Goal: Task Accomplishment & Management: Manage account settings

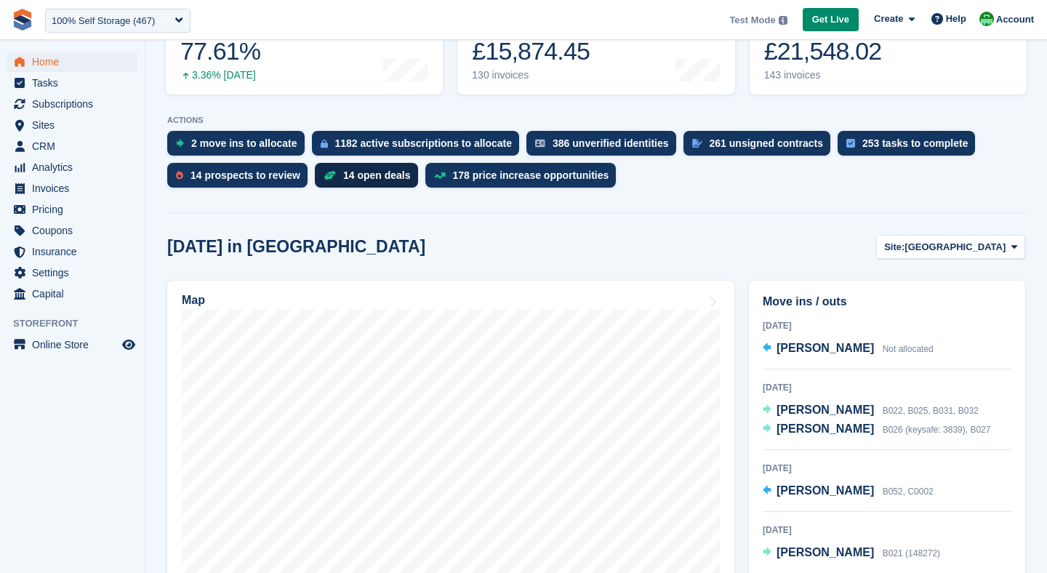
scroll to position [231, 0]
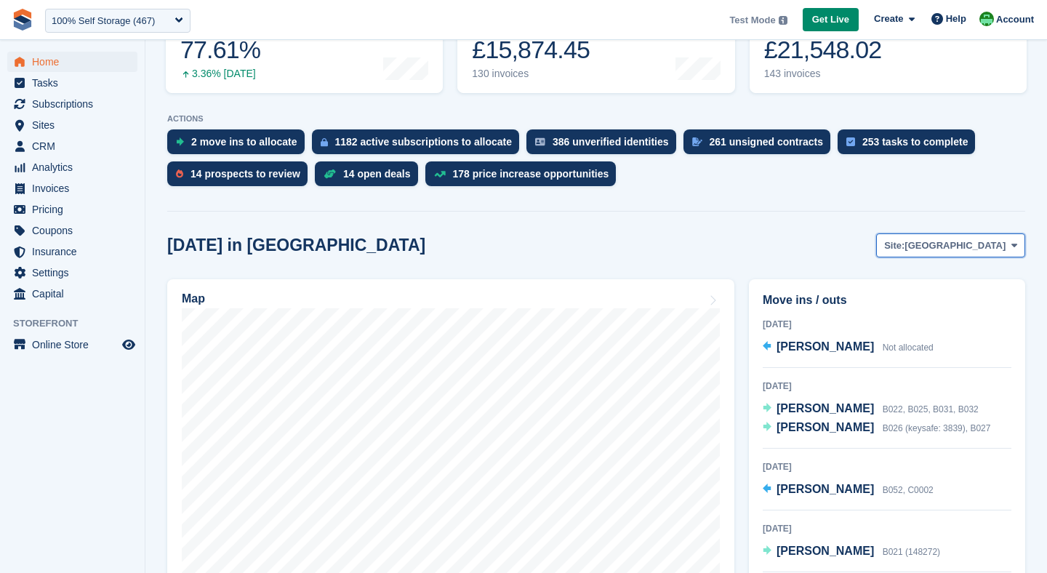
click at [955, 238] on button "Site: Nottingham" at bounding box center [950, 245] width 149 height 24
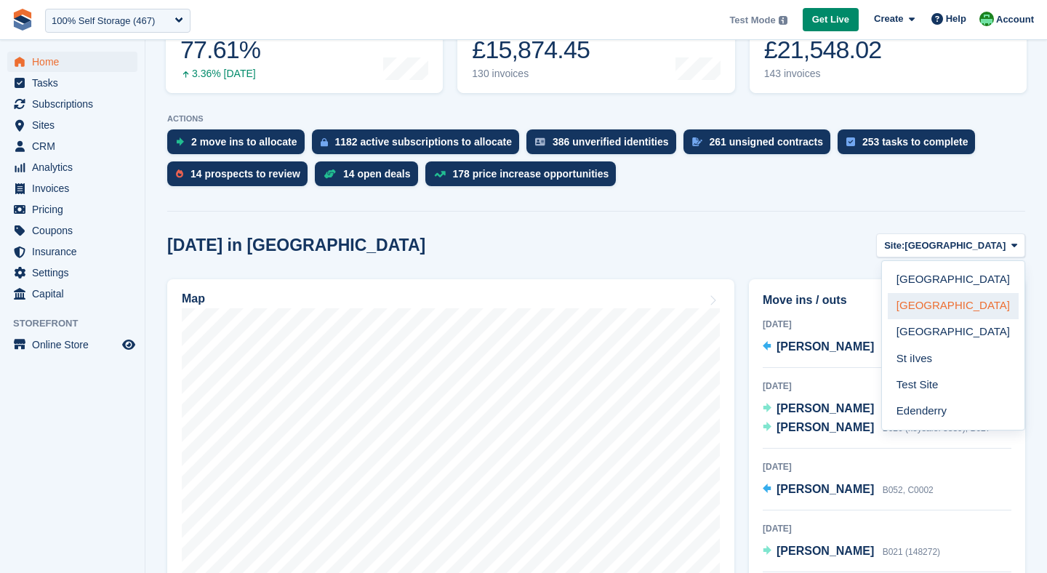
click at [939, 295] on link "Leicester" at bounding box center [953, 306] width 131 height 26
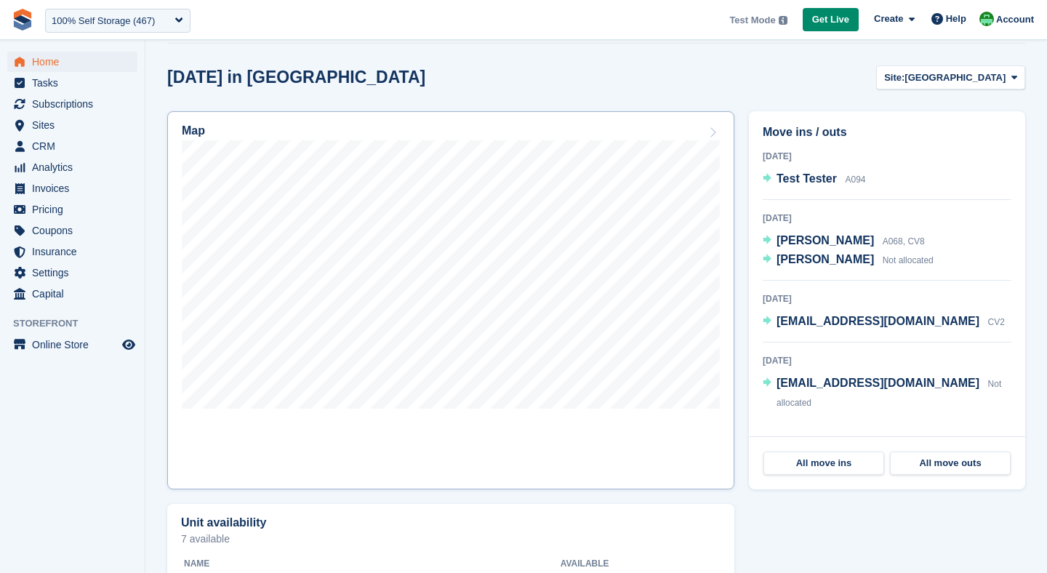
scroll to position [411, 0]
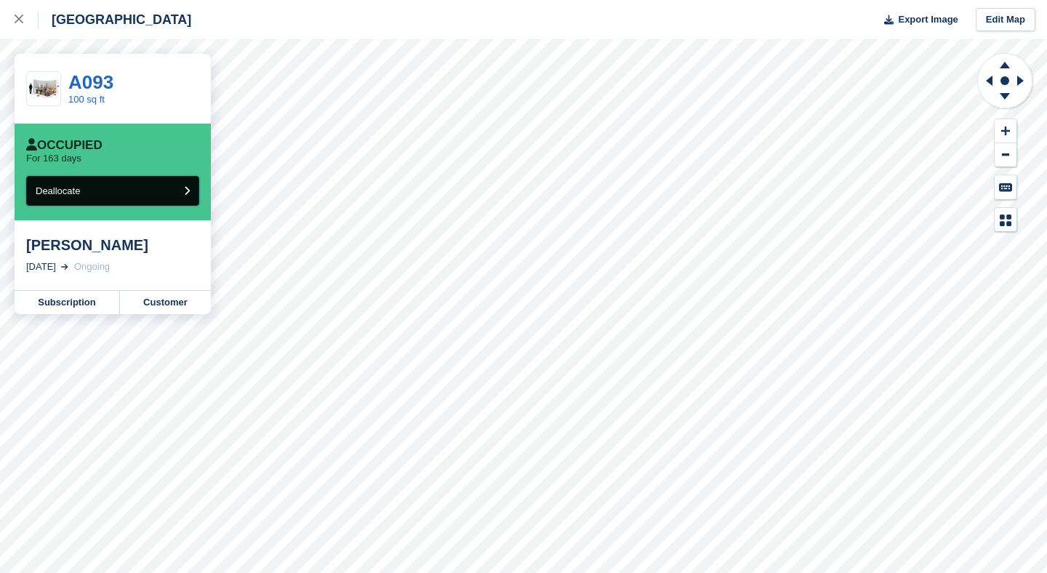
click at [63, 191] on span "Deallocate" at bounding box center [58, 190] width 44 height 11
click at [89, 196] on button "Deallocate" at bounding box center [112, 191] width 173 height 30
click at [84, 191] on button "Deallocate" at bounding box center [112, 191] width 173 height 30
click at [132, 191] on button "Deallocate" at bounding box center [112, 191] width 173 height 30
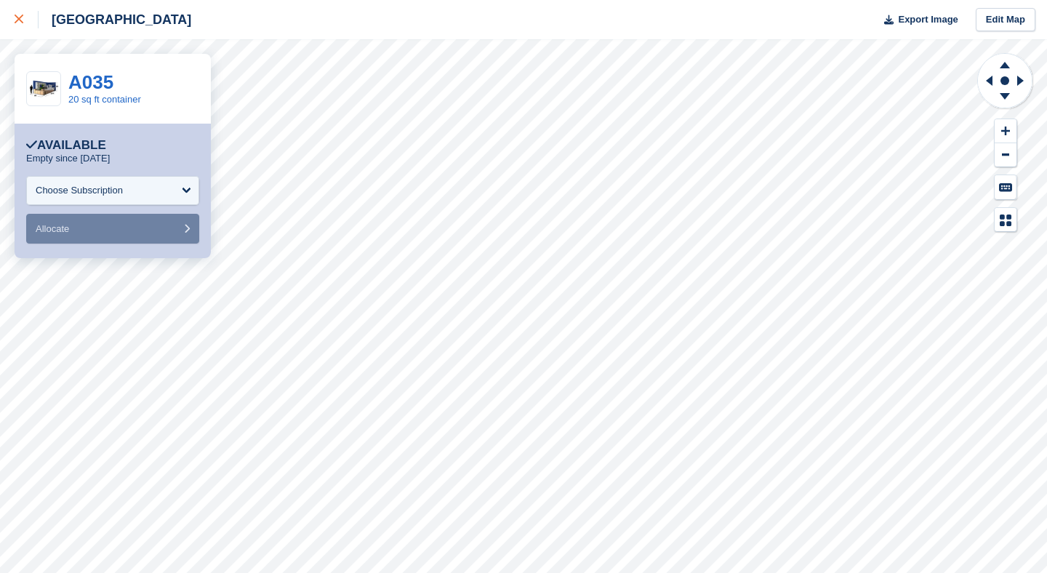
click at [9, 12] on link at bounding box center [19, 19] width 39 height 39
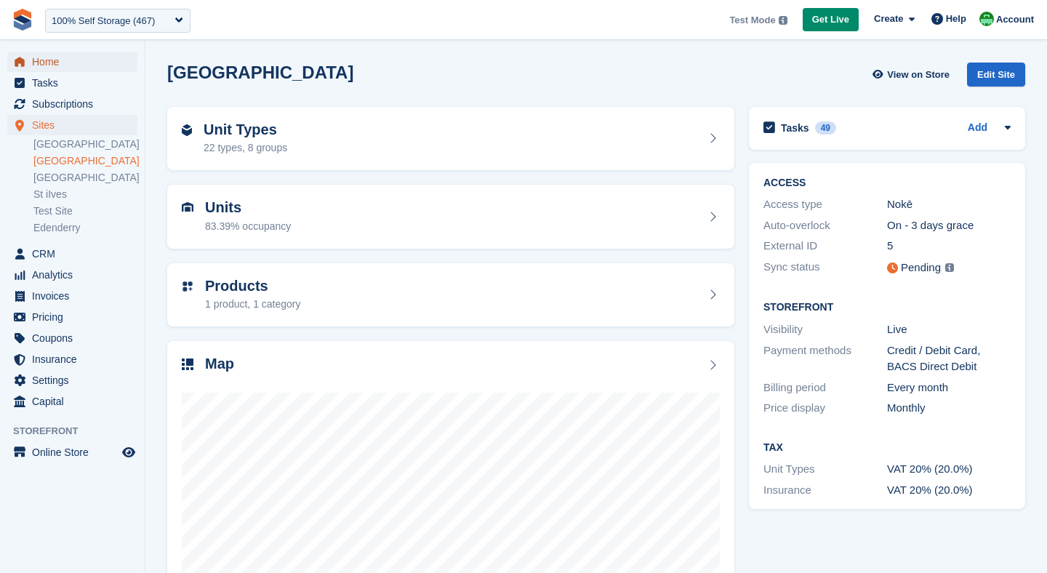
click at [69, 67] on span "Home" at bounding box center [75, 62] width 87 height 20
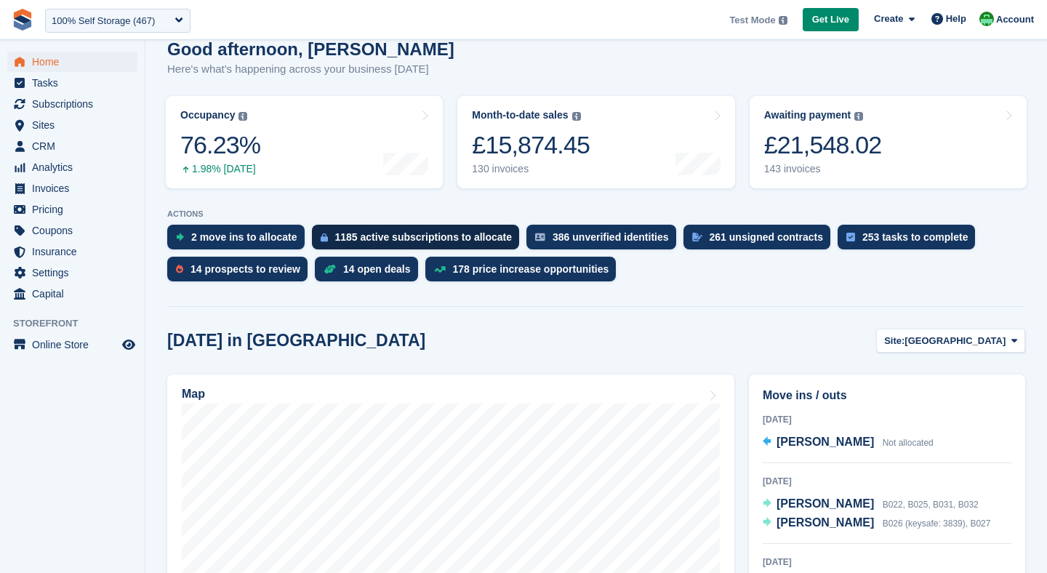
scroll to position [135, 0]
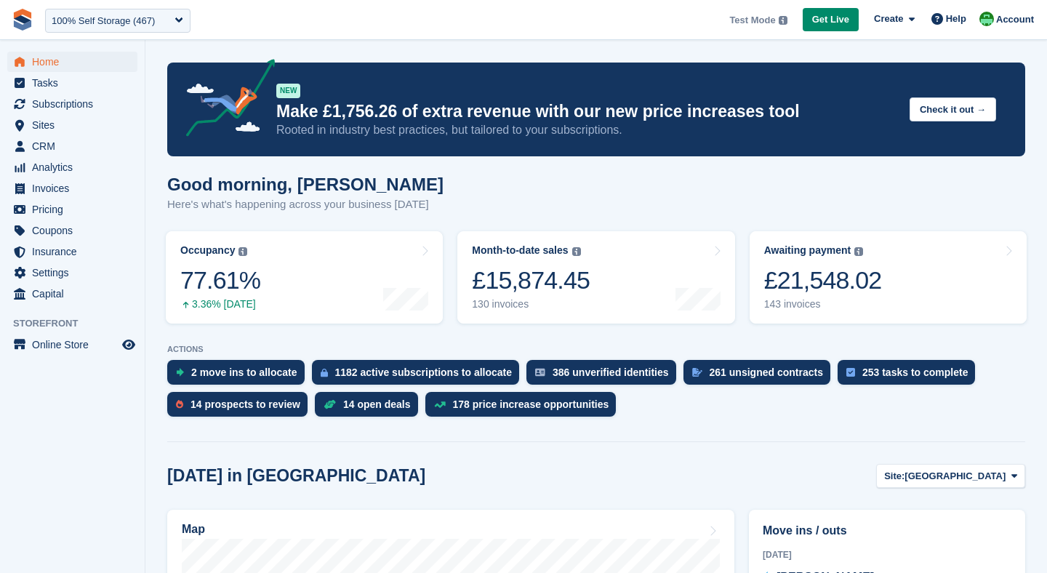
scroll to position [129, 0]
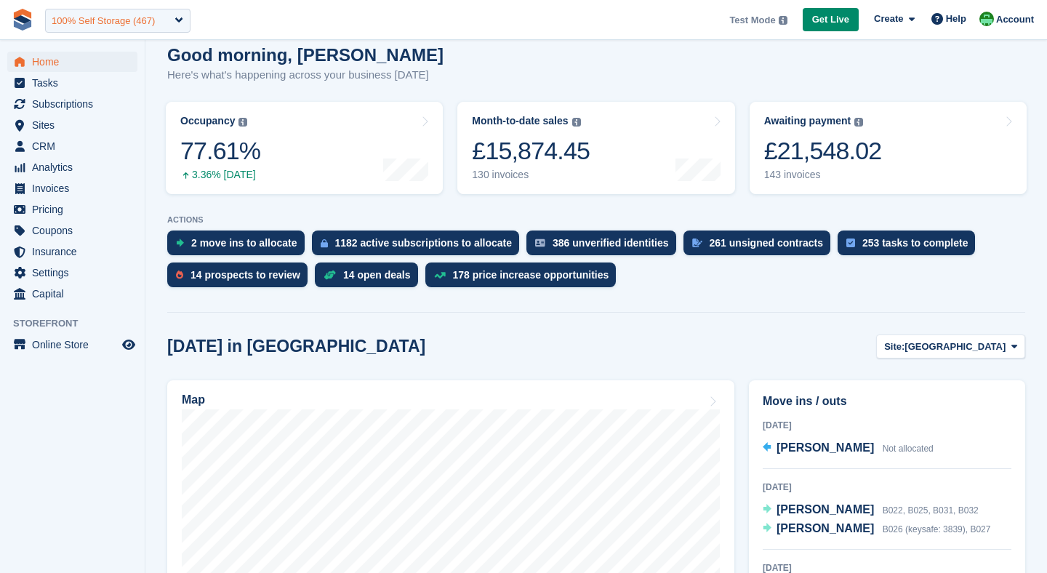
click at [65, 14] on div "100% Self Storage (467)" at bounding box center [103, 21] width 103 height 15
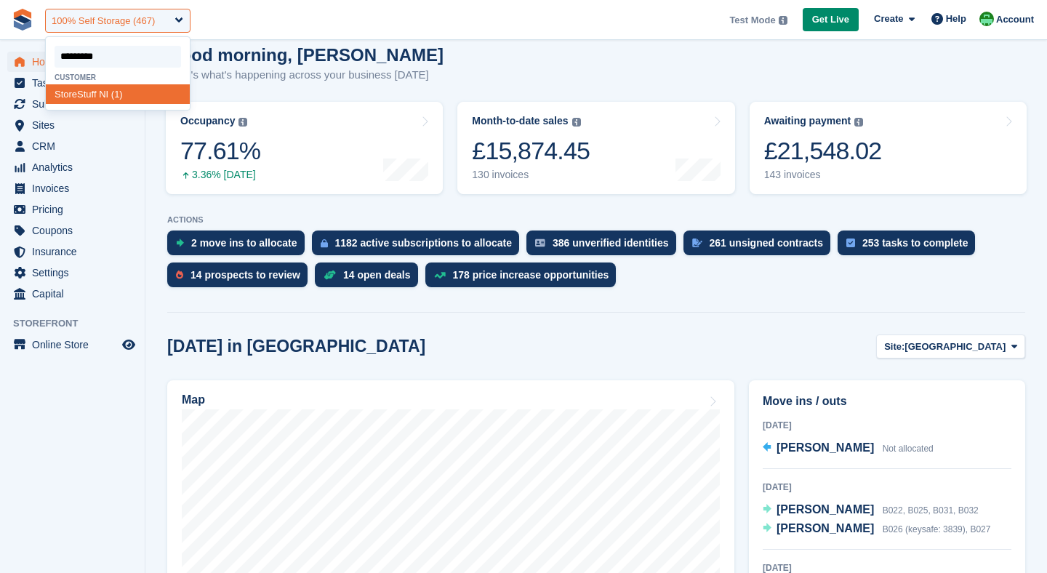
type input "**********"
click at [84, 98] on span "StoreStuff" at bounding box center [76, 94] width 42 height 11
select select "*"
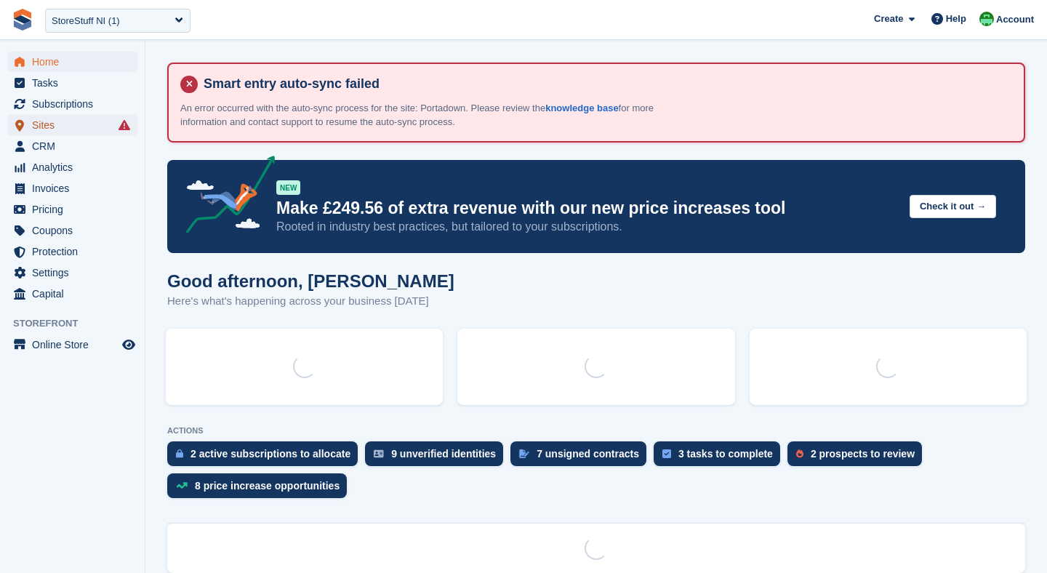
click at [53, 126] on span "Sites" at bounding box center [75, 125] width 87 height 20
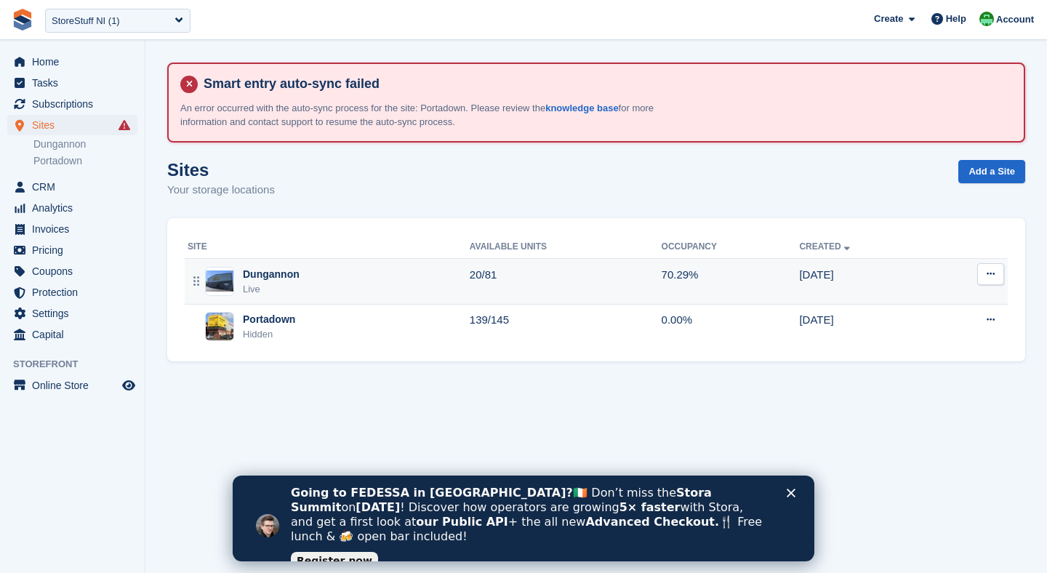
click at [352, 288] on div "Dungannon Live" at bounding box center [329, 282] width 282 height 30
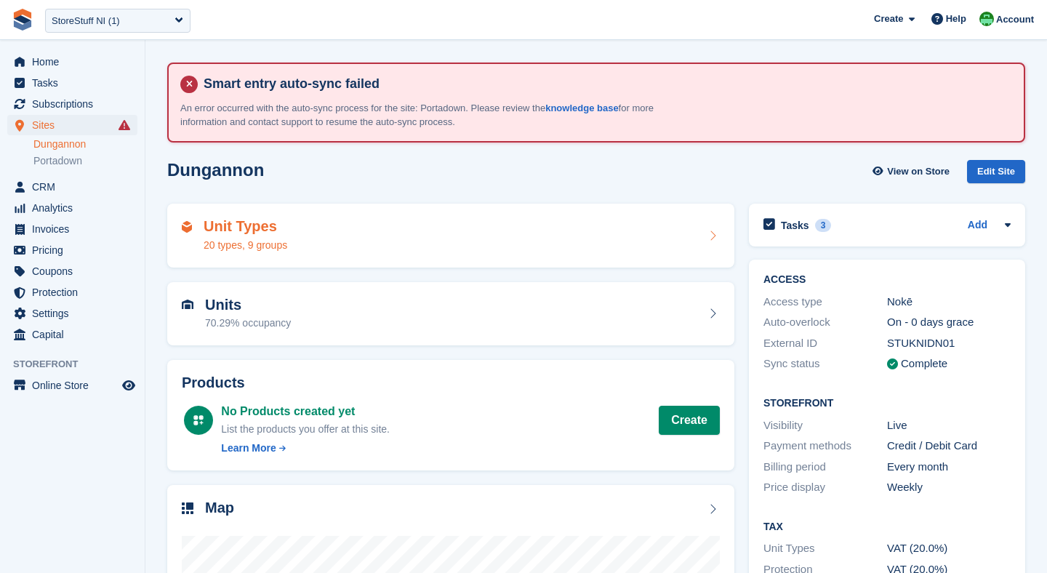
click at [332, 237] on div "Unit Types 20 types, 9 groups" at bounding box center [451, 235] width 538 height 35
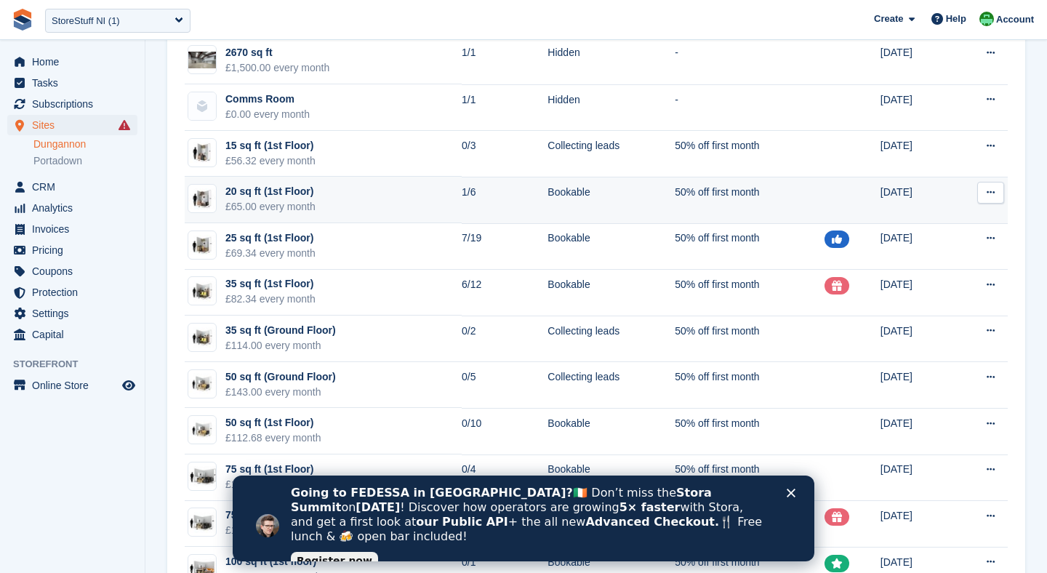
scroll to position [186, 0]
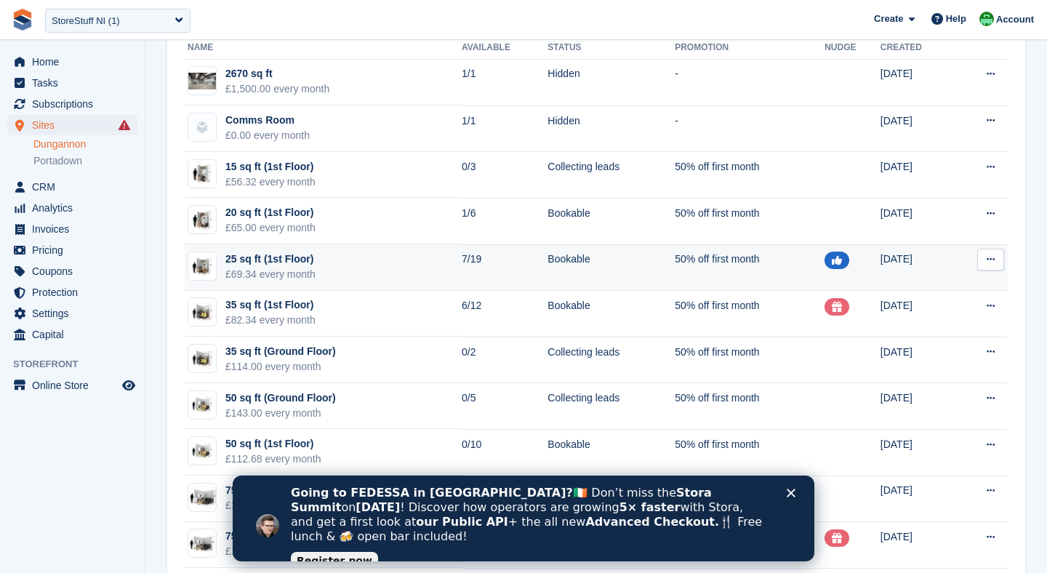
click at [201, 265] on img at bounding box center [202, 266] width 28 height 21
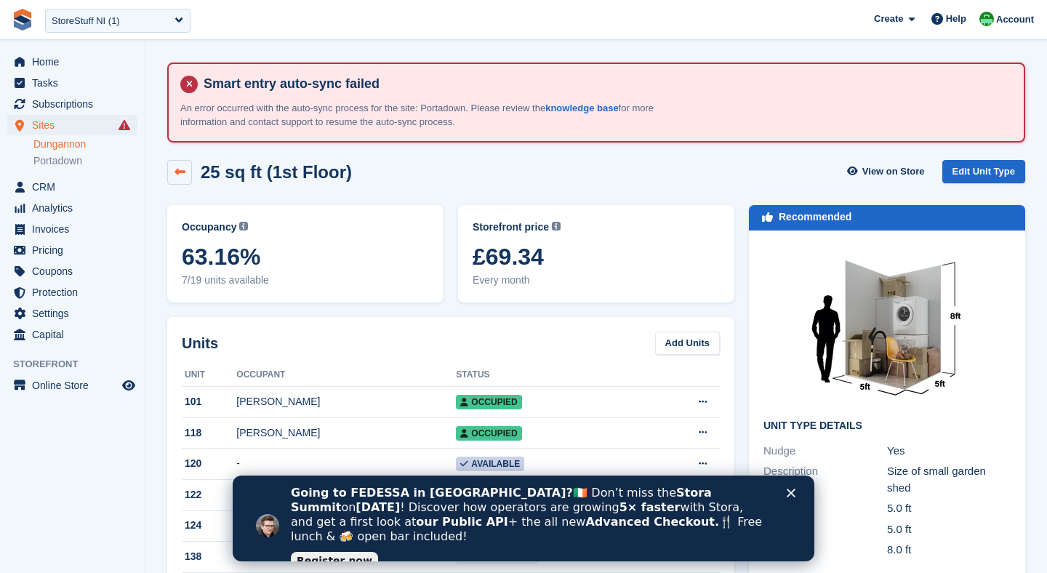
click at [182, 169] on icon at bounding box center [180, 172] width 11 height 11
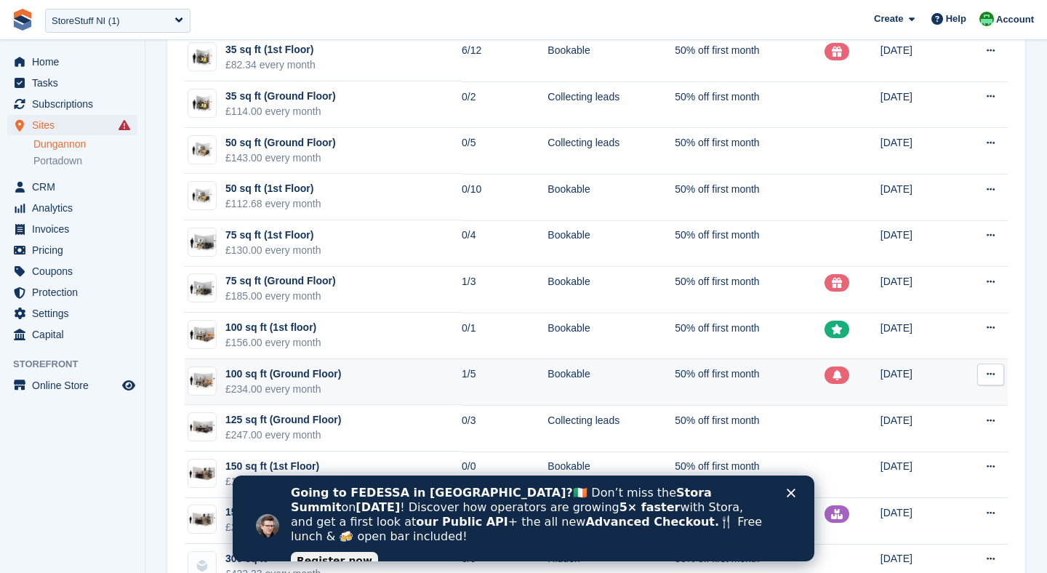
scroll to position [444, 0]
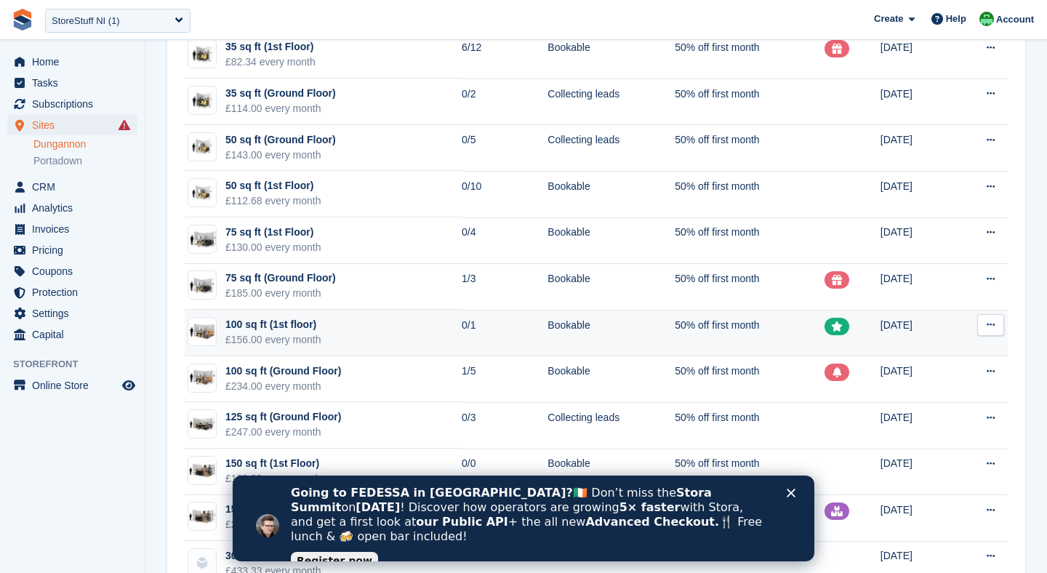
click at [365, 330] on td "100 sq ft (1st floor) £156.00 every month" at bounding box center [323, 333] width 277 height 47
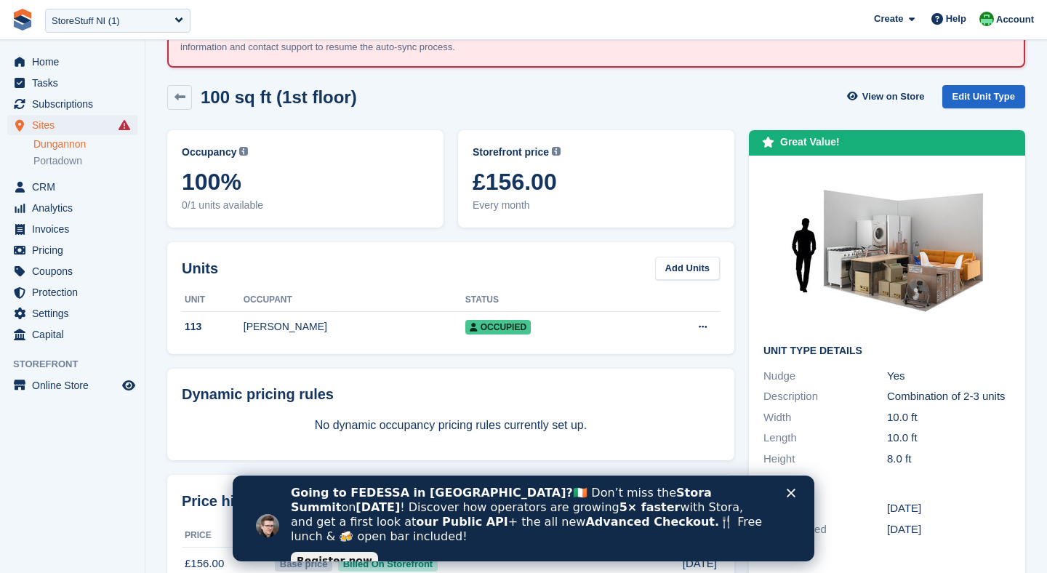
scroll to position [65, 0]
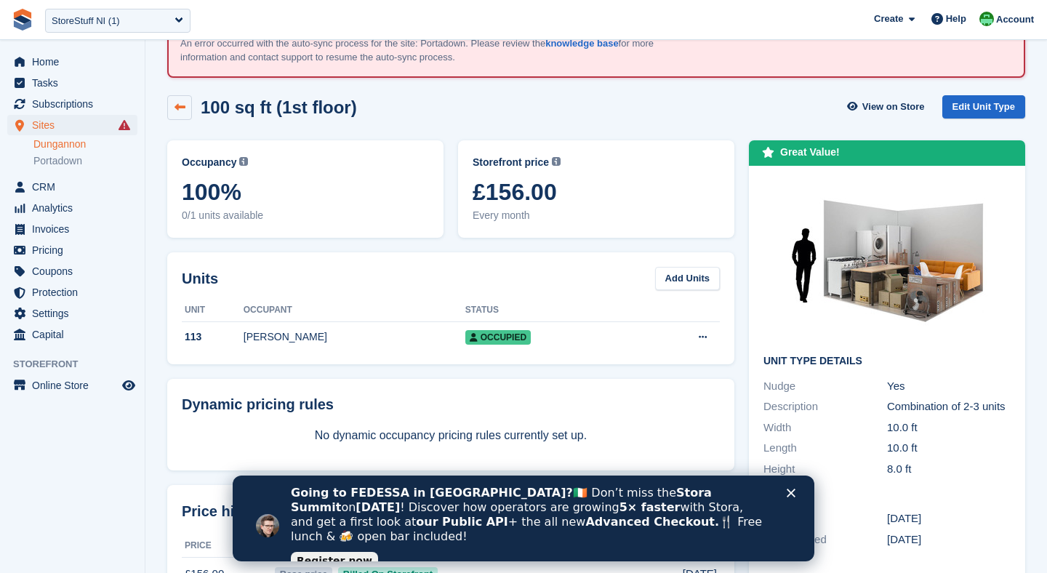
click at [185, 113] on link at bounding box center [179, 107] width 25 height 25
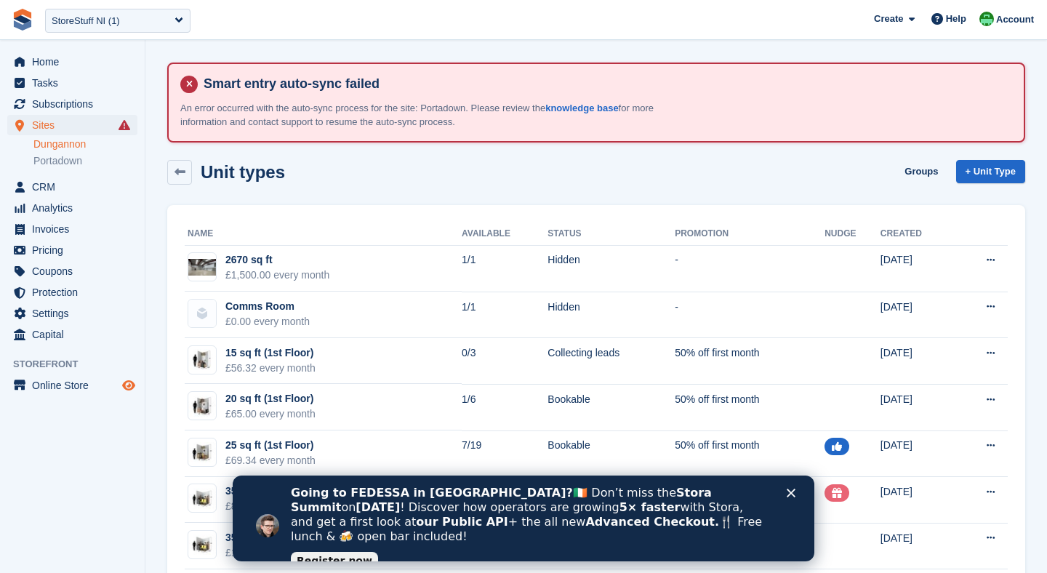
click at [129, 381] on icon "Preview store" at bounding box center [128, 386] width 13 height 12
click at [52, 65] on span "Home" at bounding box center [75, 62] width 87 height 20
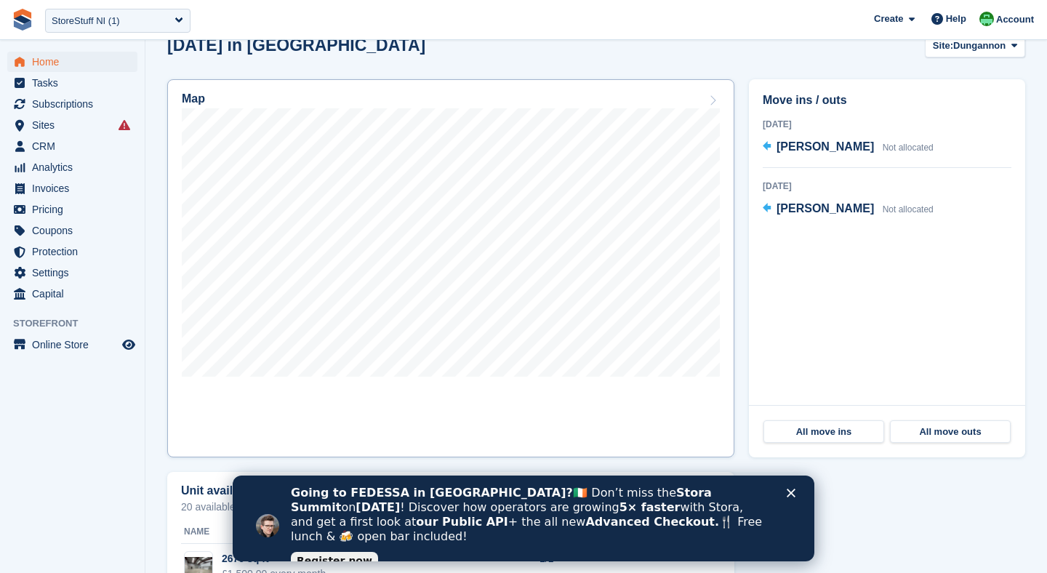
scroll to position [532, 0]
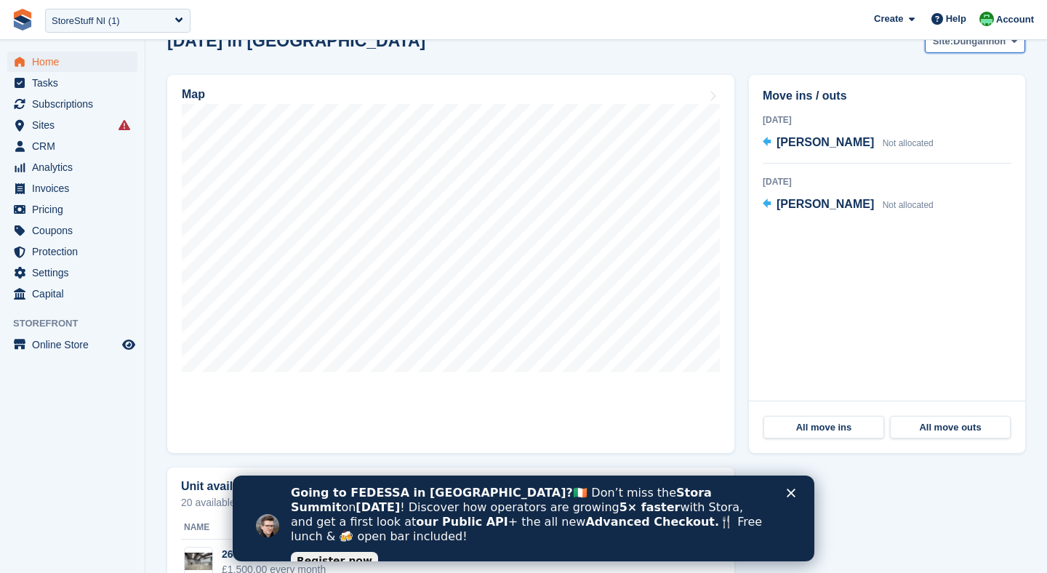
click at [967, 46] on span "Dungannon" at bounding box center [980, 41] width 52 height 15
click at [62, 129] on span "Sites" at bounding box center [75, 125] width 87 height 20
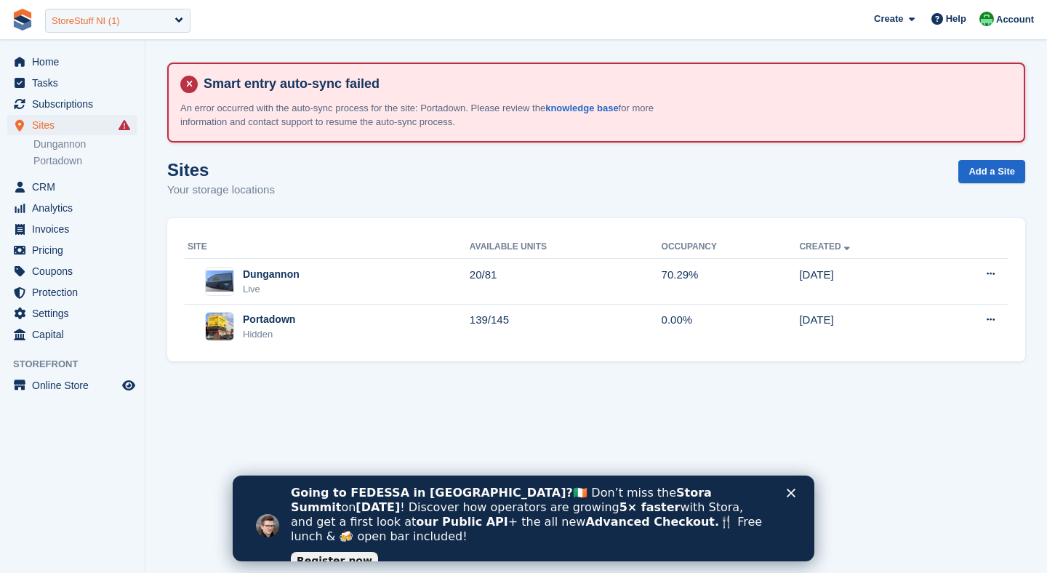
click at [80, 28] on div "StoreStuff NI (1)" at bounding box center [117, 21] width 145 height 24
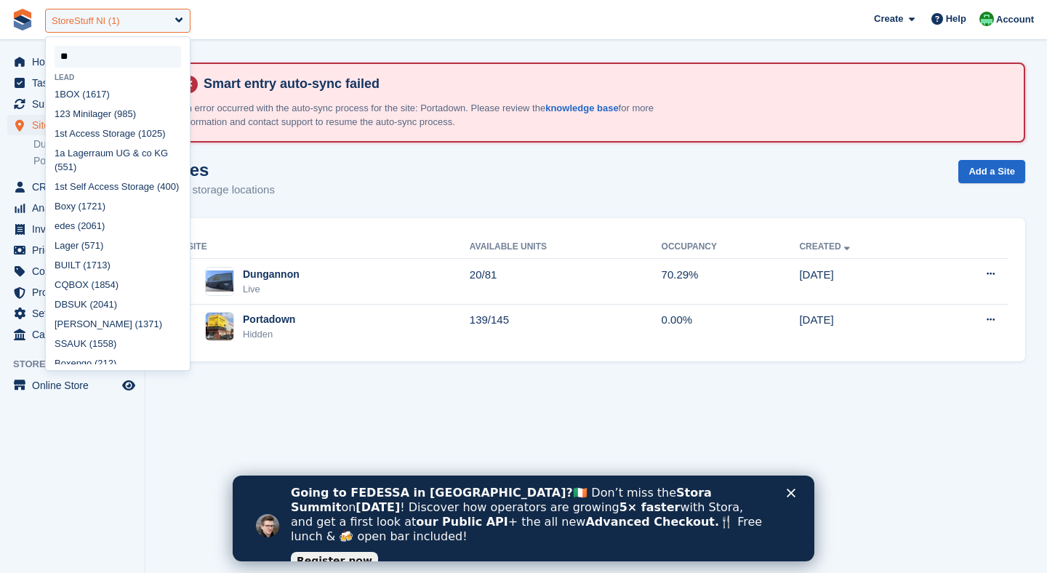
type input "***"
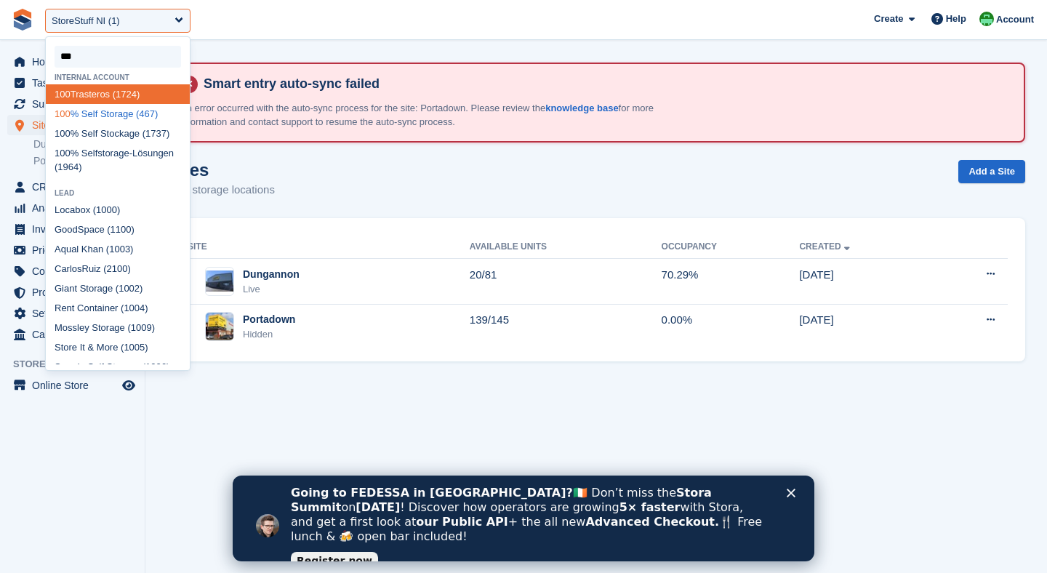
click at [95, 114] on div "100 % Self Storage (467)" at bounding box center [118, 114] width 144 height 20
select select "***"
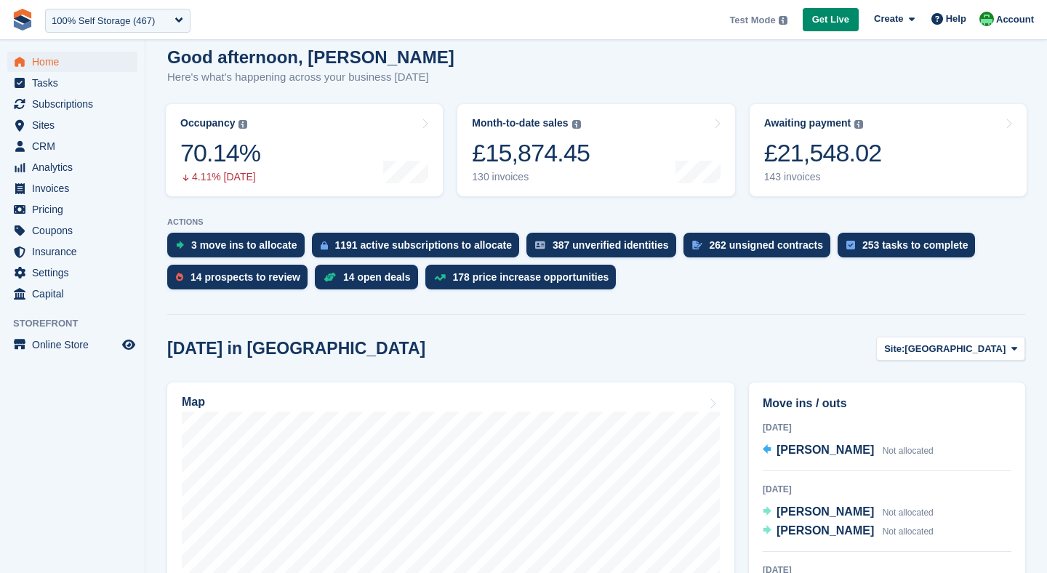
scroll to position [127, 0]
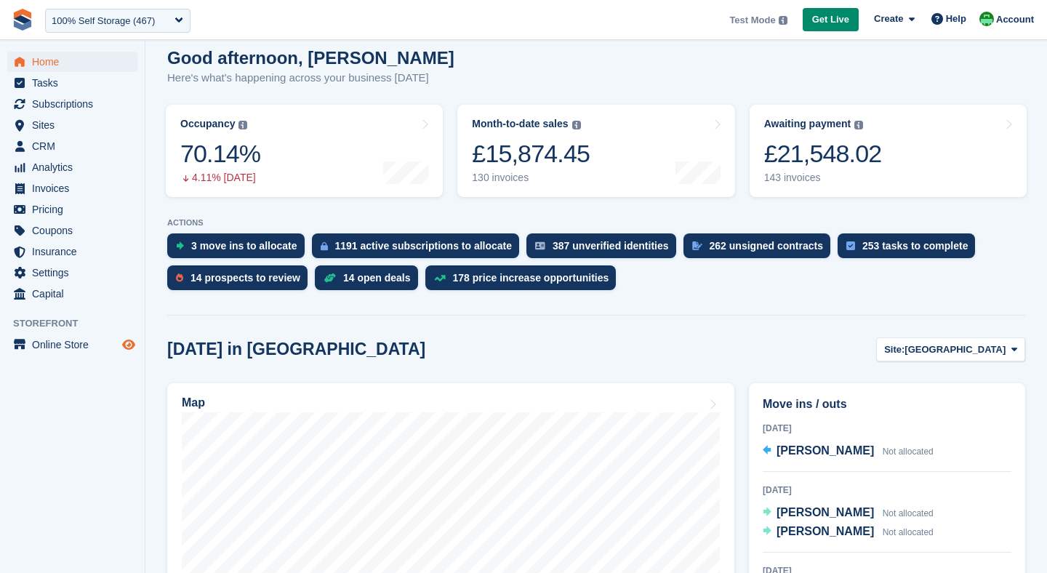
click at [132, 343] on icon "Preview store" at bounding box center [128, 345] width 13 height 12
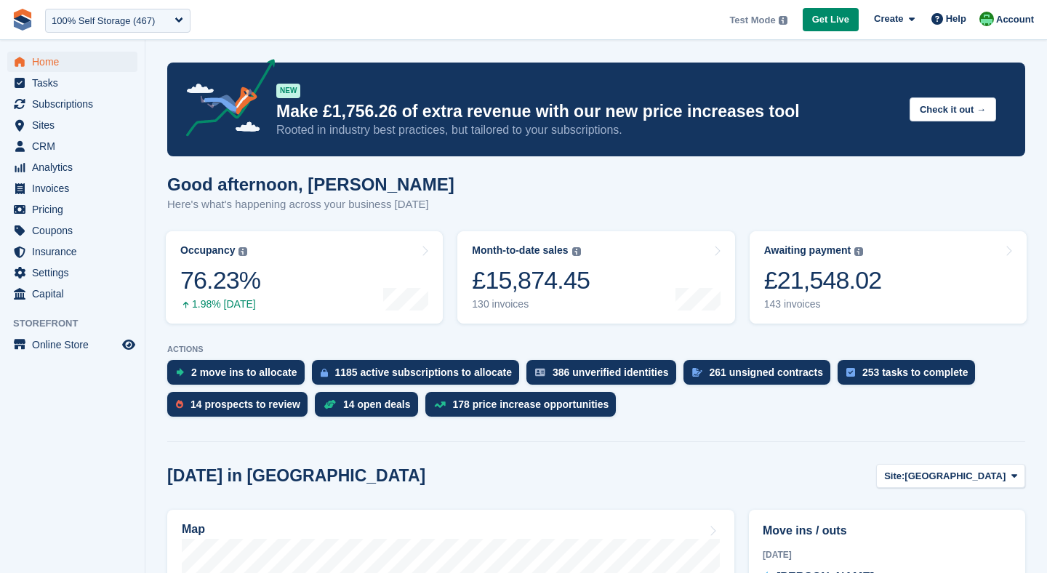
scroll to position [135, 0]
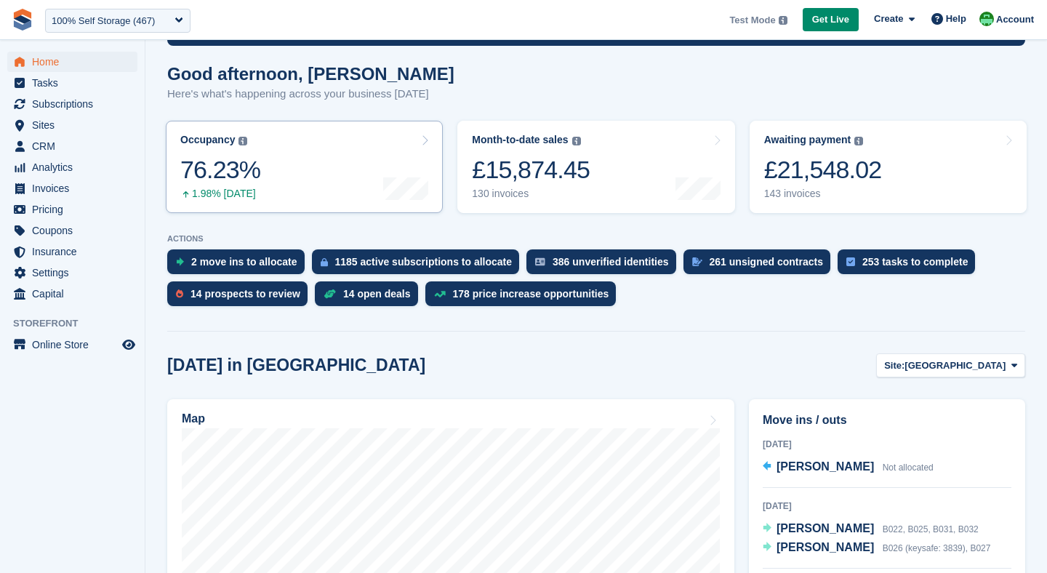
scroll to position [97, 0]
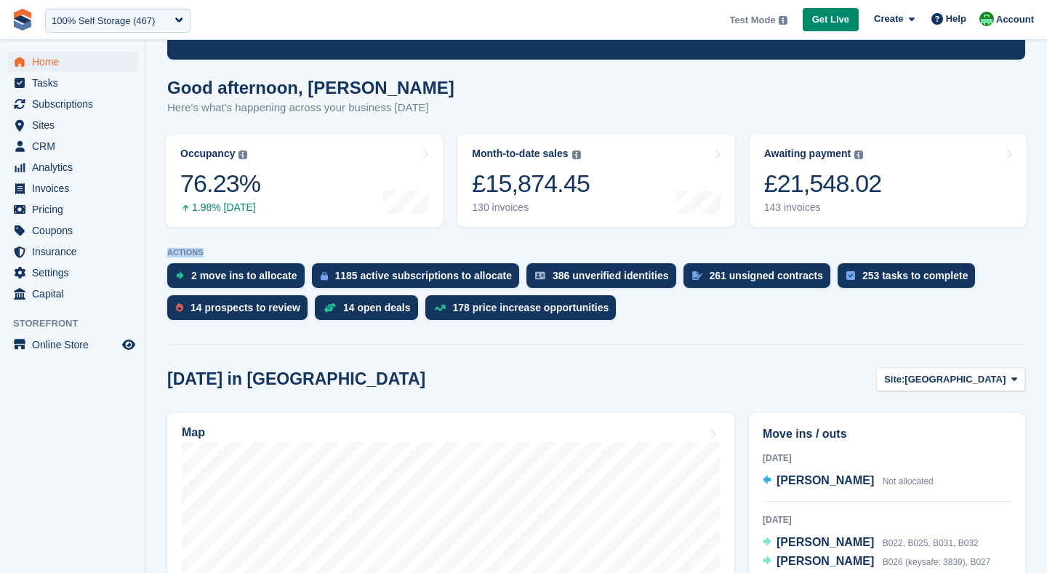
drag, startPoint x: 169, startPoint y: 255, endPoint x: 207, endPoint y: 254, distance: 37.9
click at [207, 254] on p "ACTIONS" at bounding box center [596, 252] width 858 height 9
click at [249, 309] on div "14 prospects to review" at bounding box center [246, 308] width 110 height 12
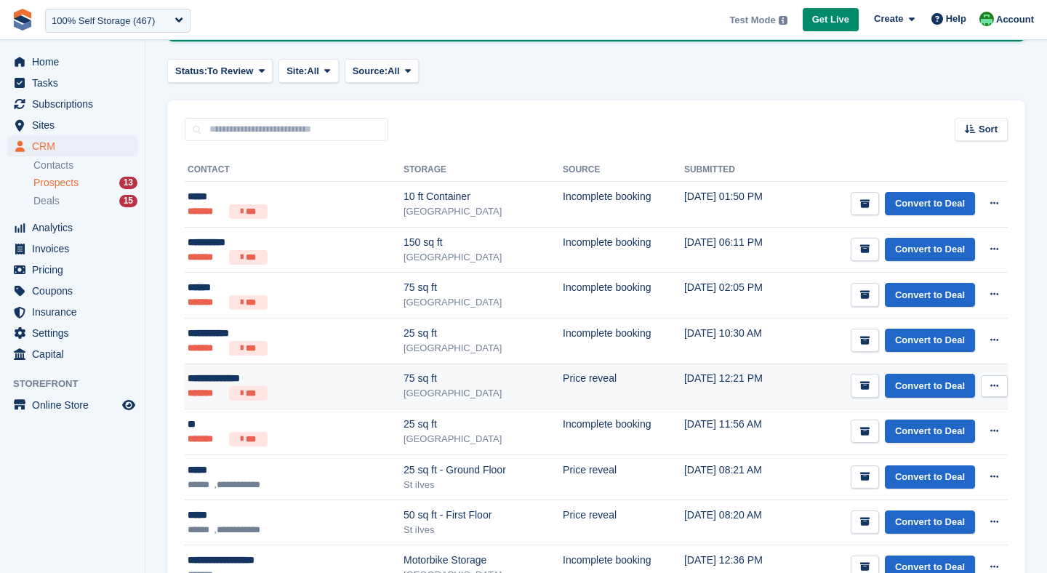
scroll to position [103, 0]
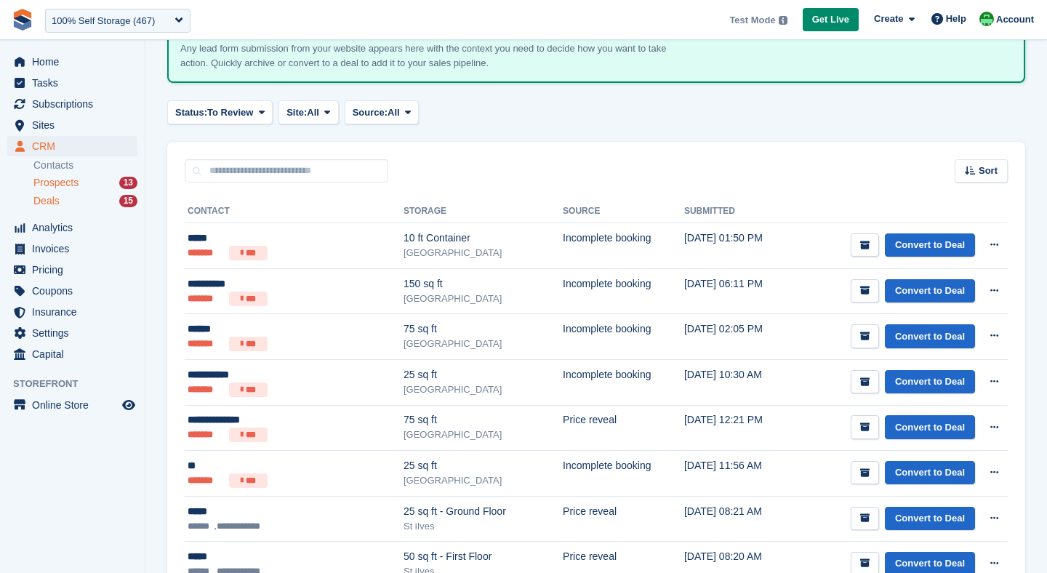
click at [83, 203] on div "Deals 15" at bounding box center [85, 201] width 104 height 14
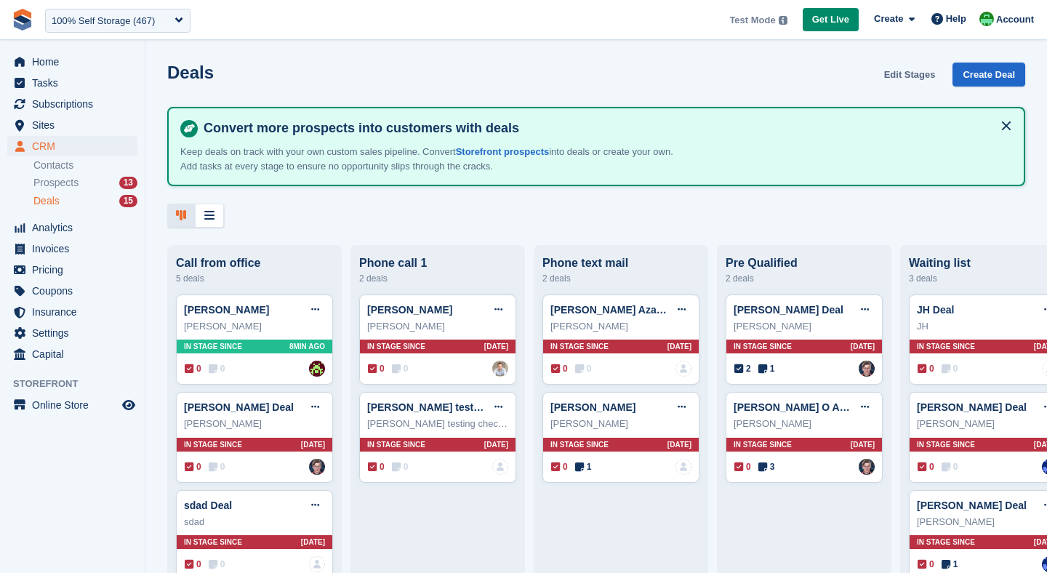
click at [916, 73] on link "Edit Stages" at bounding box center [910, 75] width 63 height 24
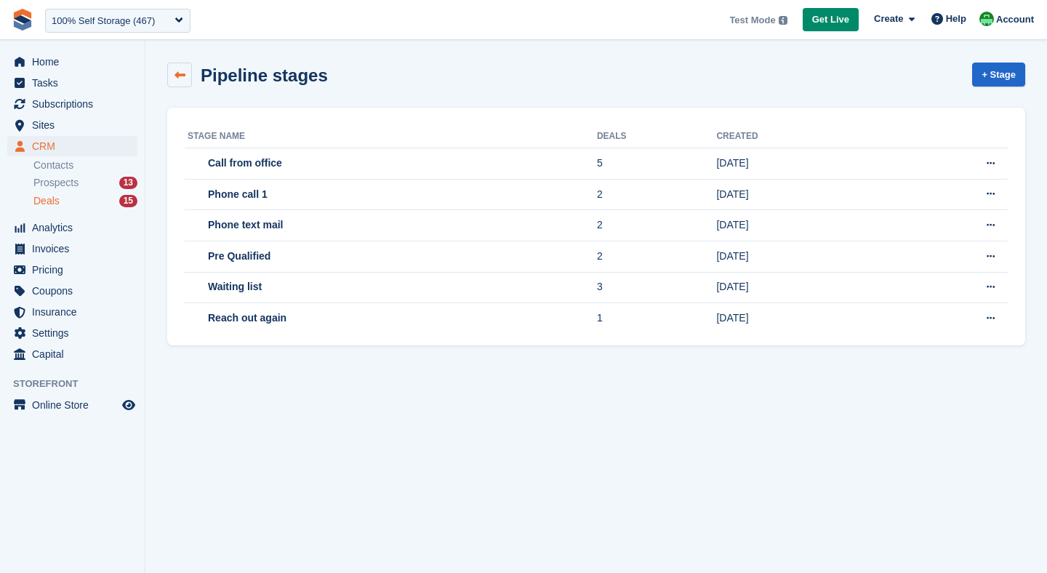
click at [177, 75] on icon at bounding box center [180, 75] width 11 height 11
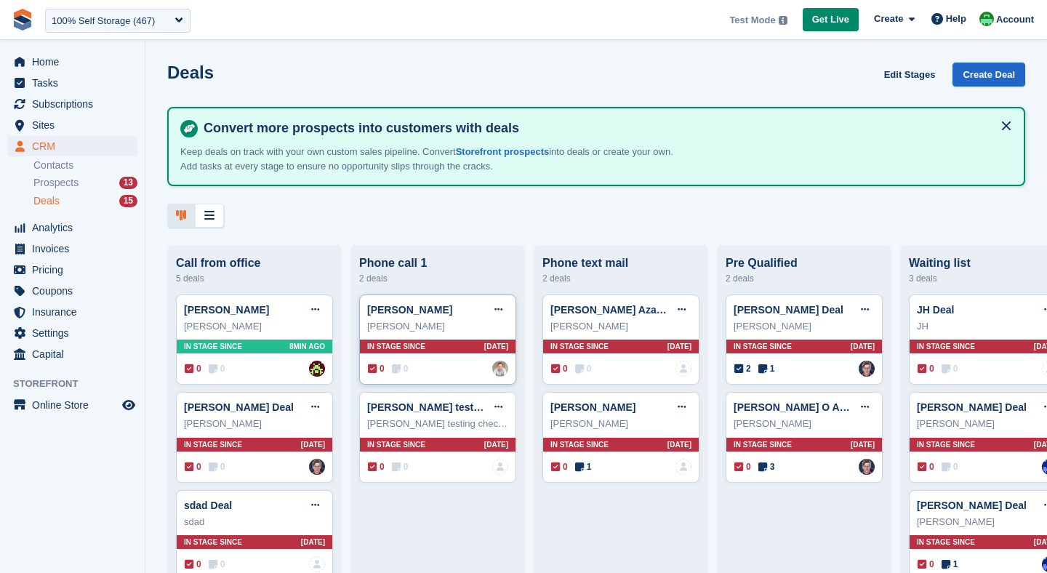
click at [438, 332] on div "steve" at bounding box center [437, 326] width 141 height 15
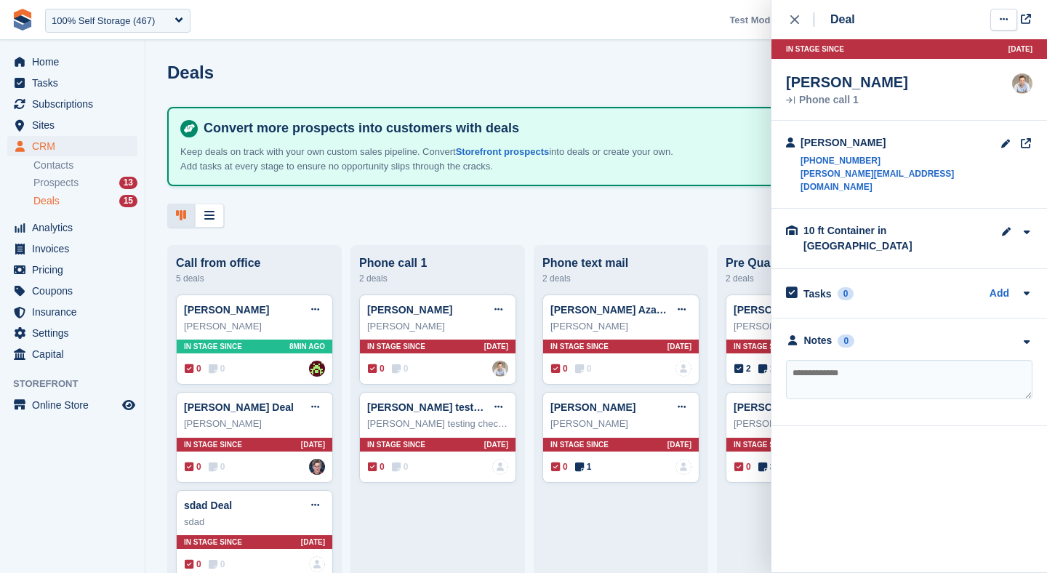
click at [996, 15] on button at bounding box center [1004, 20] width 27 height 22
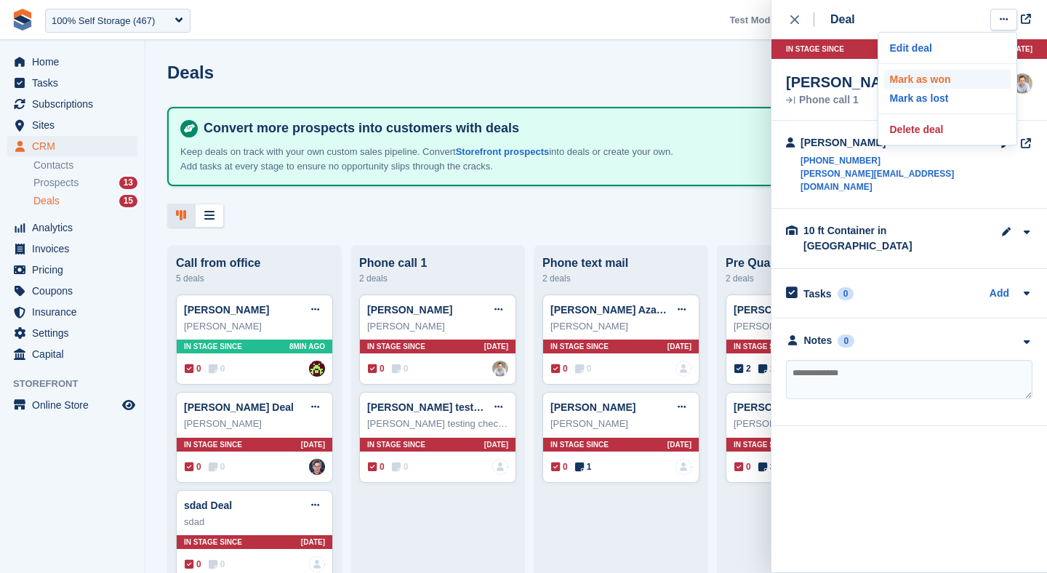
click at [939, 77] on p "Mark as won" at bounding box center [947, 79] width 127 height 19
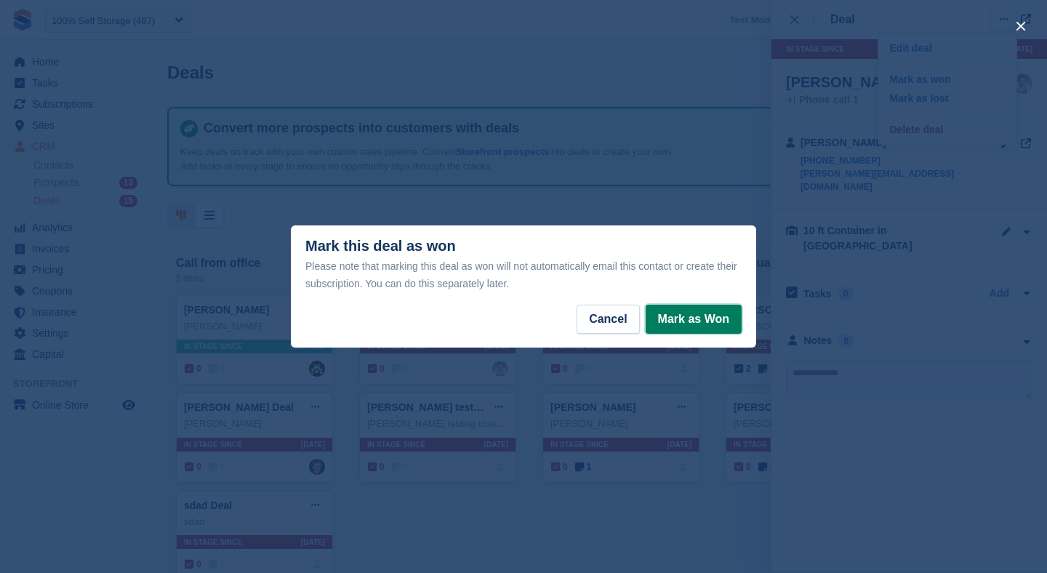
click at [698, 323] on button "Mark as Won" at bounding box center [694, 319] width 96 height 29
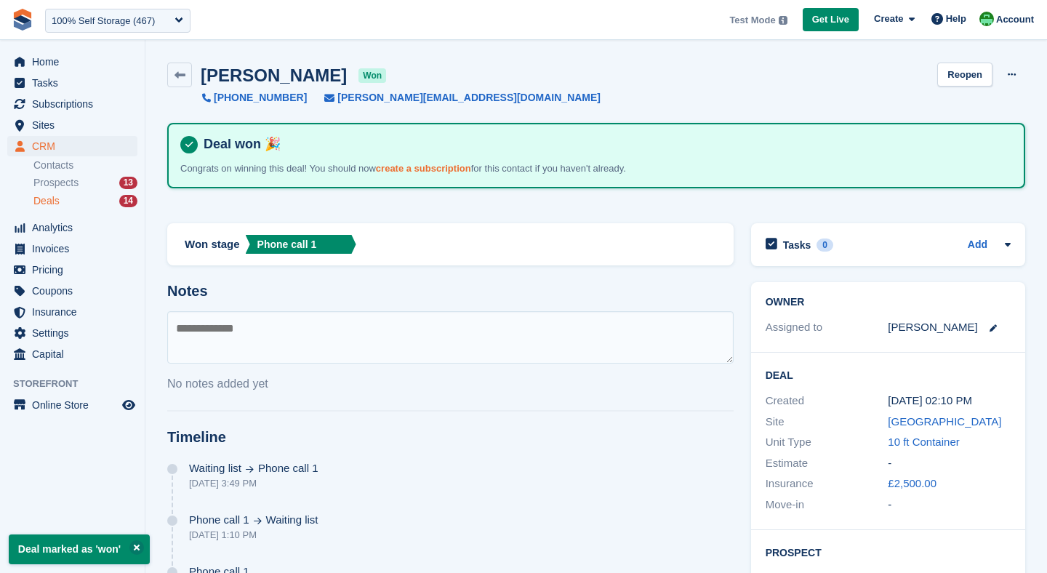
click at [420, 166] on link "create a subscription" at bounding box center [423, 168] width 95 height 11
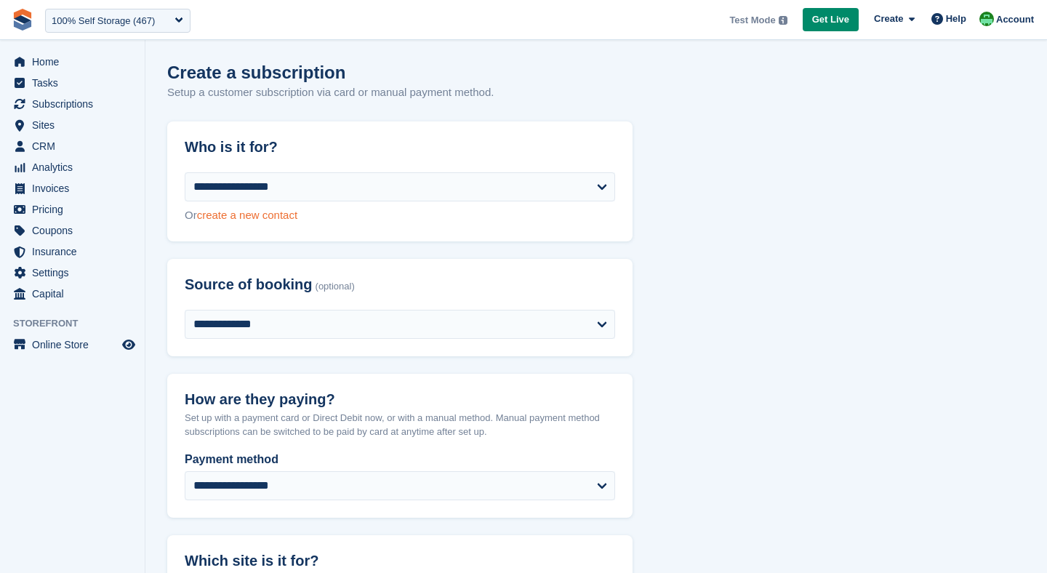
click at [274, 210] on link "create a new contact" at bounding box center [247, 215] width 100 height 12
select select "**********"
select select "***"
select select "*"
select select "****"
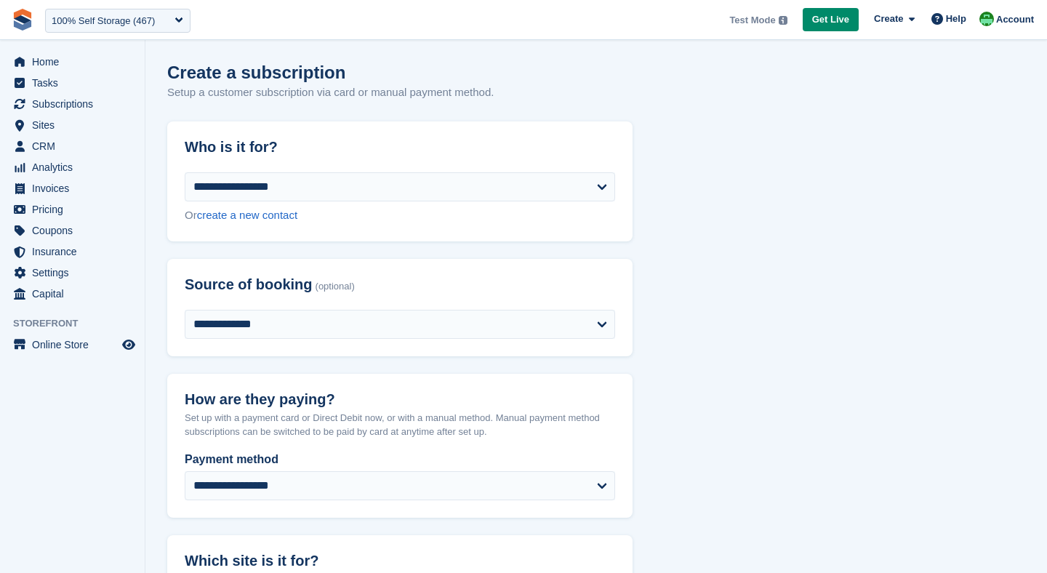
select select "*****"
select select
select select "*"
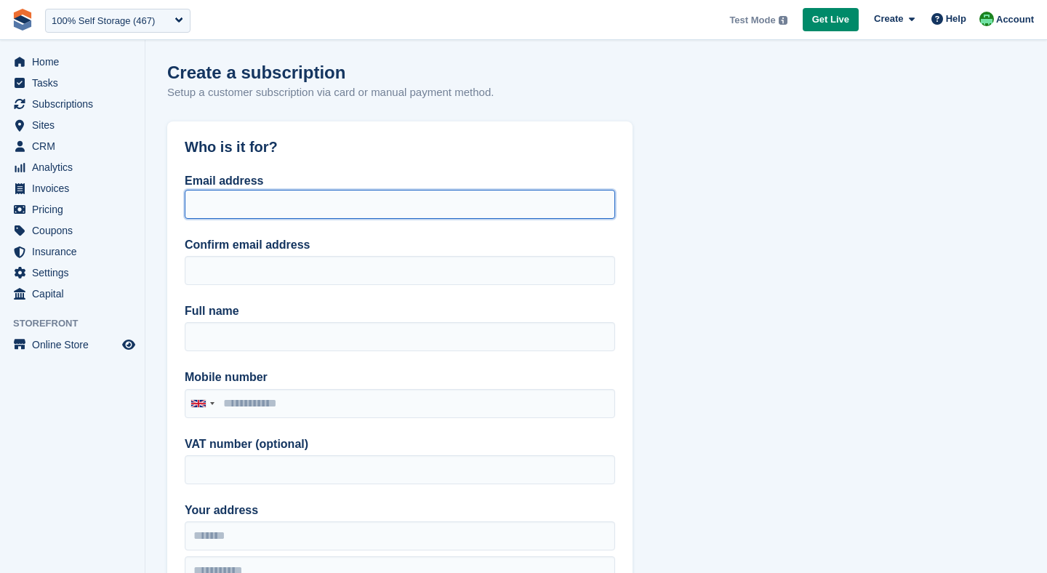
click at [233, 201] on input "Email address" at bounding box center [400, 204] width 431 height 29
click at [264, 210] on input "**********" at bounding box center [400, 204] width 431 height 29
click at [203, 213] on input "**********" at bounding box center [400, 204] width 431 height 29
drag, startPoint x: 191, startPoint y: 211, endPoint x: 367, endPoint y: 214, distance: 176.0
click at [367, 214] on input "**********" at bounding box center [400, 204] width 431 height 29
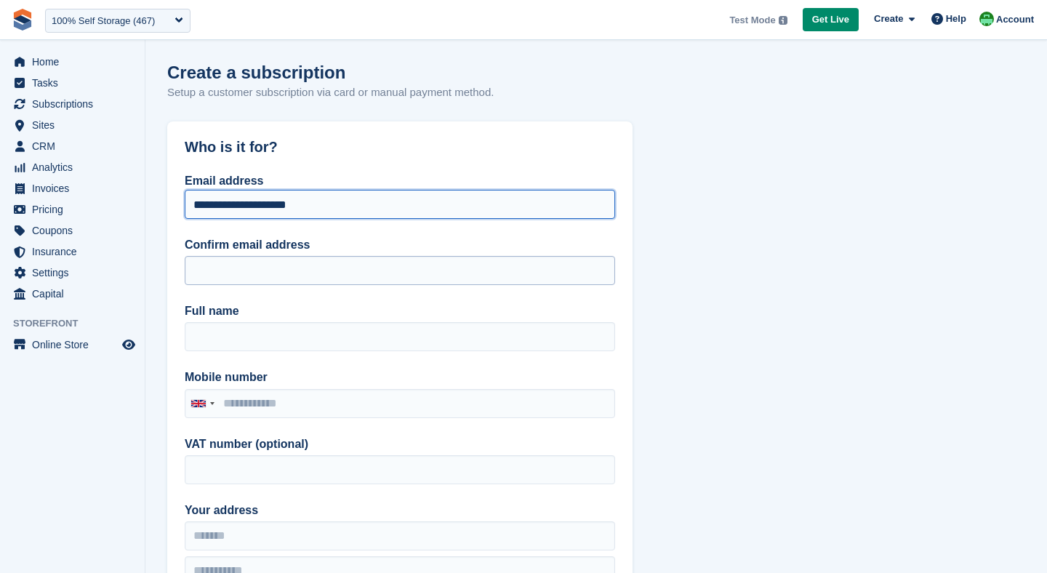
type input "**********"
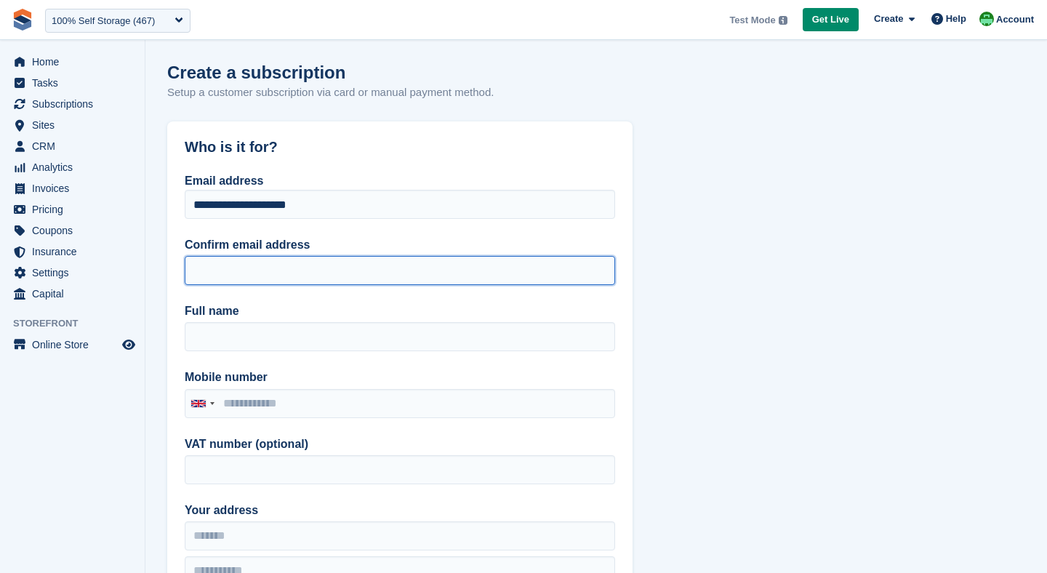
click at [353, 274] on input "Confirm email address" at bounding box center [400, 270] width 431 height 29
paste input "**********"
type input "**********"
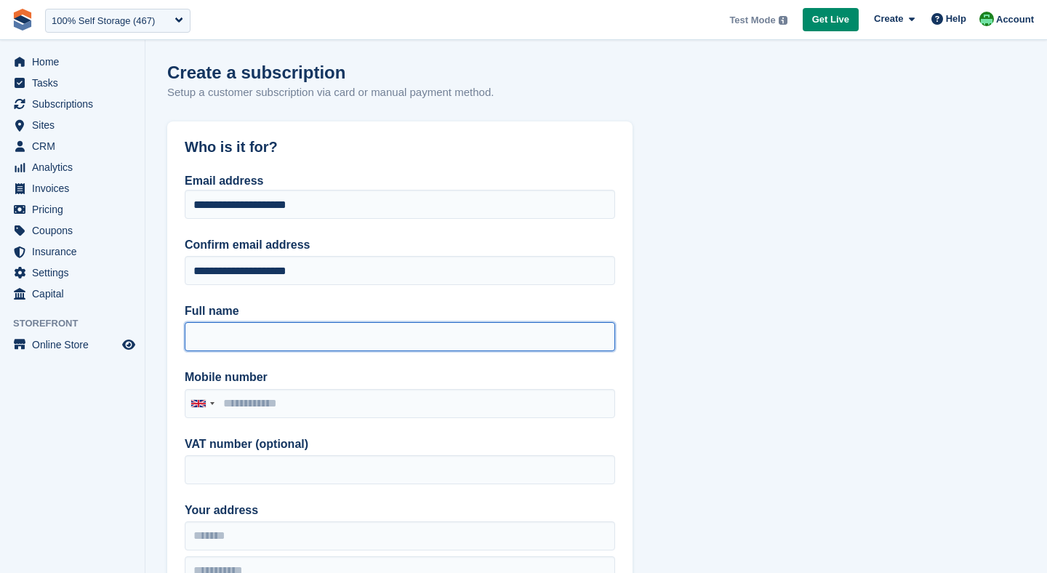
click at [295, 337] on input "Full name" at bounding box center [400, 336] width 431 height 29
type input "*******"
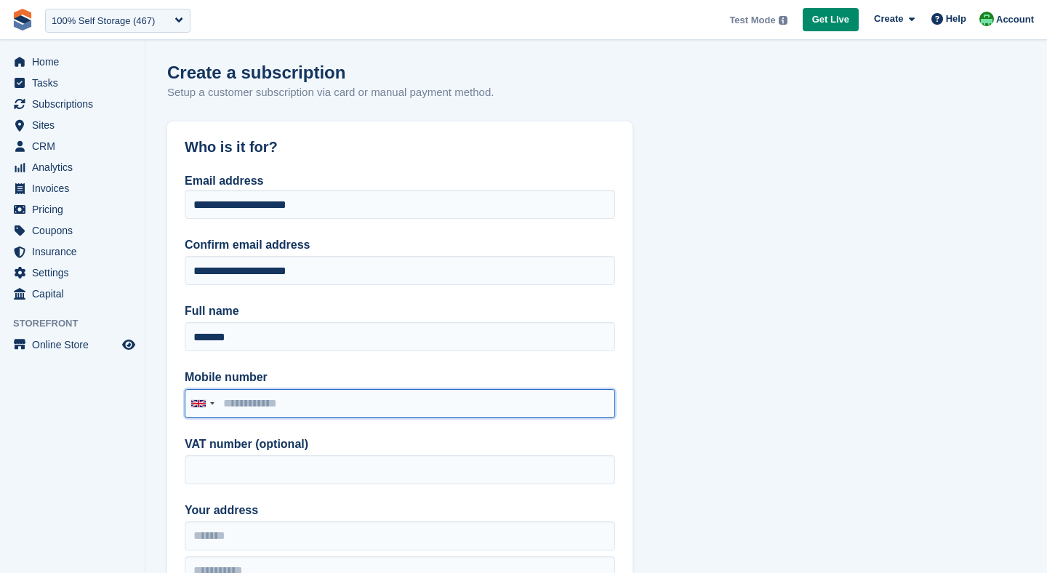
click at [272, 401] on input "Mobile number" at bounding box center [400, 403] width 431 height 29
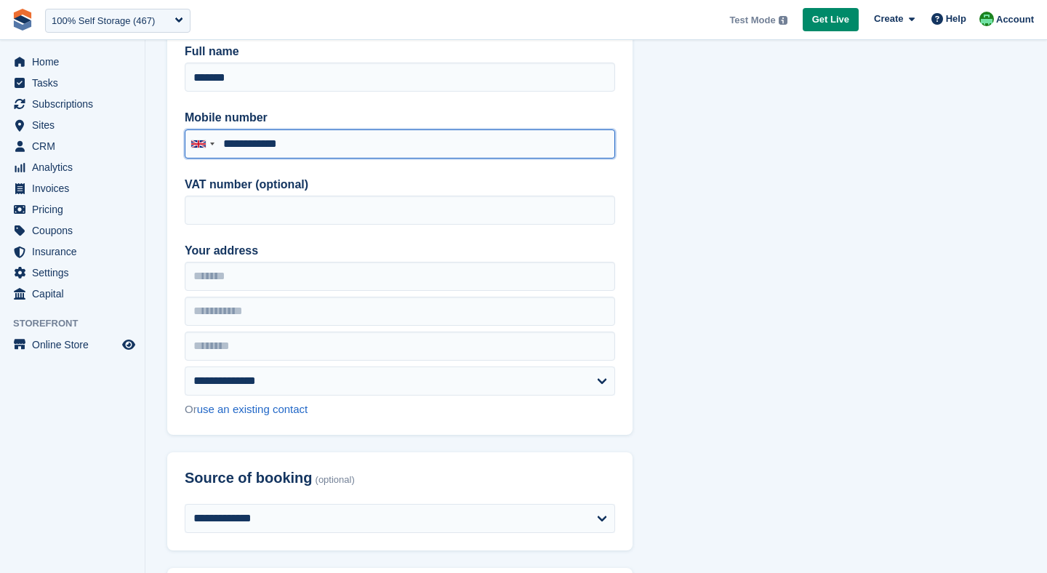
scroll to position [264, 0]
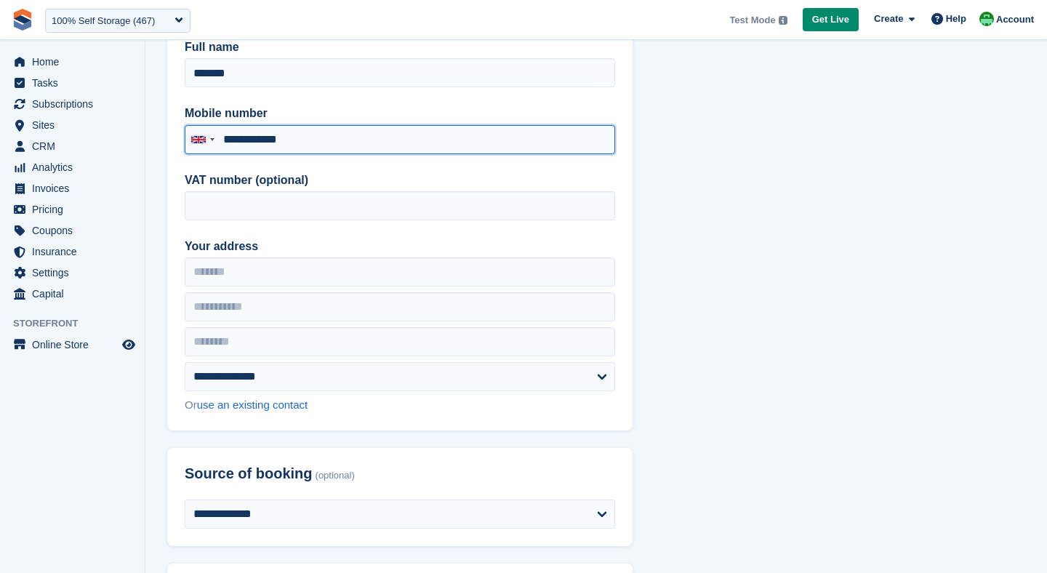
type input "**********"
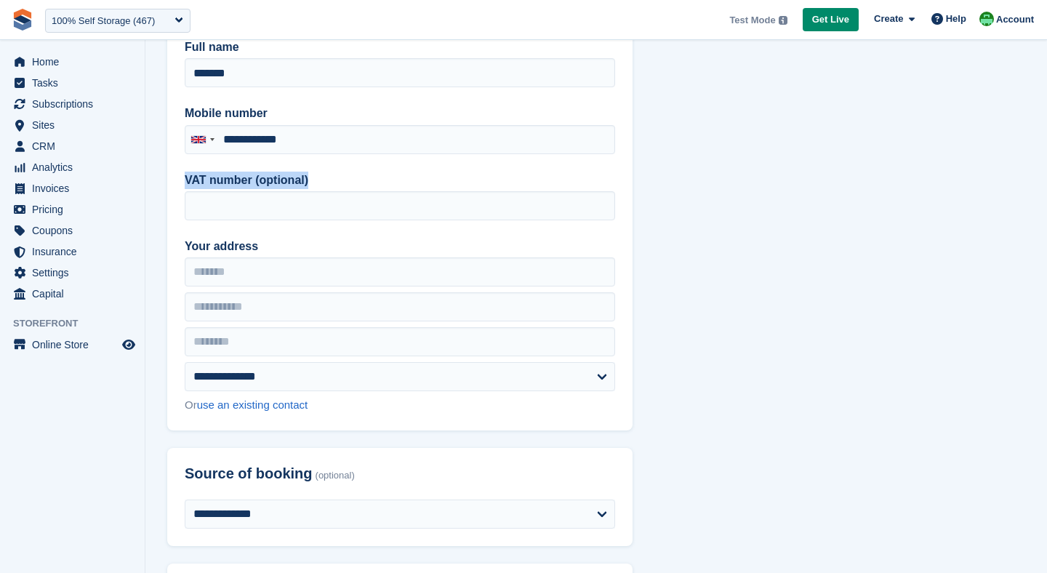
drag, startPoint x: 183, startPoint y: 178, endPoint x: 311, endPoint y: 179, distance: 128.0
click at [311, 179] on div "**********" at bounding box center [400, 169] width 466 height 522
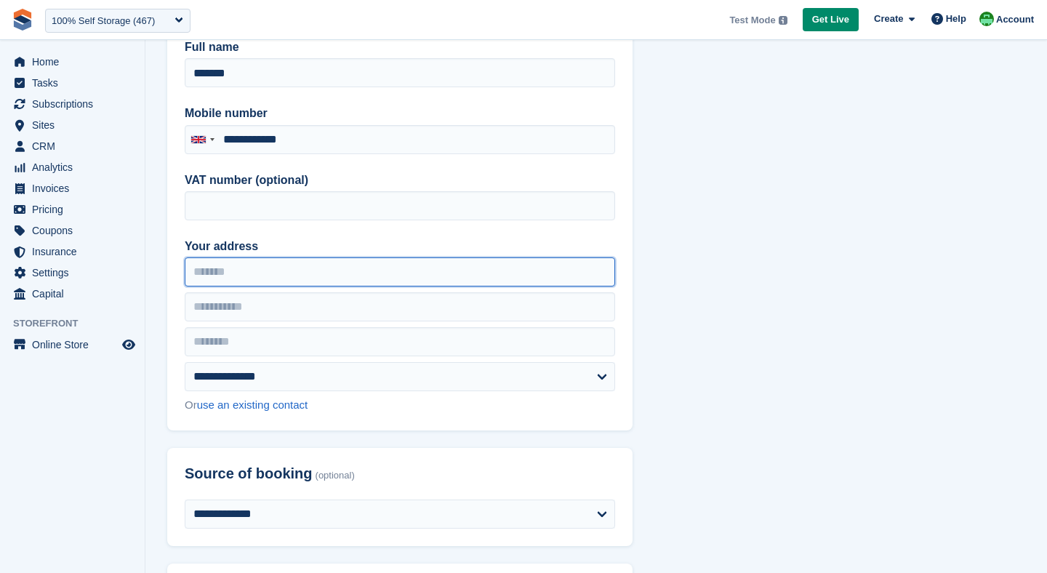
click at [234, 284] on input "Your address" at bounding box center [400, 271] width 431 height 29
type input "****"
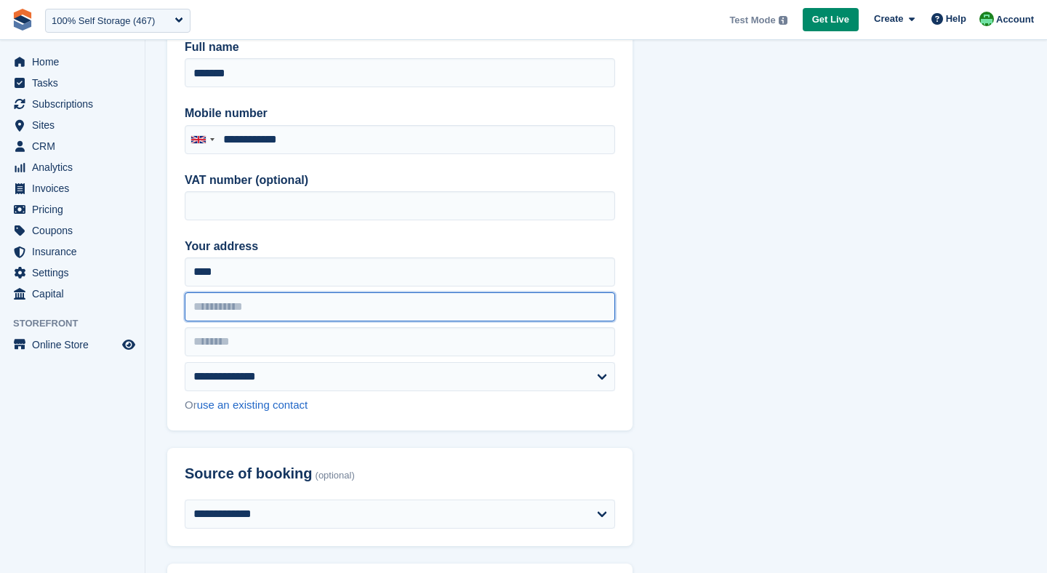
click at [241, 308] on input "text" at bounding box center [400, 306] width 431 height 29
type input "*******"
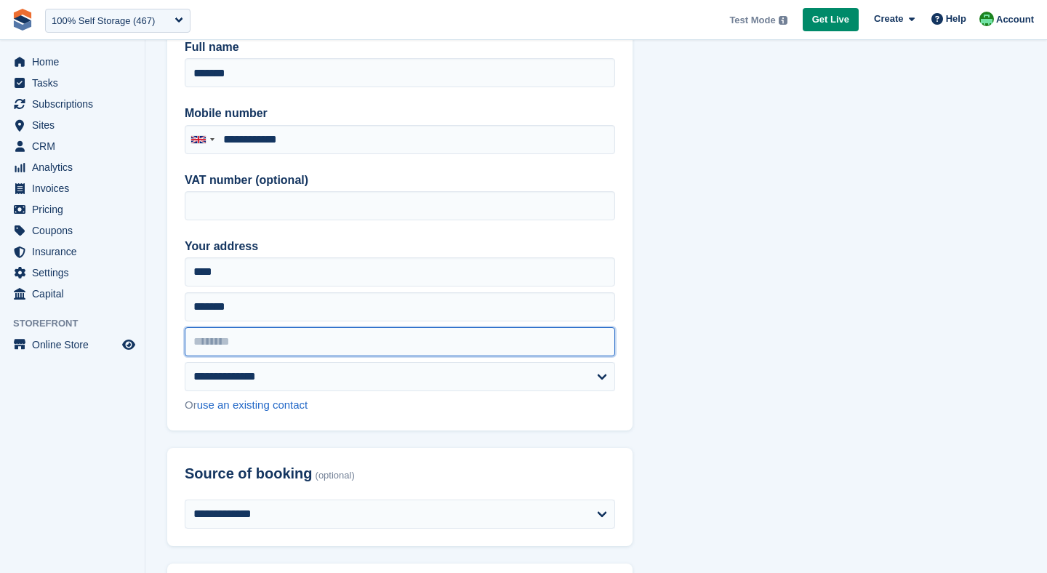
click at [236, 342] on input "text" at bounding box center [400, 341] width 431 height 29
type input "********"
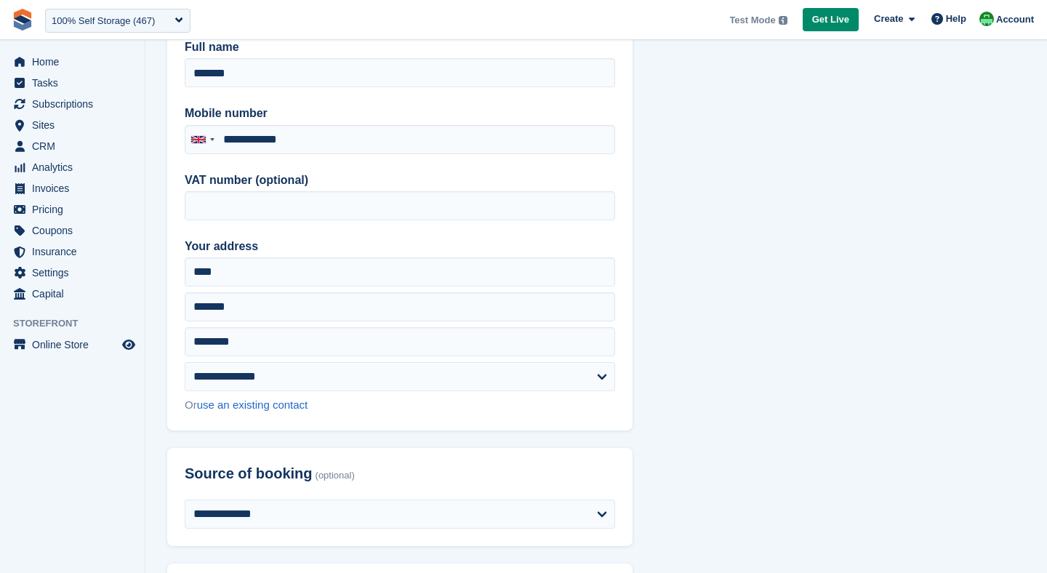
click at [349, 425] on div "**********" at bounding box center [400, 169] width 466 height 522
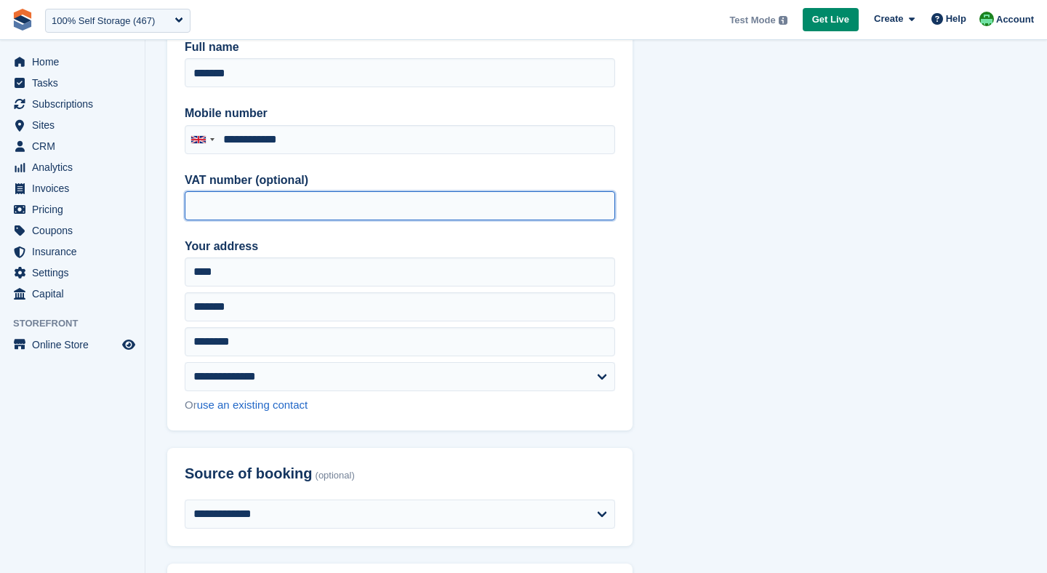
click at [215, 210] on input "VAT number (optional)" at bounding box center [400, 205] width 431 height 29
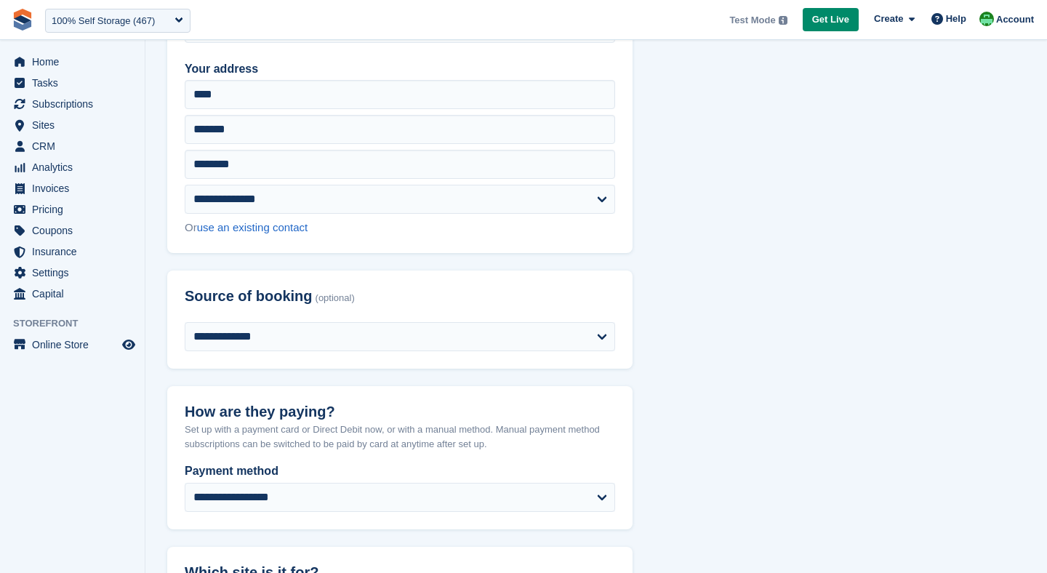
scroll to position [444, 0]
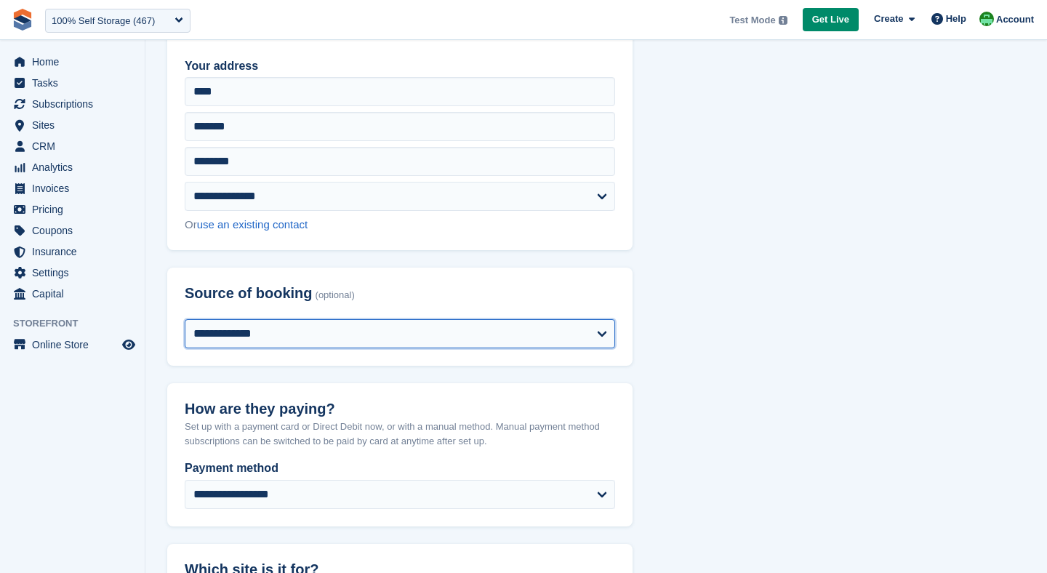
click at [280, 332] on select "**********" at bounding box center [400, 333] width 431 height 29
select select "*****"
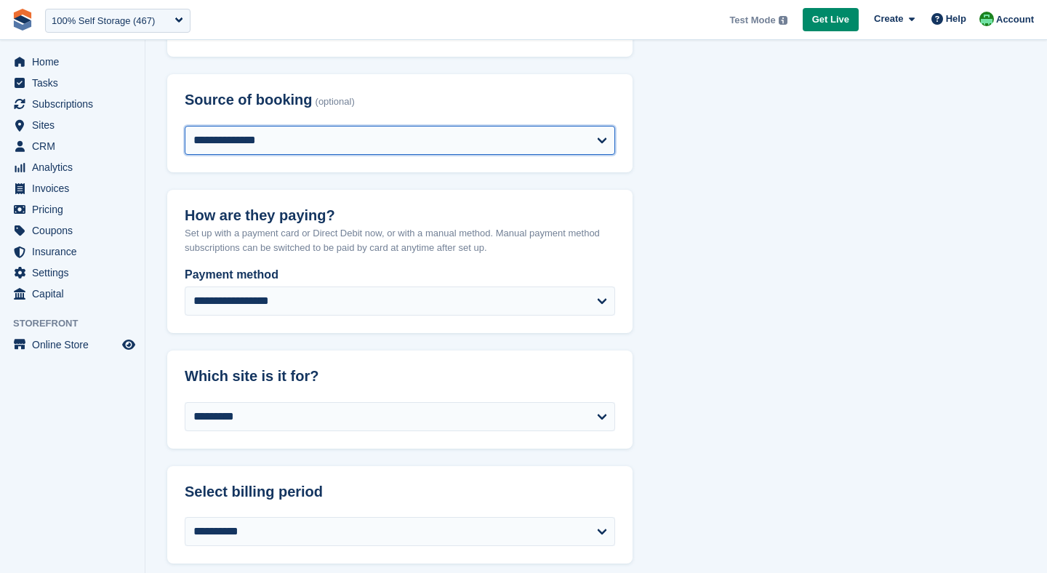
scroll to position [668, 0]
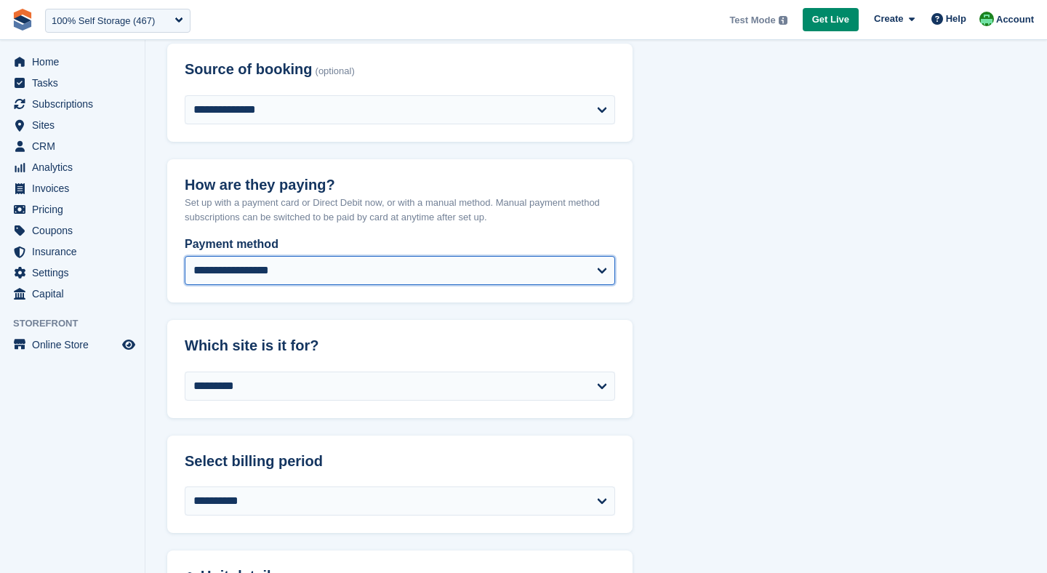
click at [300, 278] on select "**********" at bounding box center [400, 270] width 431 height 29
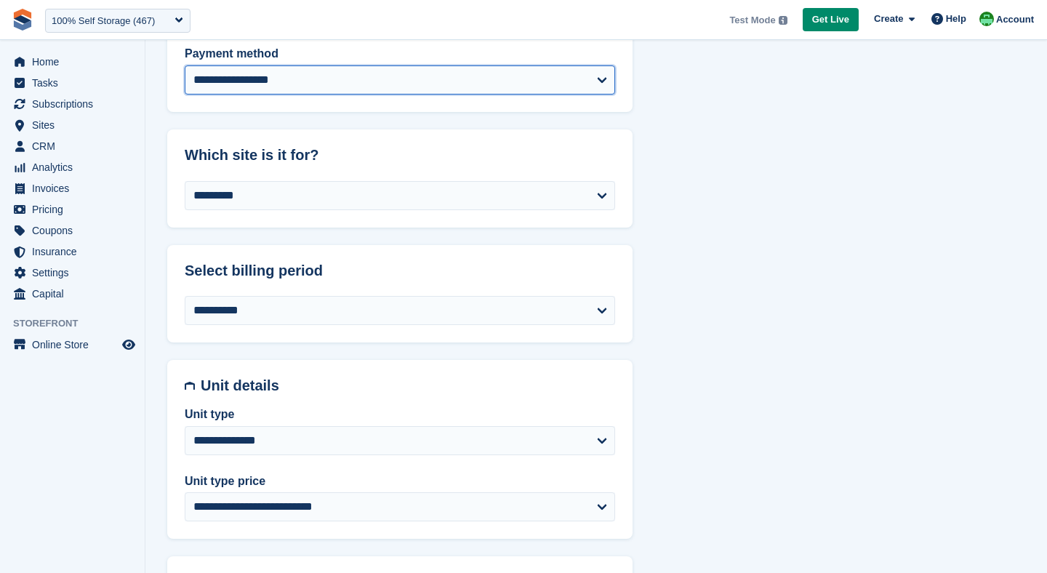
scroll to position [860, 0]
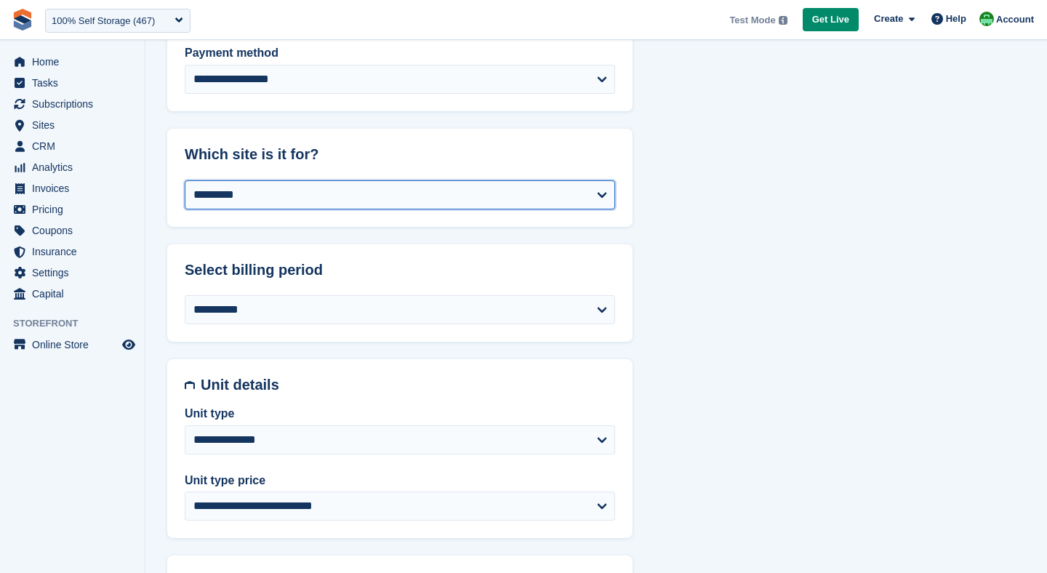
click at [255, 201] on select "**********" at bounding box center [400, 194] width 431 height 29
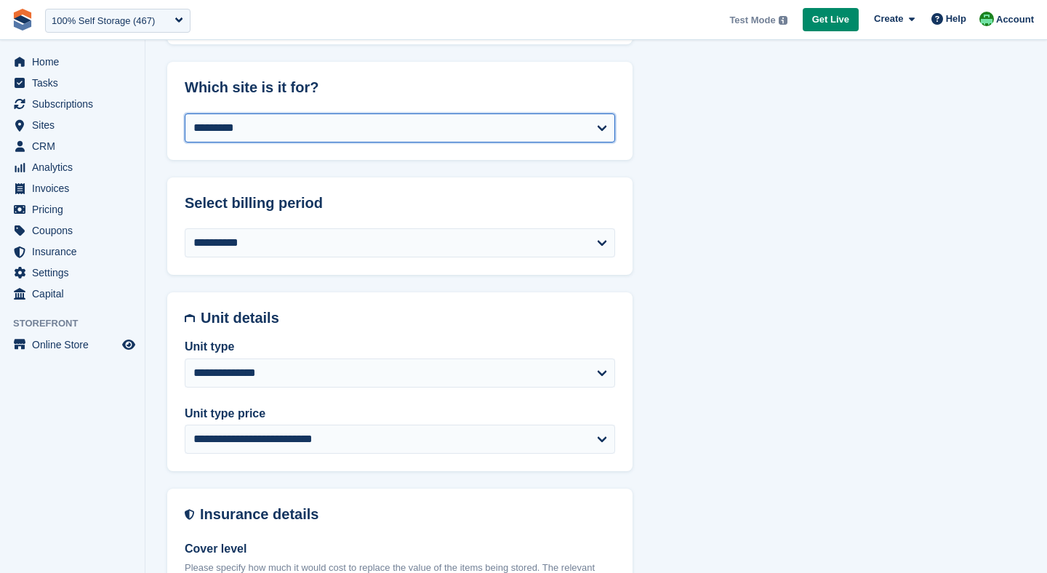
scroll to position [962, 0]
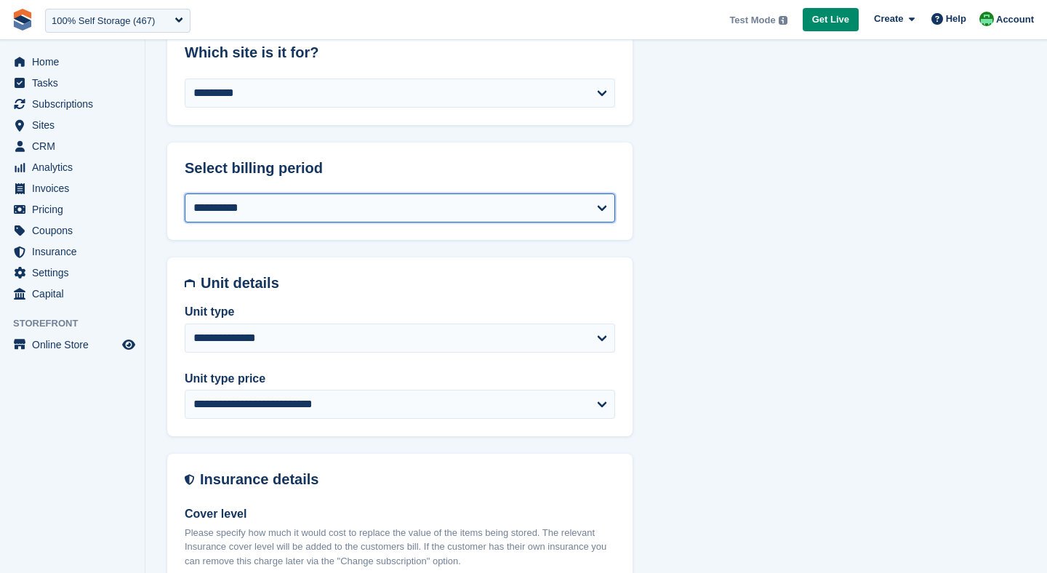
click at [325, 207] on select "**********" at bounding box center [400, 207] width 431 height 29
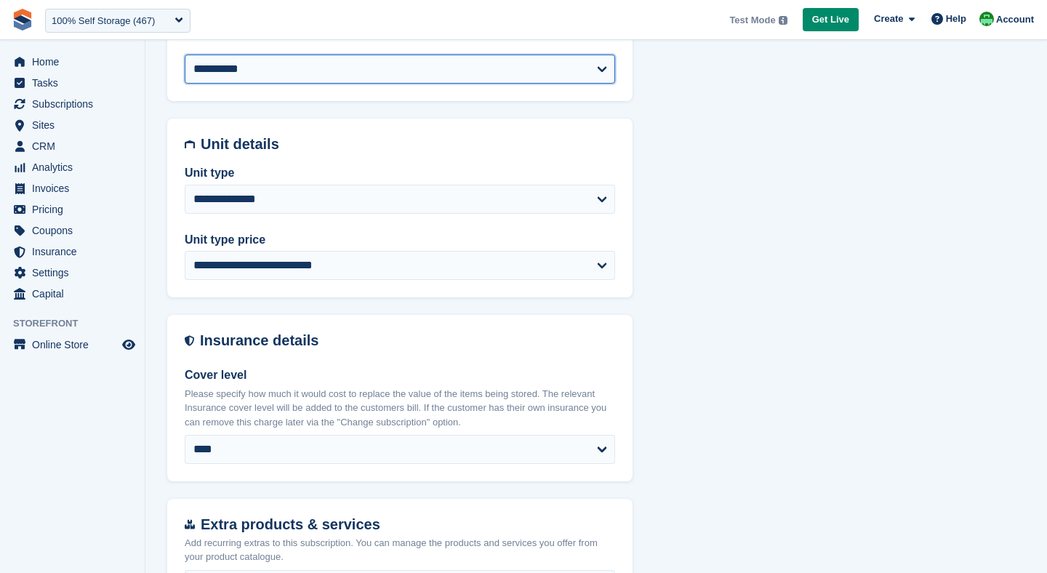
scroll to position [1114, 0]
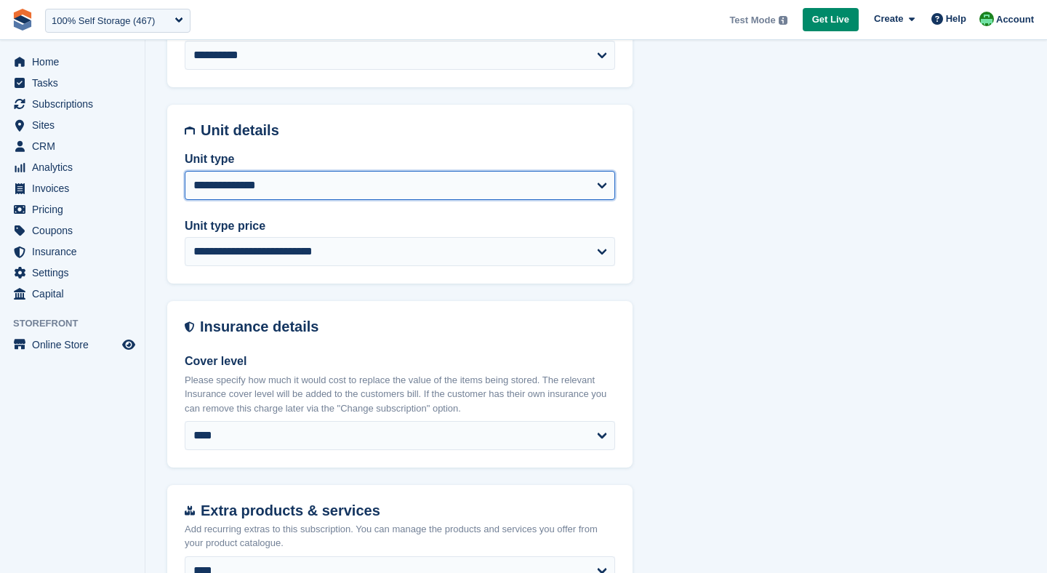
click at [290, 191] on select "**********" at bounding box center [400, 185] width 431 height 29
select select "****"
select select "**********"
select select "***"
select select "*"
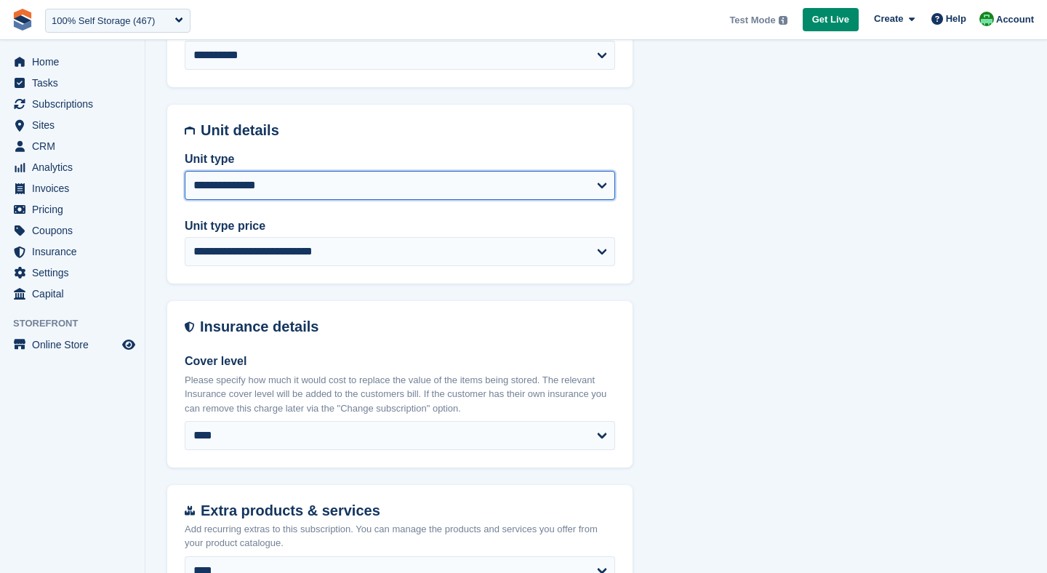
select select
select select "***"
select select "**"
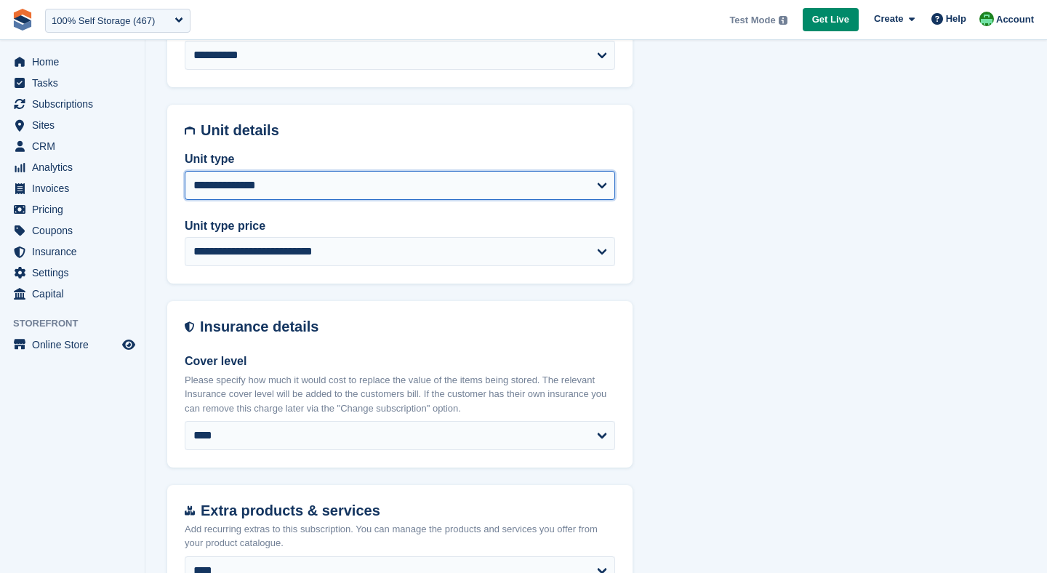
select select "*****"
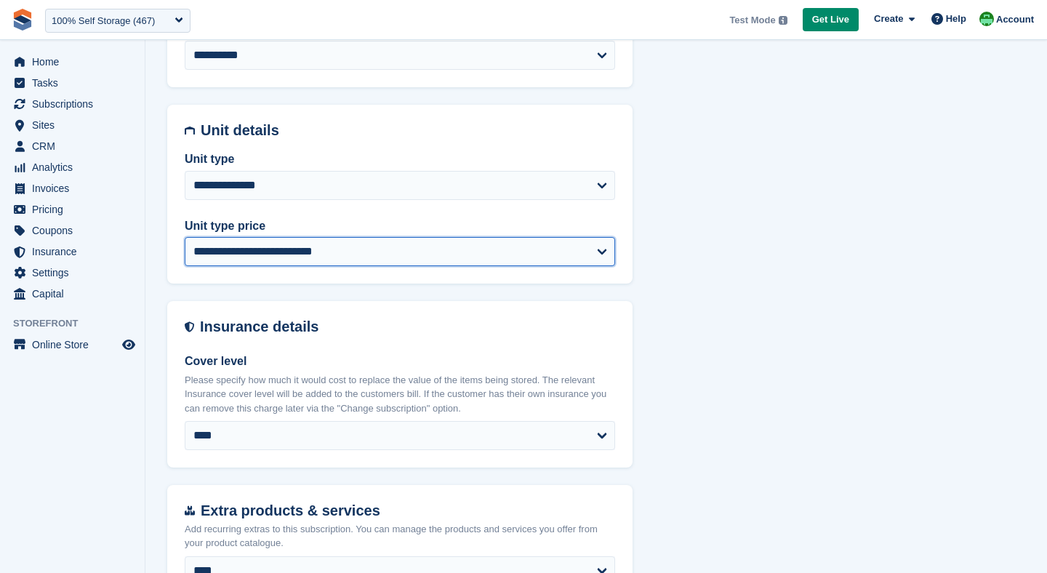
click at [329, 264] on select "**********" at bounding box center [400, 251] width 431 height 29
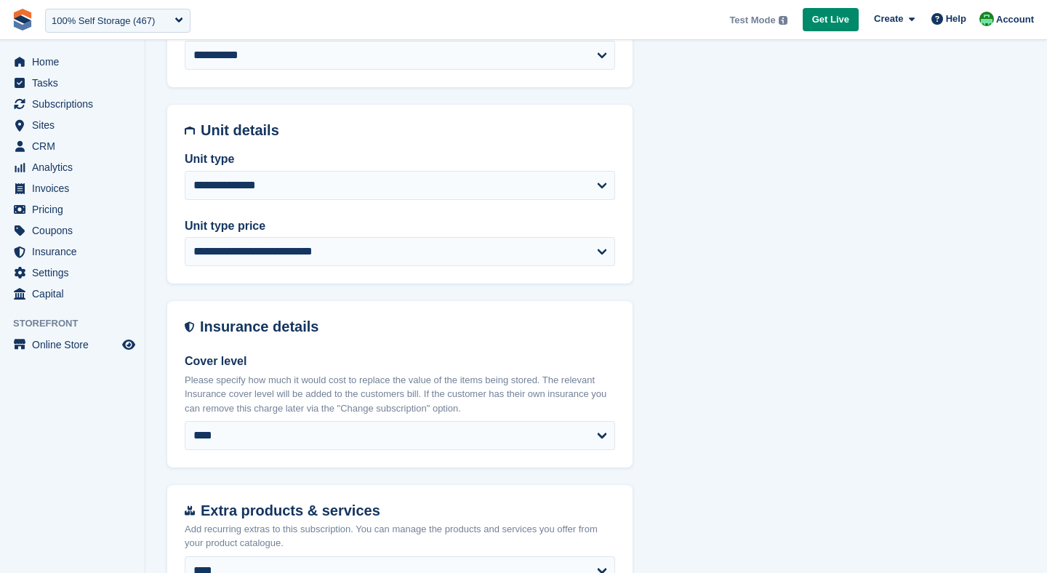
click at [419, 332] on h2 "Insurance details" at bounding box center [407, 327] width 415 height 17
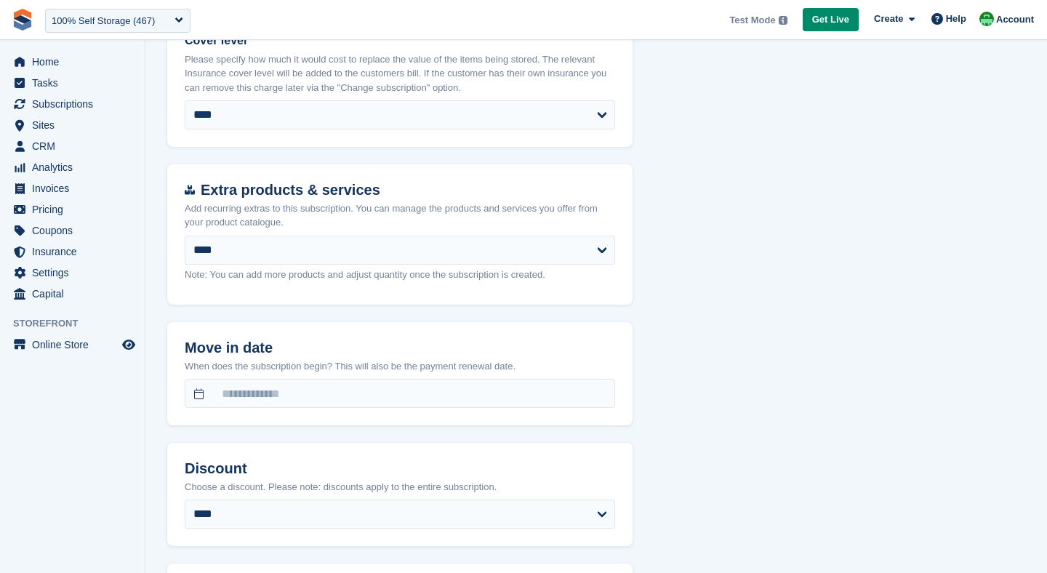
scroll to position [1453, 0]
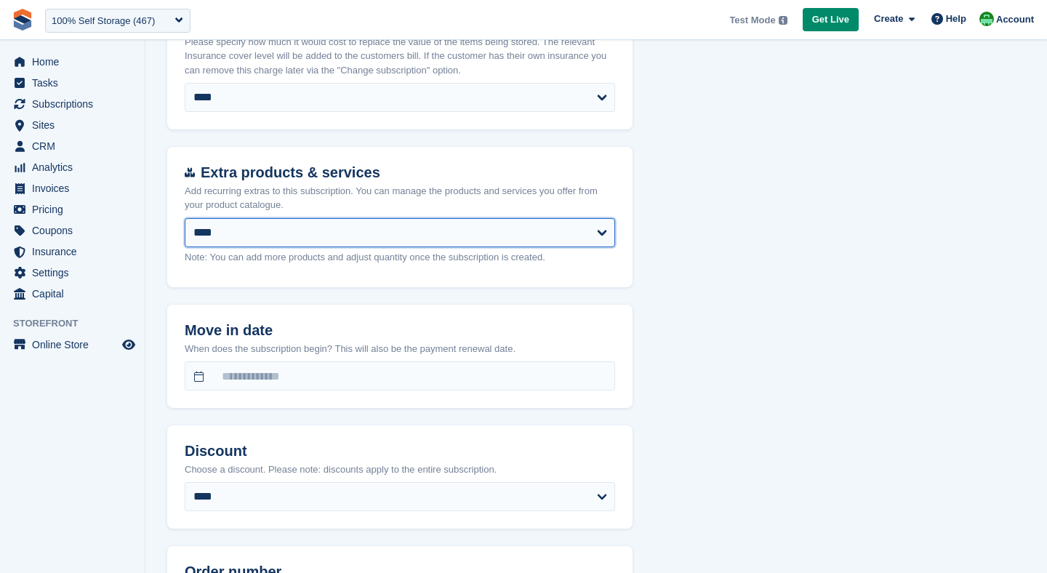
click at [331, 224] on select "****" at bounding box center [400, 232] width 431 height 29
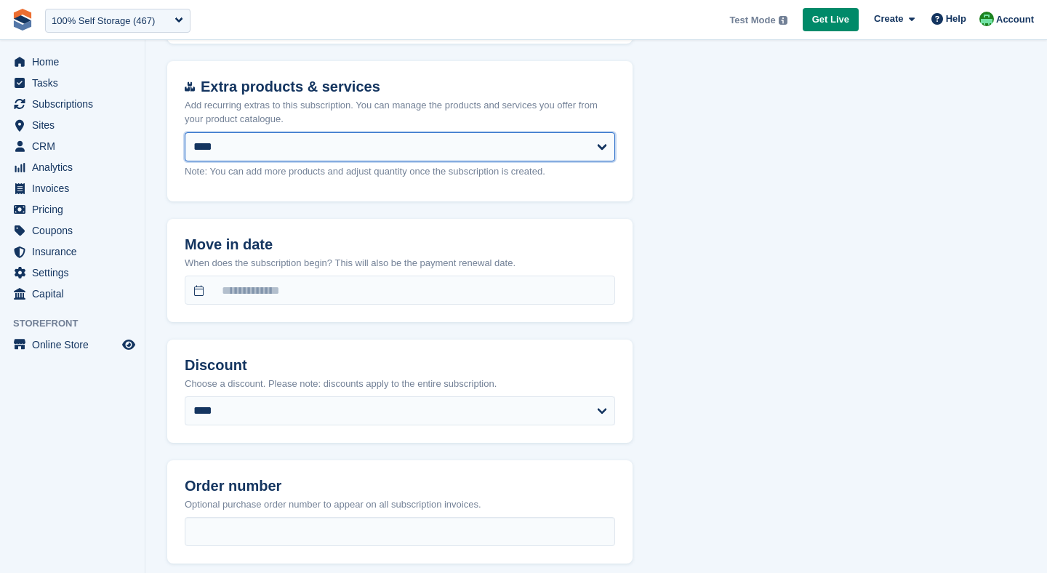
scroll to position [1565, 0]
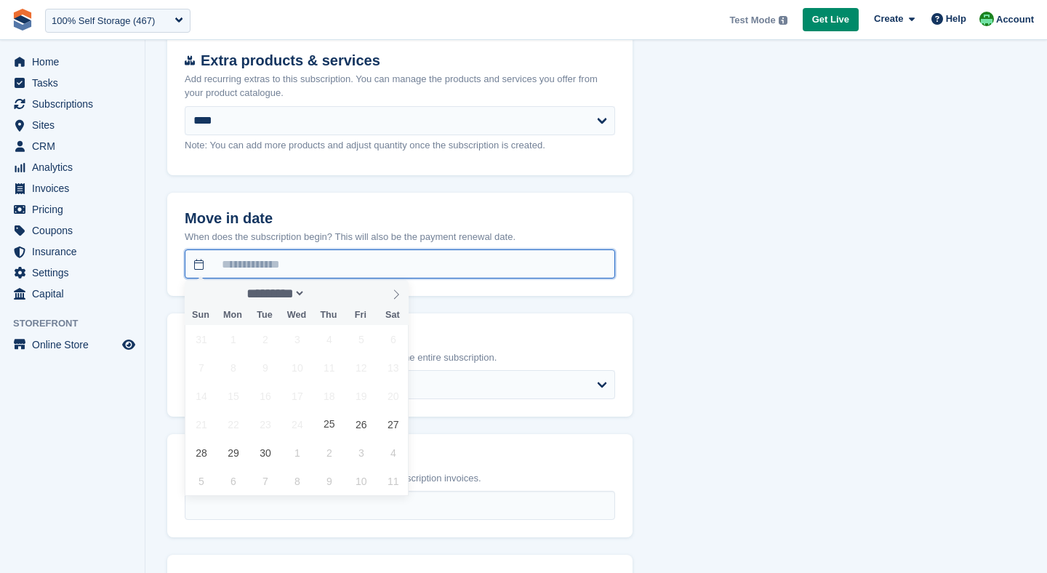
click at [220, 263] on input "text" at bounding box center [400, 263] width 431 height 29
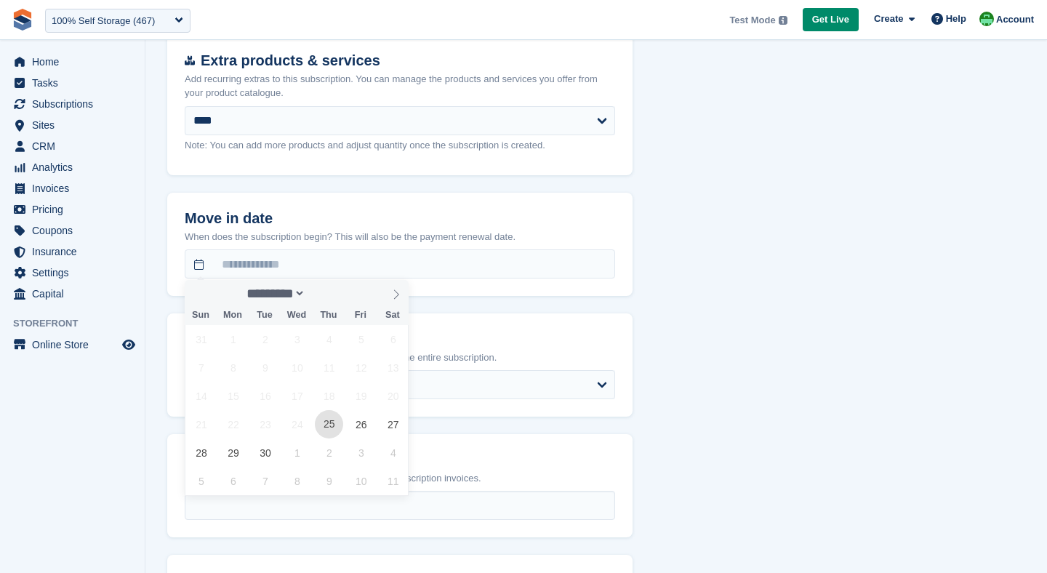
click at [324, 420] on span "25" at bounding box center [329, 424] width 28 height 28
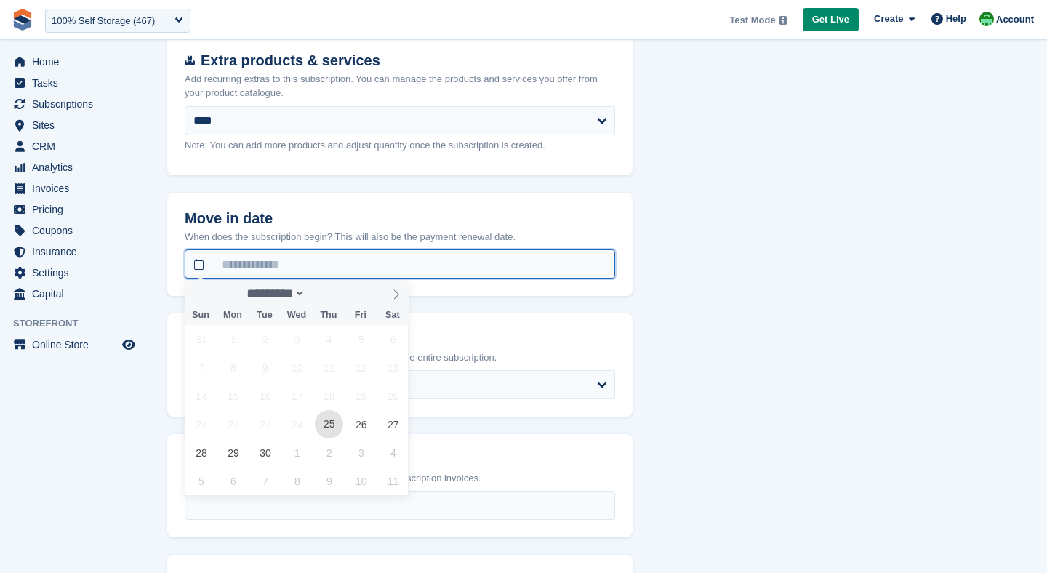
type input "**********"
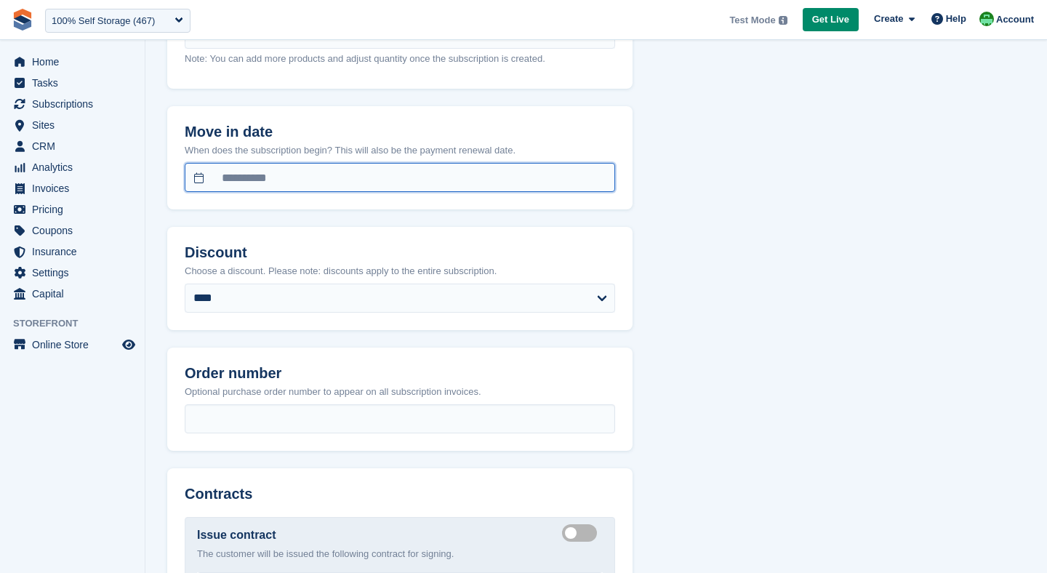
scroll to position [1671, 0]
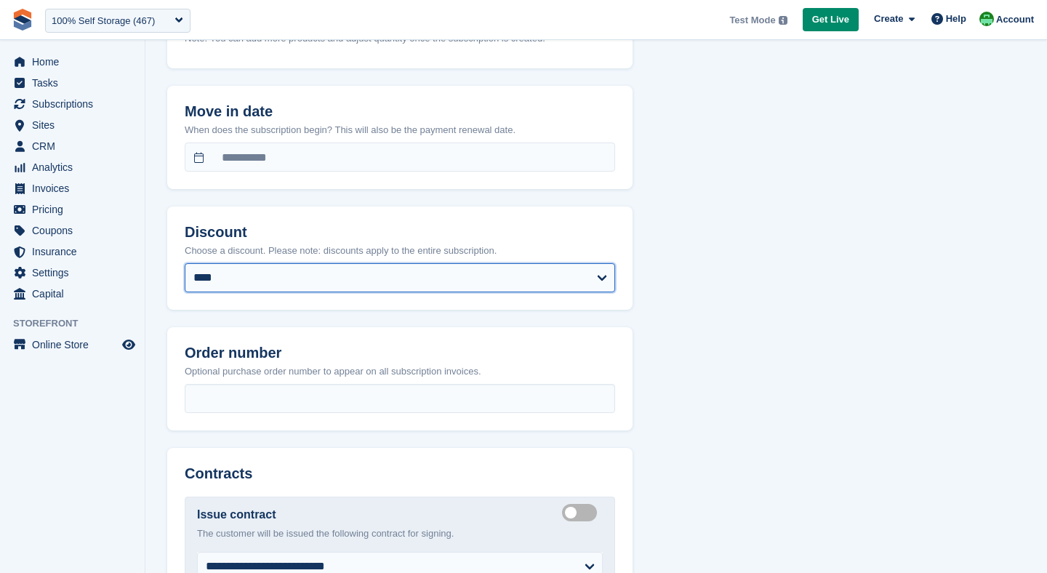
click at [271, 283] on select "**********" at bounding box center [400, 277] width 431 height 29
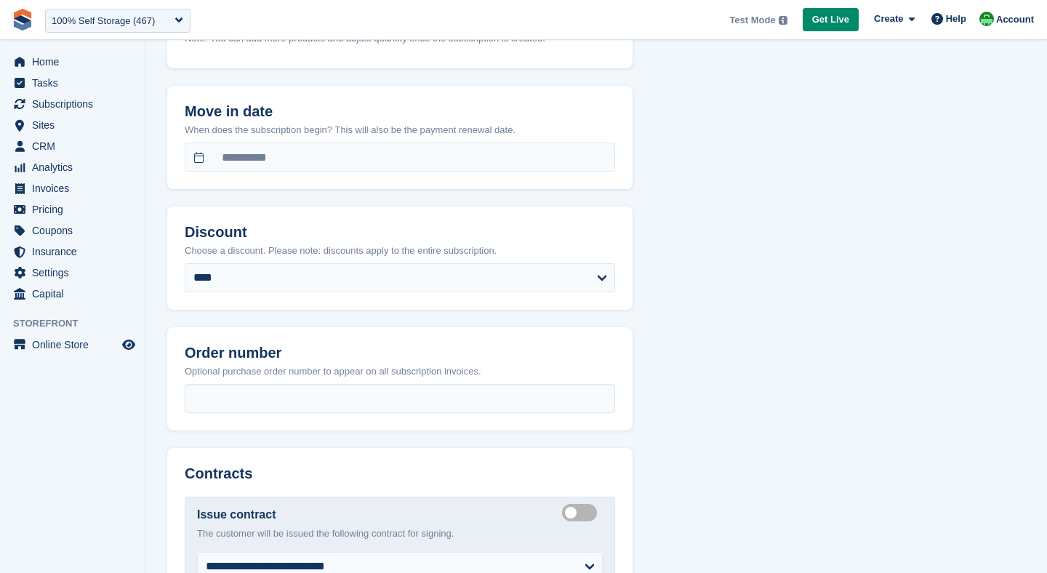
click at [328, 328] on header "Order number" at bounding box center [400, 344] width 466 height 34
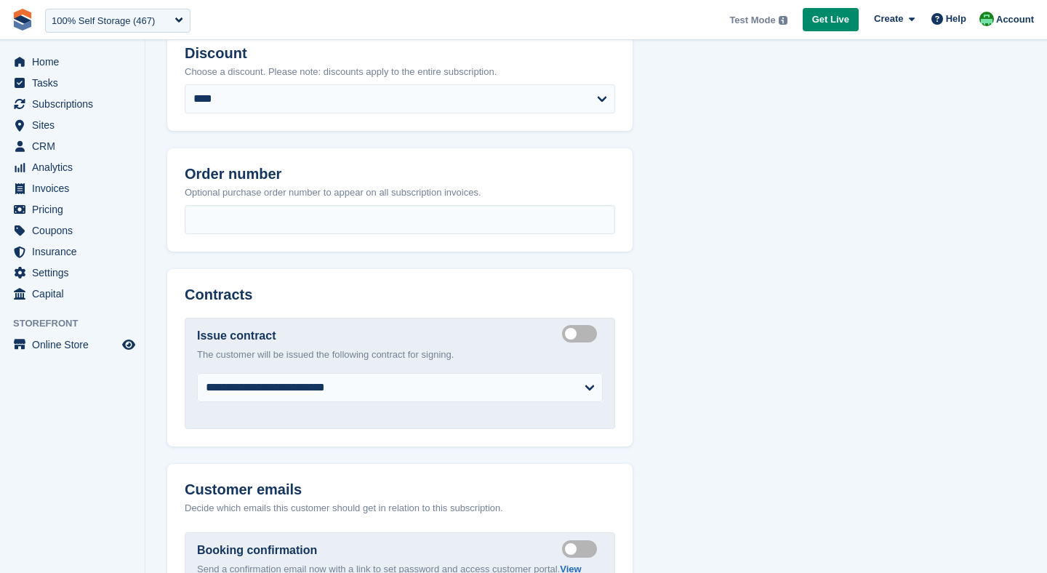
scroll to position [1866, 0]
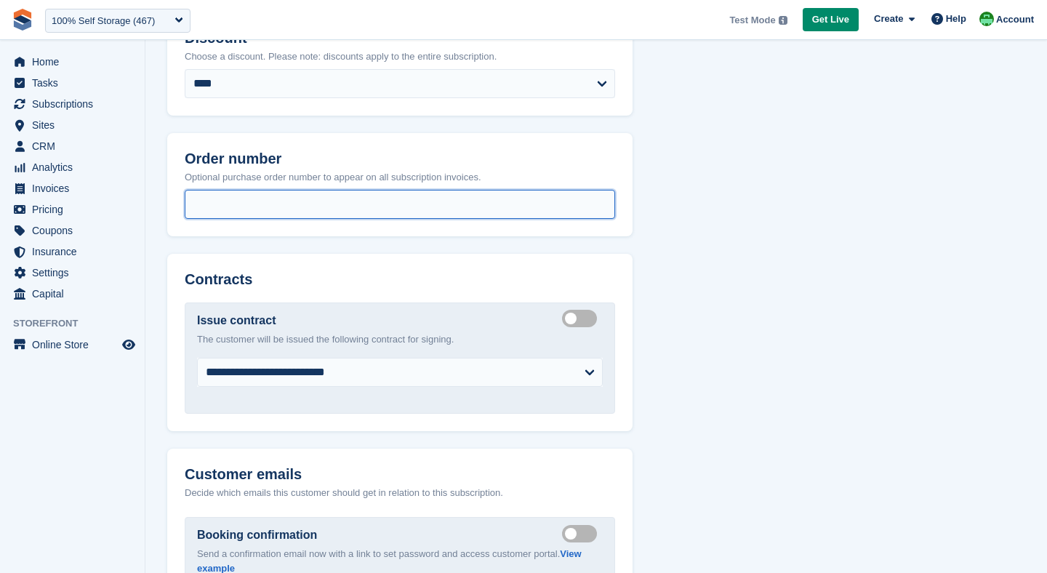
click at [223, 213] on input "text" at bounding box center [400, 204] width 431 height 29
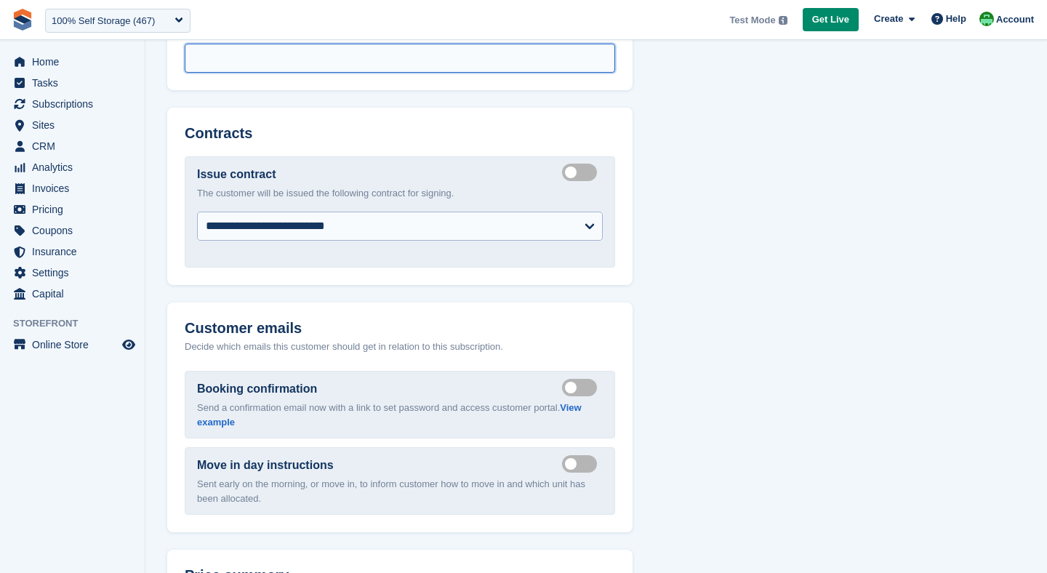
scroll to position [2016, 0]
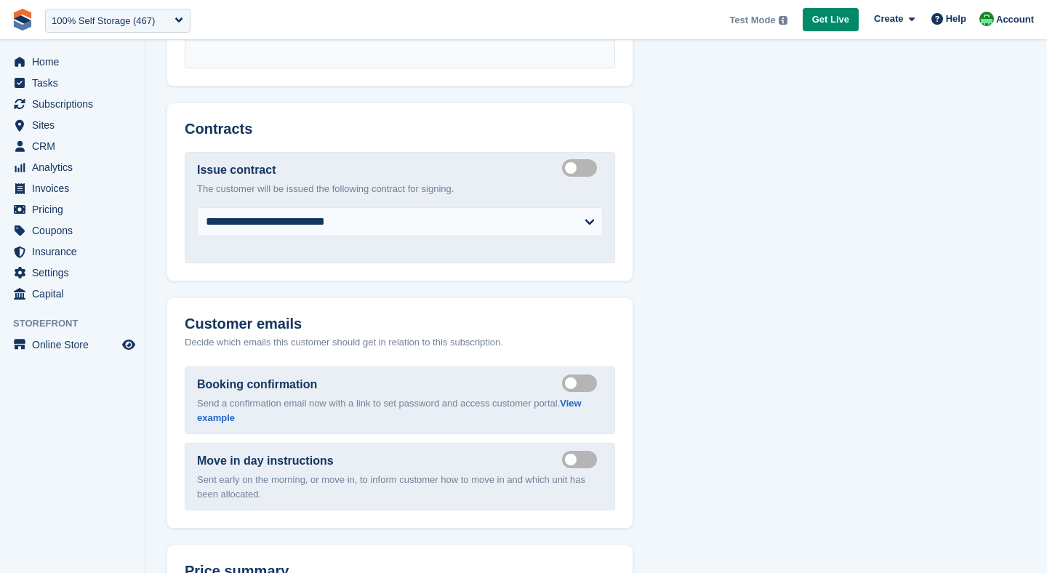
click at [582, 167] on label "Create integrated contract" at bounding box center [582, 168] width 41 height 2
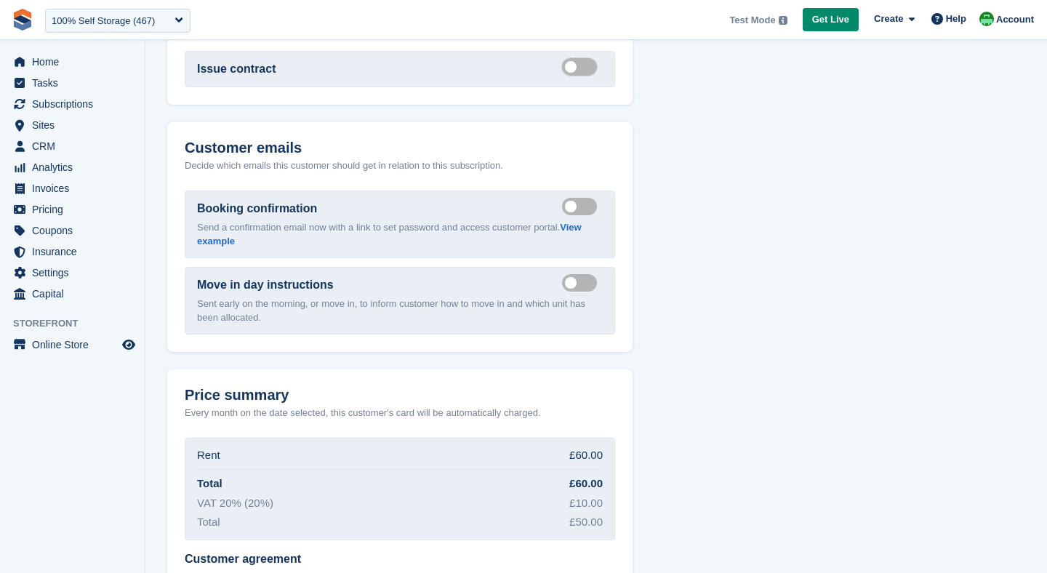
scroll to position [2126, 0]
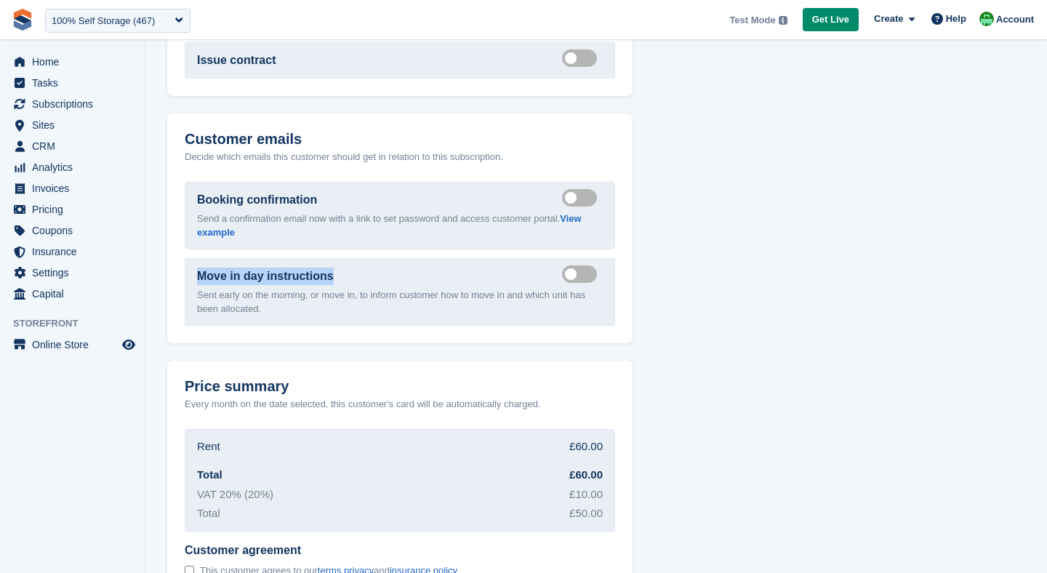
drag, startPoint x: 198, startPoint y: 276, endPoint x: 336, endPoint y: 283, distance: 138.4
click at [336, 283] on div "Move in day instructions Send move in day email Sent early on the morning, or m…" at bounding box center [400, 292] width 431 height 68
click at [332, 309] on p "Sent early on the morning, or move in, to inform customer how to move in and wh…" at bounding box center [400, 302] width 406 height 28
click at [588, 197] on label "Send booking confirmation email" at bounding box center [582, 198] width 41 height 2
click at [566, 199] on label "Send booking confirmation email" at bounding box center [582, 198] width 41 height 2
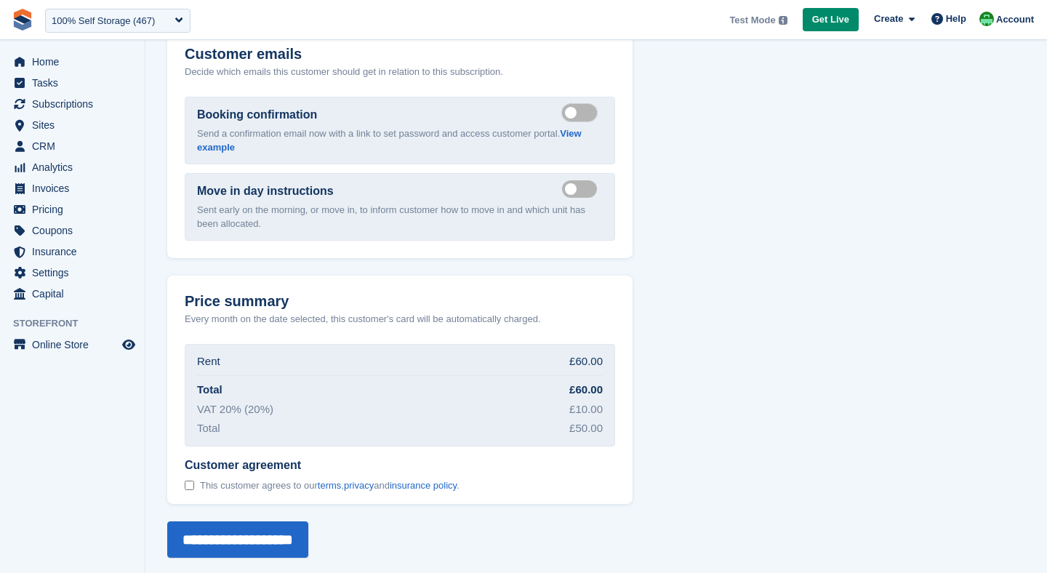
scroll to position [2217, 0]
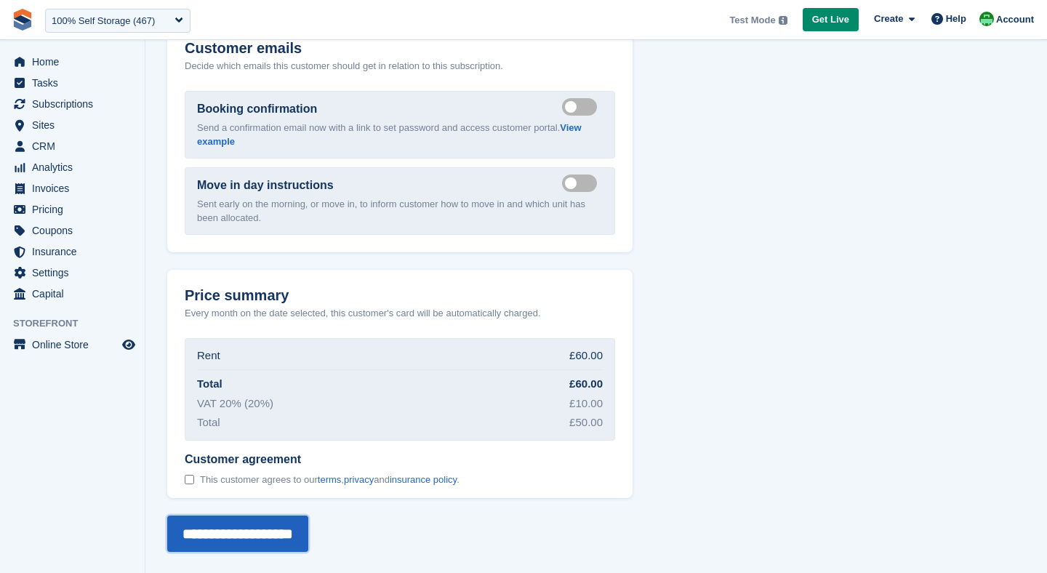
click at [234, 526] on input "**********" at bounding box center [237, 534] width 141 height 36
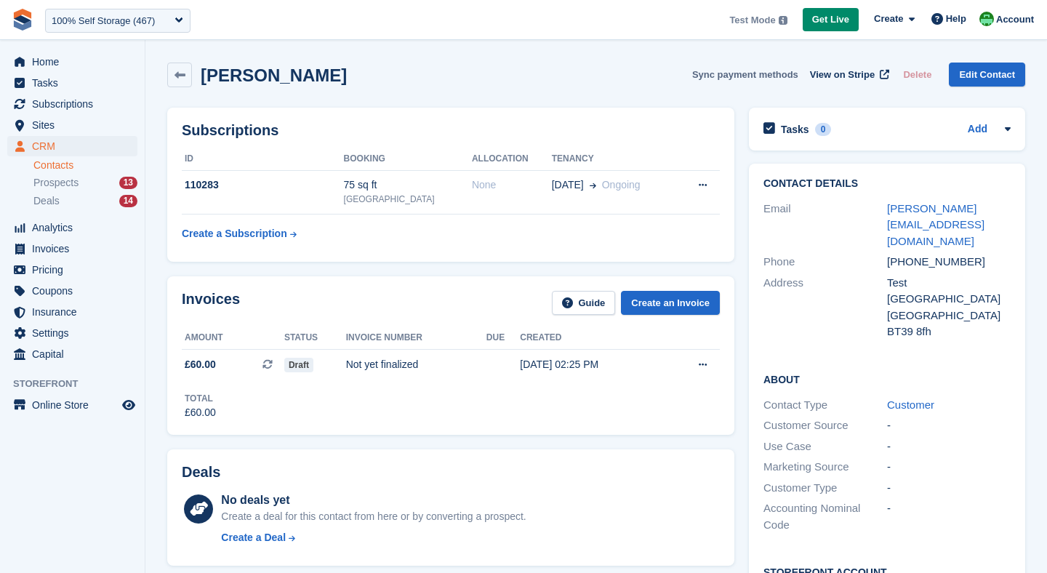
click at [729, 79] on button "Sync payment methods" at bounding box center [745, 75] width 106 height 24
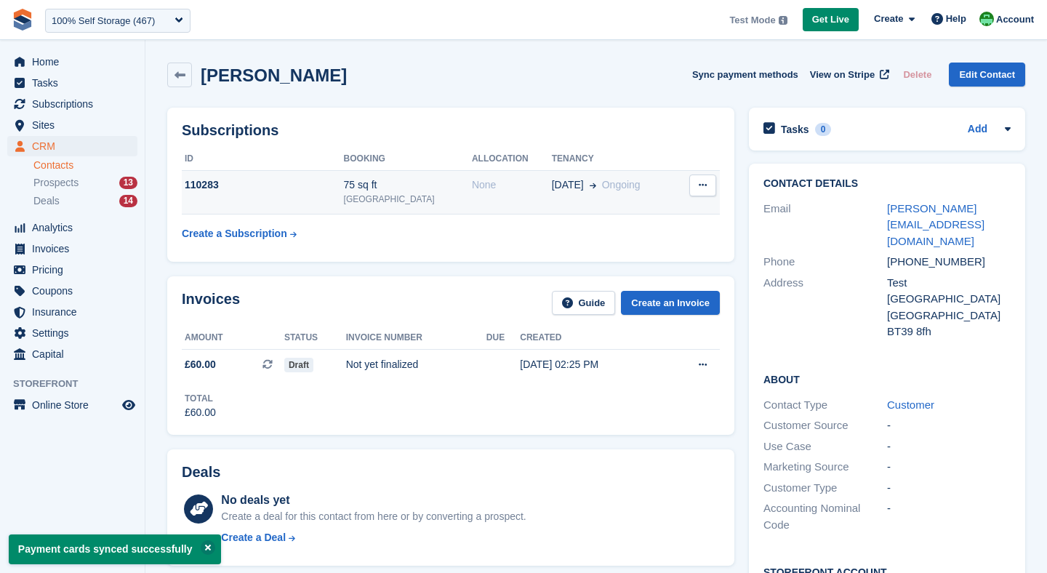
click at [702, 185] on icon at bounding box center [703, 184] width 8 height 9
click at [495, 192] on div "None" at bounding box center [512, 184] width 80 height 15
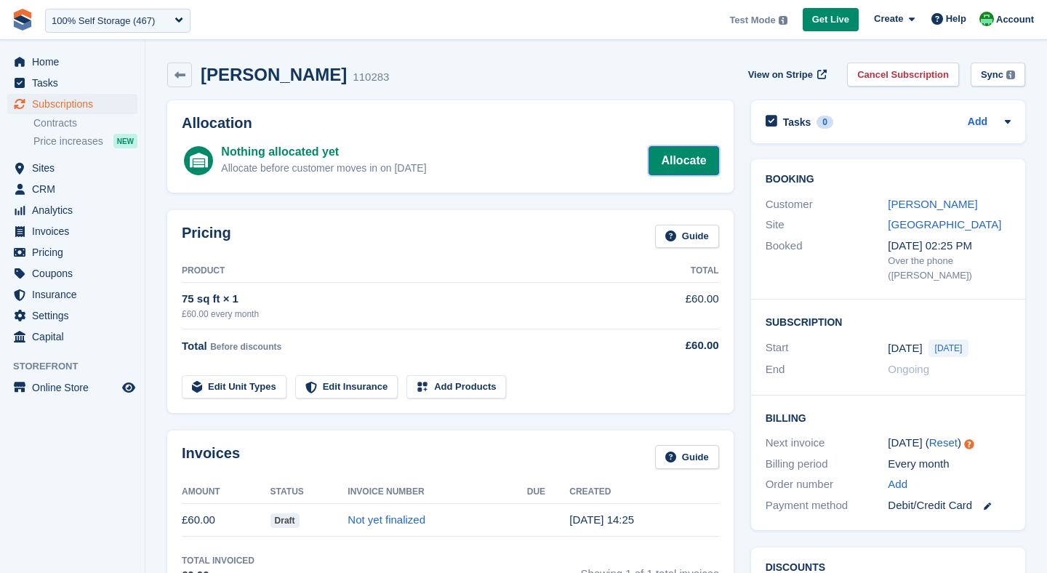
click at [689, 163] on link "Allocate" at bounding box center [684, 160] width 70 height 29
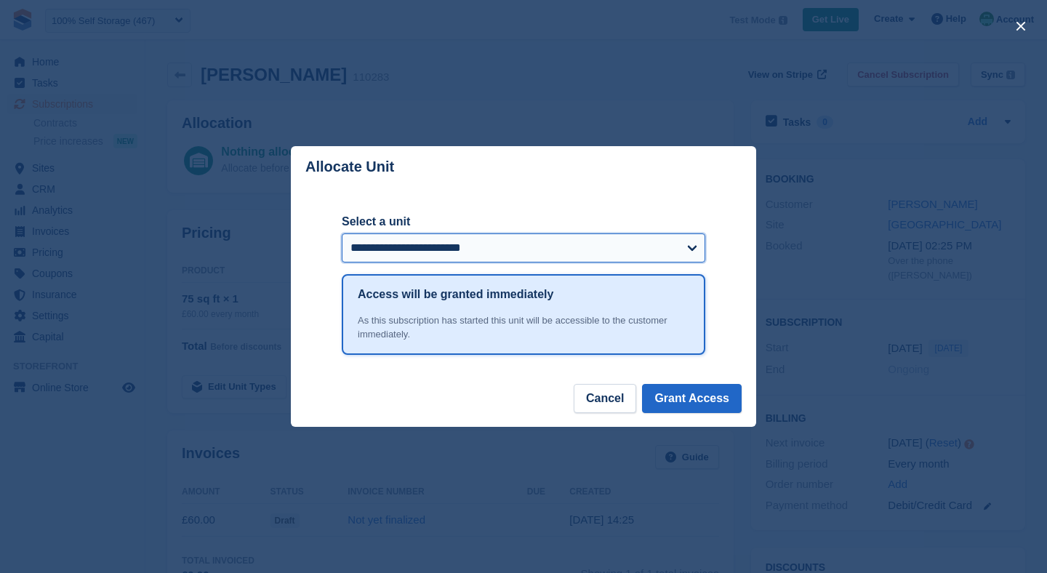
click at [432, 245] on select "**********" at bounding box center [524, 247] width 364 height 29
select select "*****"
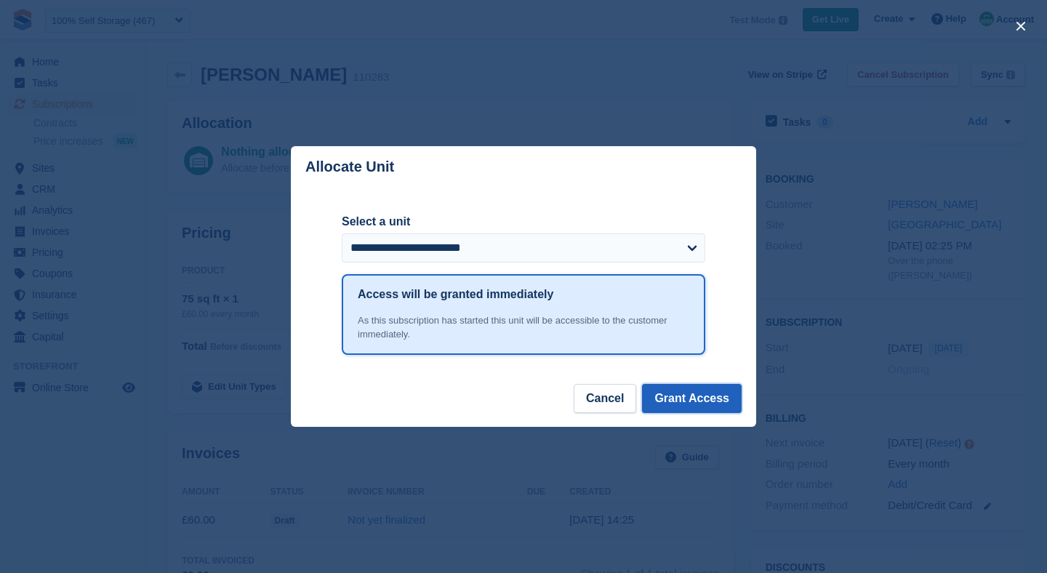
click at [671, 405] on button "Grant Access" at bounding box center [692, 398] width 100 height 29
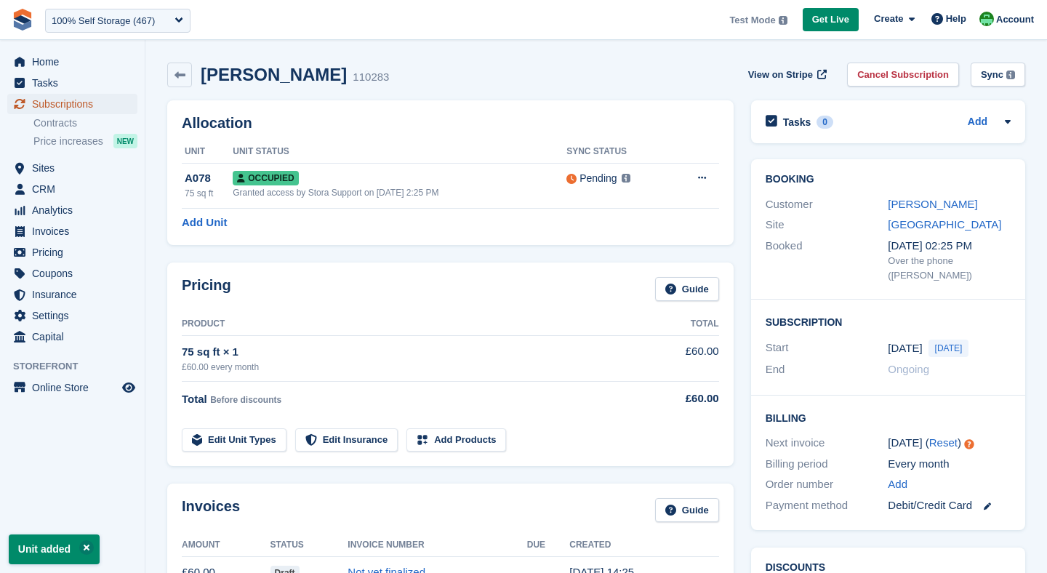
click at [60, 105] on span "Subscriptions" at bounding box center [75, 104] width 87 height 20
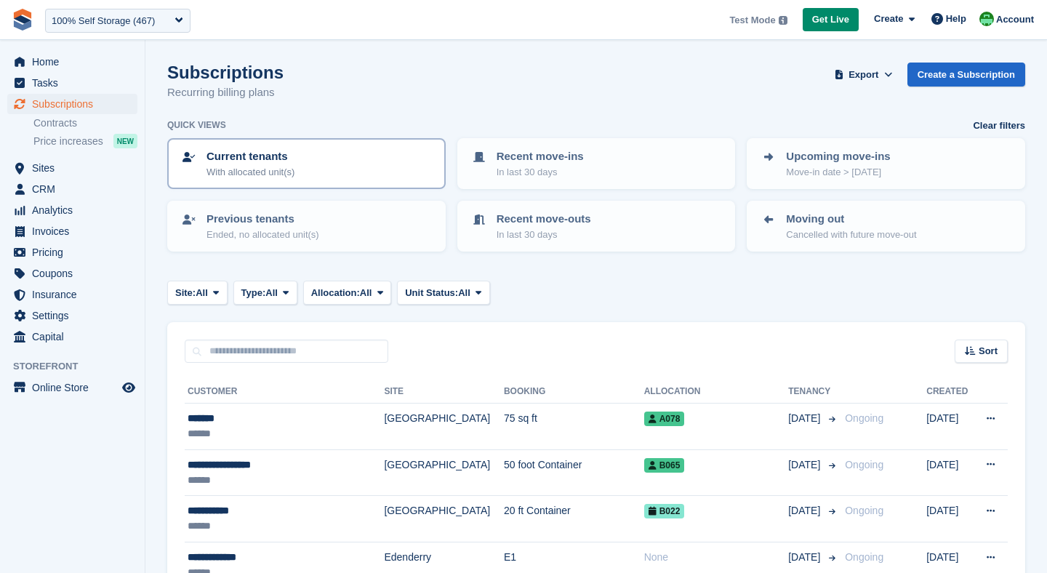
click at [265, 172] on p "With allocated unit(s)" at bounding box center [251, 172] width 88 height 15
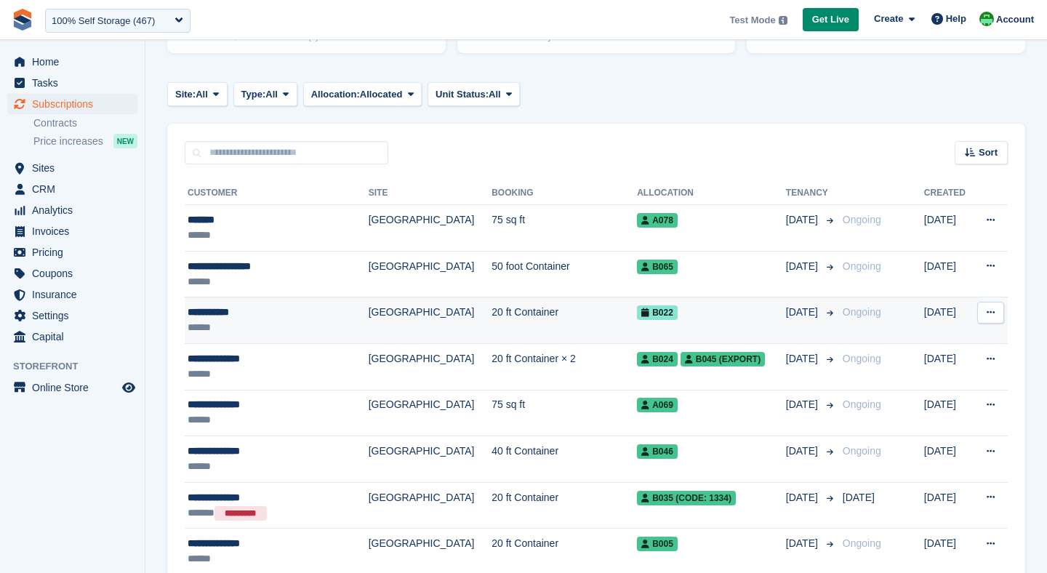
scroll to position [196, 0]
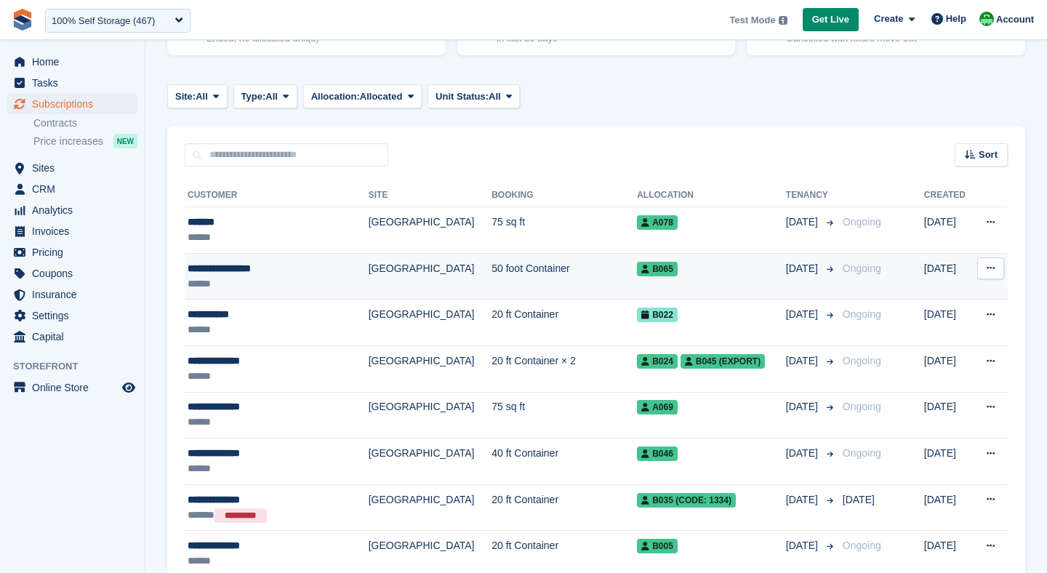
click at [259, 276] on div "******" at bounding box center [265, 283] width 155 height 15
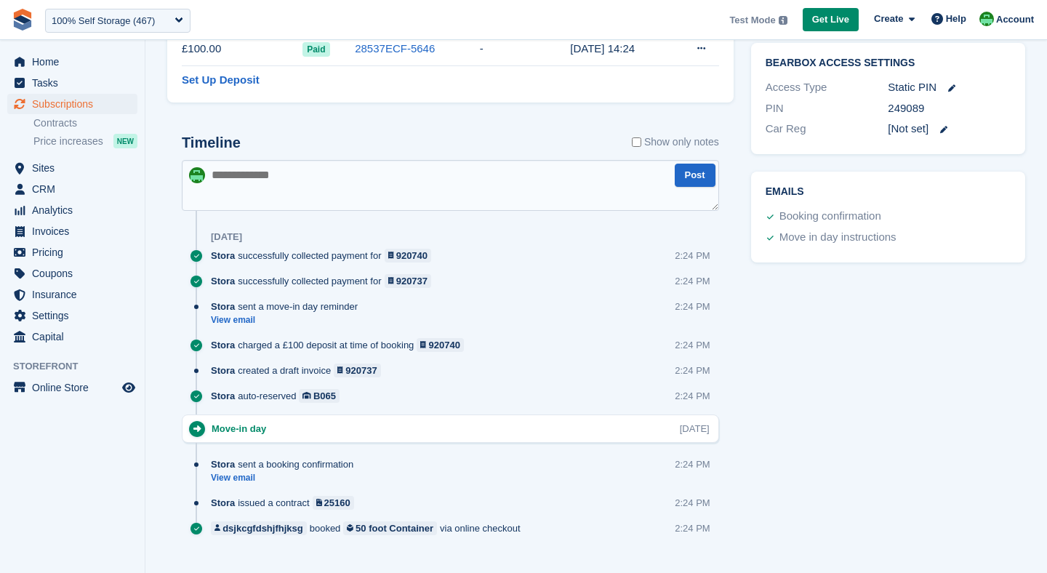
scroll to position [784, 0]
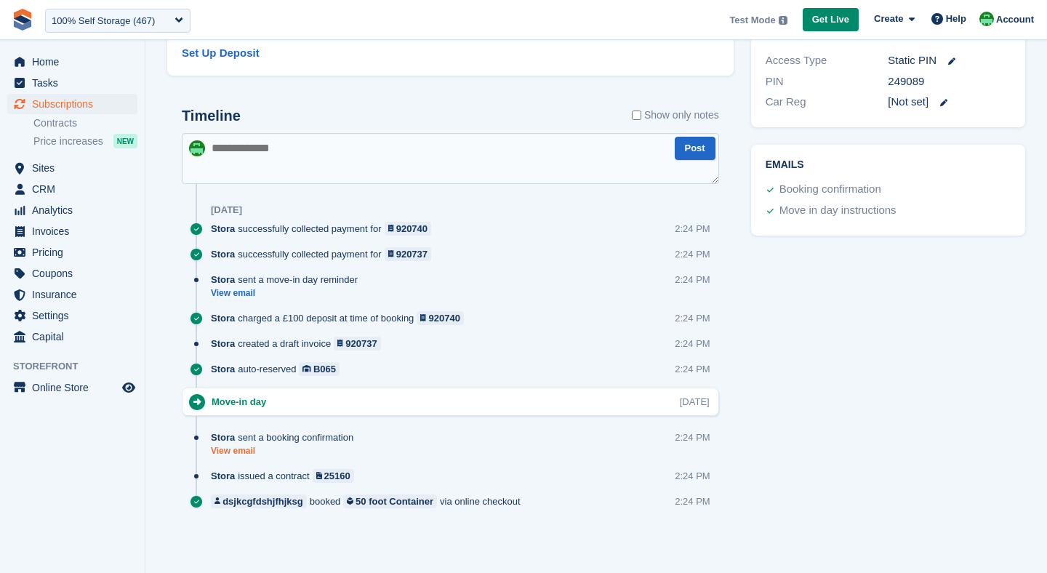
click at [231, 453] on link "View email" at bounding box center [286, 451] width 150 height 12
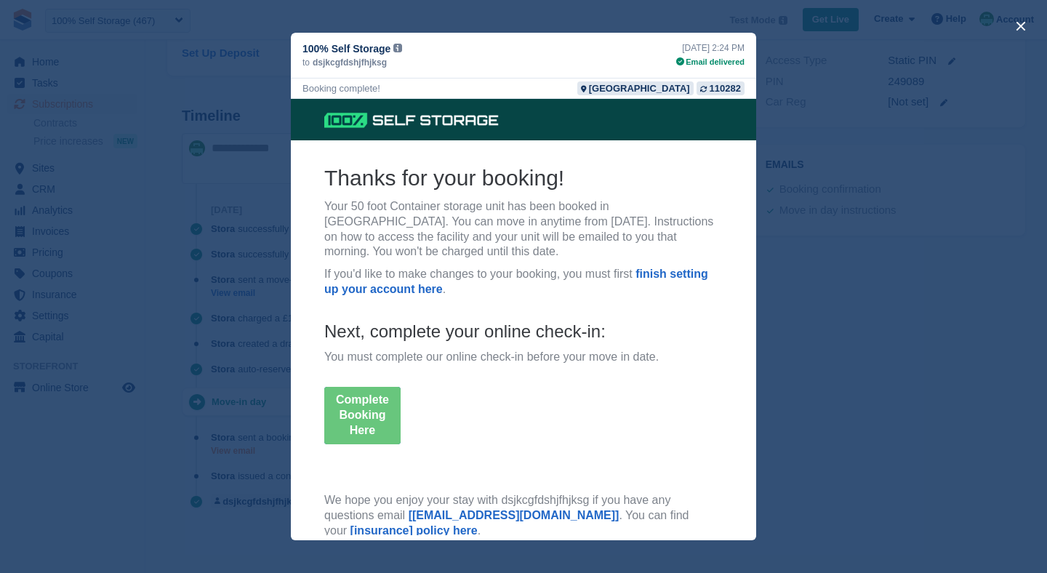
scroll to position [0, 0]
click at [1020, 28] on button "close" at bounding box center [1021, 26] width 23 height 23
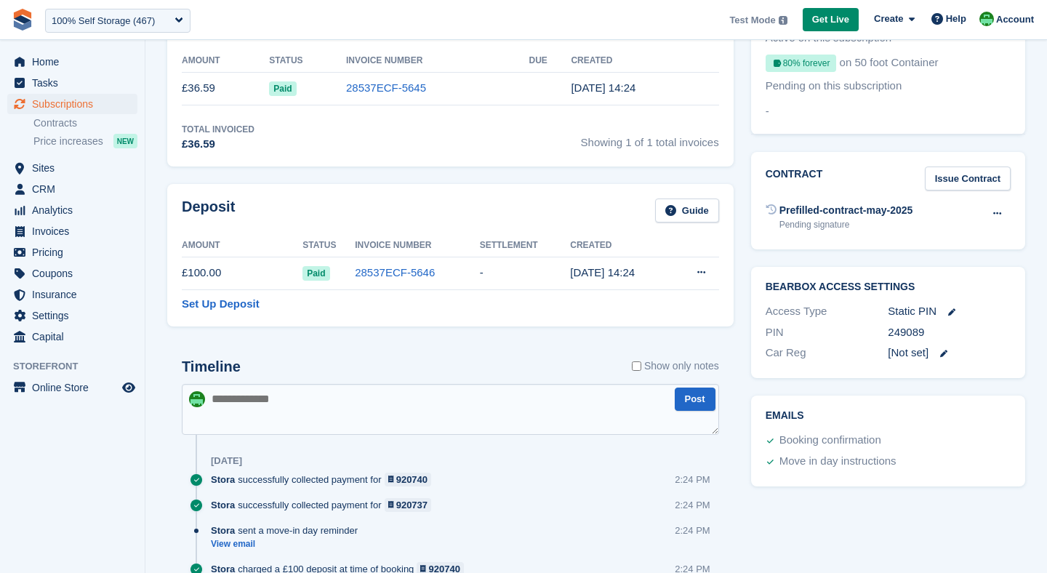
scroll to position [52, 0]
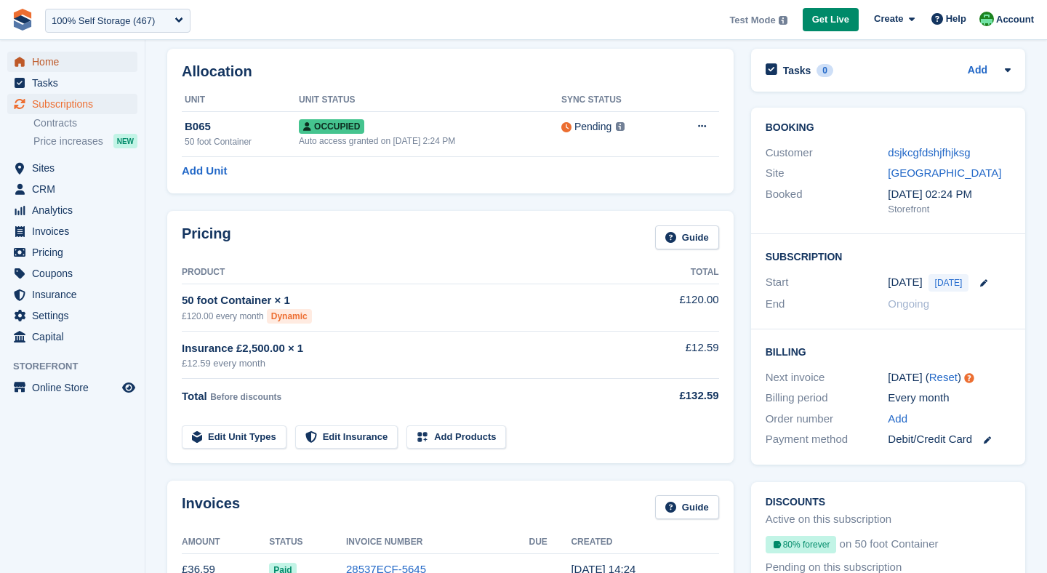
click at [44, 64] on span "Home" at bounding box center [75, 62] width 87 height 20
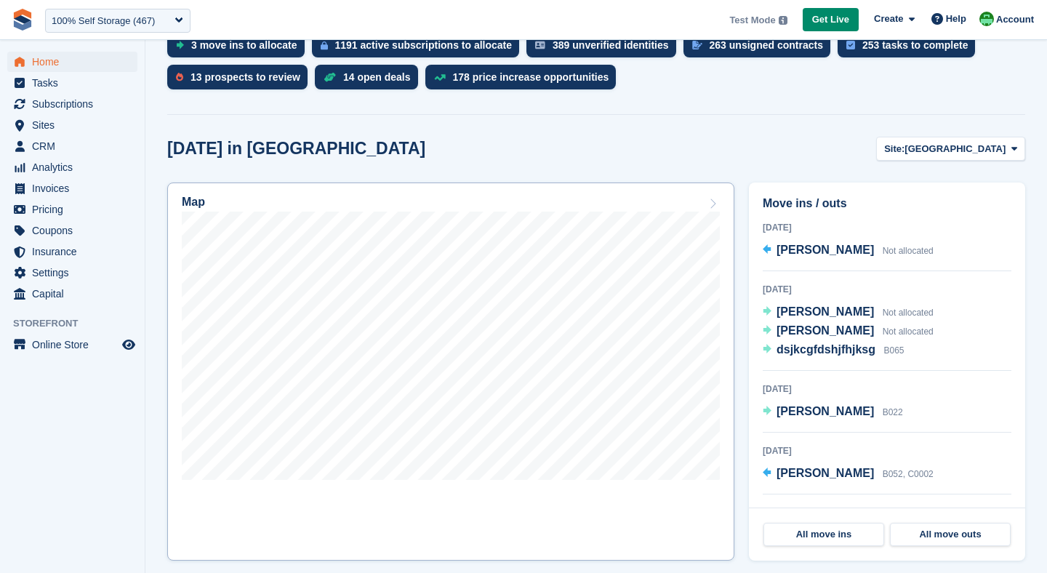
scroll to position [333, 0]
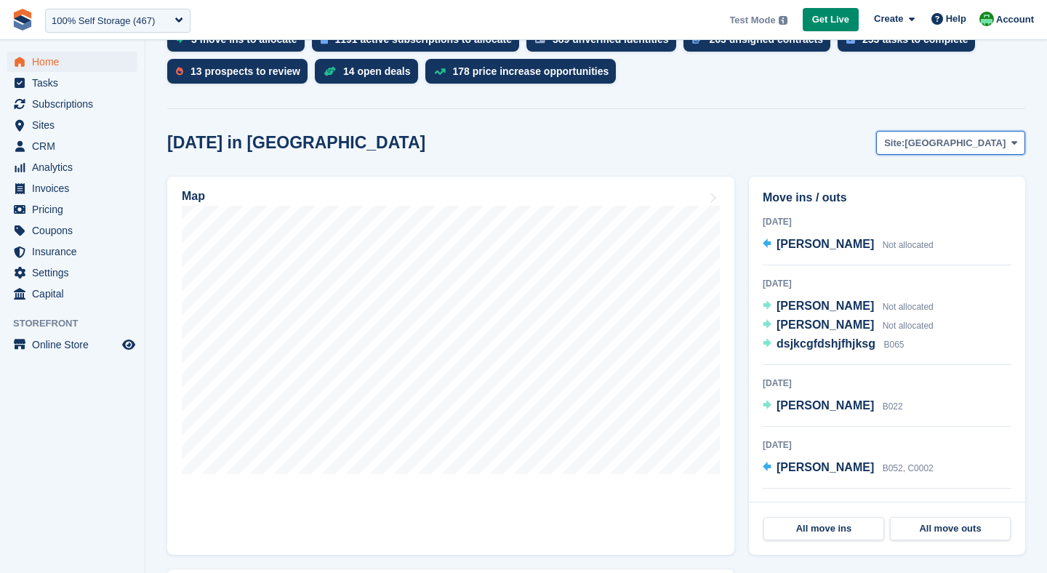
click at [965, 146] on span "[GEOGRAPHIC_DATA]" at bounding box center [955, 143] width 101 height 15
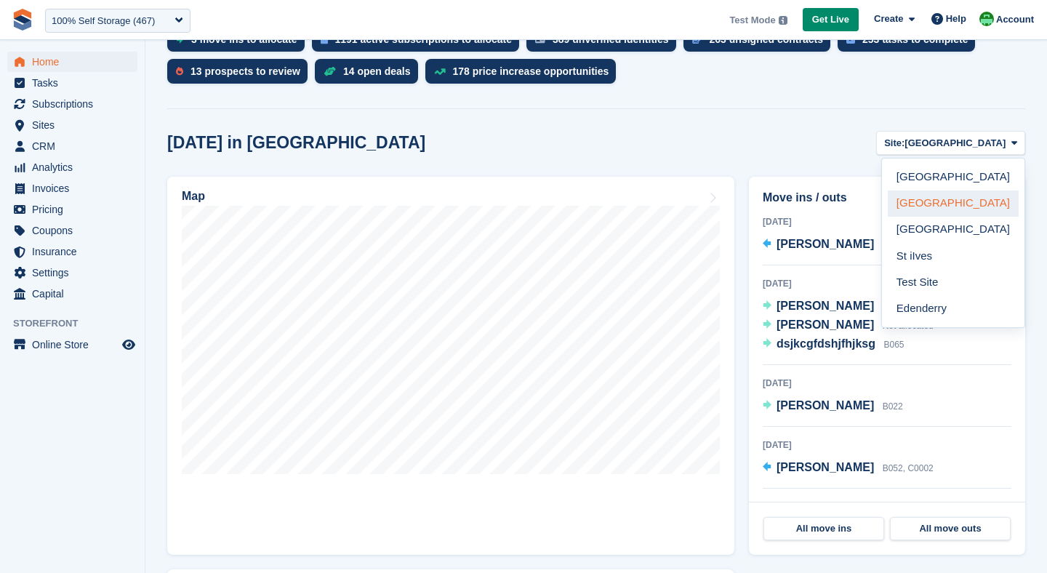
click at [935, 201] on link "[GEOGRAPHIC_DATA]" at bounding box center [953, 204] width 131 height 26
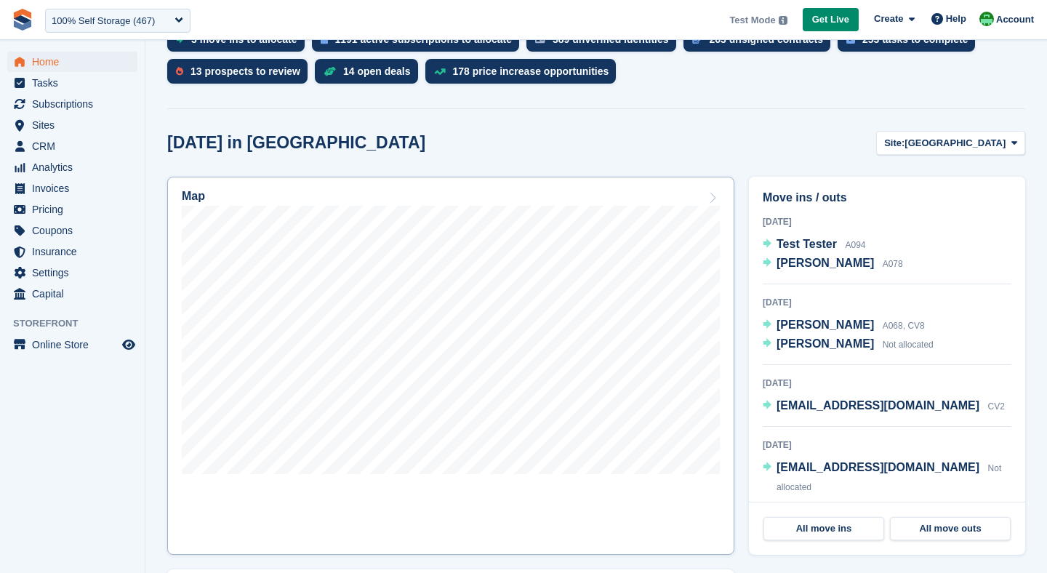
click at [501, 479] on link "Map" at bounding box center [450, 366] width 567 height 378
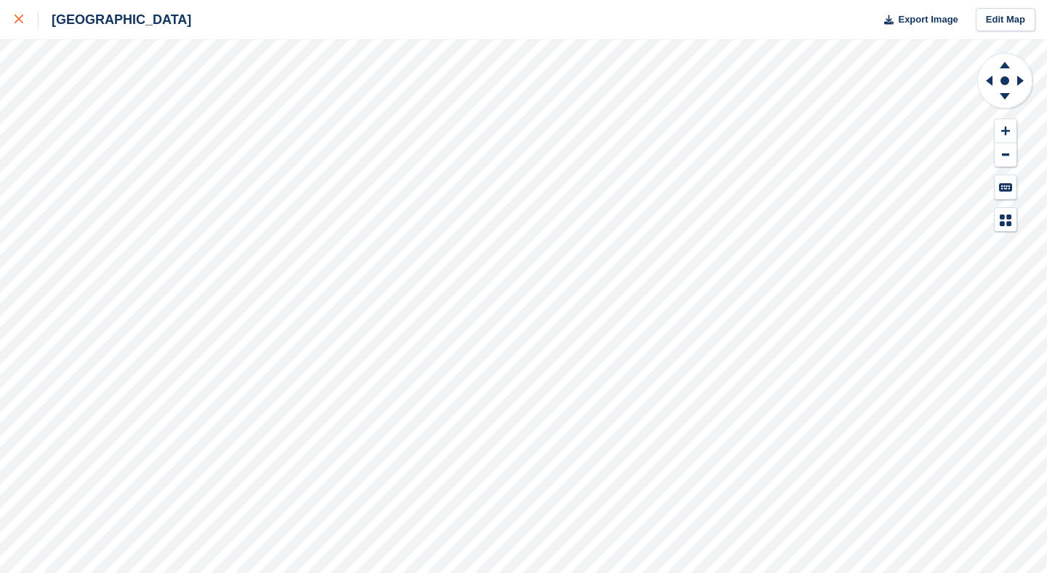
click at [18, 15] on icon at bounding box center [19, 19] width 9 height 9
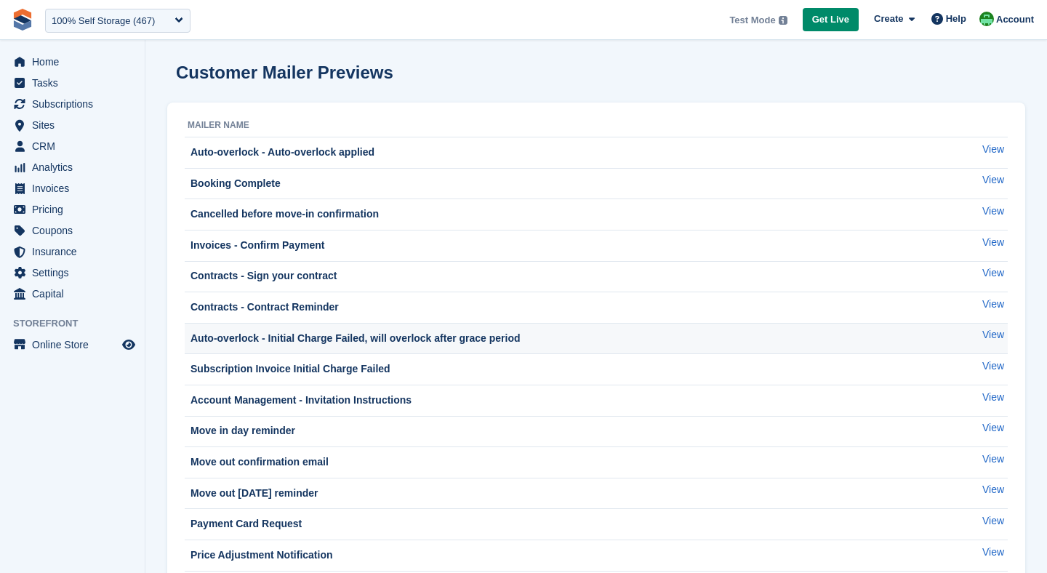
click at [300, 335] on div "Auto-overlock - Initial Charge Failed, will overlock after grace period" at bounding box center [354, 338] width 333 height 15
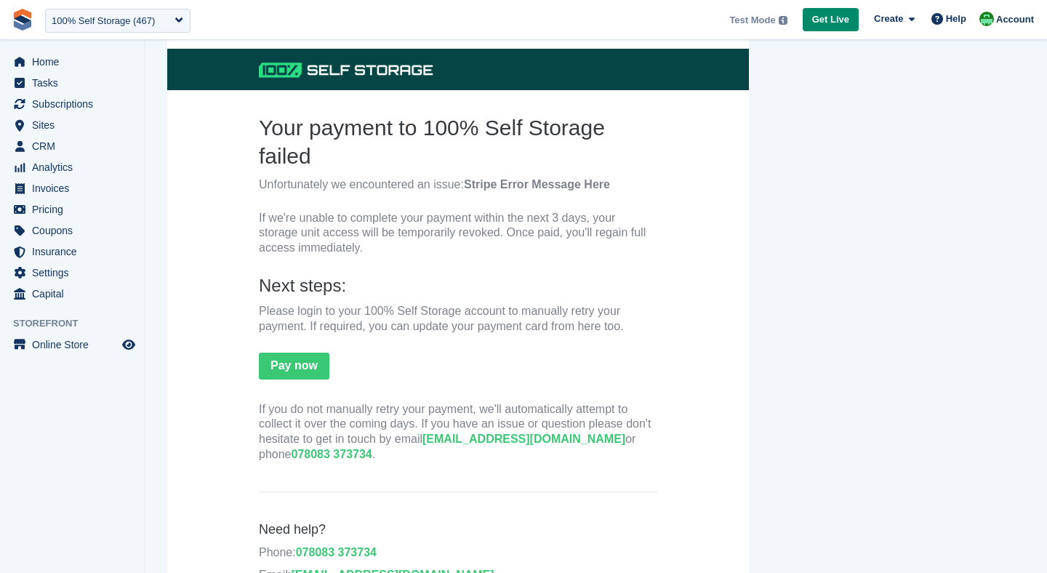
scroll to position [115, 0]
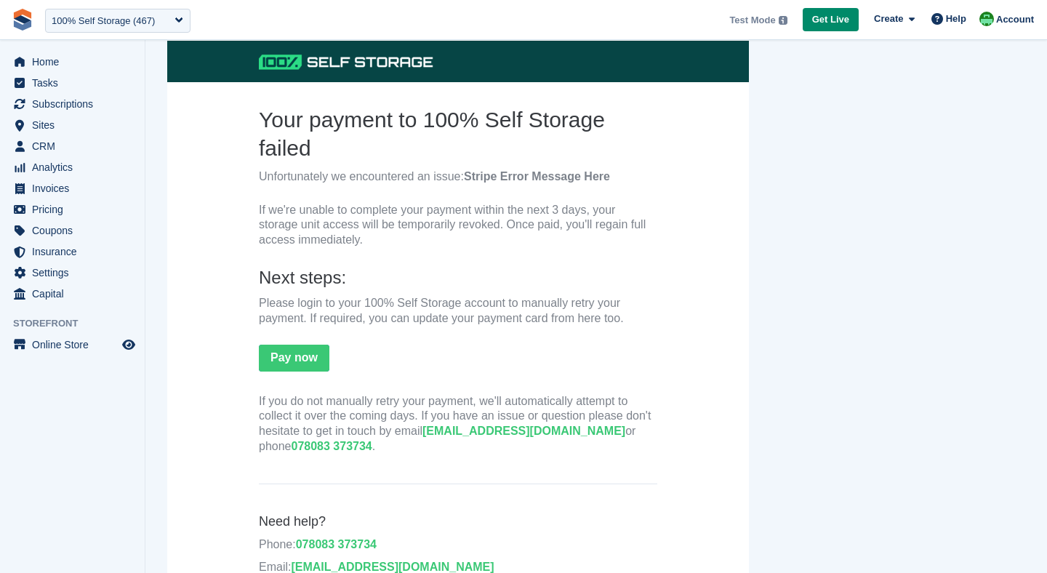
drag, startPoint x: 466, startPoint y: 176, endPoint x: 621, endPoint y: 174, distance: 155.7
click at [621, 174] on p "Unfortunately we encountered an issue: Stripe Error Message Here" at bounding box center [458, 176] width 399 height 15
drag, startPoint x: 469, startPoint y: 205, endPoint x: 591, endPoint y: 209, distance: 121.5
click at [591, 209] on p "If we're unable to complete your payment within the next 3 days, your storage u…" at bounding box center [458, 225] width 399 height 45
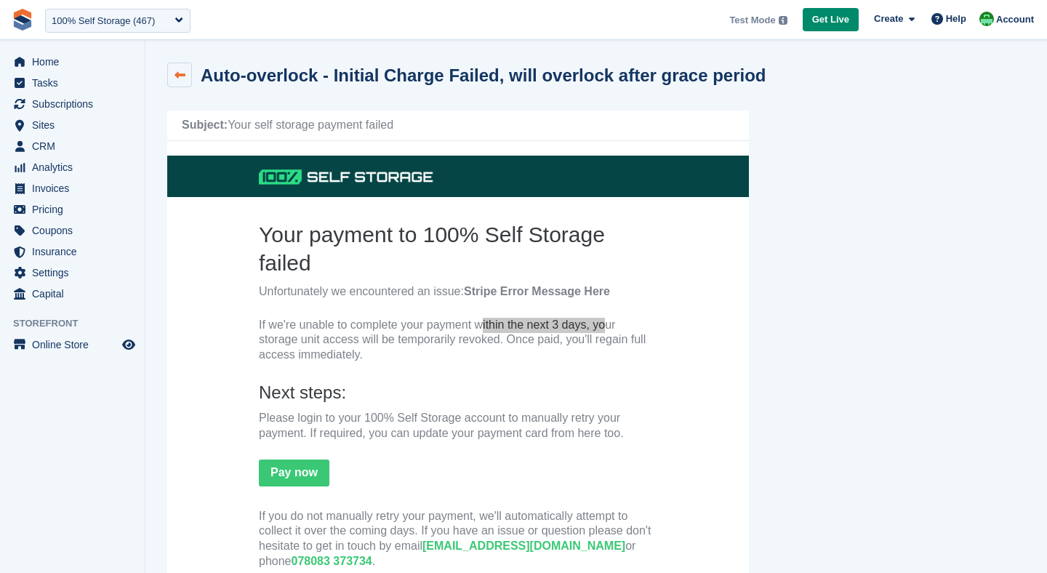
click at [187, 77] on link at bounding box center [179, 75] width 25 height 25
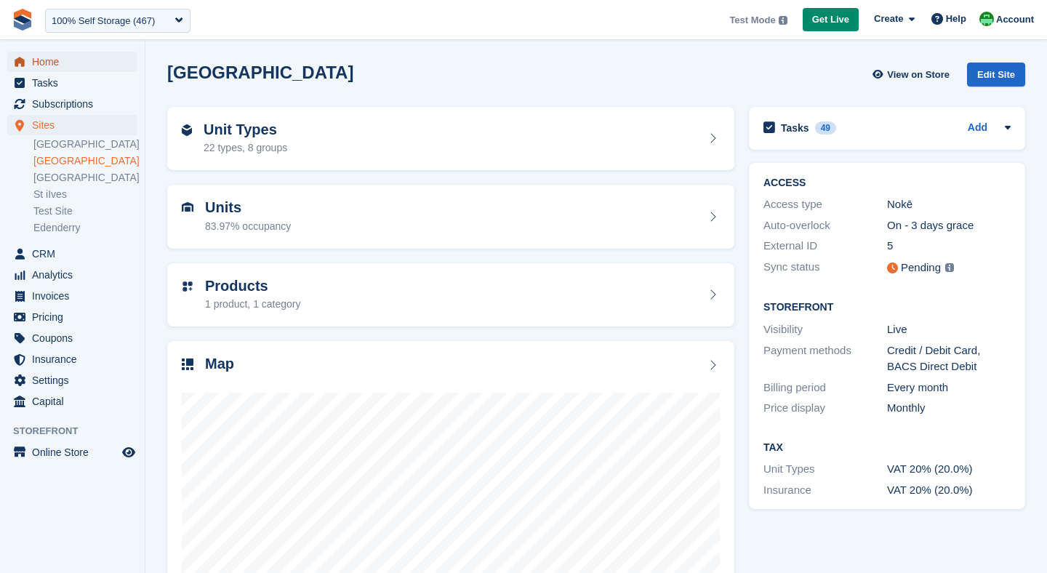
click at [47, 54] on span "Home" at bounding box center [75, 62] width 87 height 20
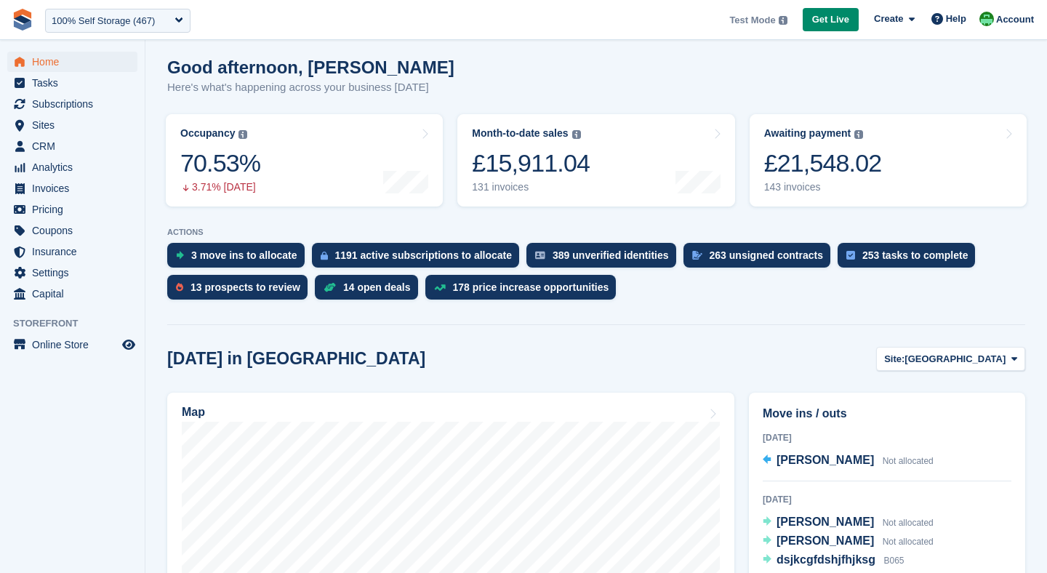
scroll to position [128, 0]
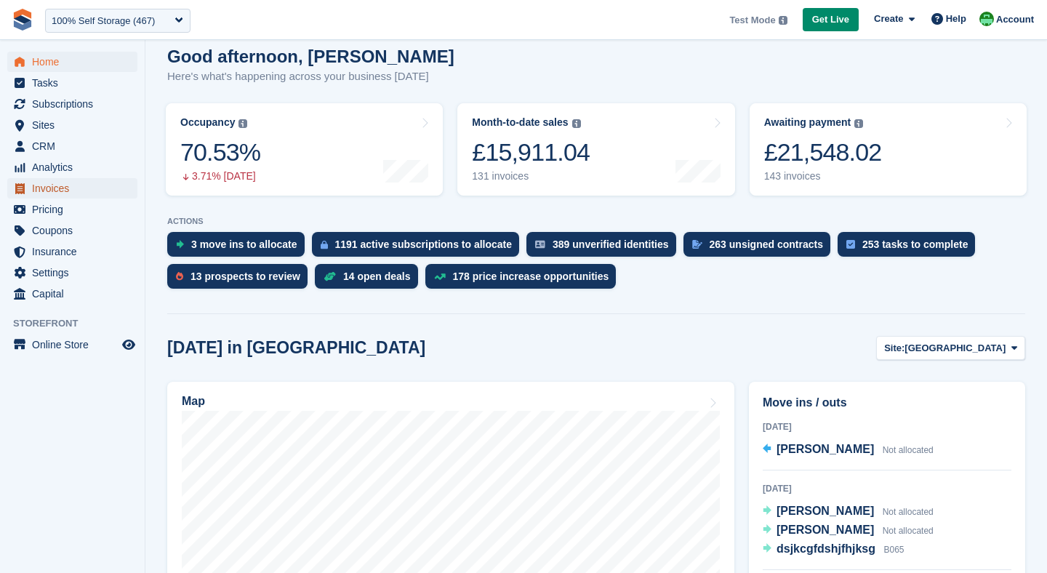
click at [40, 190] on span "Invoices" at bounding box center [75, 188] width 87 height 20
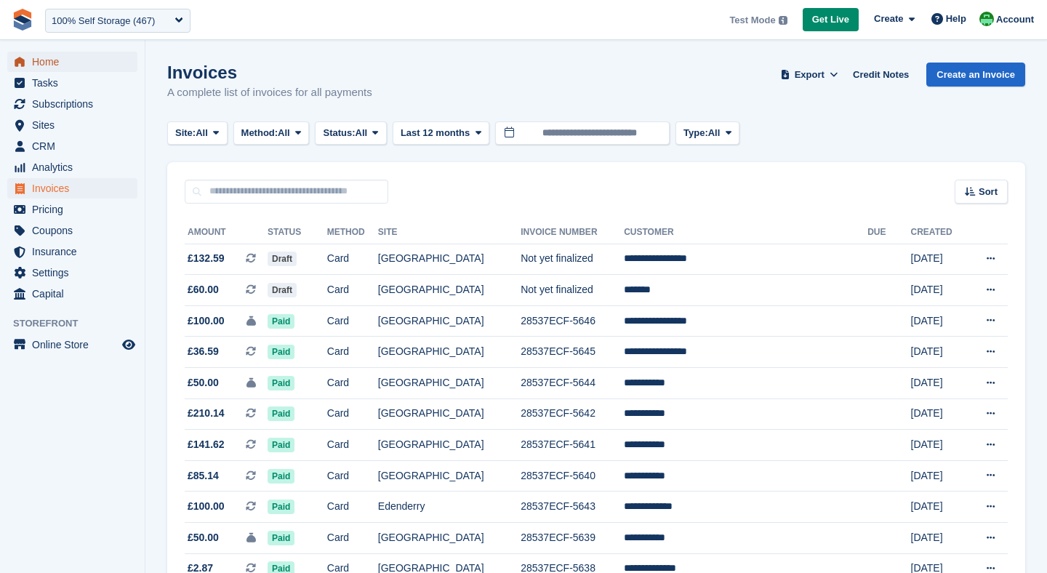
click at [21, 63] on icon "menu" at bounding box center [20, 61] width 10 height 9
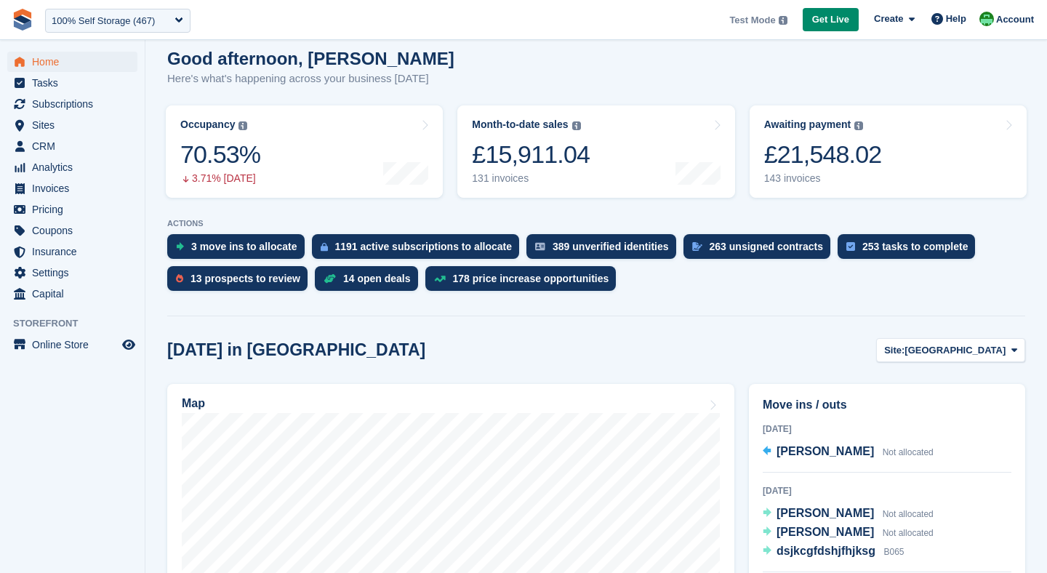
scroll to position [128, 0]
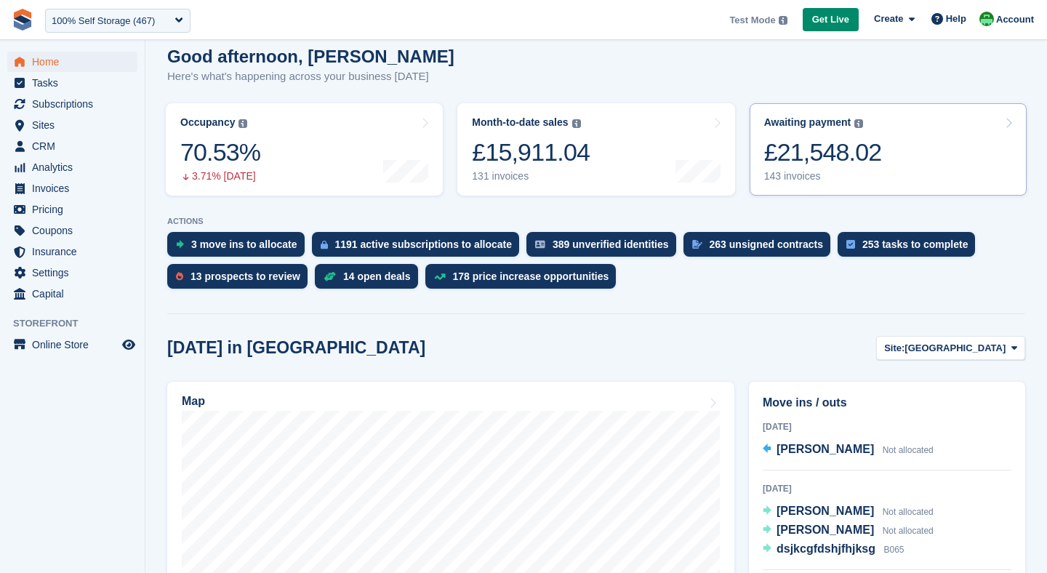
click at [855, 185] on link "Awaiting payment The total outstanding balance on all open invoices. £21,548.02…" at bounding box center [888, 149] width 277 height 92
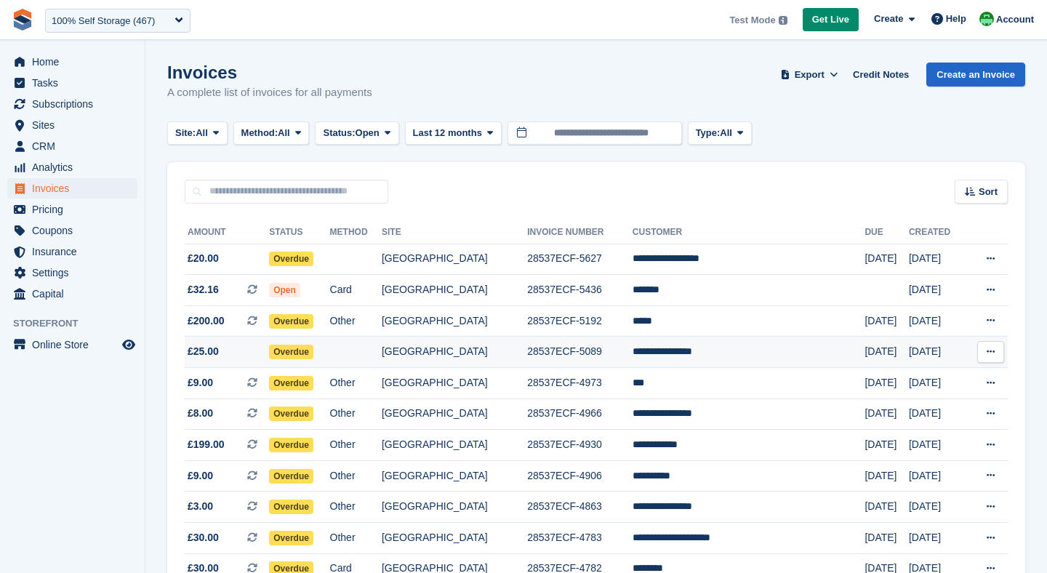
click at [313, 353] on span "Overdue" at bounding box center [291, 352] width 44 height 15
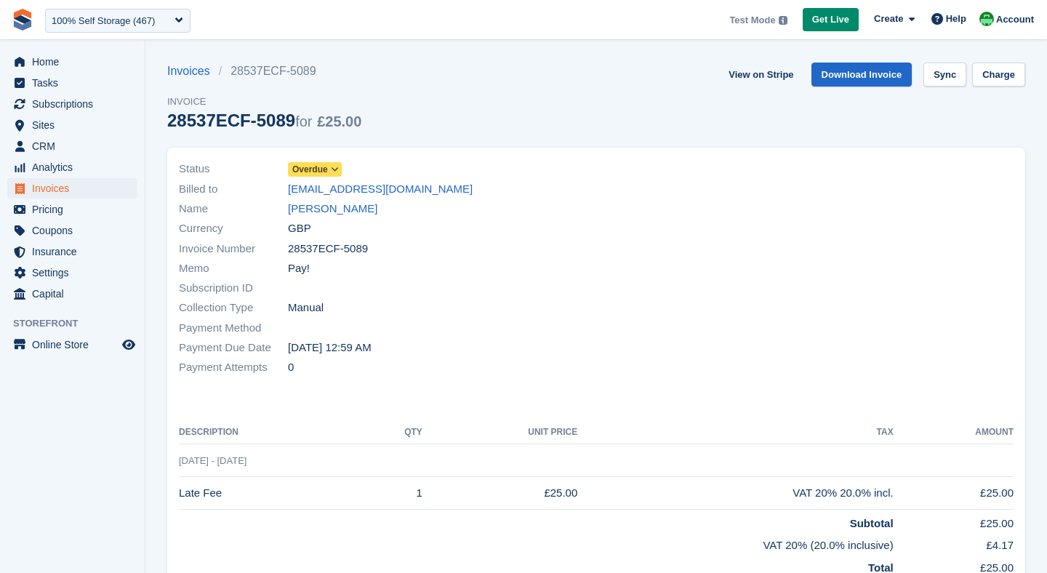
click at [308, 169] on span "Overdue" at bounding box center [310, 169] width 36 height 13
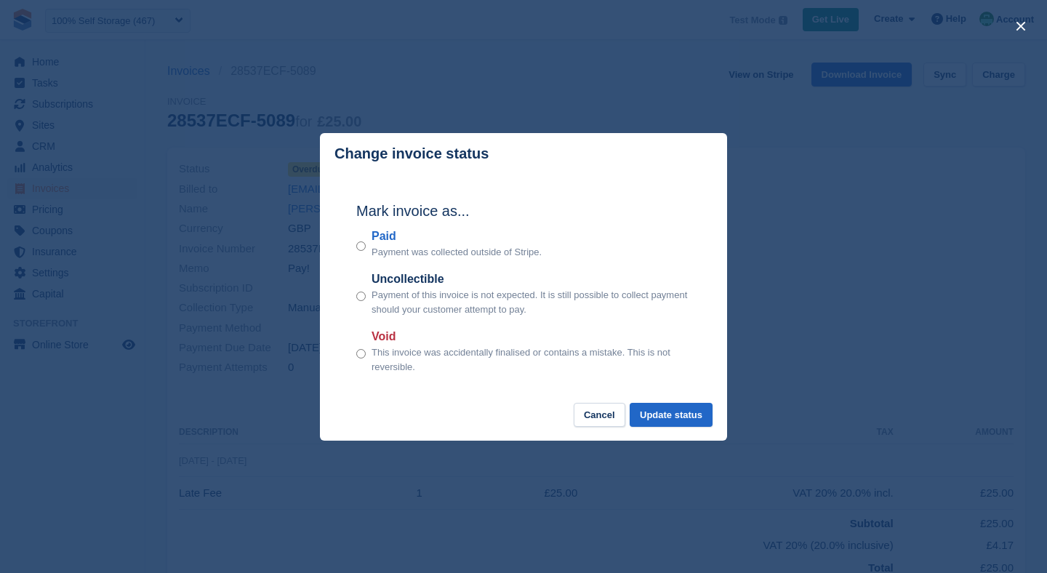
click at [371, 244] on div "Paid Payment was collected outside of Stripe." at bounding box center [523, 244] width 335 height 32
click at [652, 408] on button "Update status" at bounding box center [671, 415] width 83 height 24
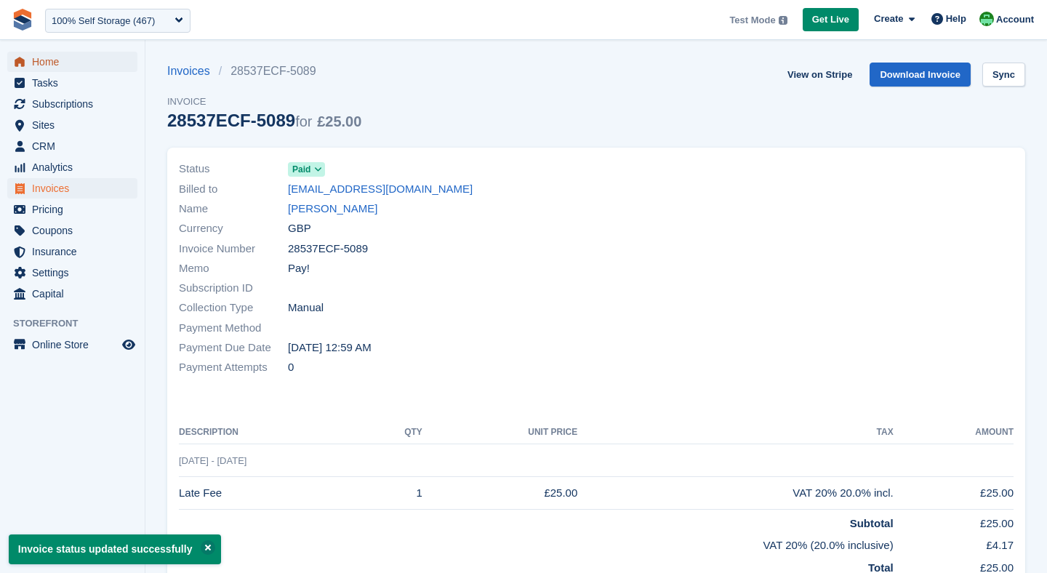
click at [28, 55] on span "menu" at bounding box center [19, 61] width 17 height 17
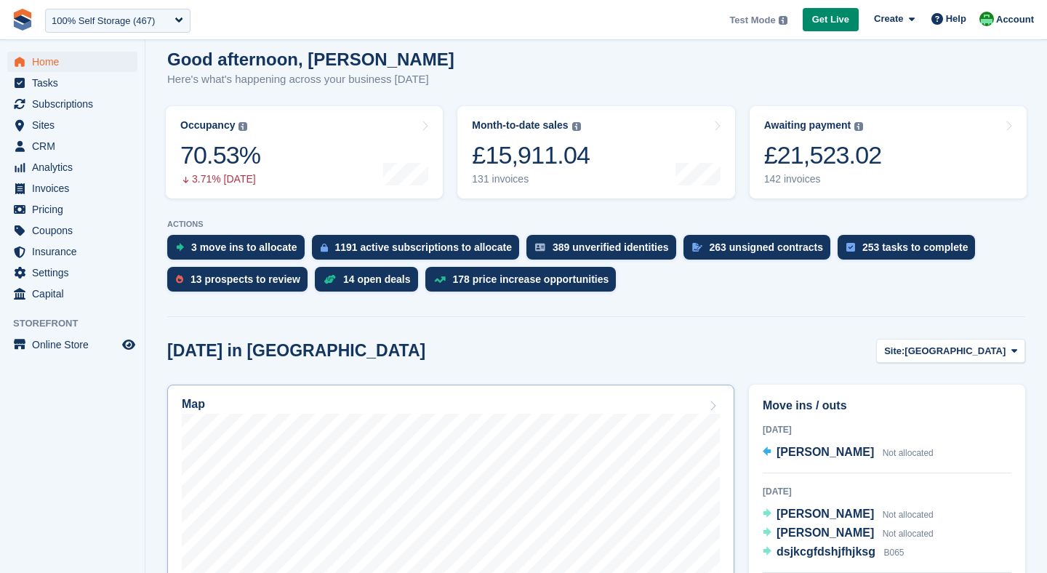
scroll to position [128, 0]
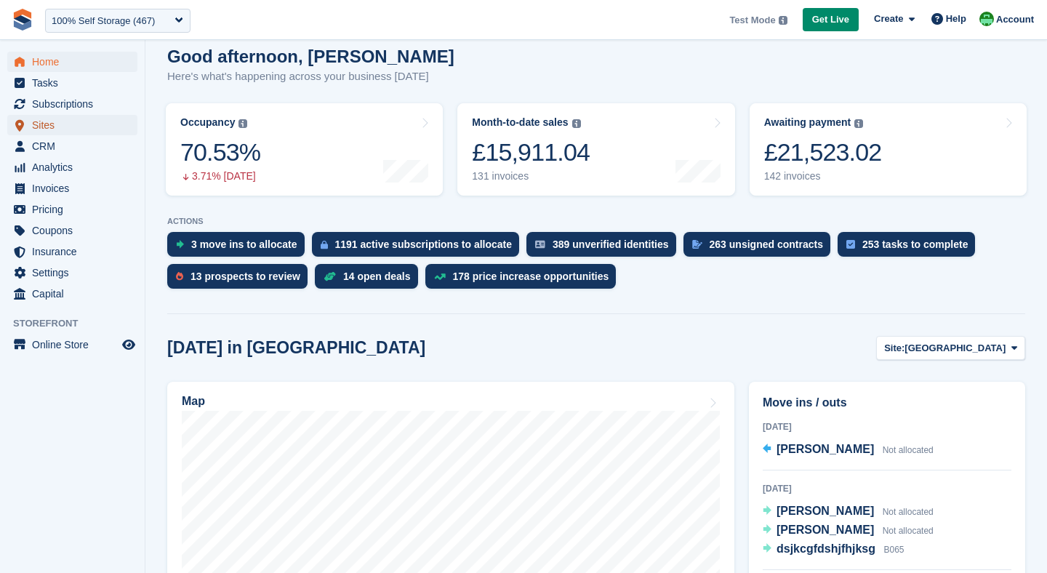
click at [57, 124] on span "Sites" at bounding box center [75, 125] width 87 height 20
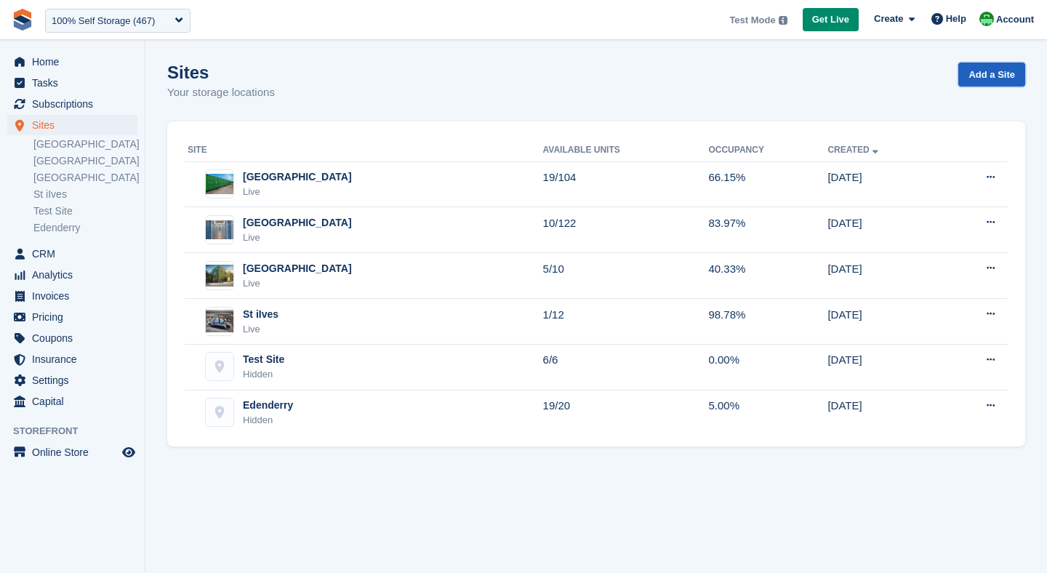
click at [1004, 76] on link "Add a Site" at bounding box center [992, 75] width 67 height 24
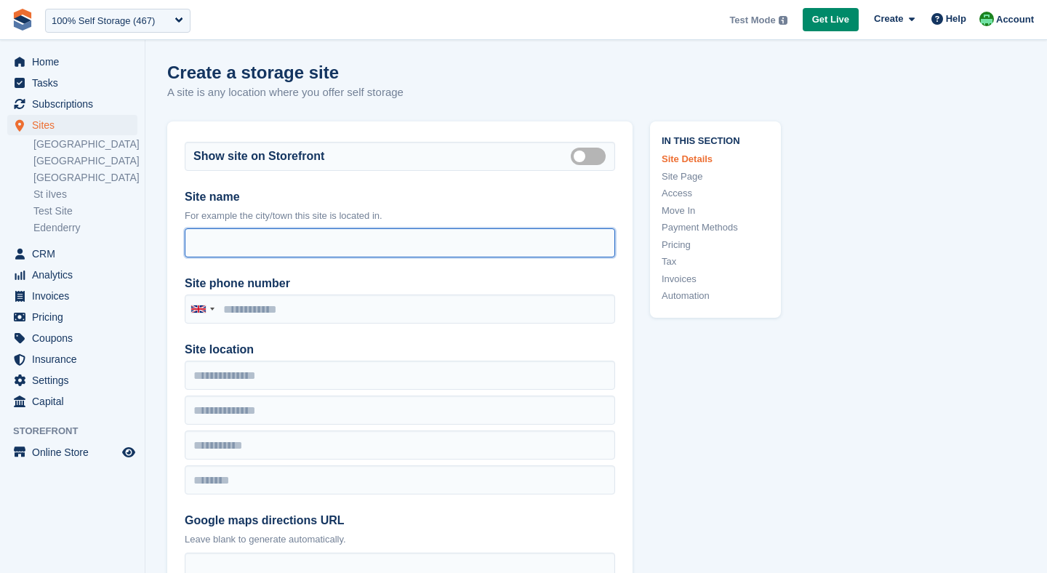
click at [210, 247] on input "Site access hours" at bounding box center [400, 242] width 431 height 29
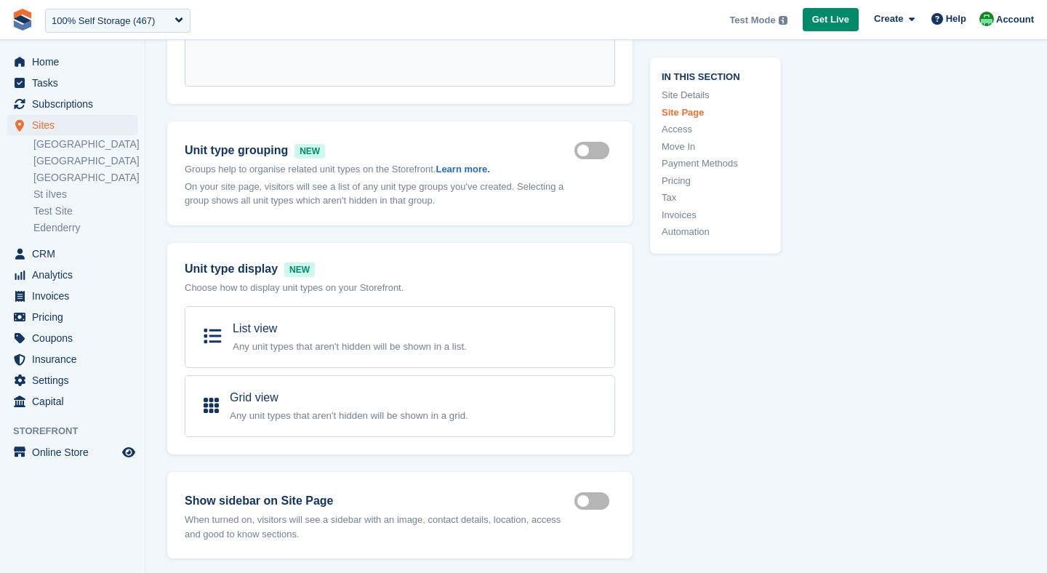
scroll to position [940, 0]
click at [62, 143] on link "[GEOGRAPHIC_DATA]" at bounding box center [85, 144] width 104 height 14
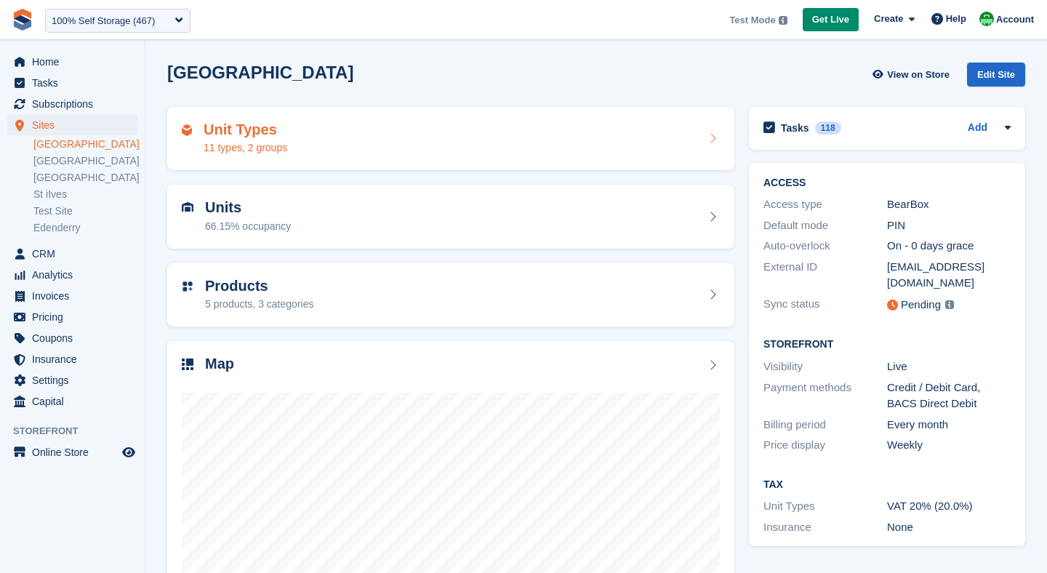
click at [285, 138] on div "Unit Types 11 types, 2 groups" at bounding box center [246, 138] width 84 height 35
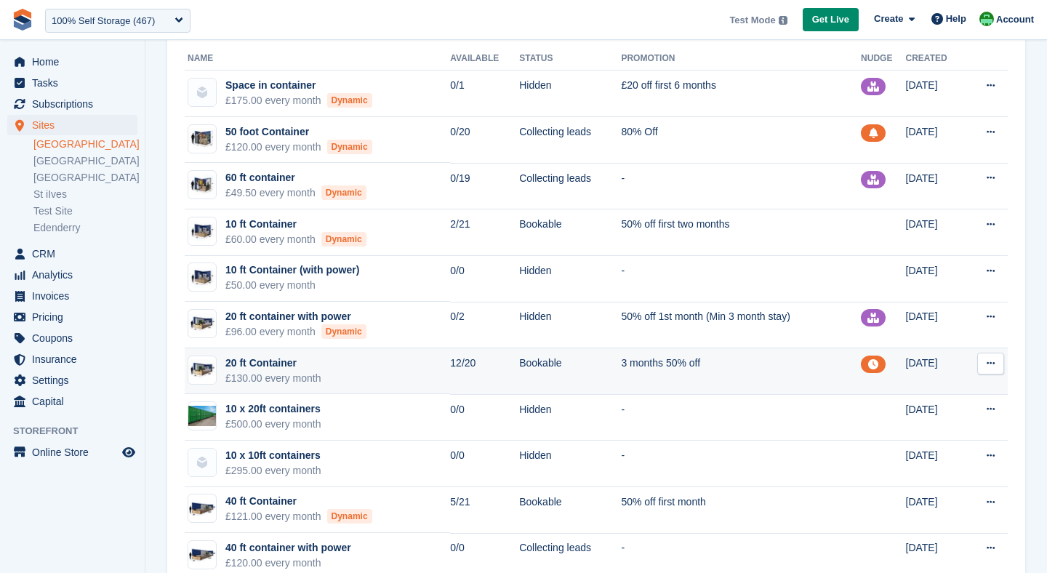
scroll to position [116, 0]
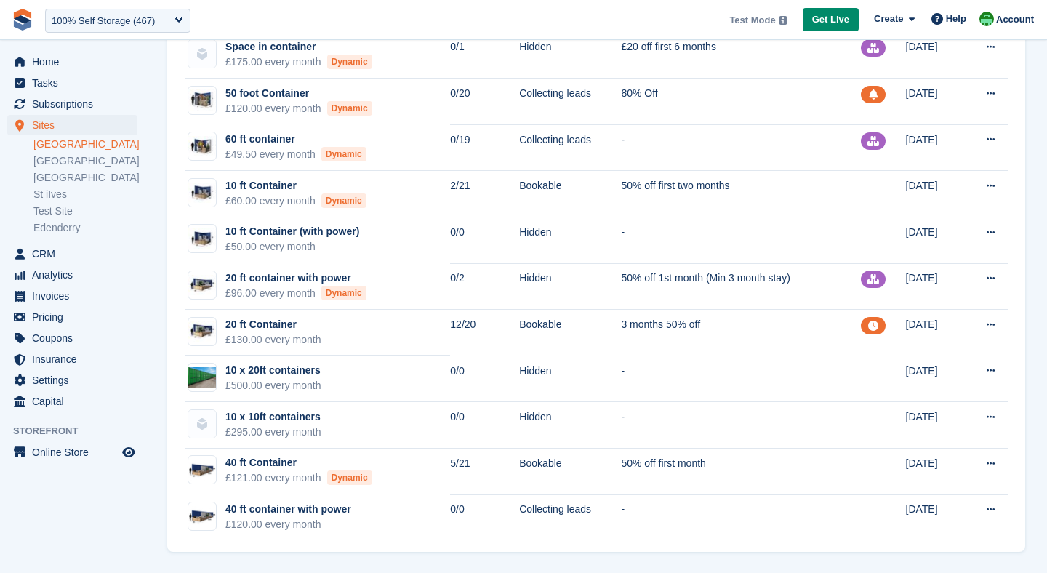
click at [55, 153] on li "[GEOGRAPHIC_DATA]" at bounding box center [88, 160] width 111 height 15
click at [55, 160] on link "[GEOGRAPHIC_DATA]" at bounding box center [85, 161] width 104 height 14
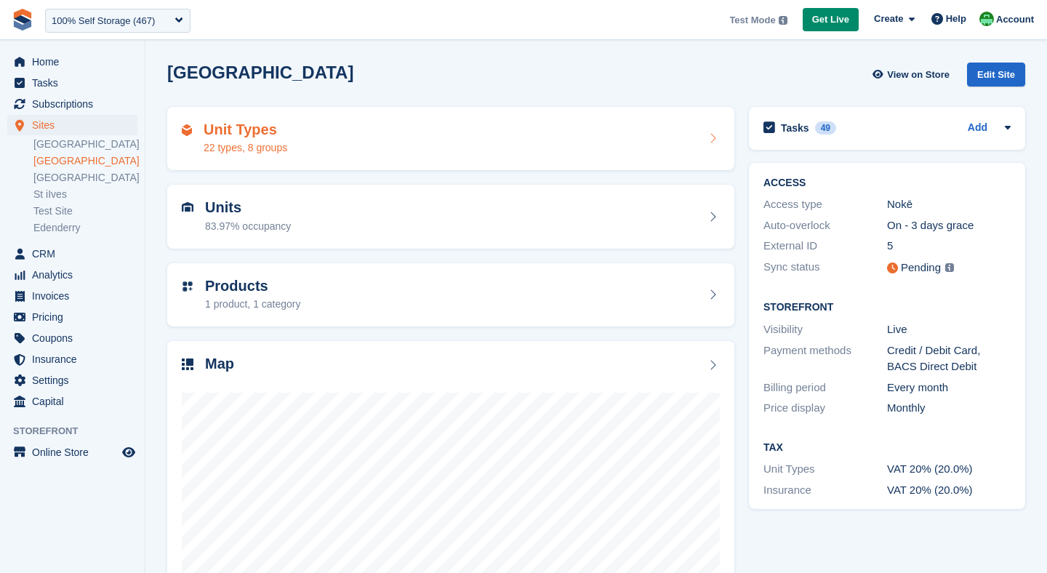
click at [342, 166] on div "Unit Types 22 types, 8 groups" at bounding box center [450, 139] width 567 height 64
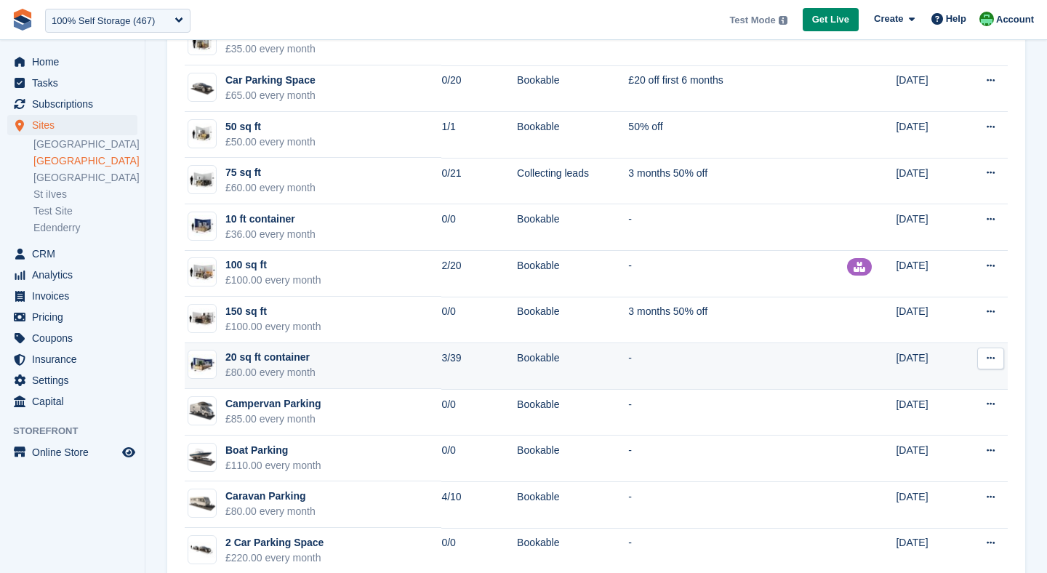
scroll to position [626, 0]
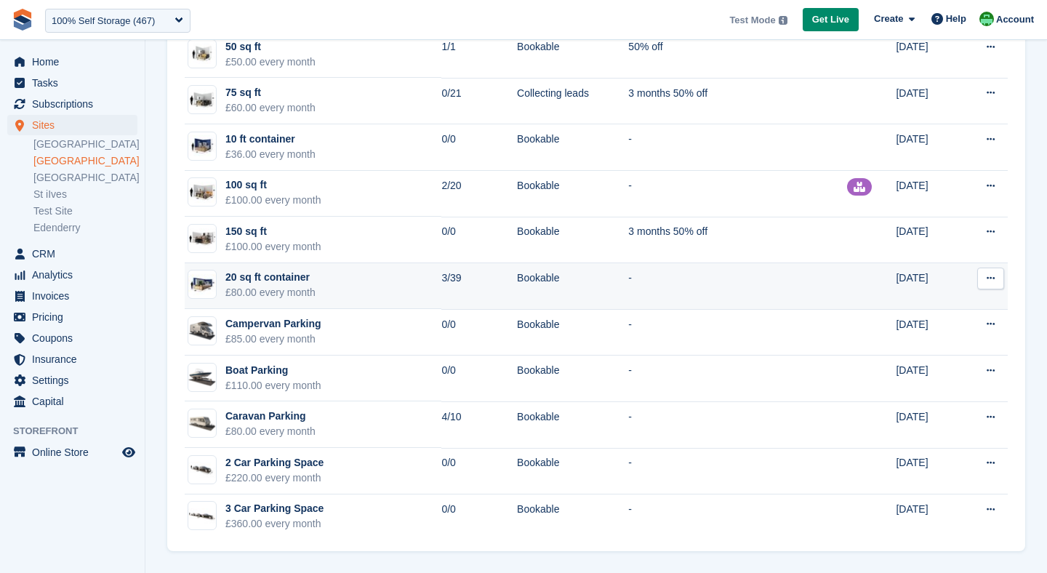
click at [263, 292] on div "£80.00 every month" at bounding box center [270, 292] width 90 height 15
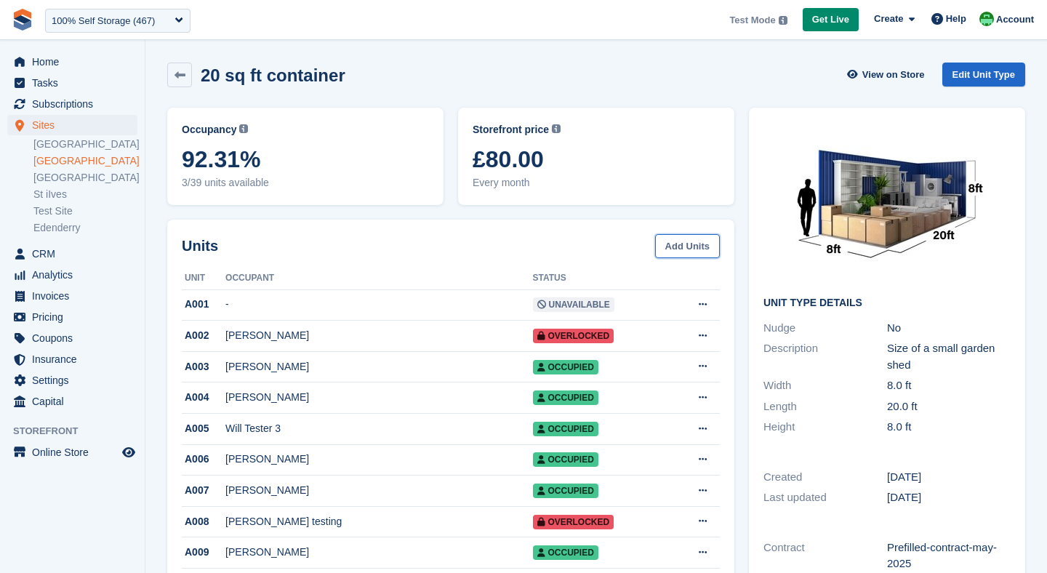
click at [687, 247] on link "Add Units" at bounding box center [687, 246] width 65 height 24
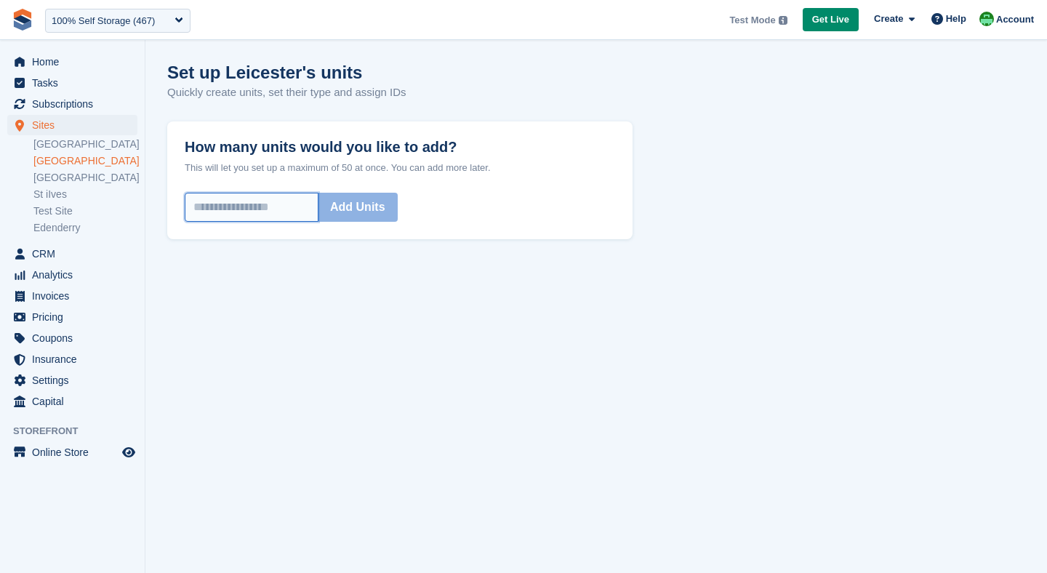
click at [201, 207] on input "How many units would you like to add?" at bounding box center [252, 207] width 134 height 29
type input "**"
click at [378, 210] on button "Add Units" at bounding box center [358, 207] width 80 height 29
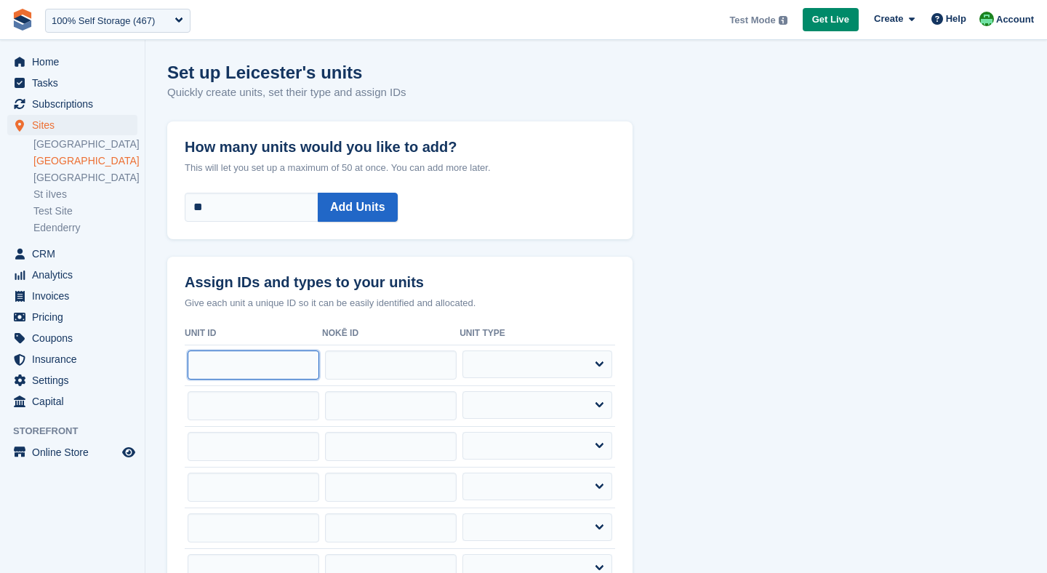
click at [191, 367] on input "text" at bounding box center [254, 365] width 132 height 29
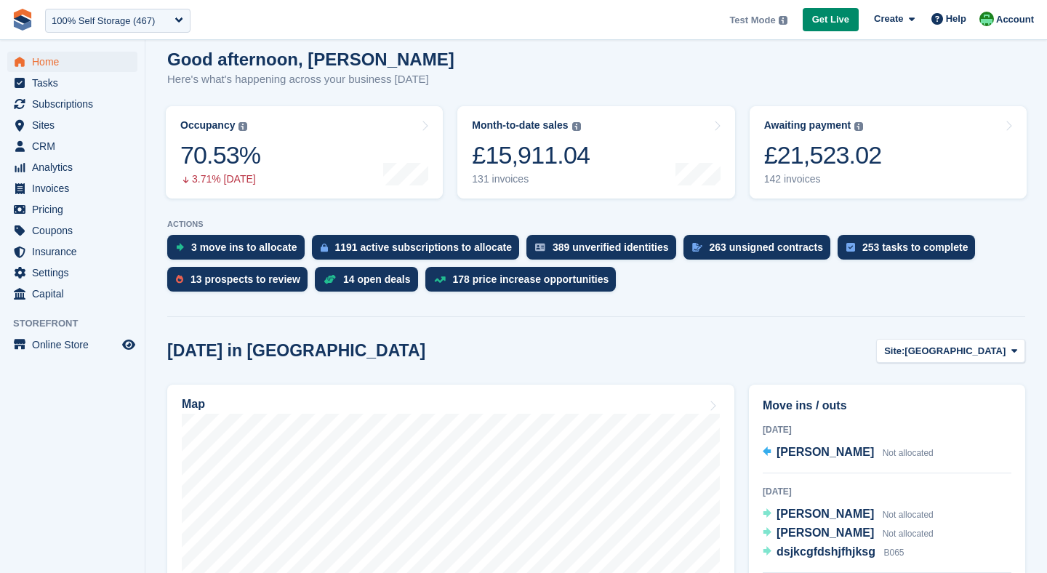
scroll to position [126, 0]
click at [41, 104] on span "Subscriptions" at bounding box center [75, 104] width 87 height 20
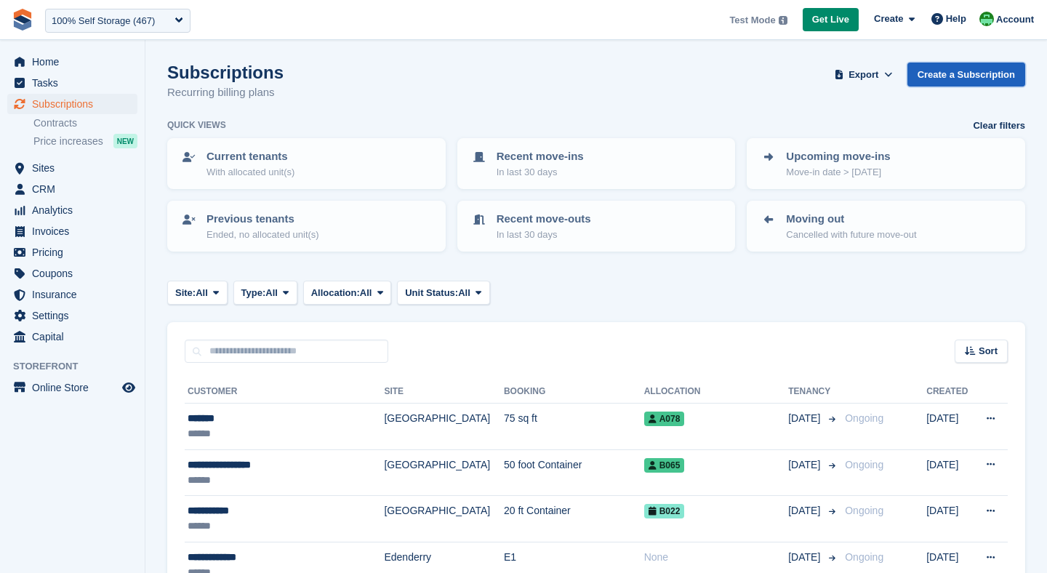
click at [938, 85] on link "Create a Subscription" at bounding box center [967, 75] width 118 height 24
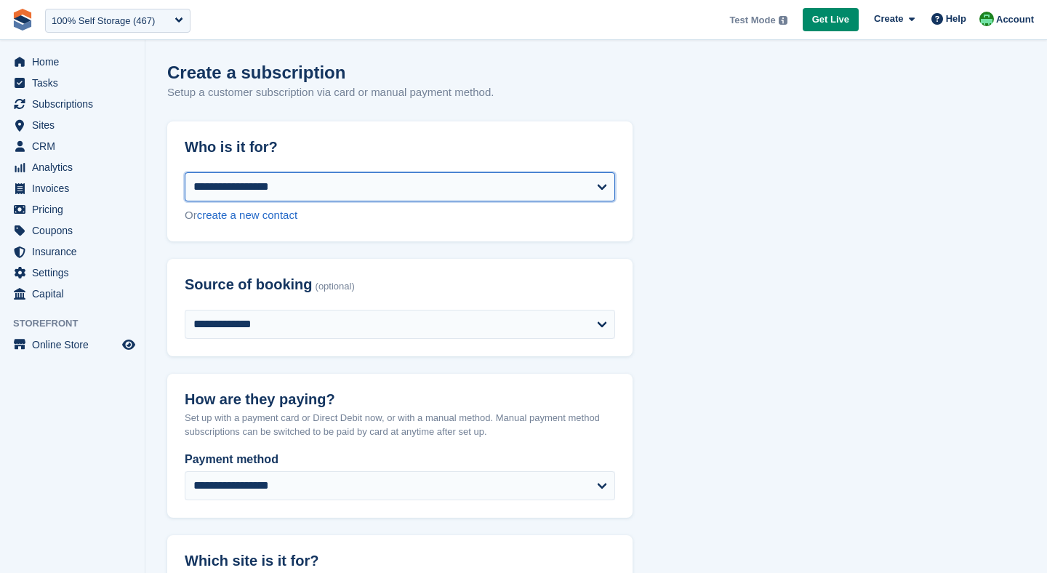
click at [346, 188] on select "**********" at bounding box center [400, 186] width 431 height 29
select select "*****"
select select "**********"
select select "***"
select select "*"
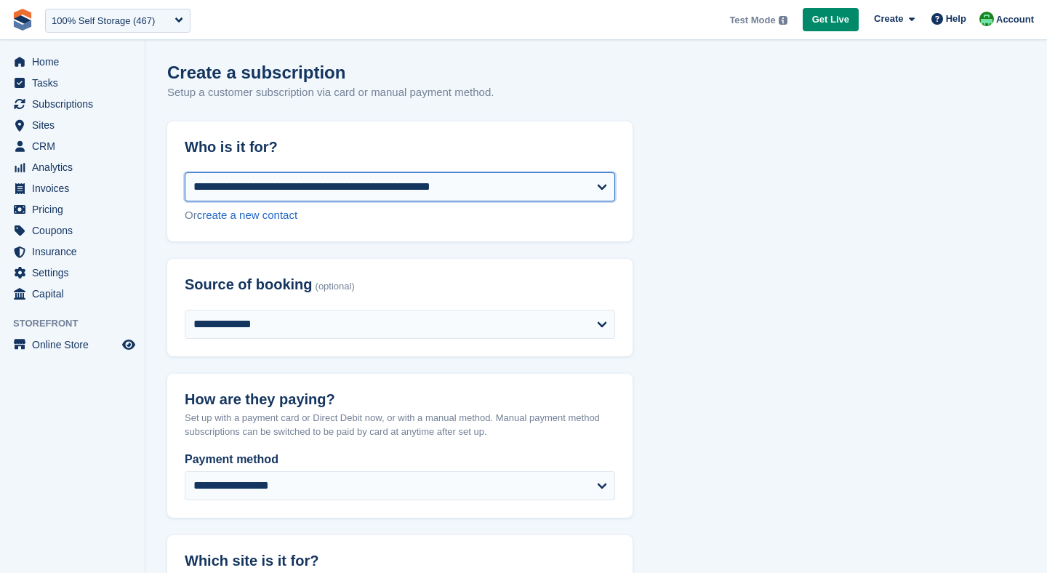
select select "****"
select select "*****"
select select
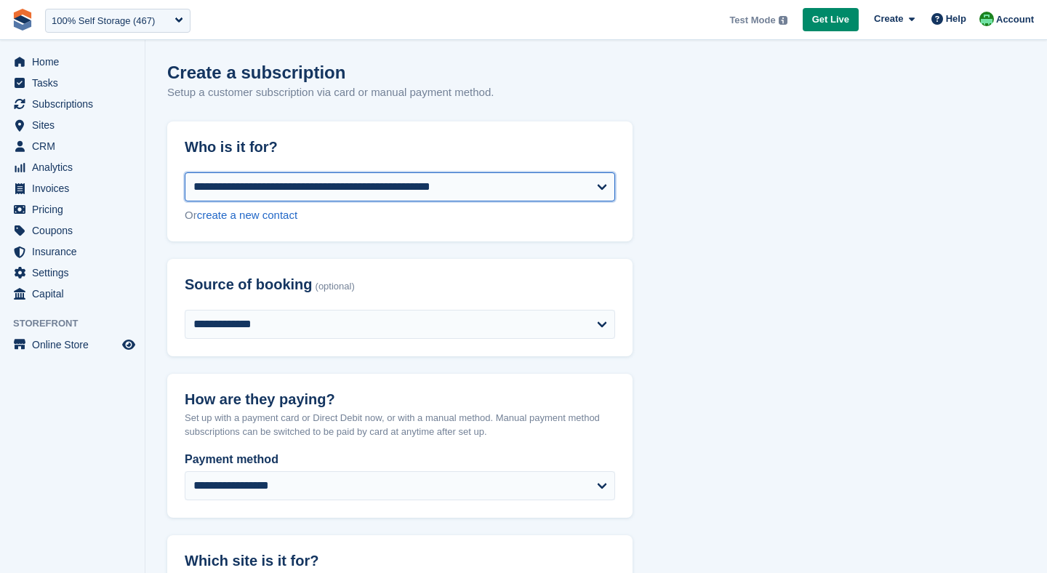
select select "*"
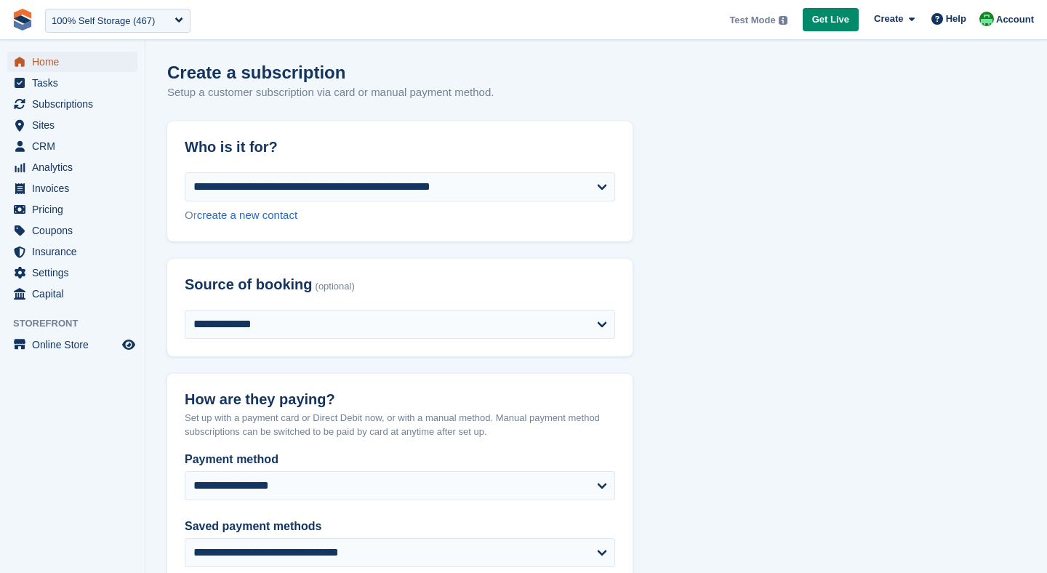
click at [57, 68] on span "Home" at bounding box center [75, 62] width 87 height 20
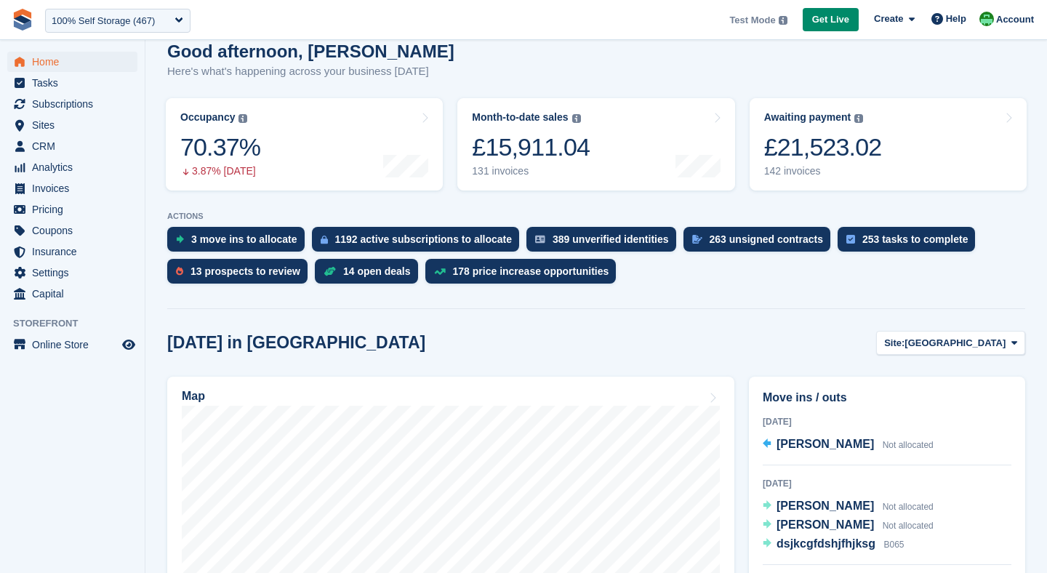
scroll to position [132, 0]
click at [39, 105] on span "Subscriptions" at bounding box center [75, 104] width 87 height 20
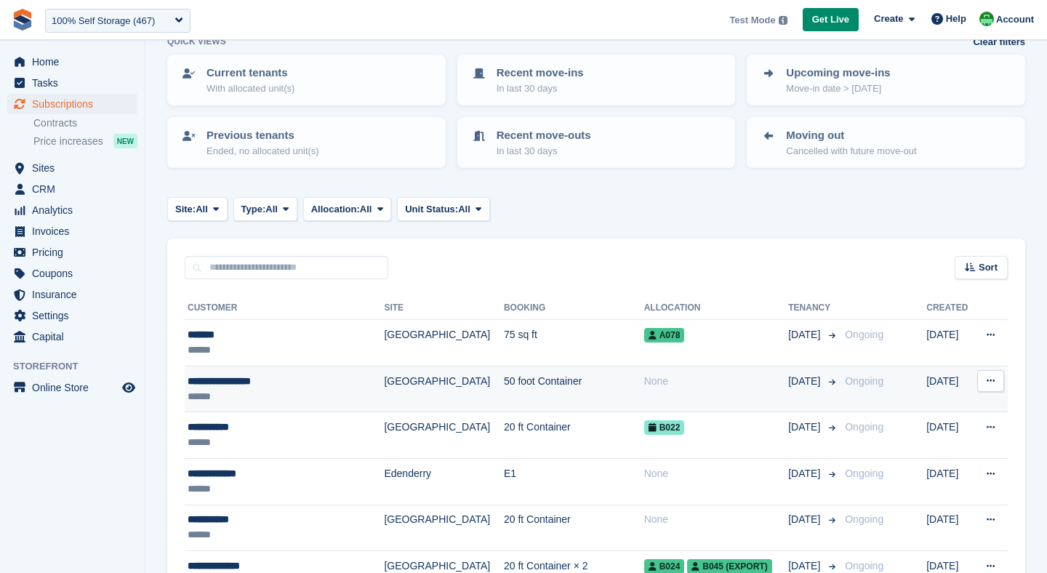
scroll to position [121, 0]
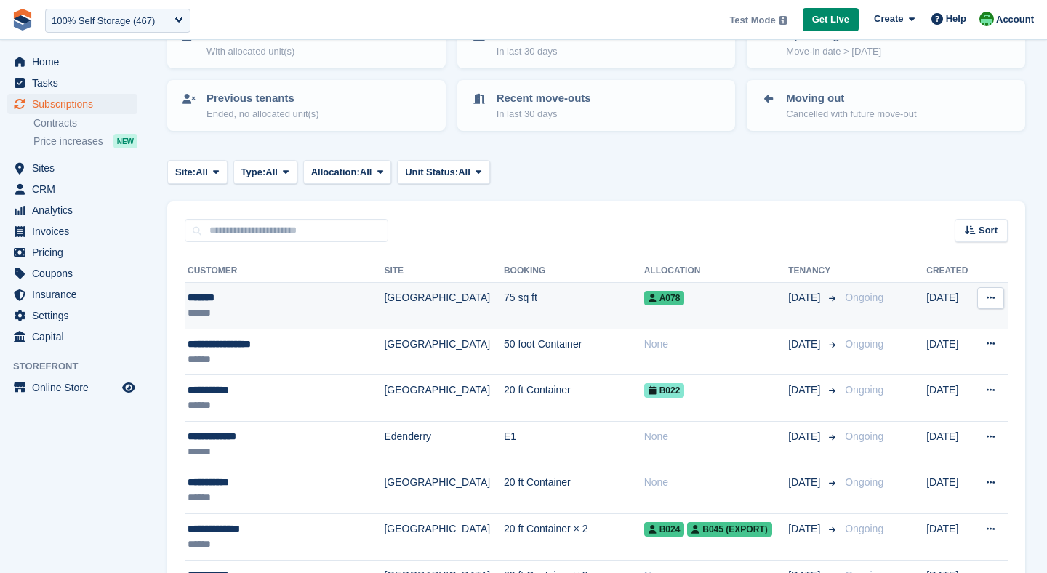
click at [413, 314] on td "[GEOGRAPHIC_DATA]" at bounding box center [443, 306] width 119 height 47
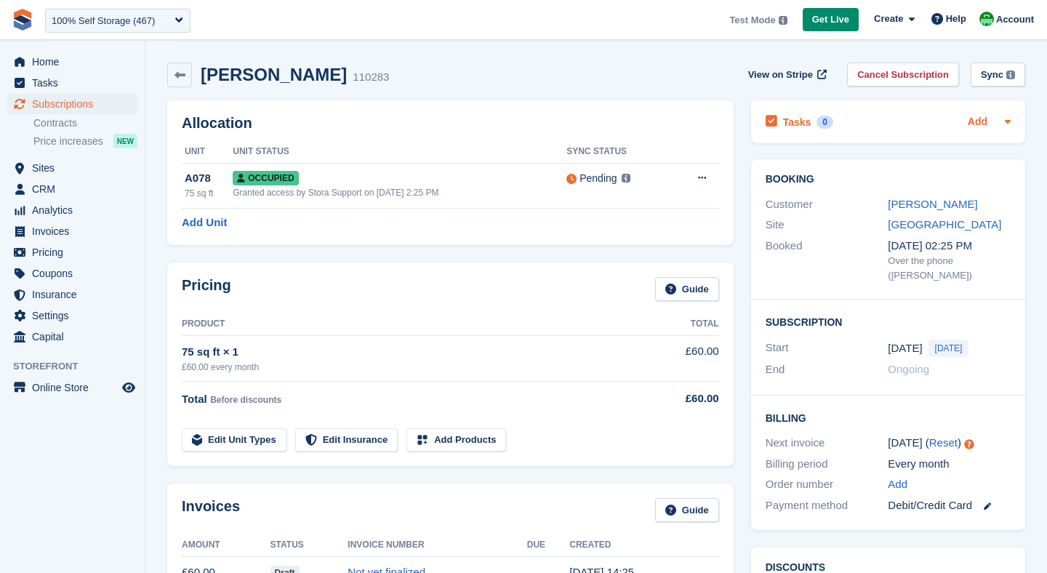
click at [980, 119] on link "Add" at bounding box center [978, 122] width 20 height 17
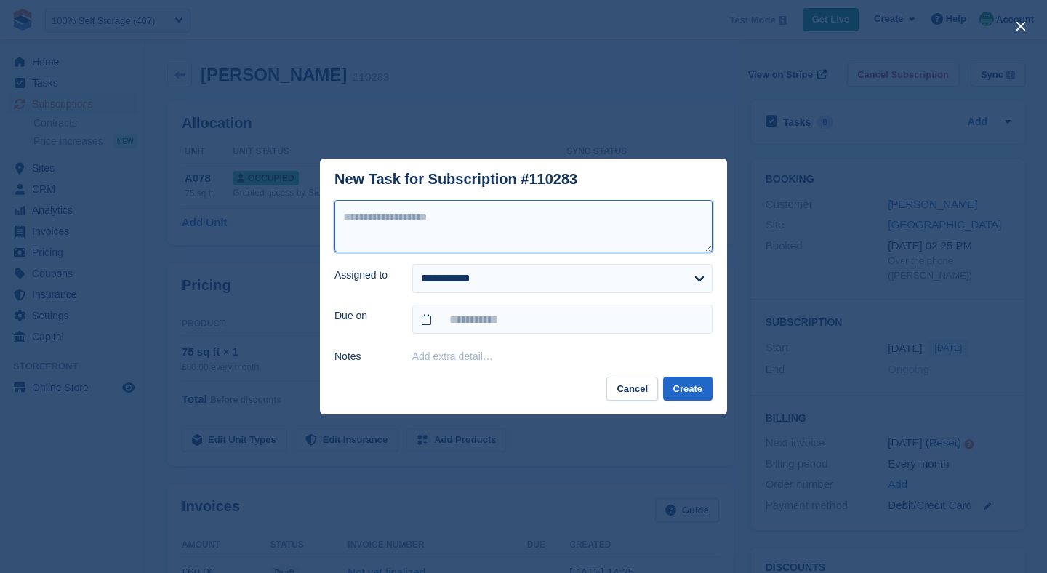
click at [435, 216] on textarea at bounding box center [524, 226] width 378 height 52
type textarea "**********"
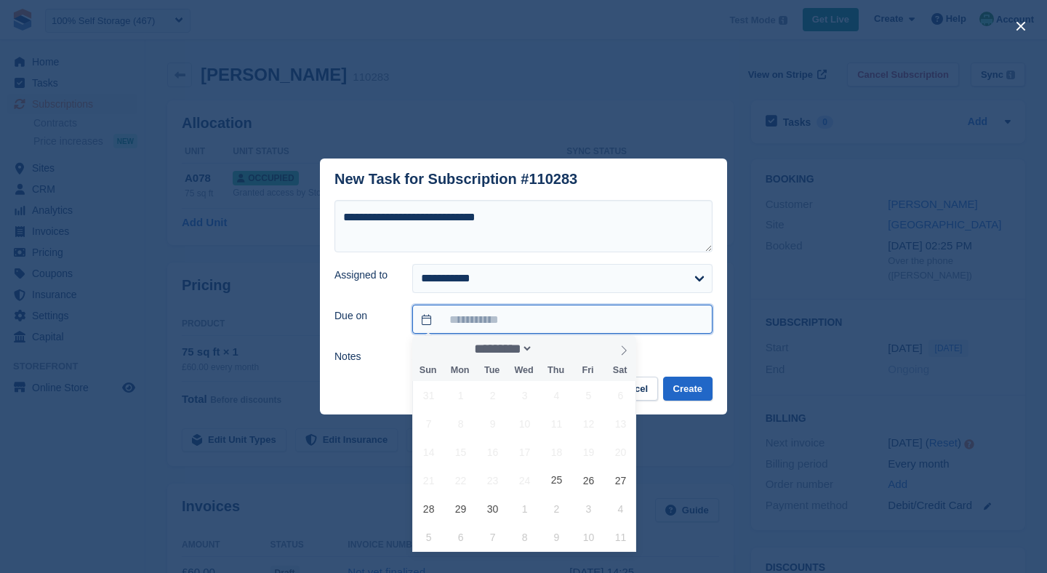
click at [444, 315] on input "text" at bounding box center [562, 319] width 300 height 29
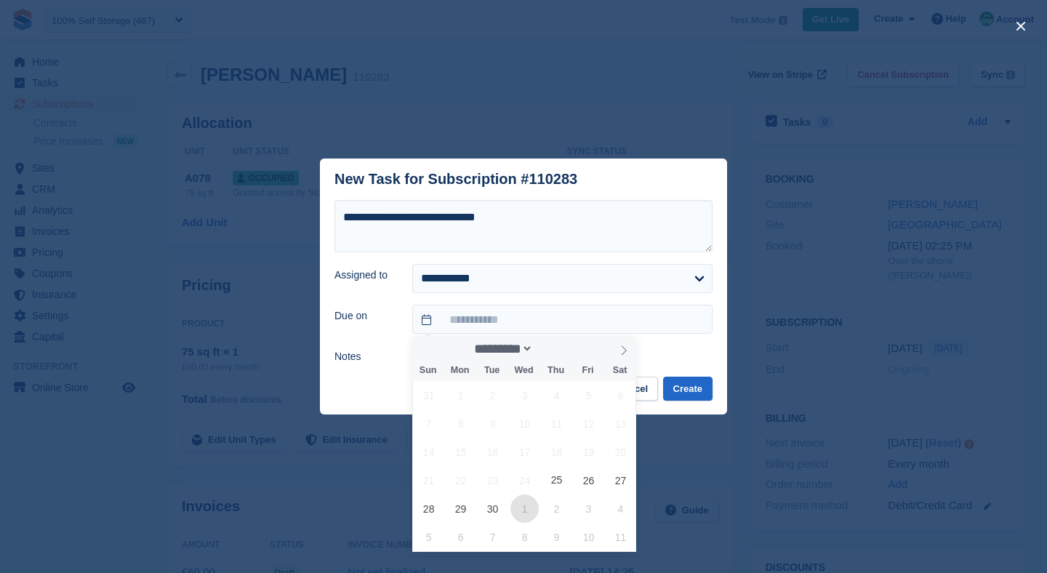
click at [524, 507] on span "1" at bounding box center [525, 509] width 28 height 28
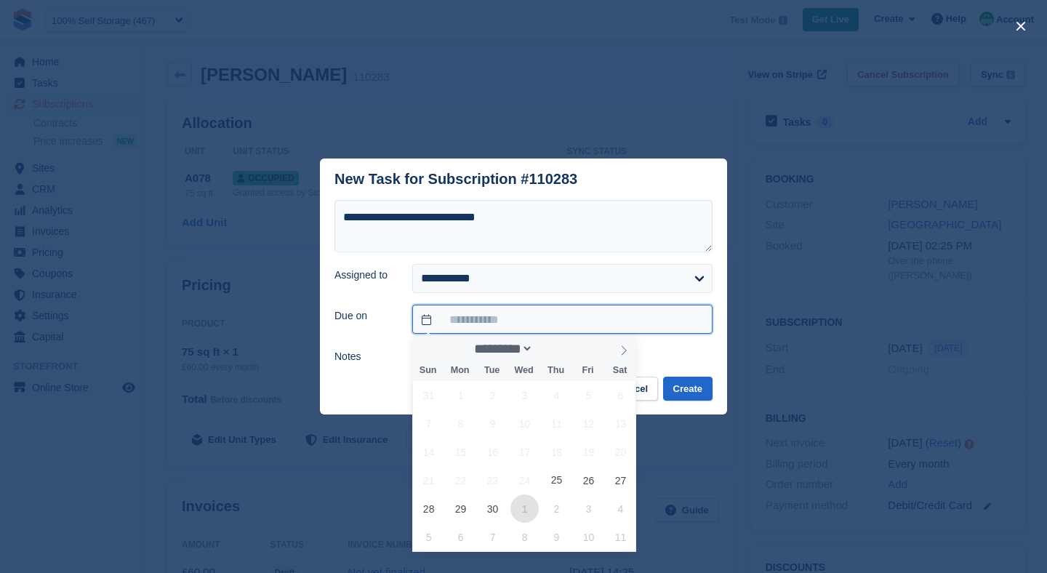
type input "**********"
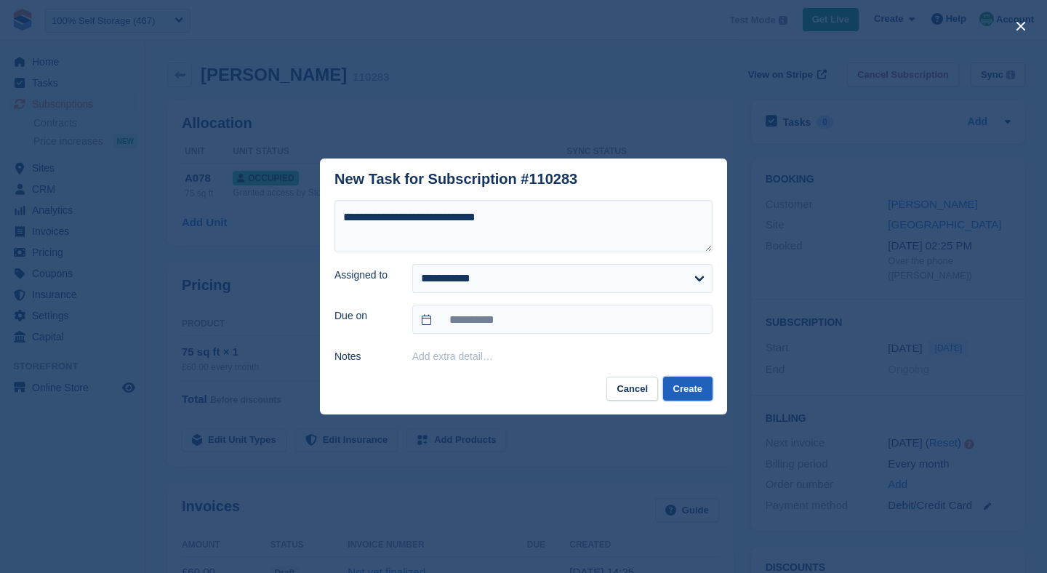
click at [680, 393] on button "Create" at bounding box center [687, 389] width 49 height 24
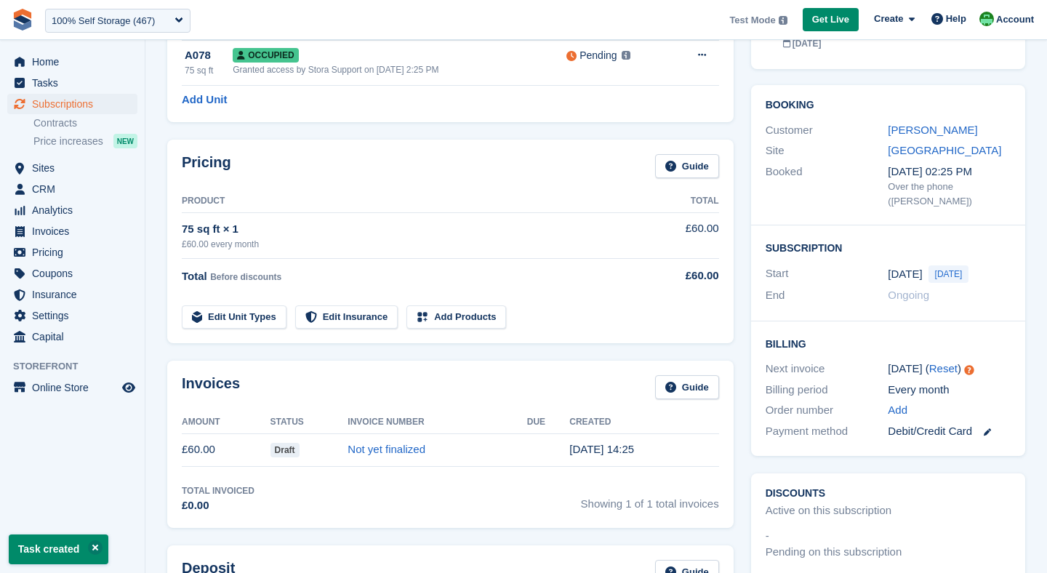
scroll to position [174, 0]
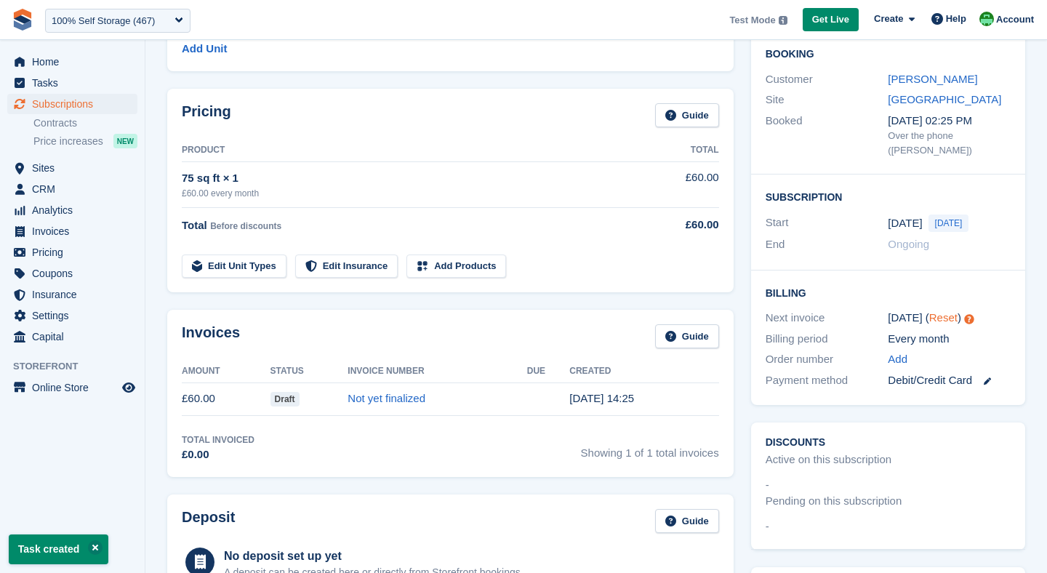
click at [941, 318] on link "Reset" at bounding box center [944, 317] width 28 height 12
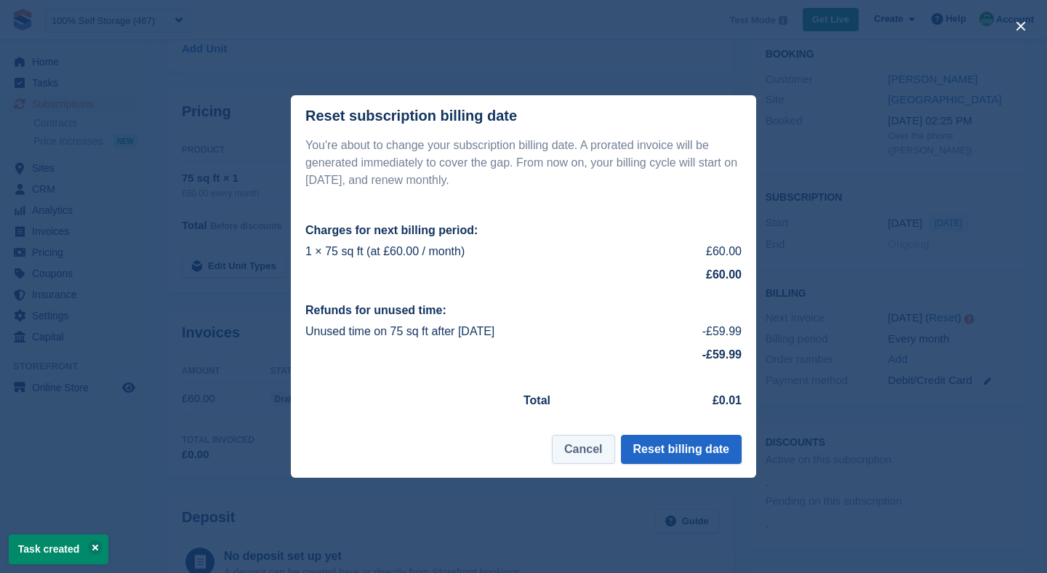
click at [574, 443] on button "Cancel" at bounding box center [583, 449] width 63 height 29
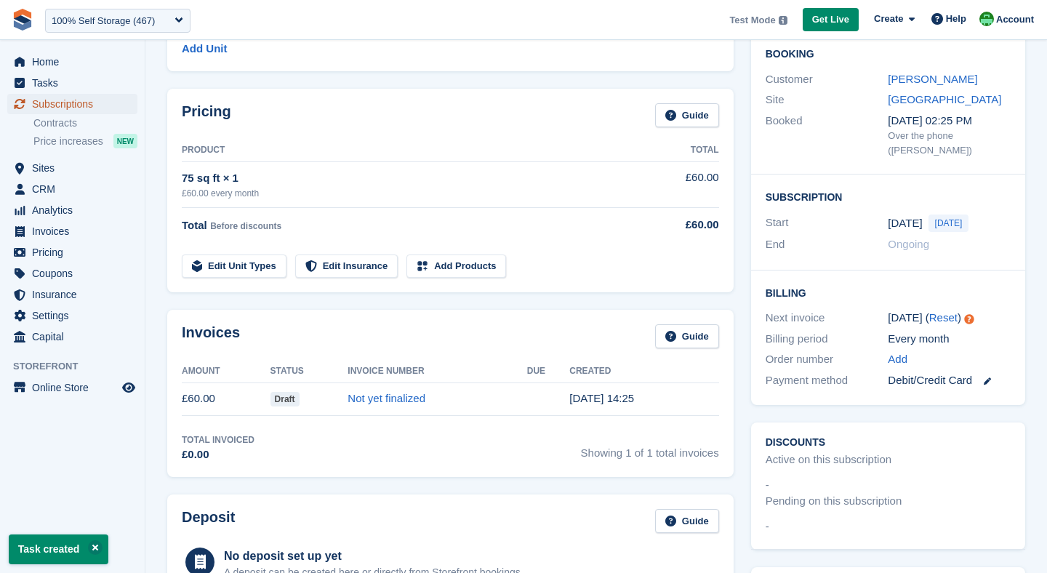
click at [55, 103] on span "Subscriptions" at bounding box center [75, 104] width 87 height 20
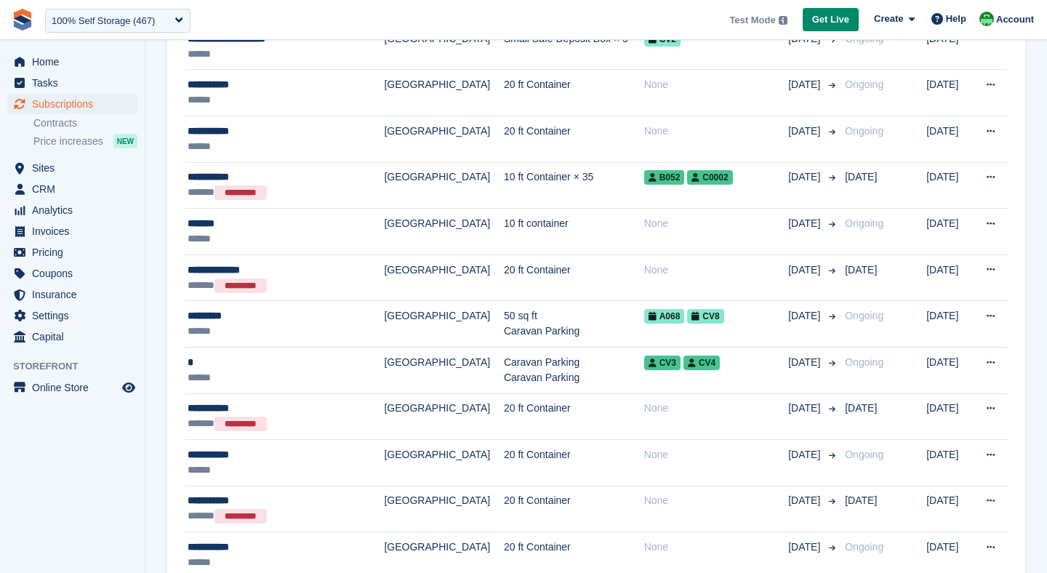
scroll to position [2216, 0]
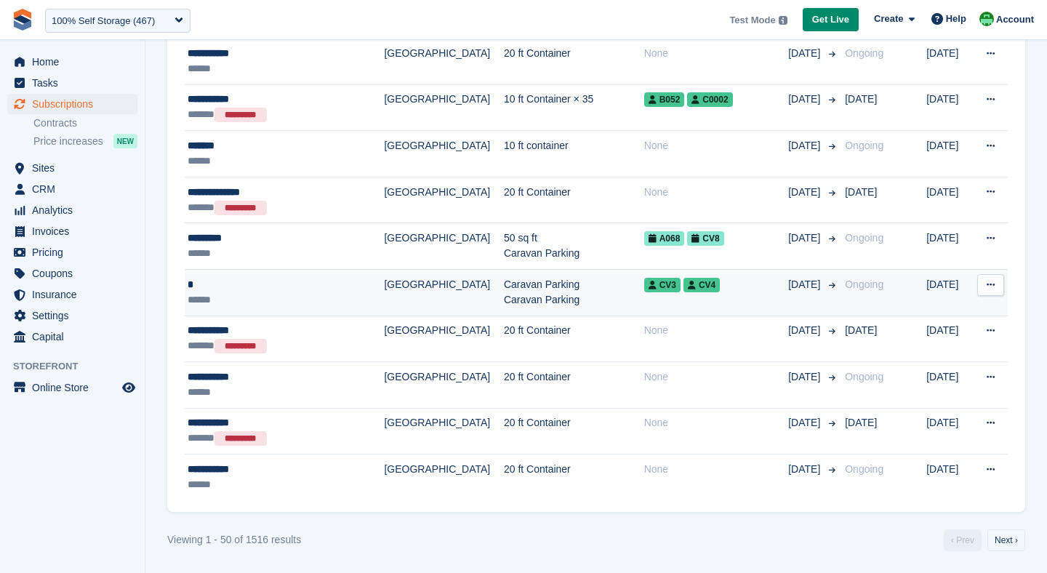
click at [504, 298] on td "Caravan Parking Caravan Parking" at bounding box center [574, 292] width 140 height 47
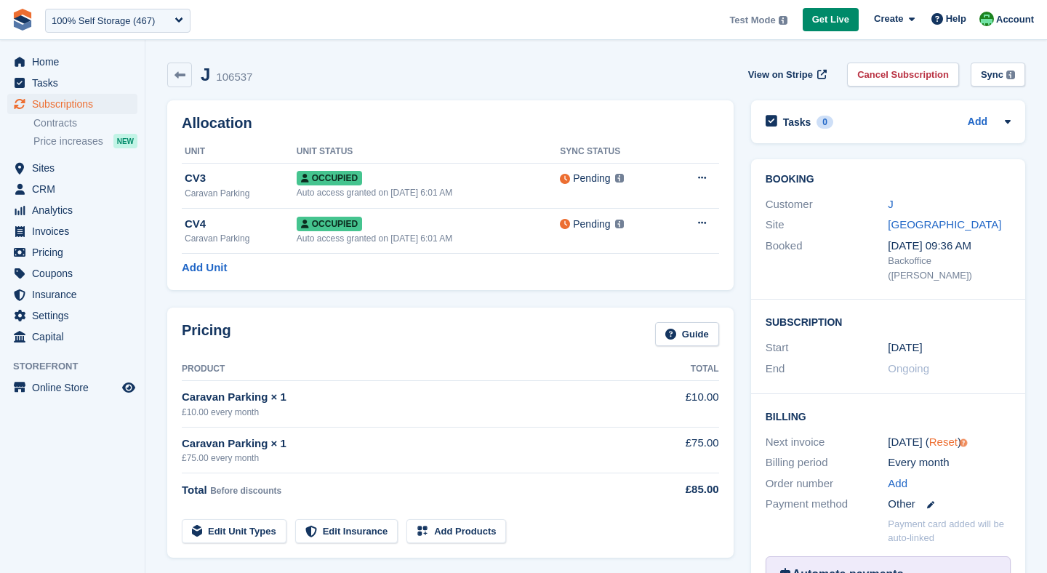
click at [933, 439] on link "Reset" at bounding box center [944, 442] width 28 height 12
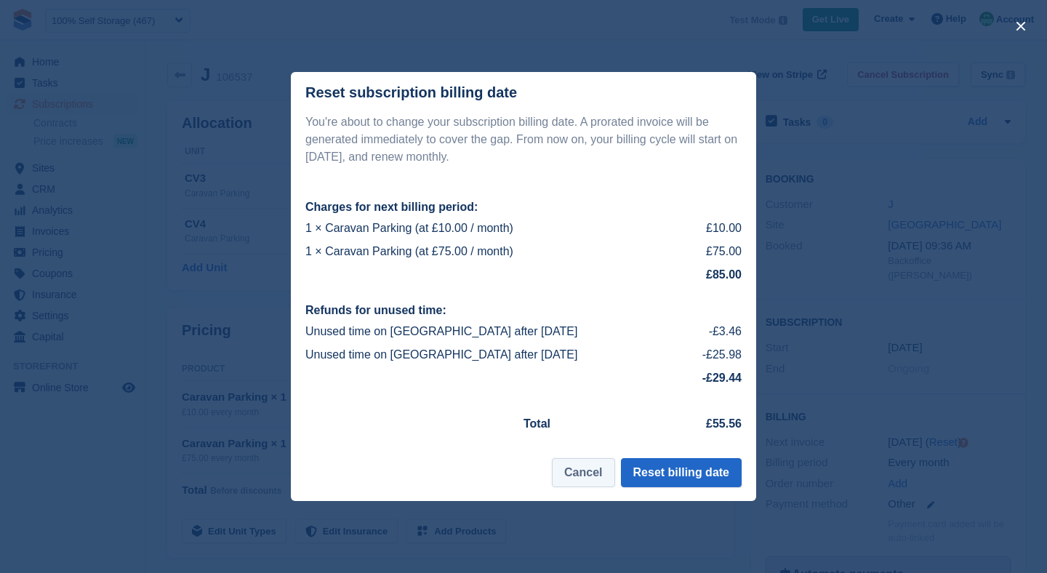
click at [580, 474] on button "Cancel" at bounding box center [583, 472] width 63 height 29
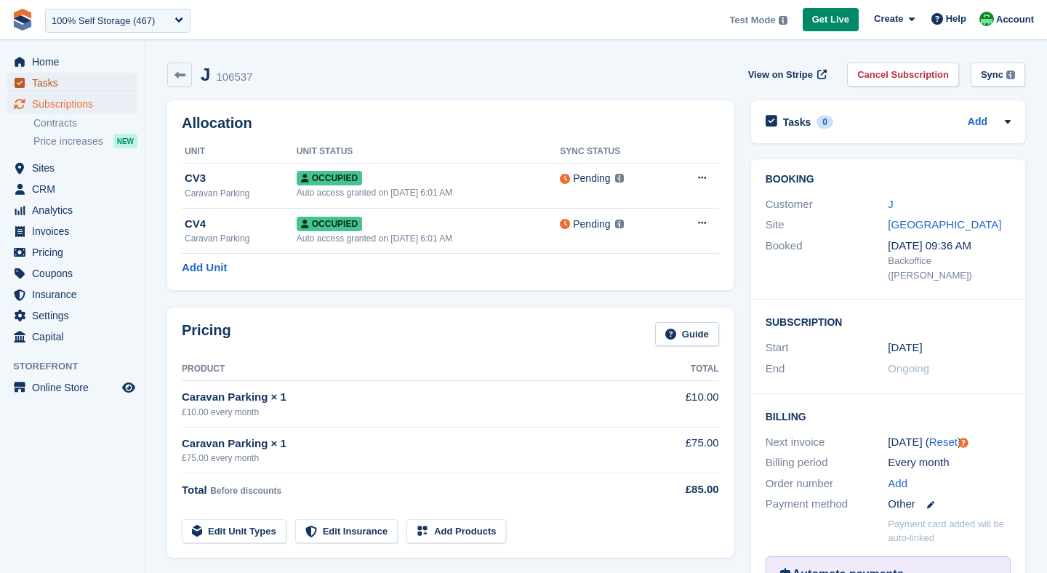
click at [39, 73] on span "Tasks" at bounding box center [75, 83] width 87 height 20
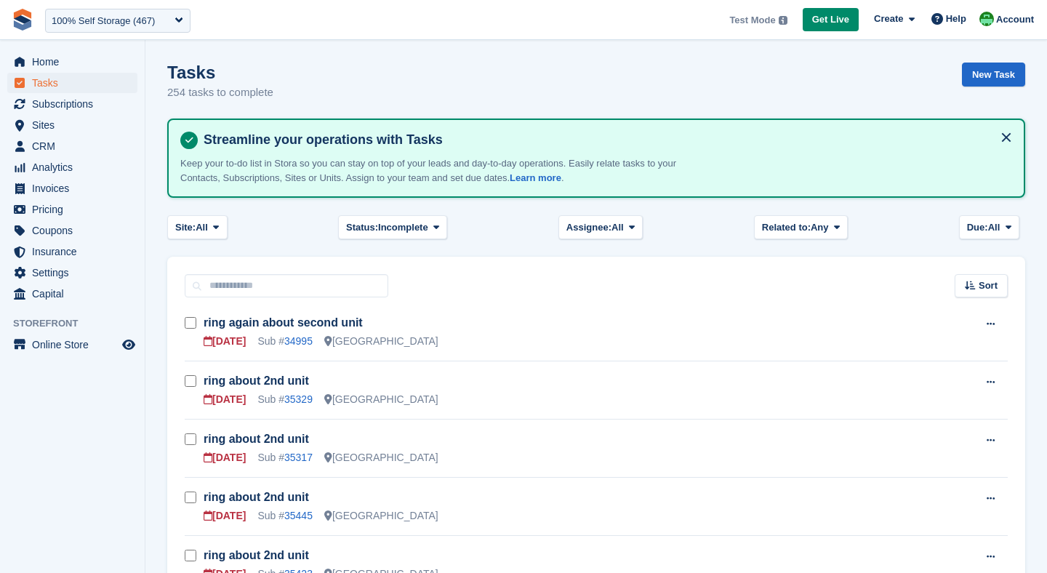
click at [41, 62] on span "Home" at bounding box center [75, 62] width 87 height 20
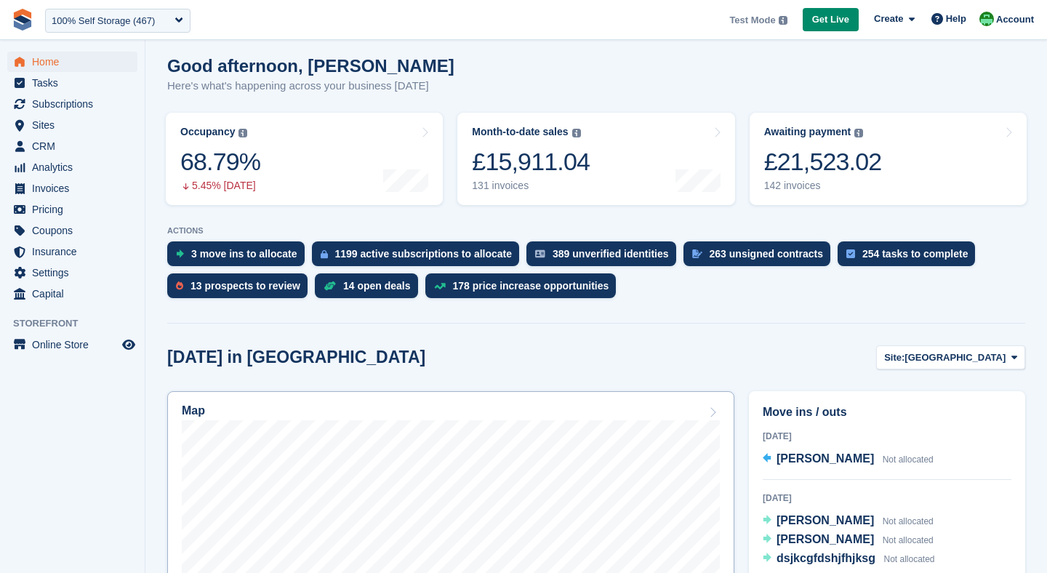
scroll to position [124, 0]
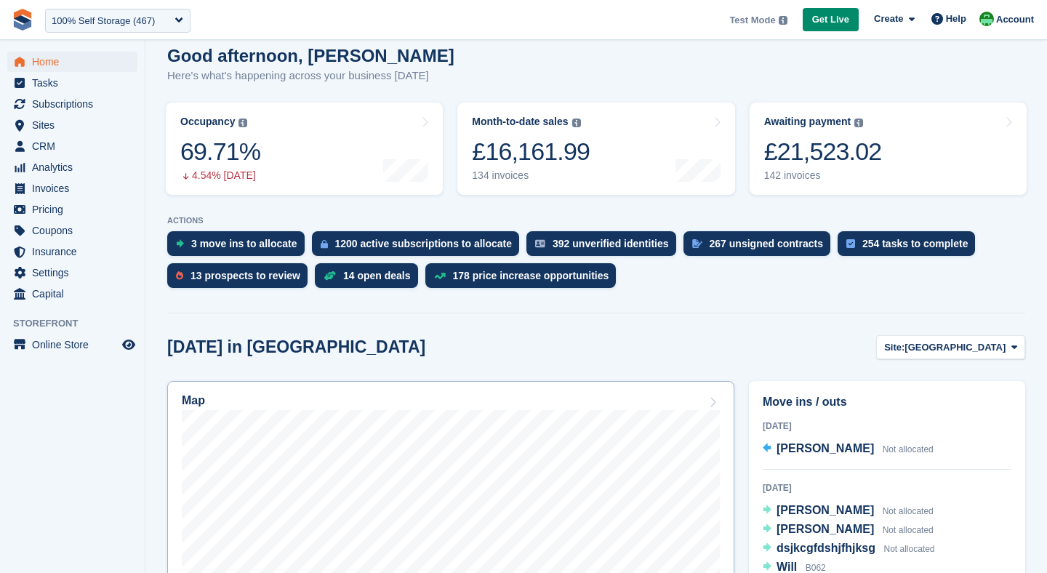
scroll to position [132, 0]
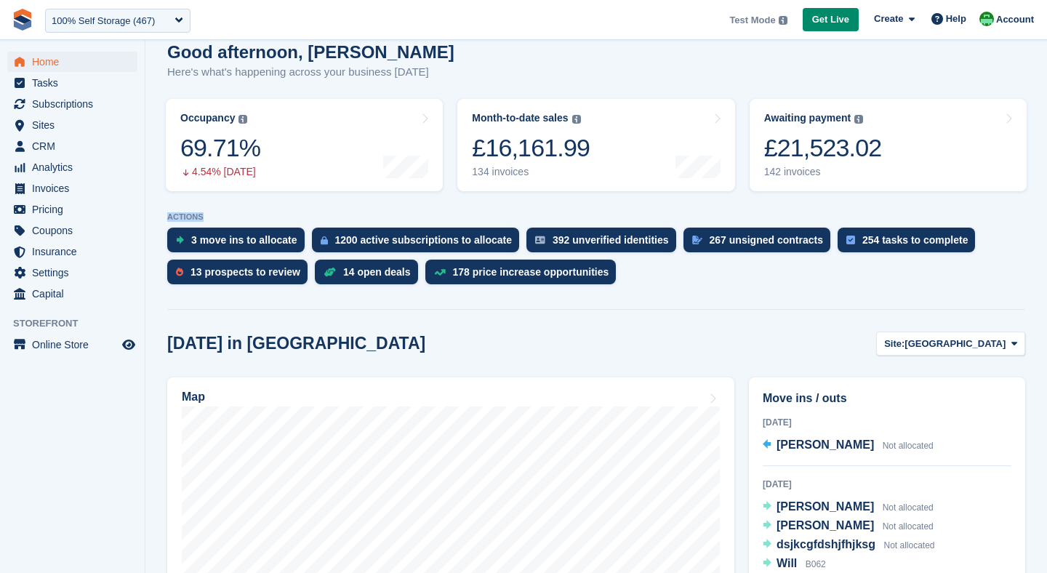
drag, startPoint x: 167, startPoint y: 217, endPoint x: 211, endPoint y: 217, distance: 43.6
click at [211, 217] on p "ACTIONS" at bounding box center [596, 216] width 858 height 9
click at [238, 277] on div "13 prospects to review" at bounding box center [246, 272] width 110 height 12
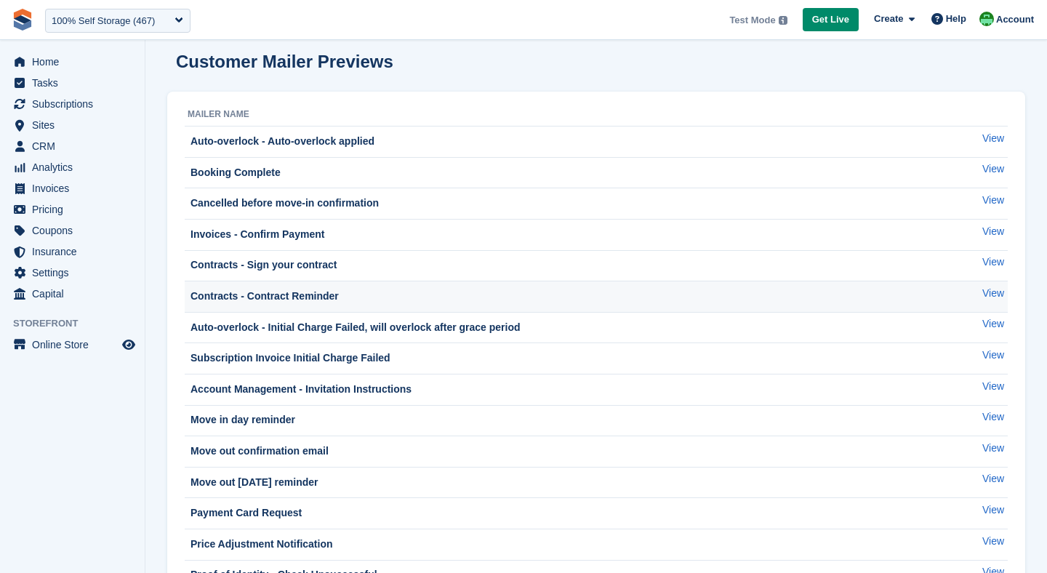
scroll to position [6, 0]
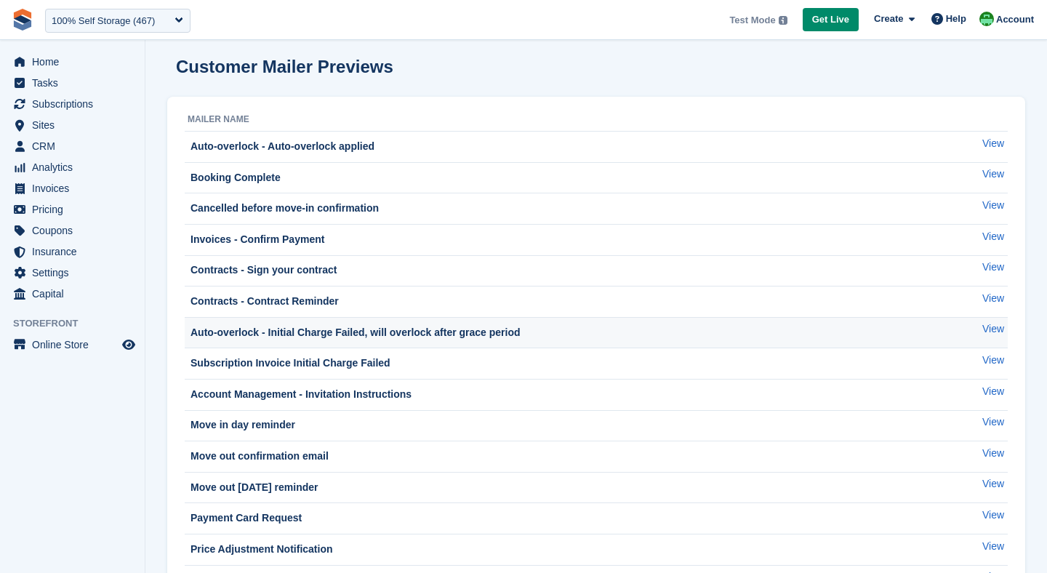
click at [396, 339] on div "Auto-overlock - Initial Charge Failed, will overlock after grace period" at bounding box center [354, 332] width 333 height 15
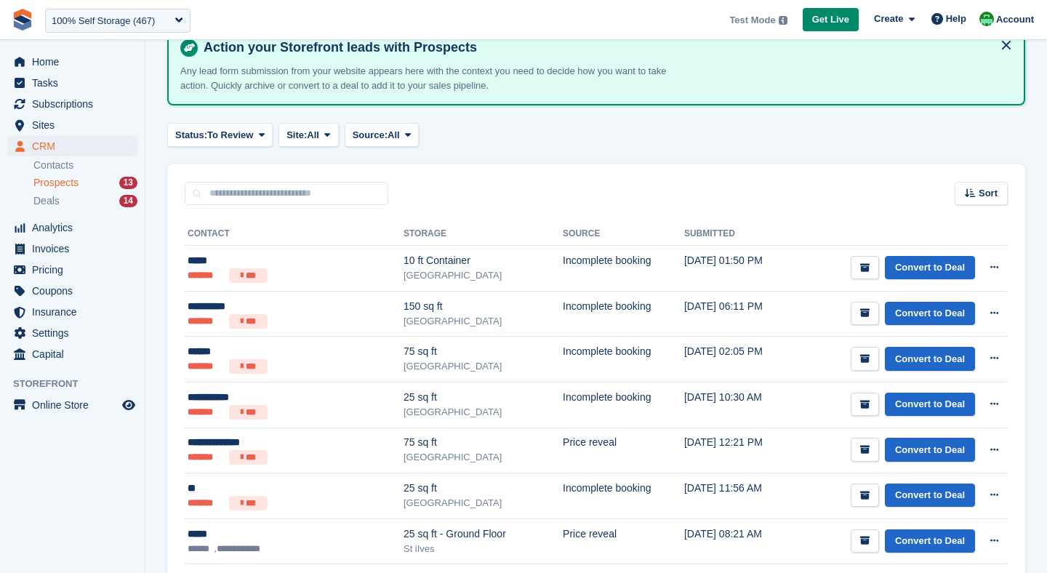
scroll to position [15, 0]
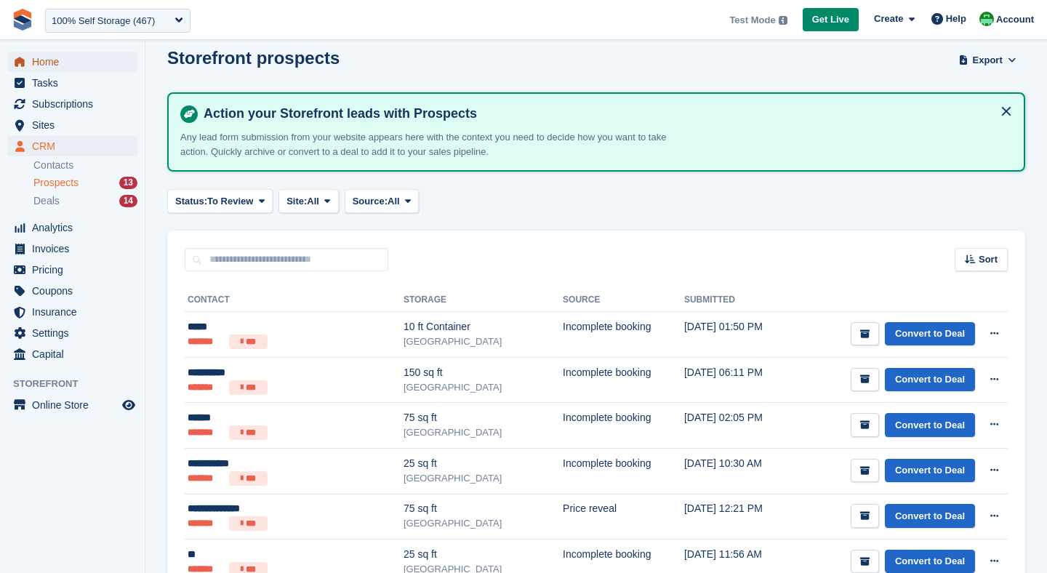
click at [36, 58] on span "Home" at bounding box center [75, 62] width 87 height 20
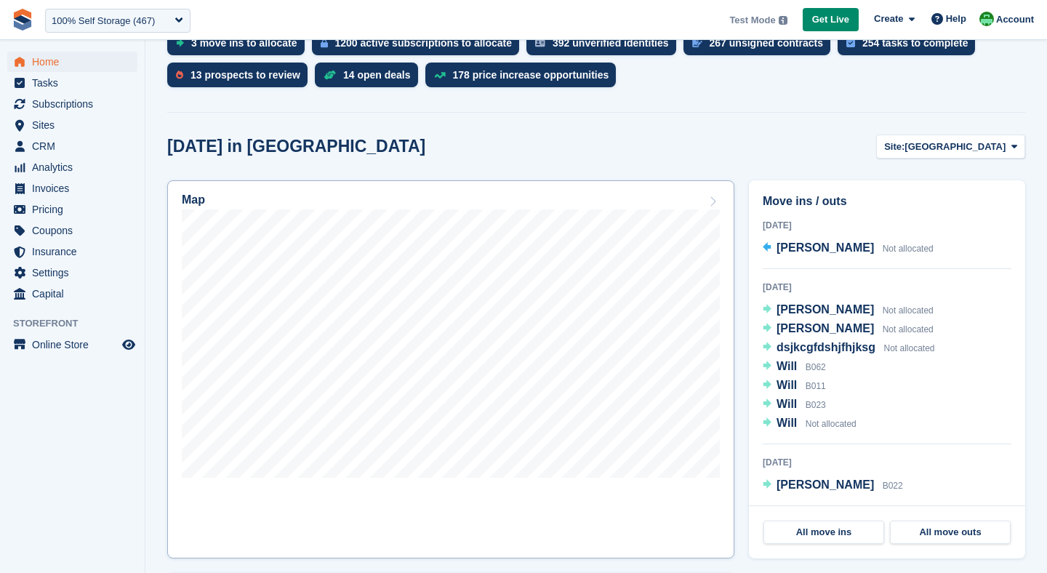
scroll to position [343, 0]
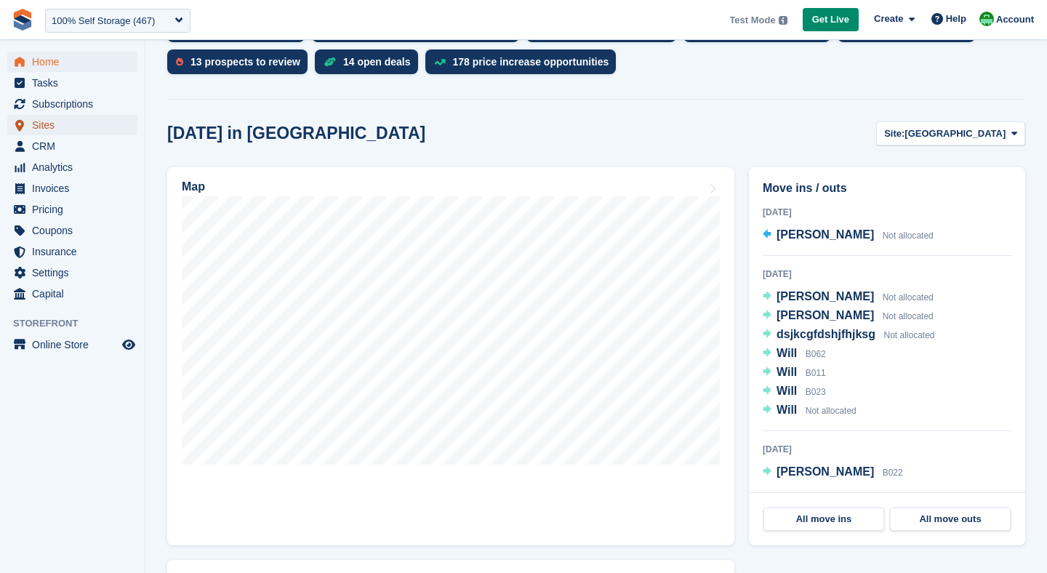
click at [51, 128] on span "Sites" at bounding box center [75, 125] width 87 height 20
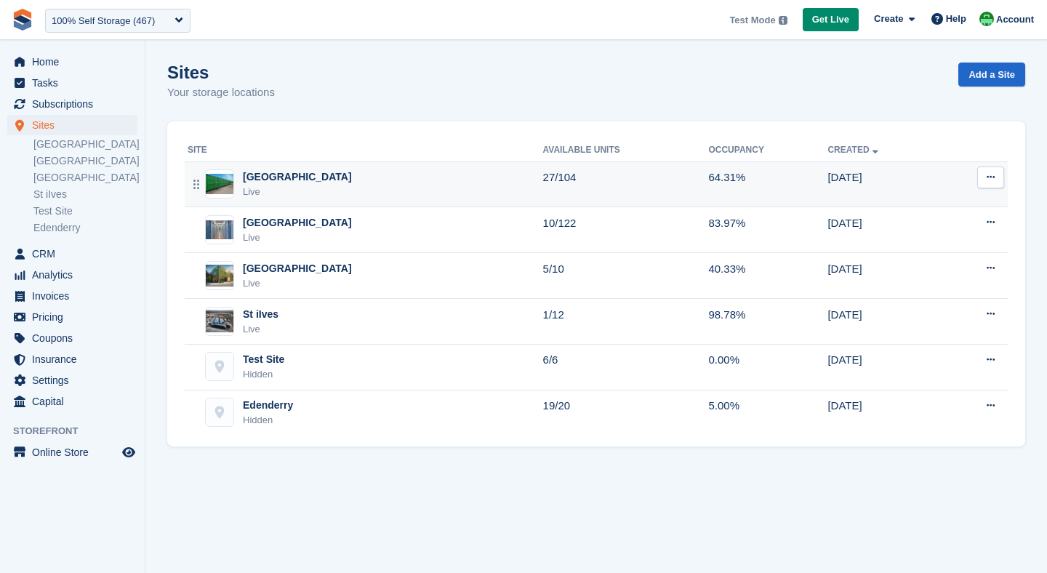
click at [295, 185] on div "Live" at bounding box center [297, 192] width 109 height 15
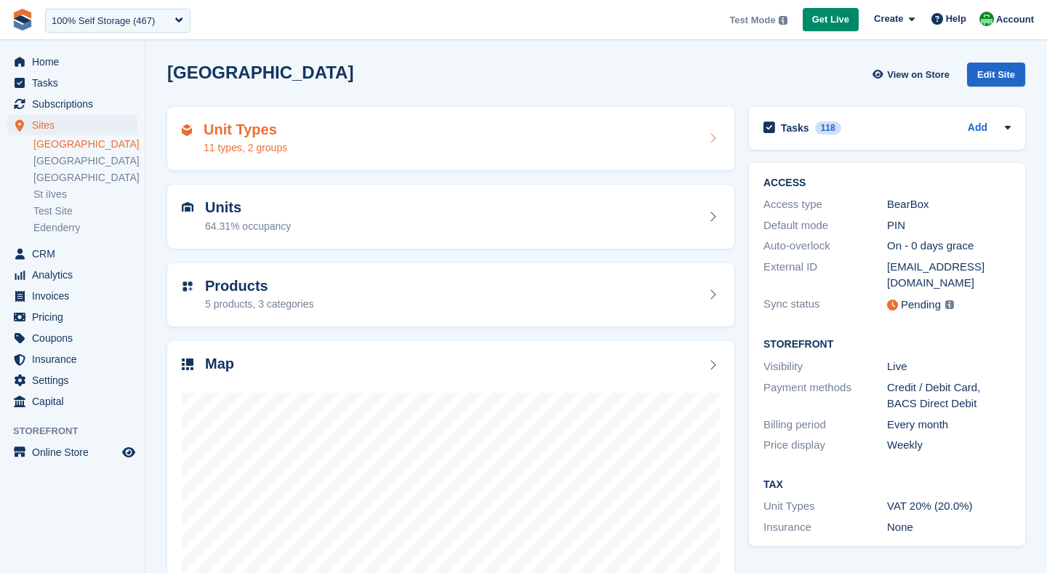
click at [556, 151] on div "Unit Types 11 types, 2 groups" at bounding box center [451, 138] width 538 height 35
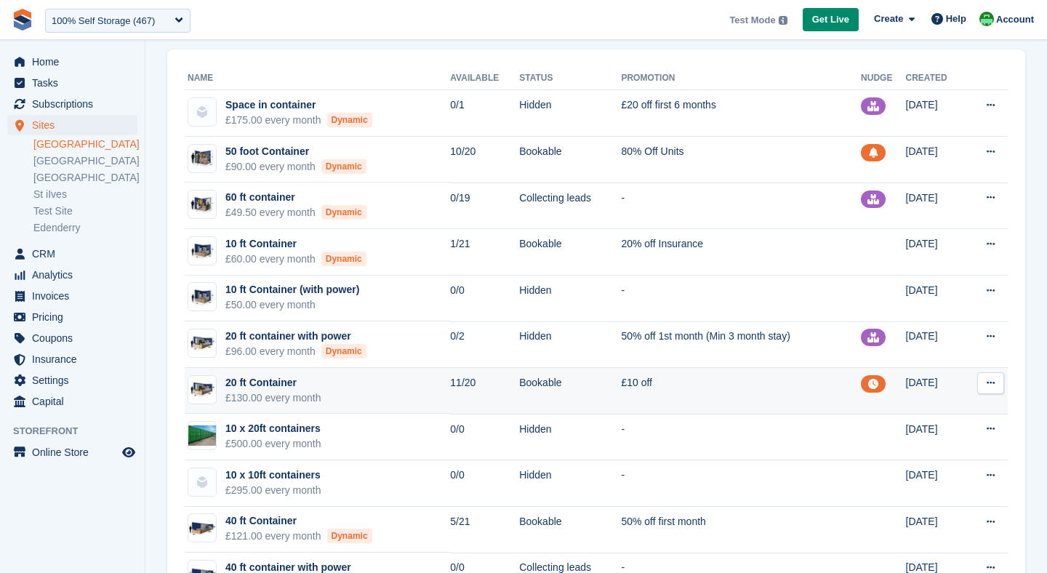
scroll to position [116, 0]
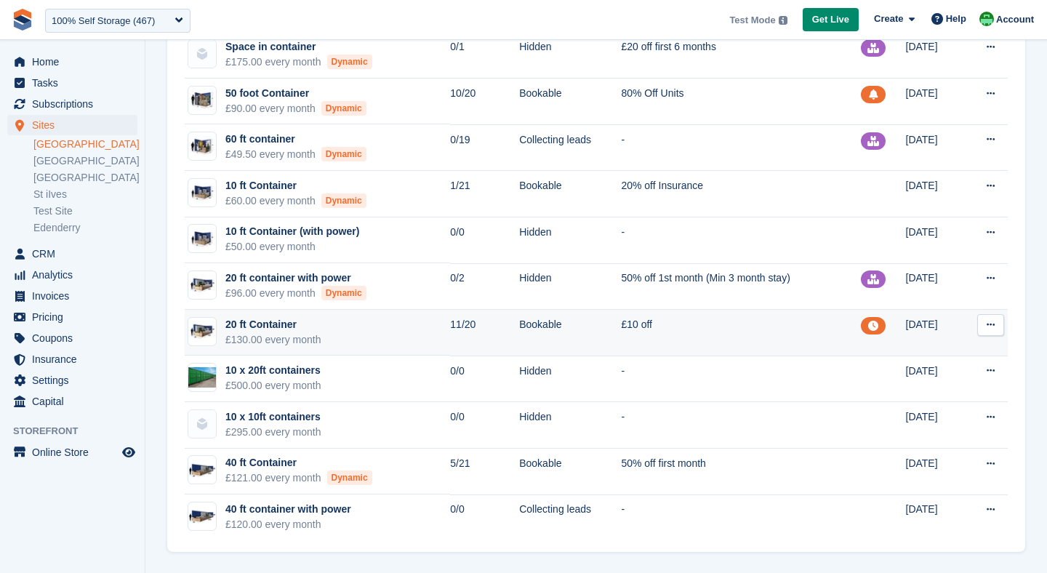
click at [264, 332] on div "£130.00 every month" at bounding box center [273, 339] width 96 height 15
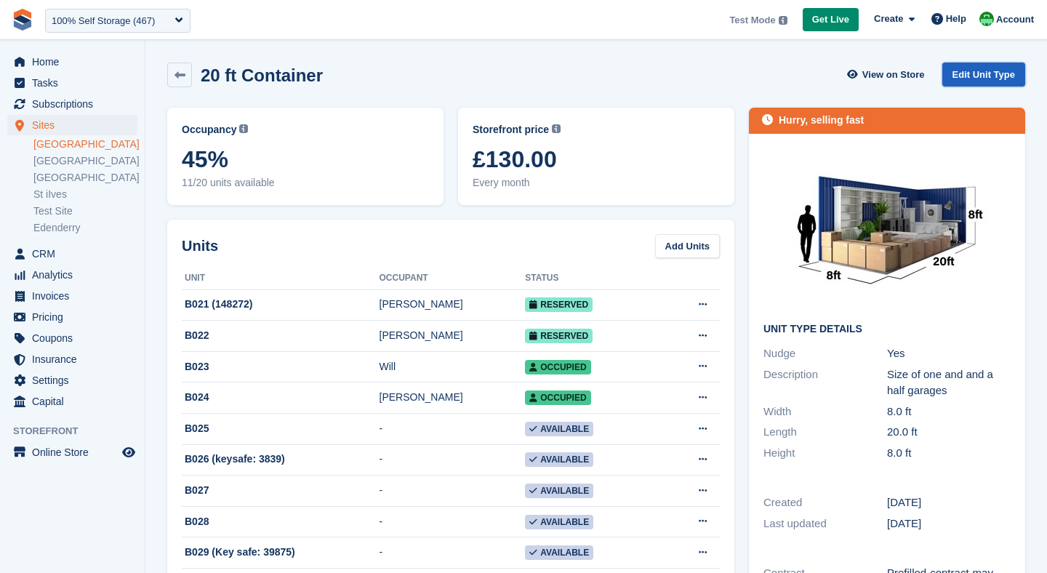
click at [999, 74] on link "Edit Unit Type" at bounding box center [984, 75] width 83 height 24
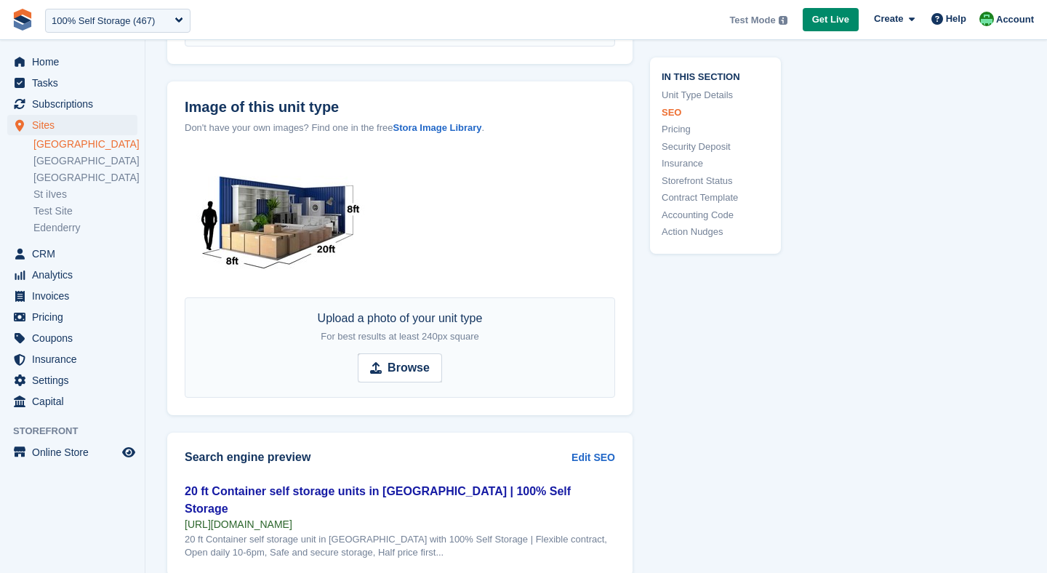
scroll to position [748, 0]
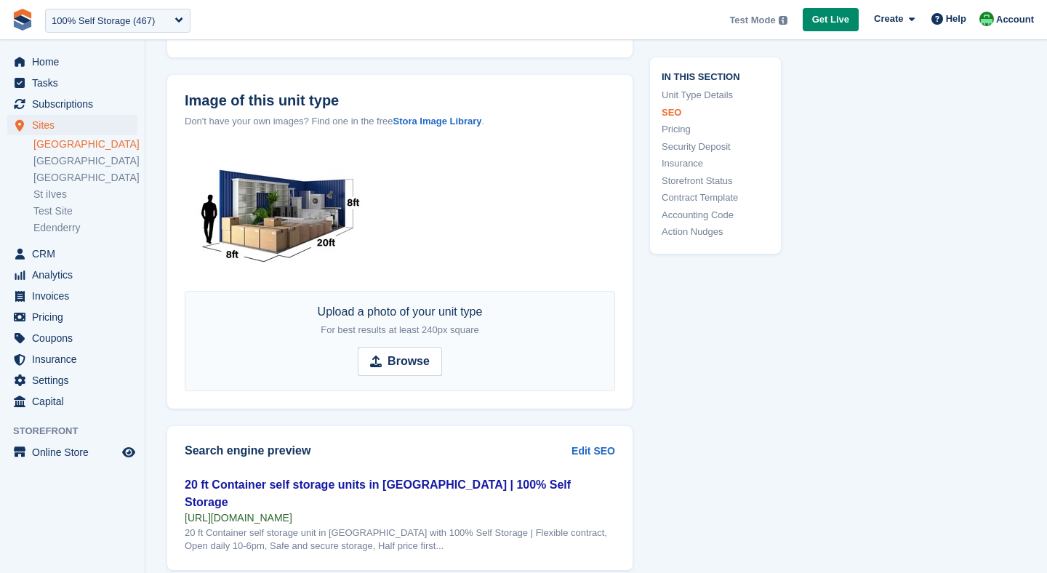
click at [207, 252] on img at bounding box center [278, 216] width 186 height 140
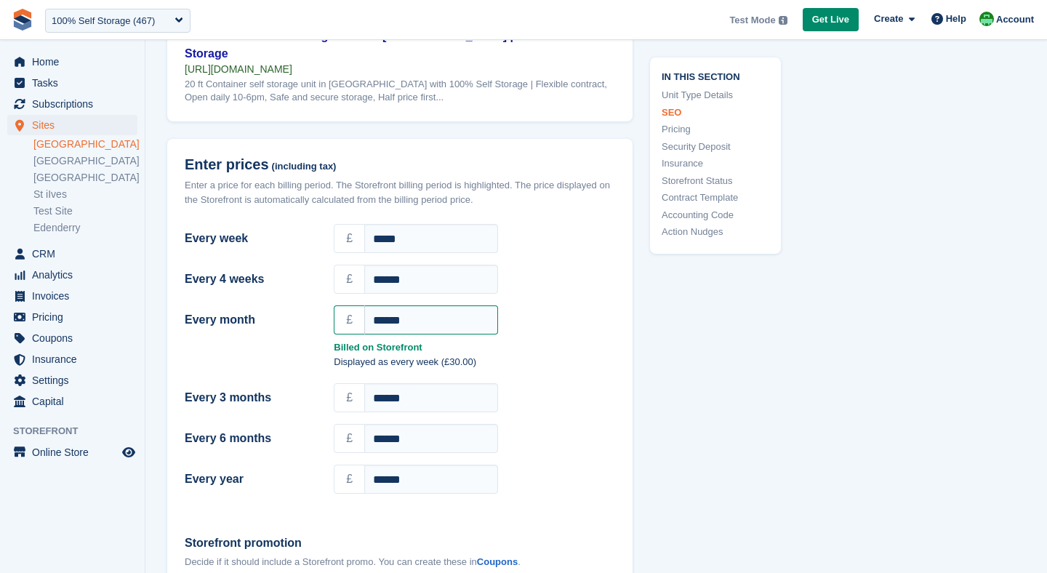
scroll to position [1230, 0]
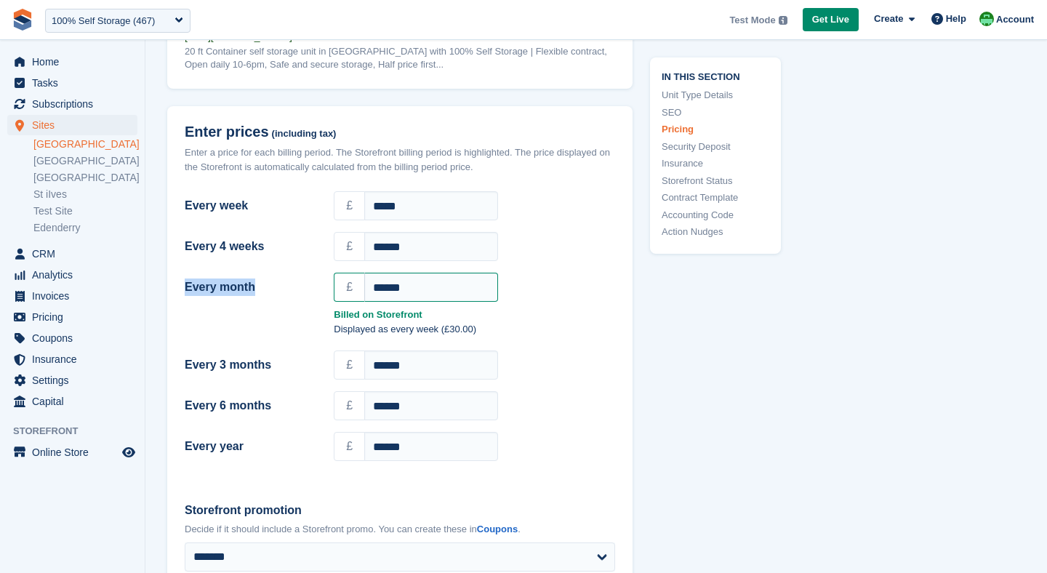
drag, startPoint x: 182, startPoint y: 268, endPoint x: 260, endPoint y: 267, distance: 77.8
click at [260, 276] on div "Every month" at bounding box center [250, 287] width 149 height 23
click at [564, 391] on div "£ ******" at bounding box center [474, 405] width 281 height 29
click at [534, 457] on div "Every week £ ***** Every 4 weeks £ ****** Every month £ ****** Billed on Storef…" at bounding box center [400, 334] width 466 height 299
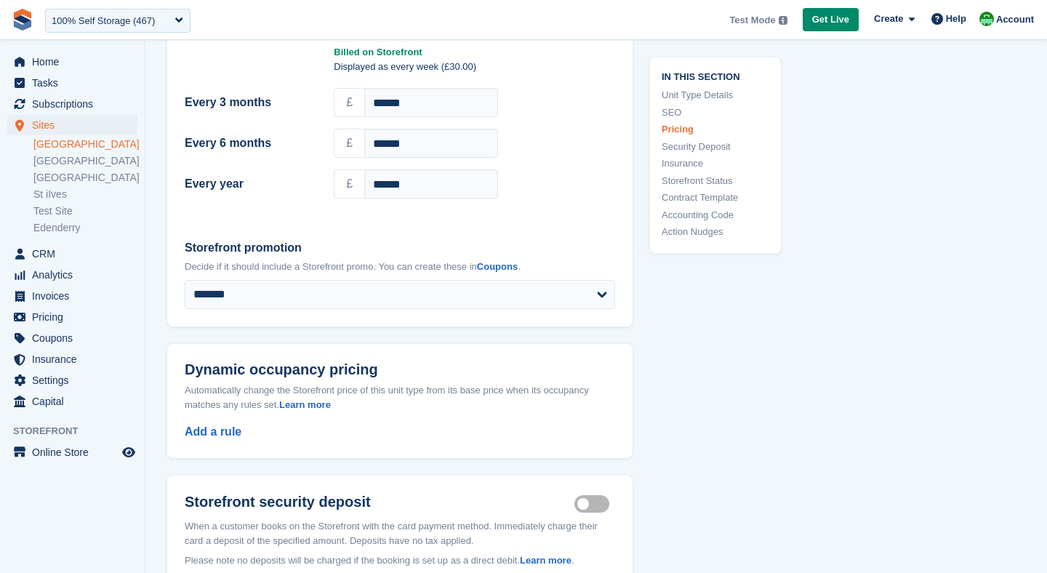
scroll to position [1527, 0]
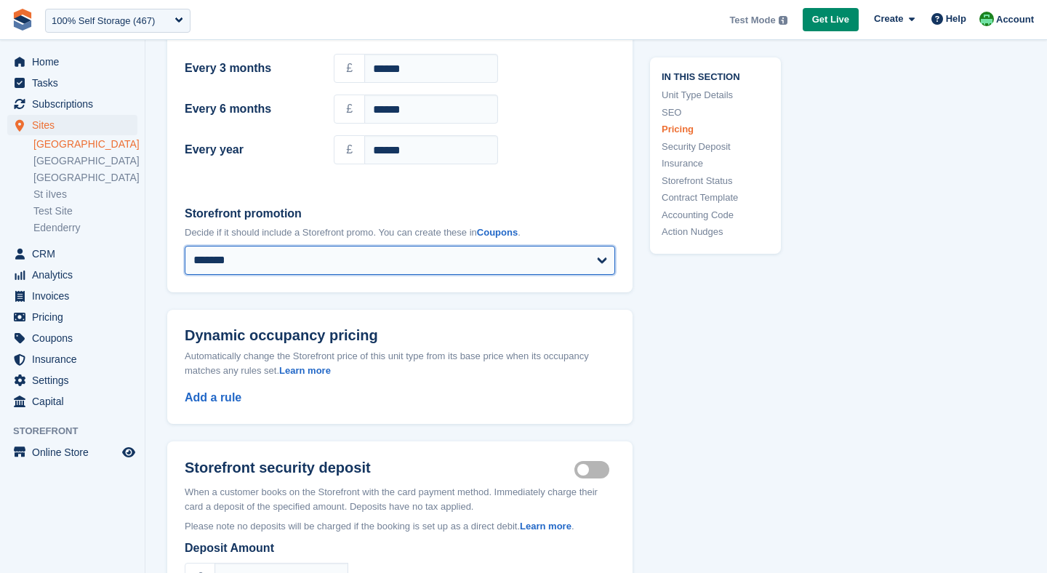
click at [265, 248] on select "**********" at bounding box center [400, 260] width 431 height 29
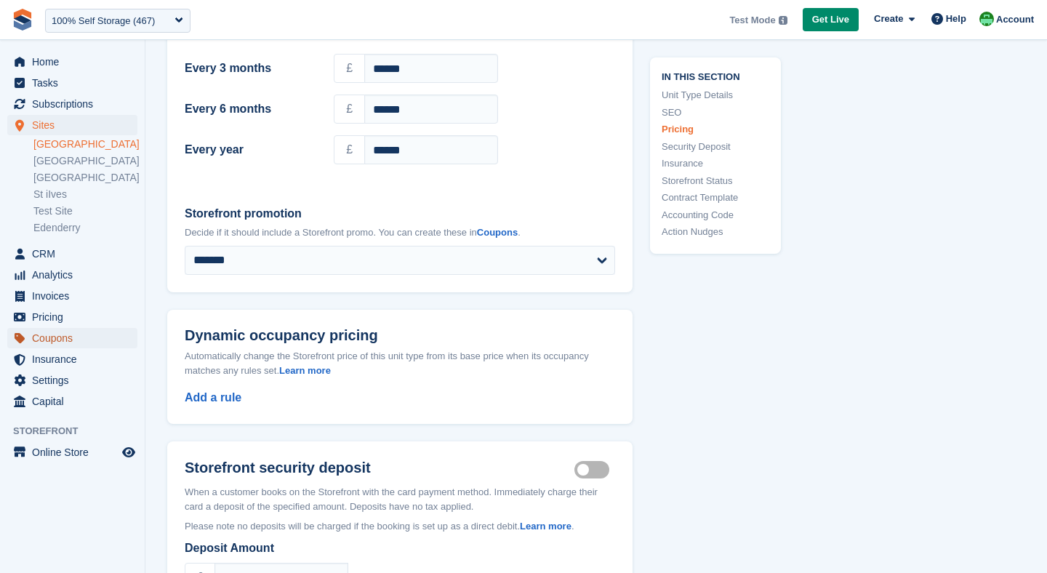
click at [43, 334] on span "Coupons" at bounding box center [75, 338] width 87 height 20
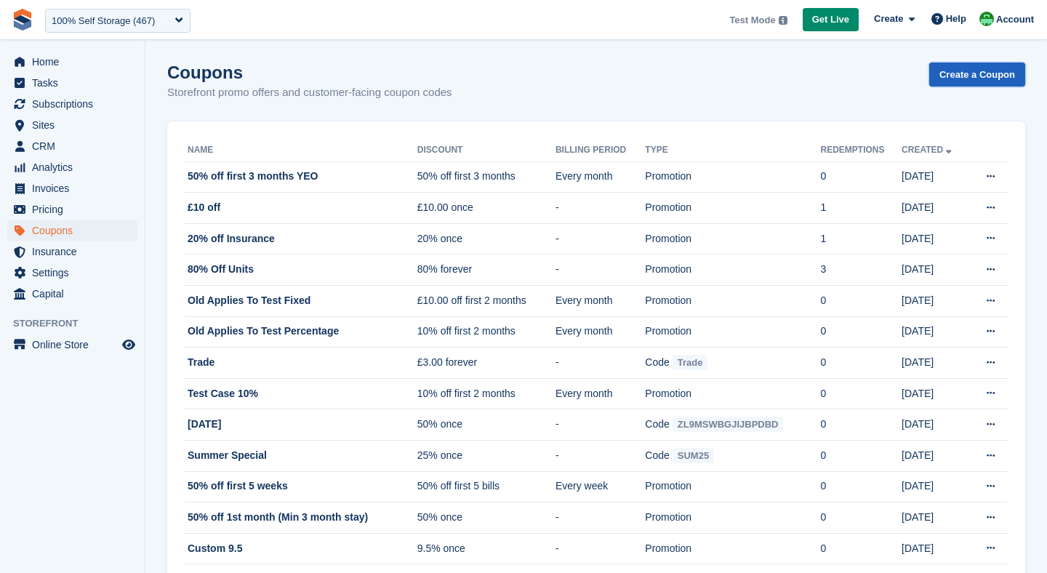
click at [982, 75] on link "Create a Coupon" at bounding box center [978, 75] width 96 height 24
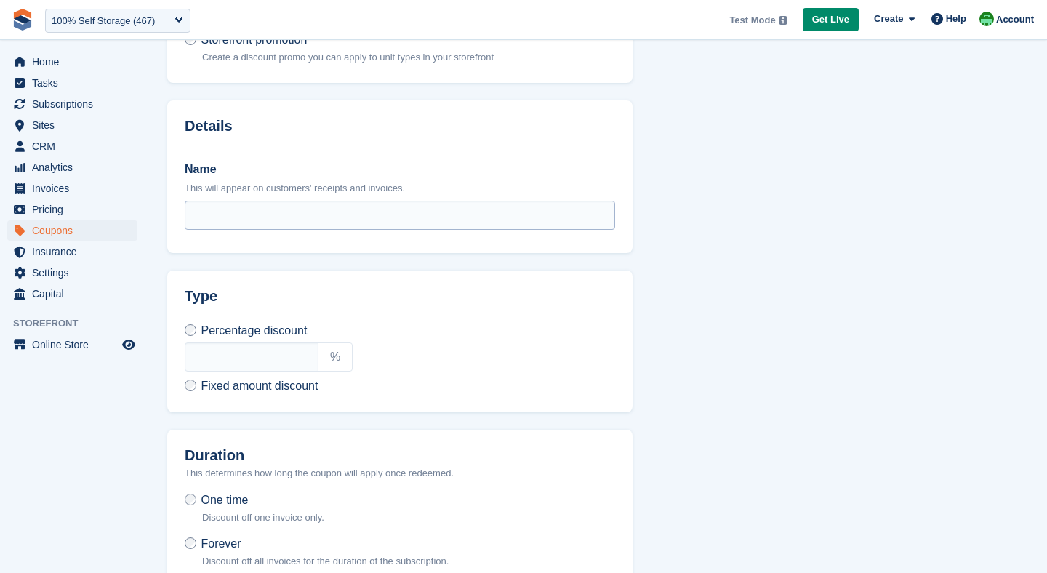
scroll to position [222, 0]
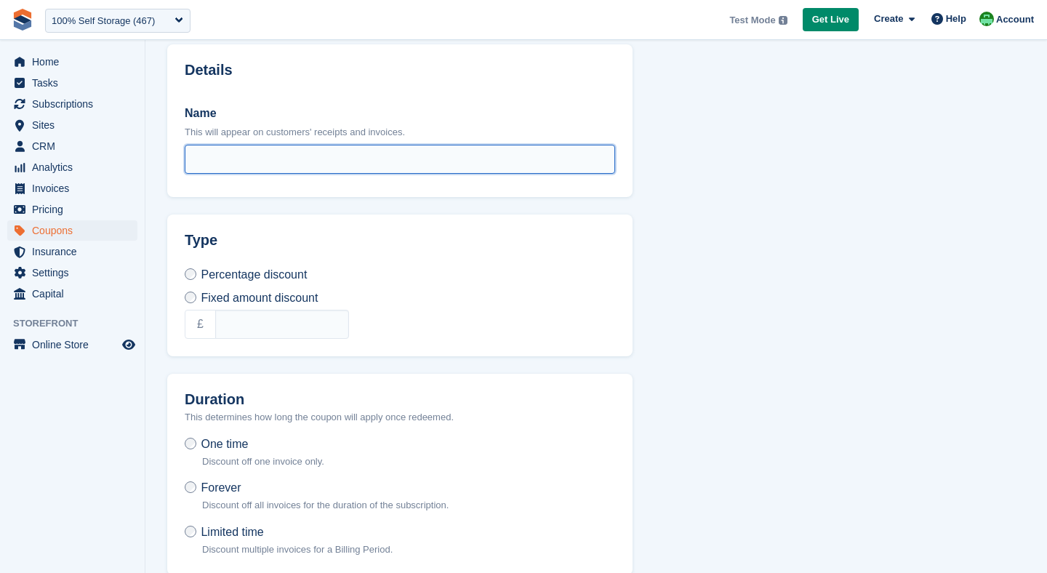
click at [200, 155] on input "Name" at bounding box center [400, 159] width 431 height 29
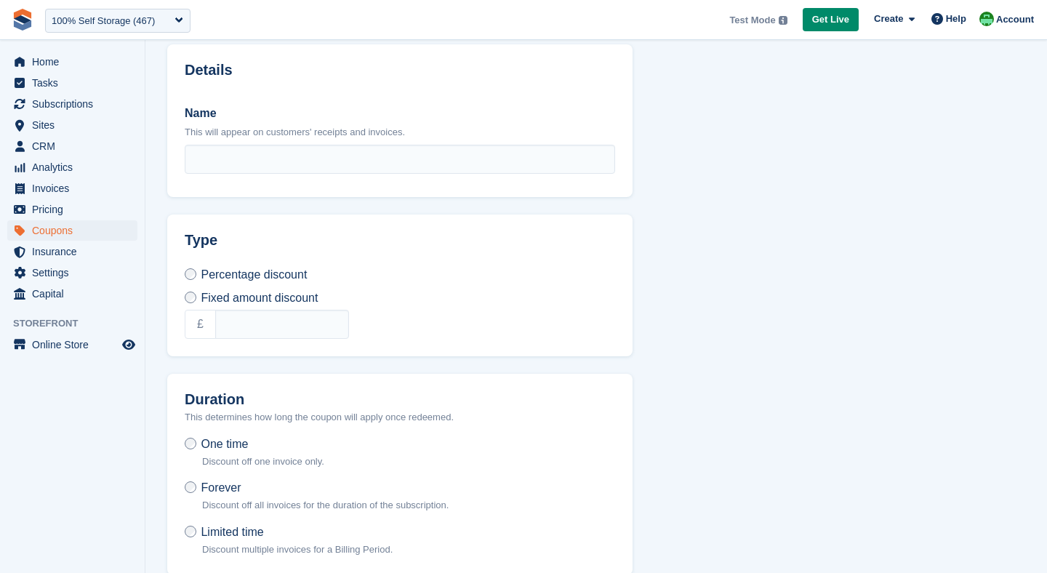
click at [188, 209] on form "What kind of coupon? Customer coupon code Create a discount code your customers…" at bounding box center [400, 251] width 466 height 741
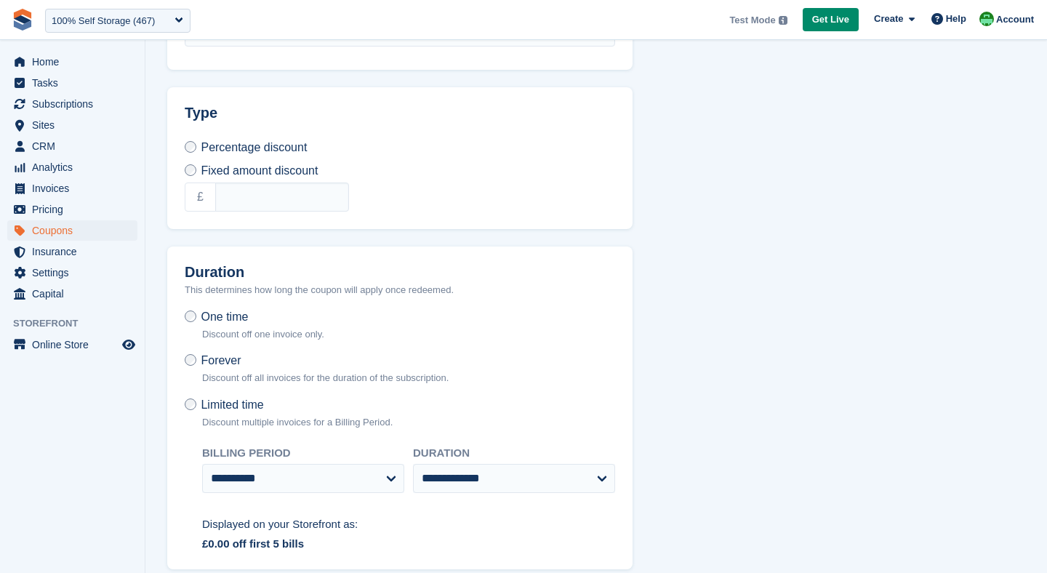
scroll to position [421, 0]
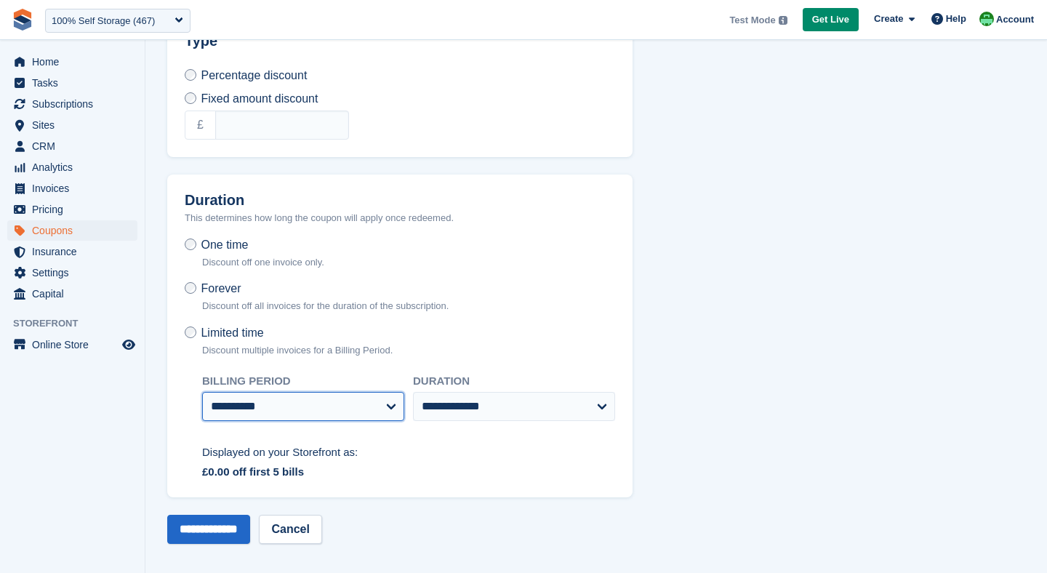
click at [274, 393] on select "**********" at bounding box center [303, 406] width 202 height 29
select select "*"
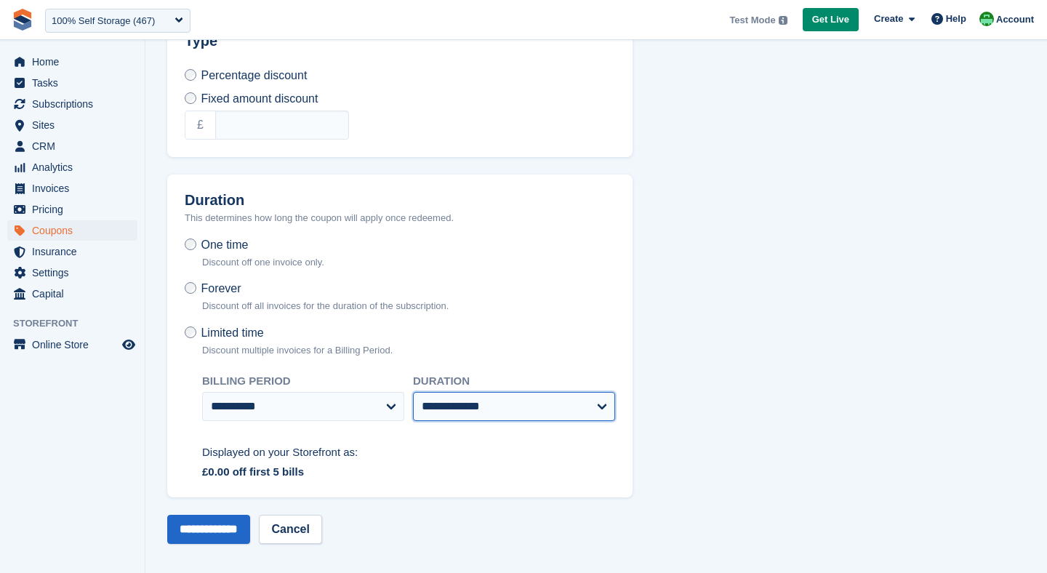
click at [457, 402] on select "**********" at bounding box center [514, 406] width 202 height 29
select select "*"
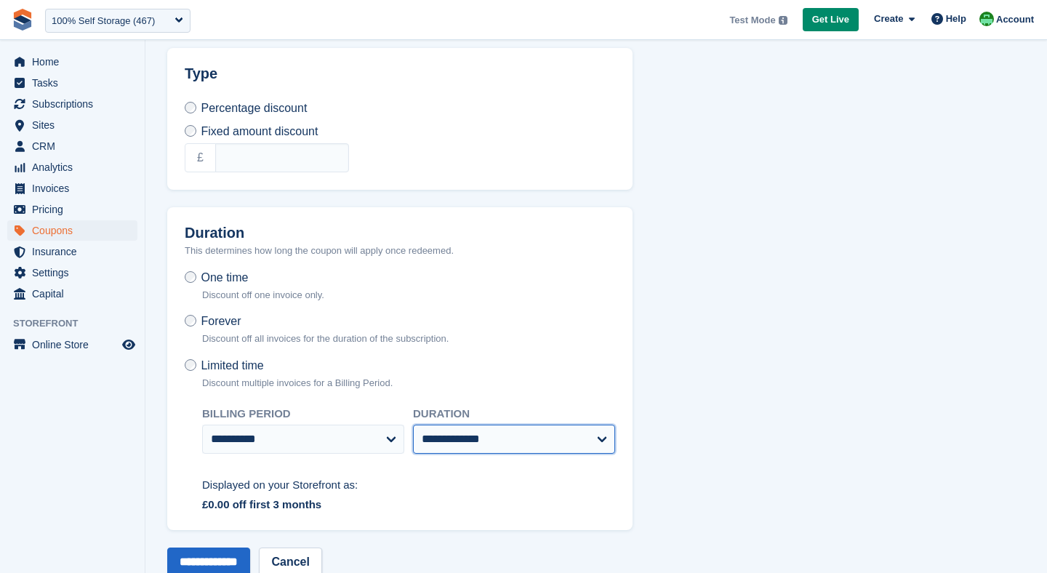
scroll to position [351, 0]
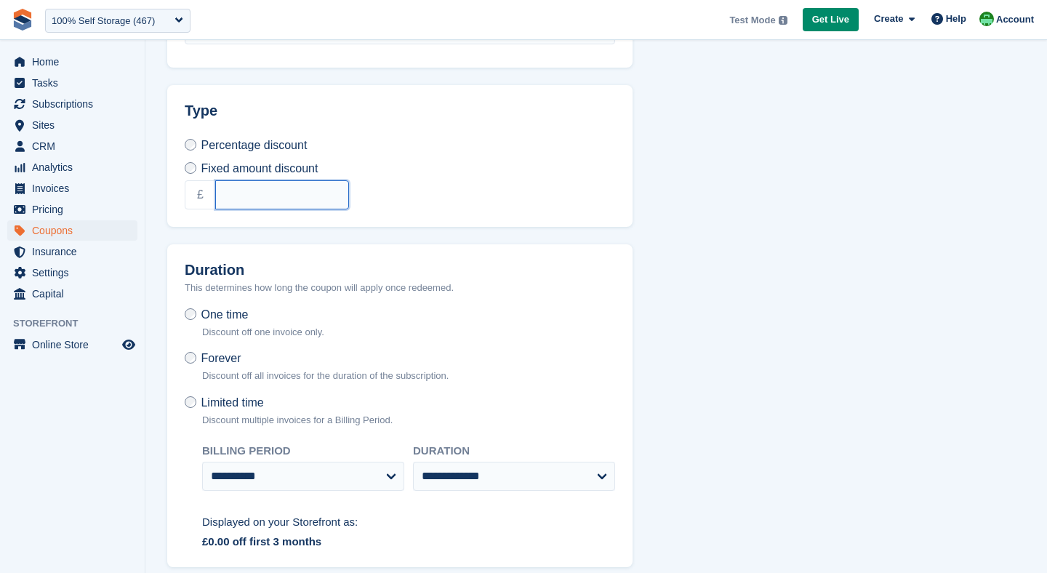
click at [230, 200] on input "text" at bounding box center [282, 194] width 134 height 29
click at [36, 105] on span "Subscriptions" at bounding box center [75, 104] width 87 height 20
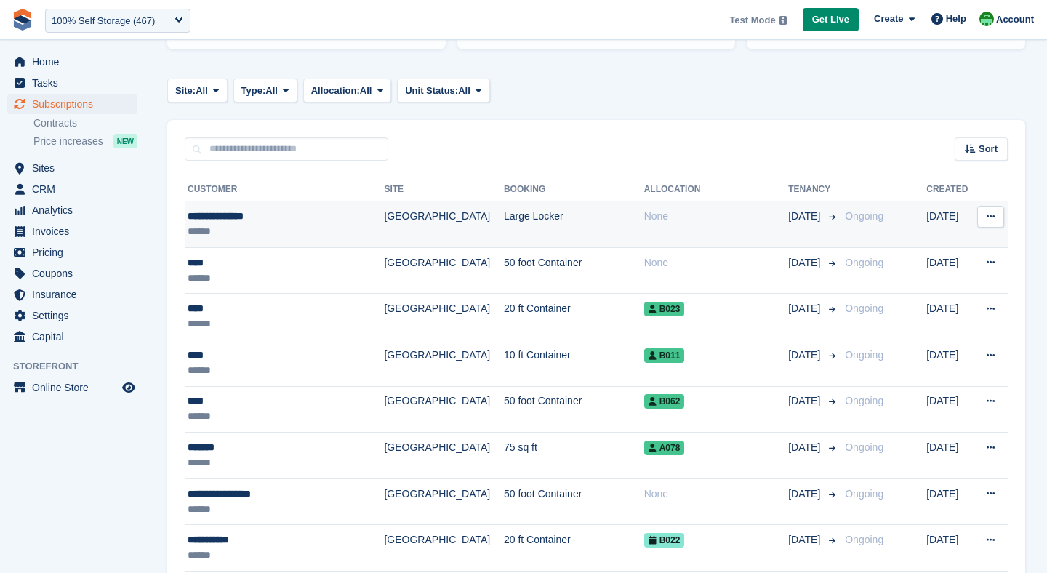
scroll to position [240, 0]
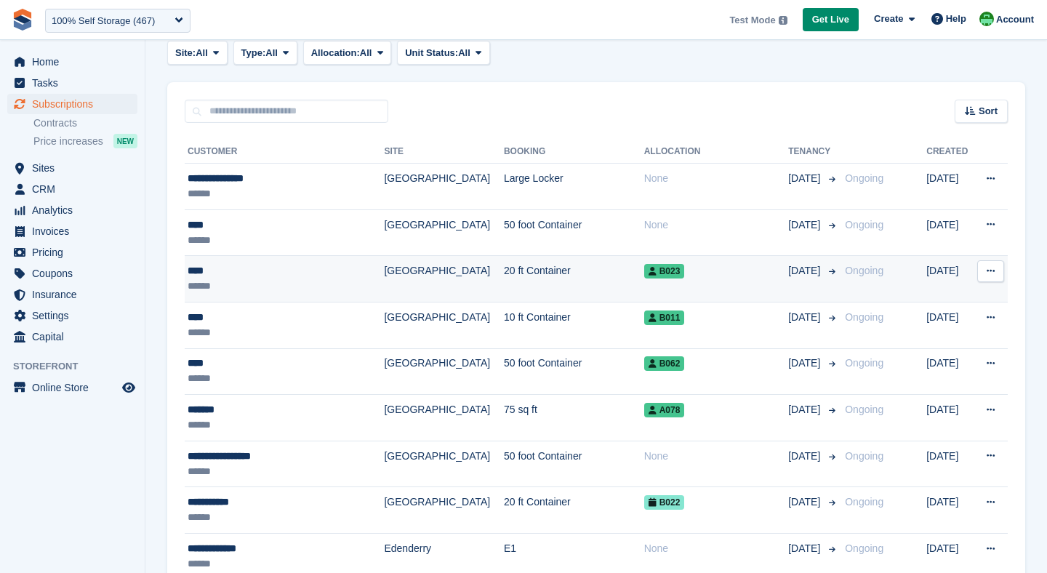
click at [401, 269] on td "[GEOGRAPHIC_DATA]" at bounding box center [443, 279] width 119 height 47
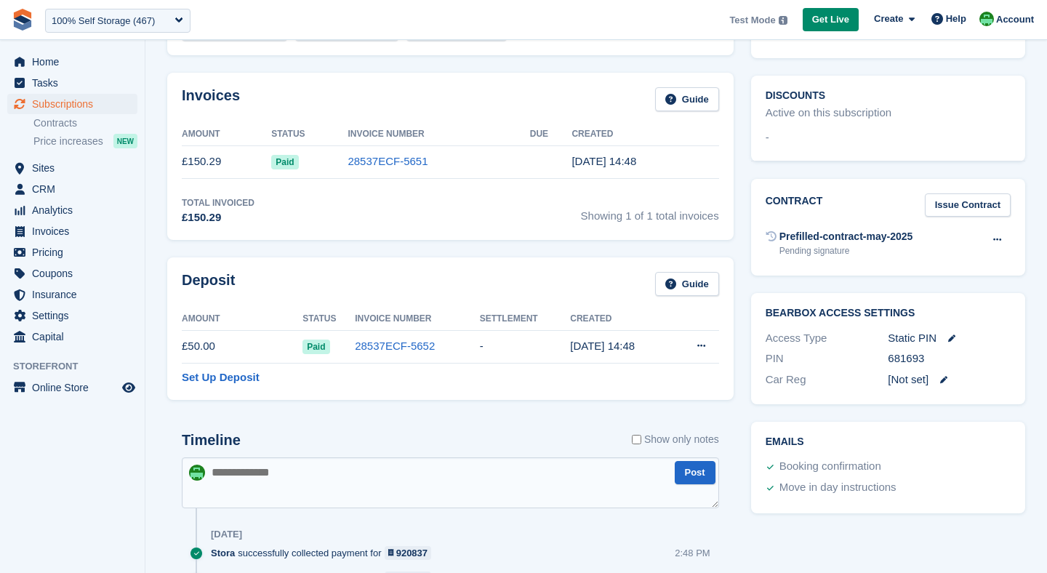
scroll to position [486, 0]
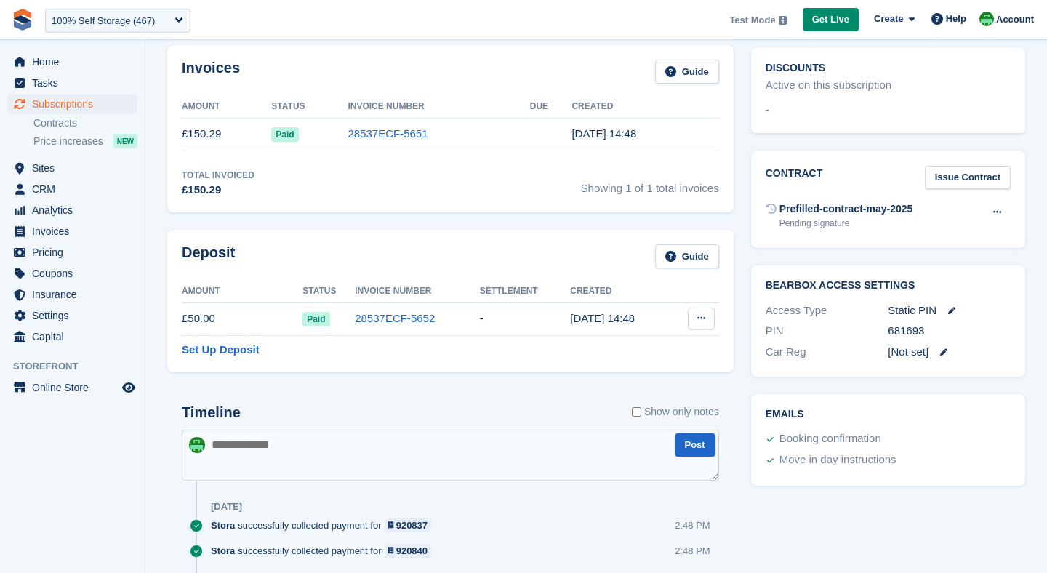
click at [701, 321] on icon at bounding box center [702, 317] width 8 height 9
click at [623, 345] on p "Settle deposit" at bounding box center [645, 346] width 127 height 19
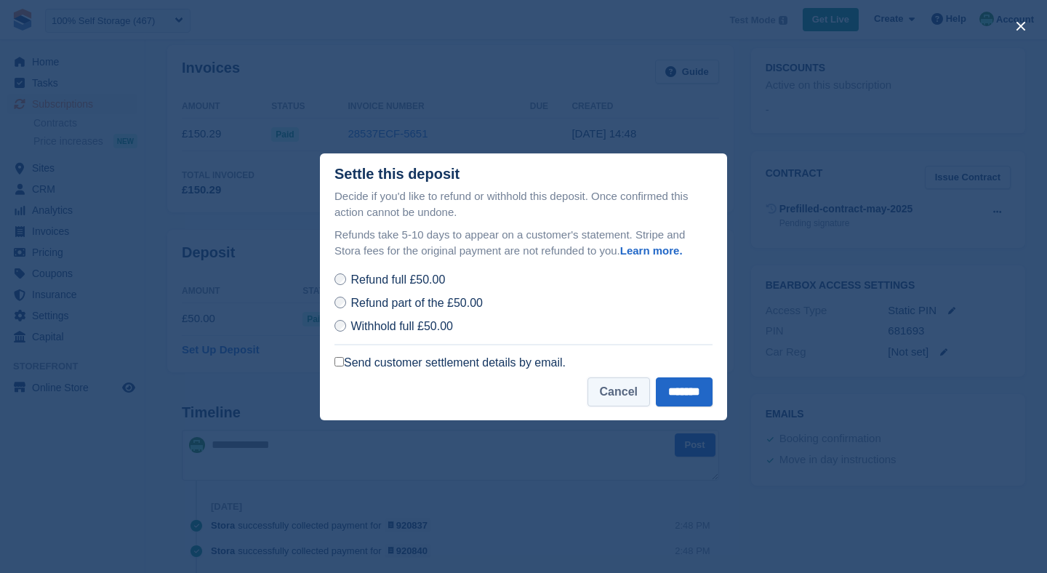
click at [588, 399] on button "Cancel" at bounding box center [619, 392] width 63 height 29
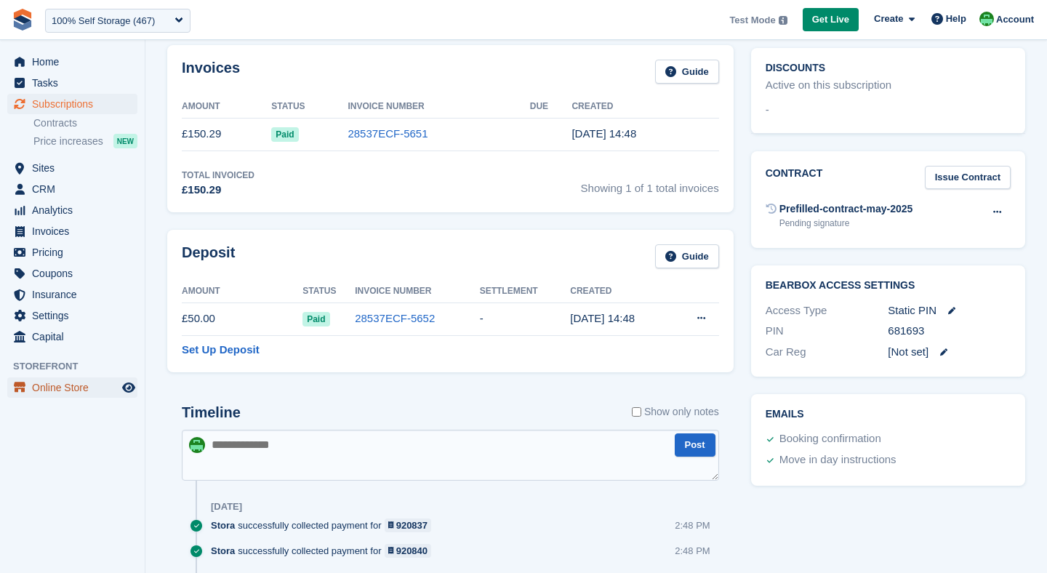
click at [42, 386] on span "Online Store" at bounding box center [75, 388] width 87 height 20
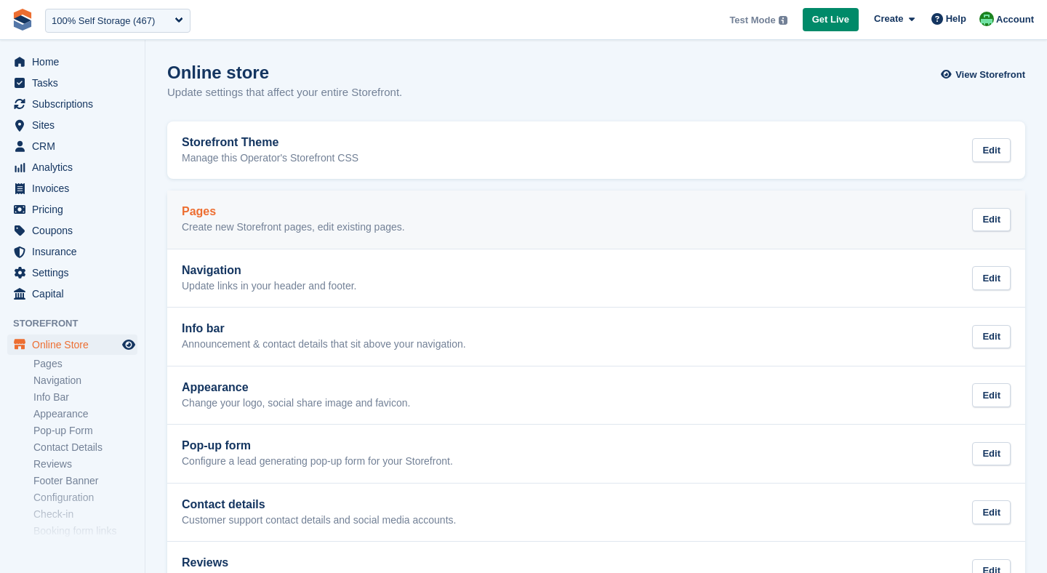
click at [277, 204] on link "Pages Create new Storefront pages, edit existing pages. Edit" at bounding box center [596, 220] width 858 height 58
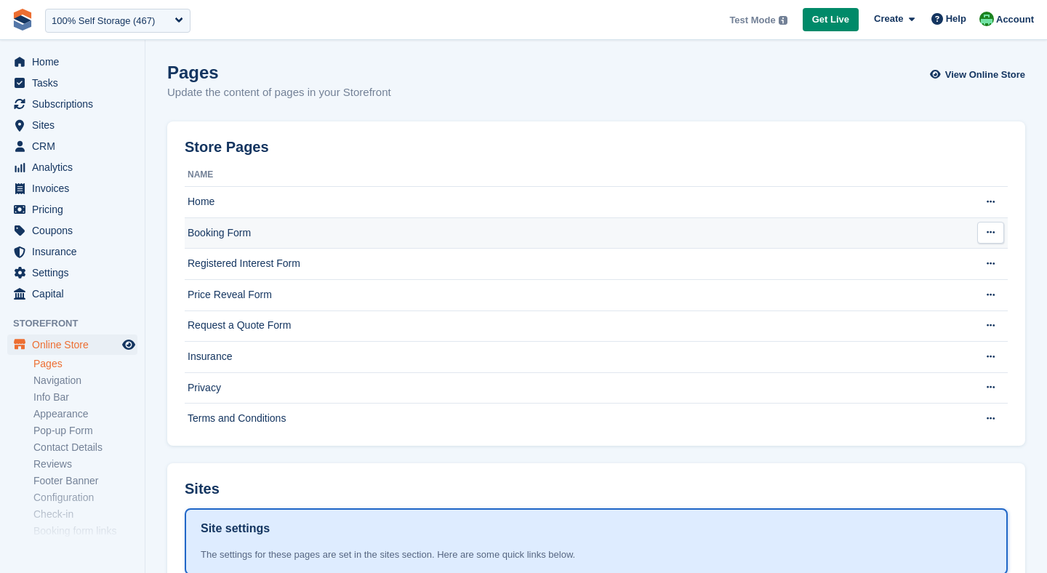
click at [225, 231] on td "Booking Form" at bounding box center [576, 232] width 782 height 31
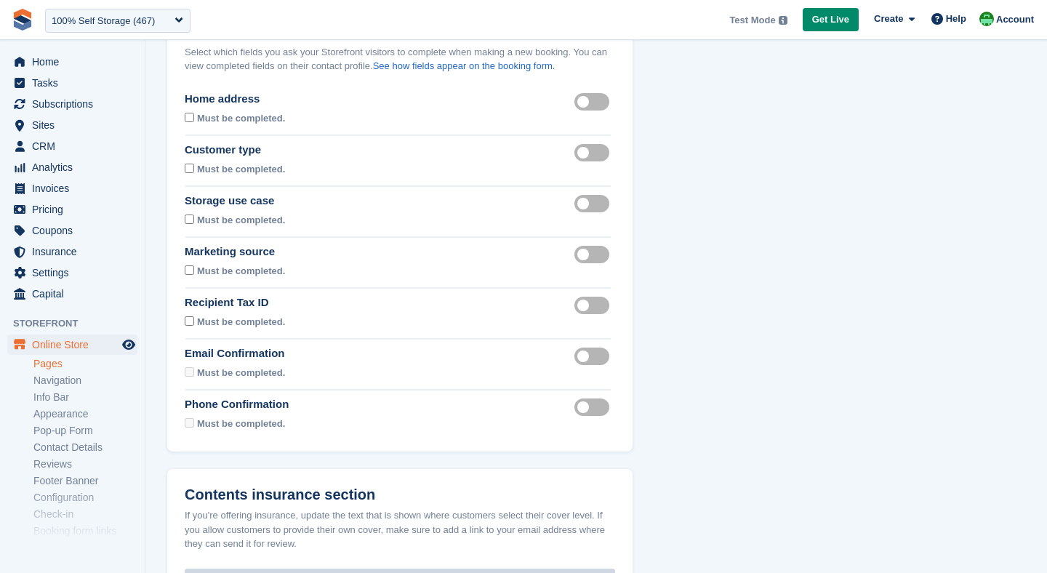
scroll to position [54, 0]
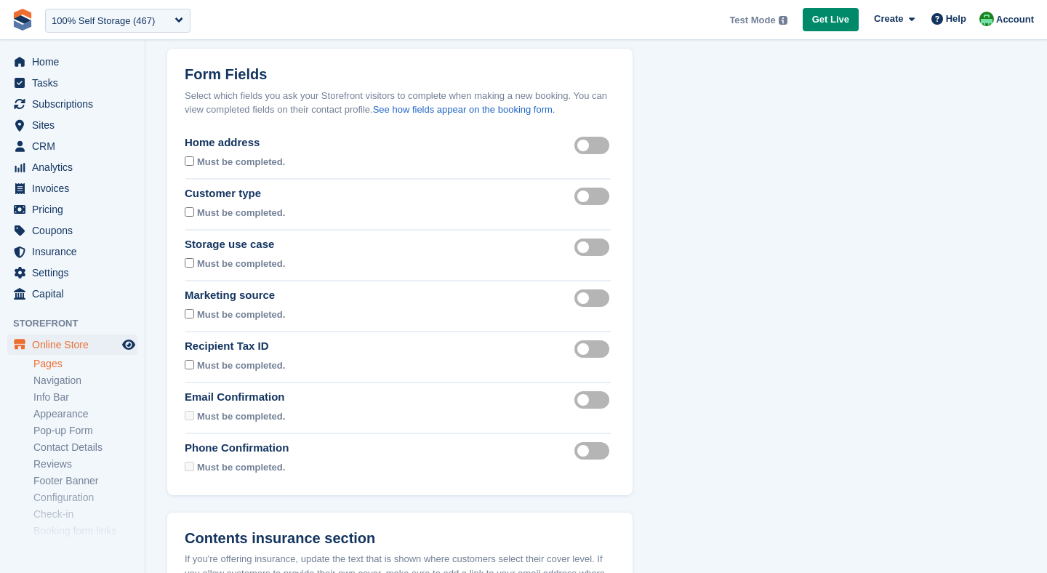
click at [560, 299] on div "Marketing source Must be completed. Marketing source visible" at bounding box center [400, 306] width 431 height 38
click at [589, 299] on label "Marketing source visible" at bounding box center [595, 298] width 41 height 2
click at [53, 118] on span "Sites" at bounding box center [75, 125] width 87 height 20
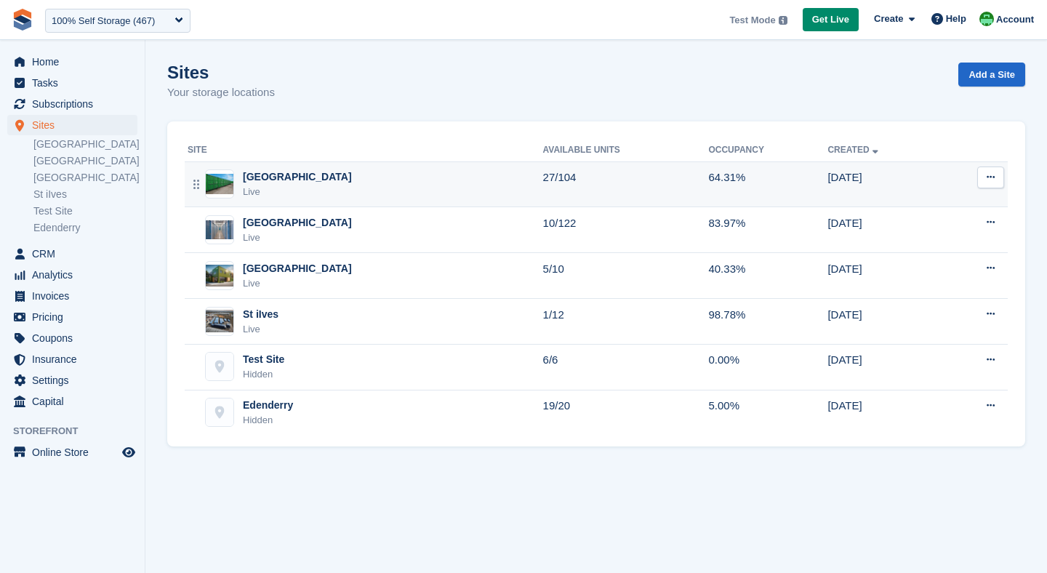
click at [344, 179] on div "Nottingham Live" at bounding box center [366, 184] width 356 height 30
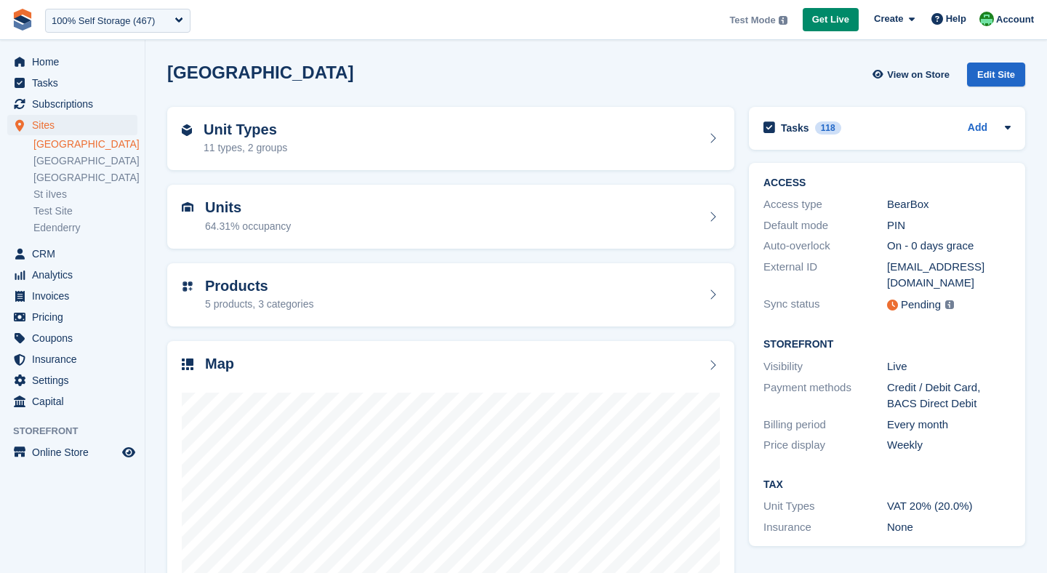
click at [994, 72] on div "Edit Site" at bounding box center [996, 75] width 58 height 24
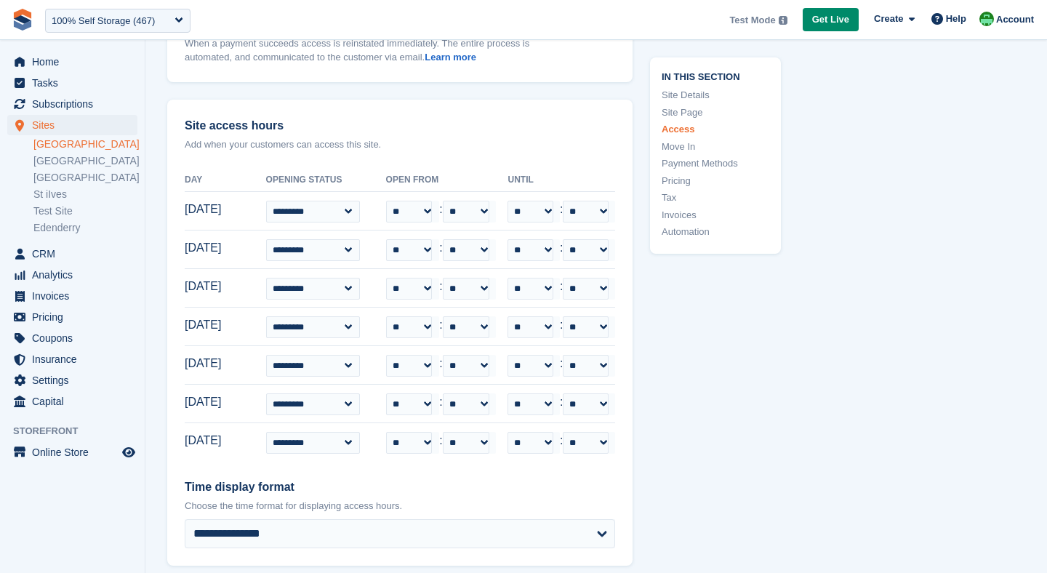
scroll to position [3564, 0]
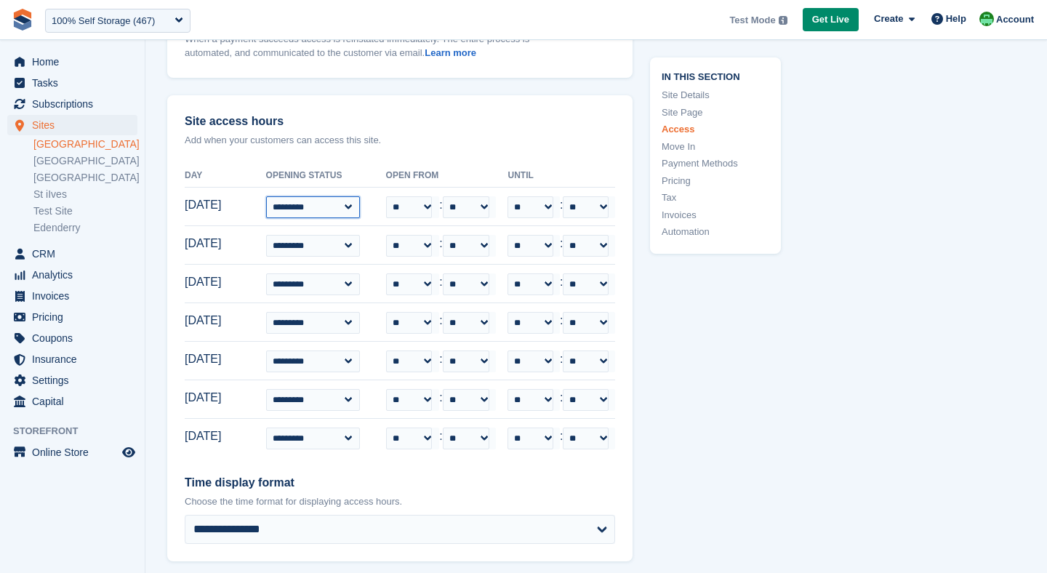
click at [327, 196] on select "**********" at bounding box center [313, 207] width 95 height 22
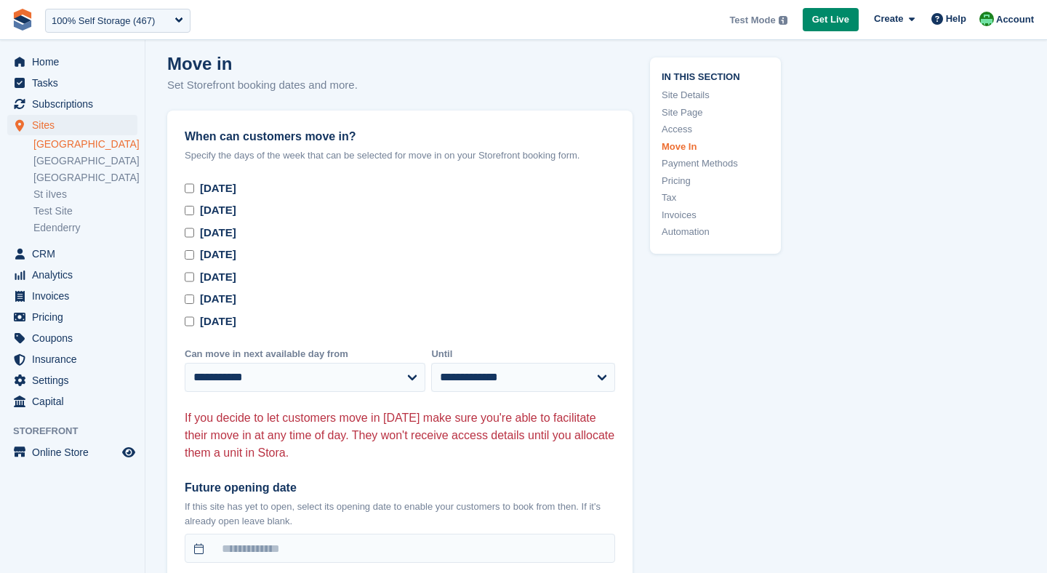
scroll to position [4195, 0]
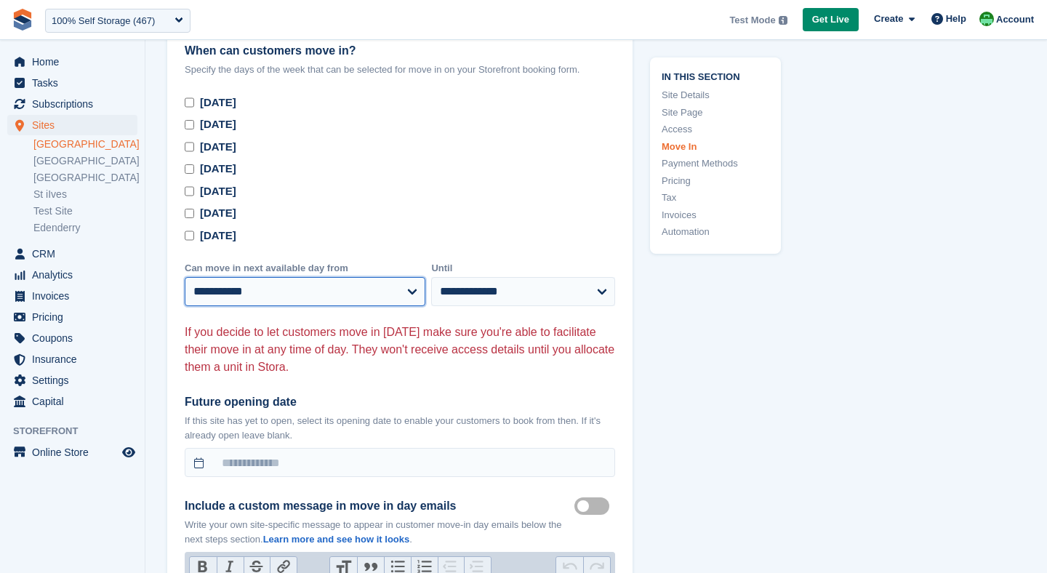
click at [242, 277] on select "**********" at bounding box center [305, 291] width 241 height 29
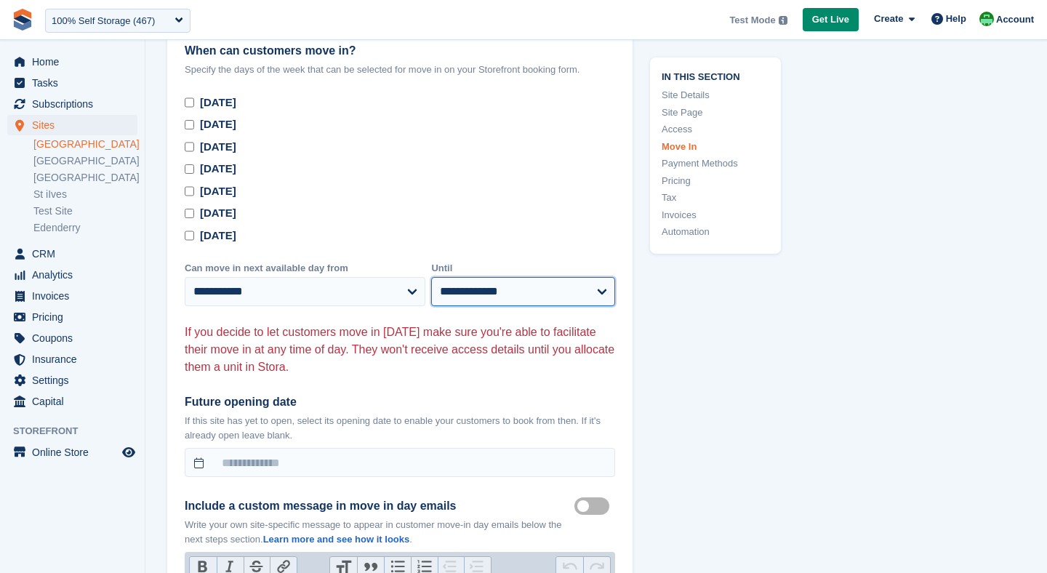
click at [507, 277] on select "**********" at bounding box center [523, 291] width 184 height 29
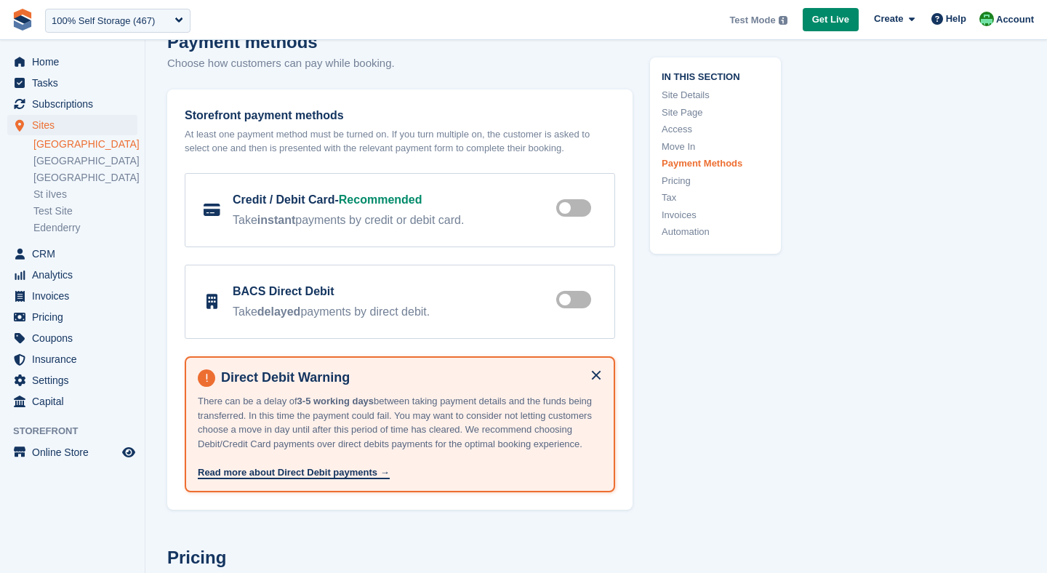
scroll to position [4943, 0]
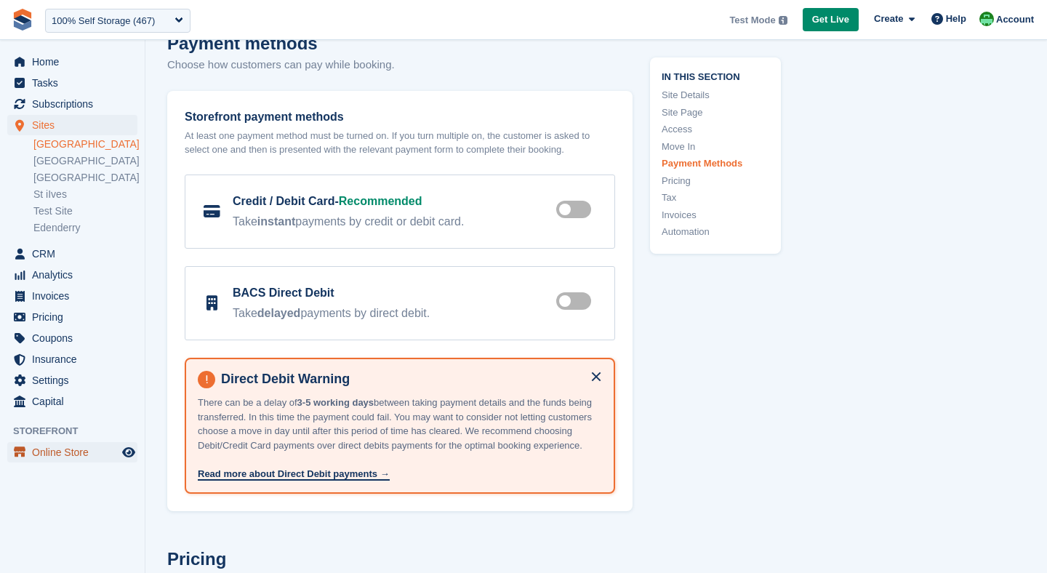
click at [43, 445] on span "Online Store" at bounding box center [75, 452] width 87 height 20
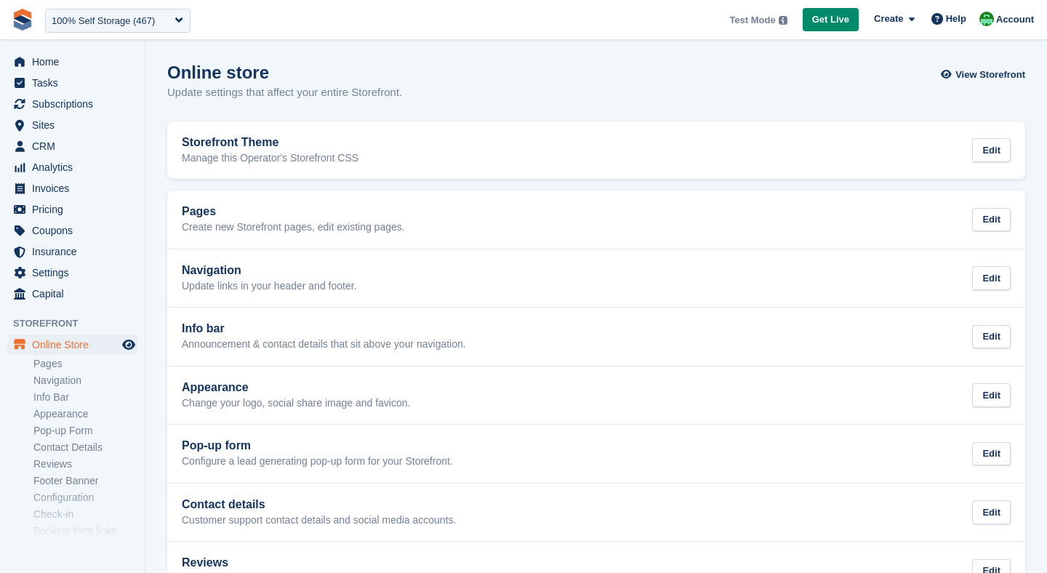
click at [255, 209] on h2 "Pages" at bounding box center [293, 211] width 223 height 13
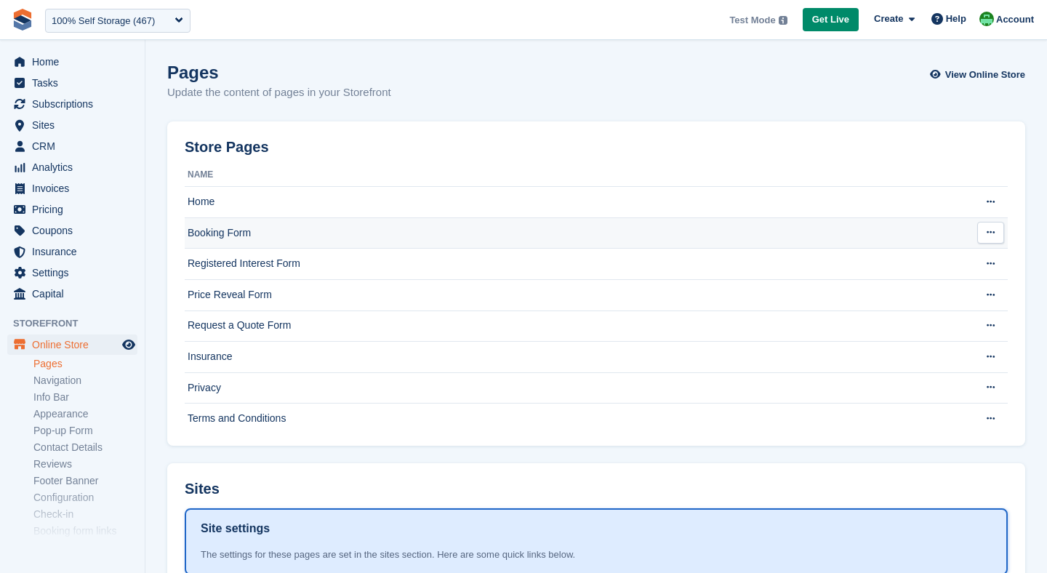
click at [244, 231] on td "Booking Form" at bounding box center [576, 232] width 782 height 31
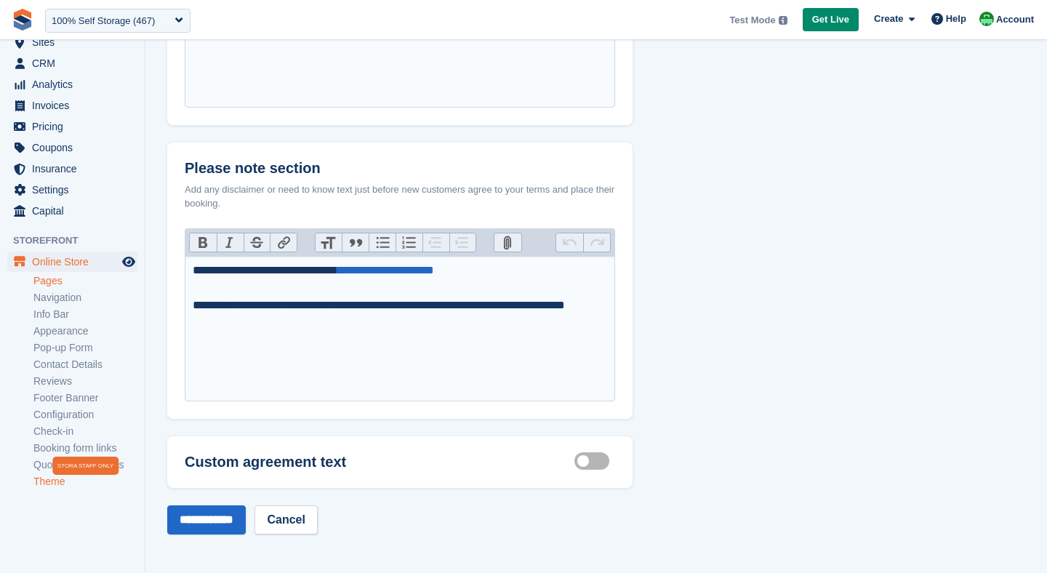
scroll to position [86, 0]
click at [59, 431] on link "Check-in" at bounding box center [85, 429] width 104 height 14
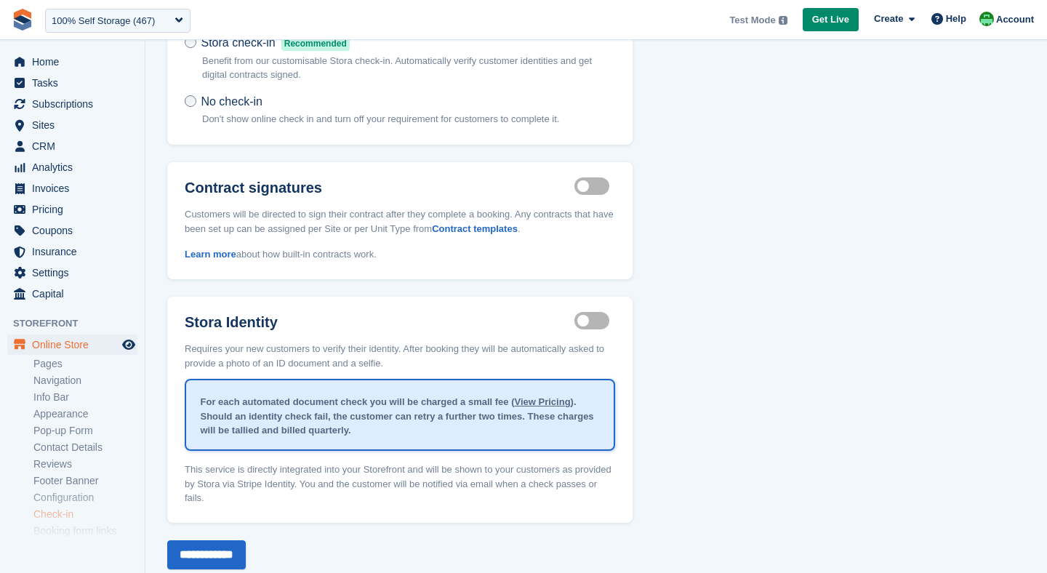
scroll to position [153, 0]
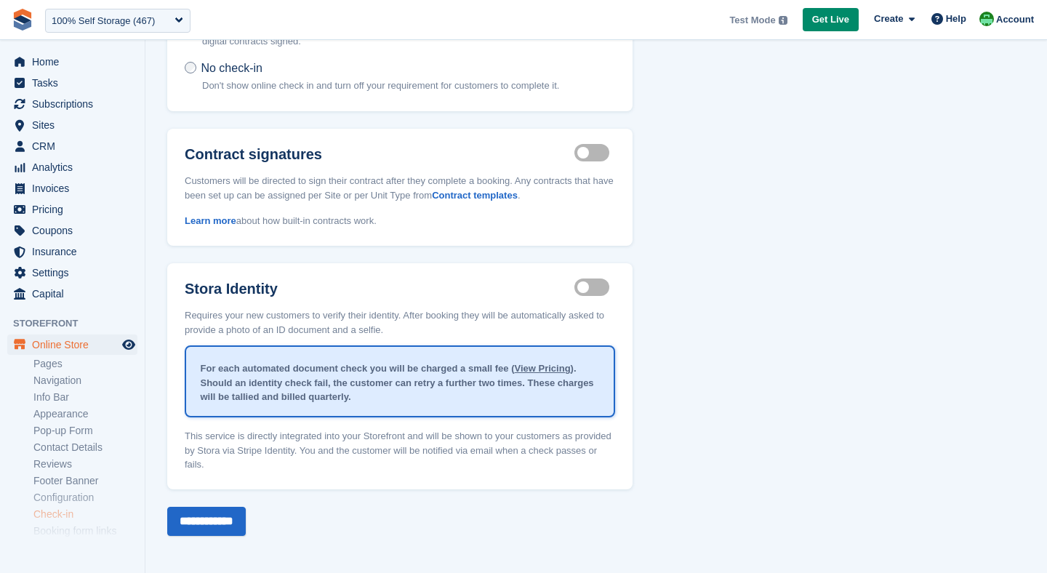
click at [592, 152] on label "Integrated contract signing enabled" at bounding box center [595, 153] width 41 height 2
click at [600, 295] on div "Stora Identity Identity proof enabled Requires your new customers to verify the…" at bounding box center [400, 376] width 466 height 226
click at [595, 287] on label "Identity proof enabled" at bounding box center [595, 288] width 41 height 2
click at [588, 295] on div "Identity proof enabled" at bounding box center [595, 289] width 41 height 17
click at [588, 287] on label "Identity proof enabled" at bounding box center [595, 288] width 41 height 2
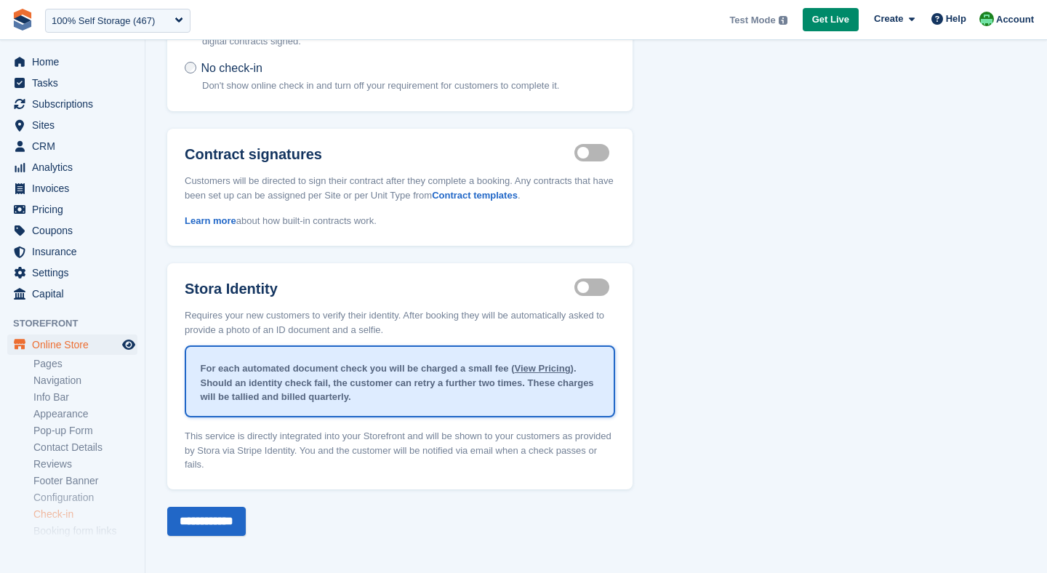
click at [589, 154] on label "Integrated contract signing enabled" at bounding box center [595, 153] width 41 height 2
click at [95, 71] on span "Home" at bounding box center [75, 62] width 87 height 20
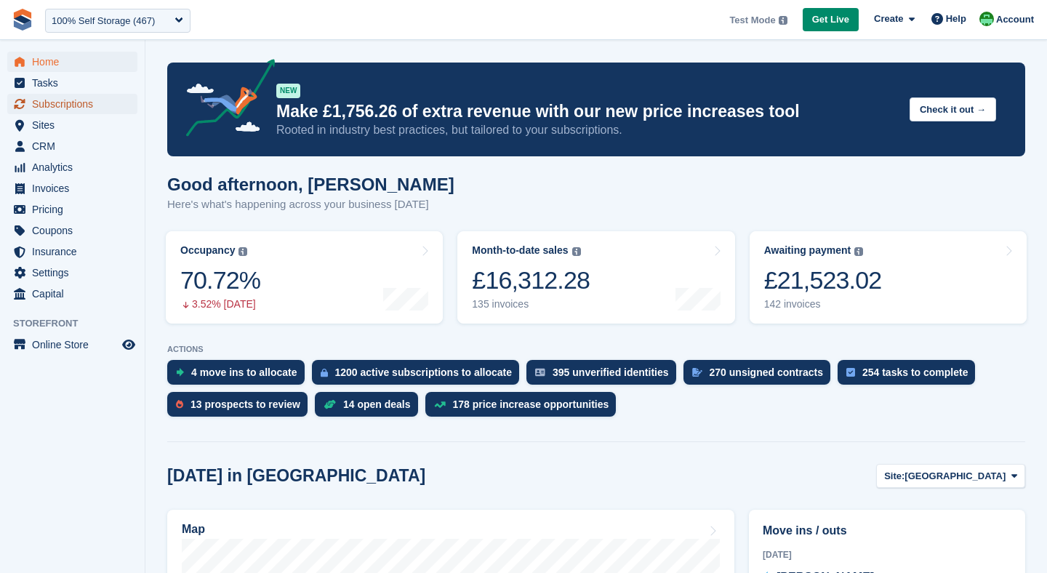
click at [53, 101] on span "Subscriptions" at bounding box center [75, 104] width 87 height 20
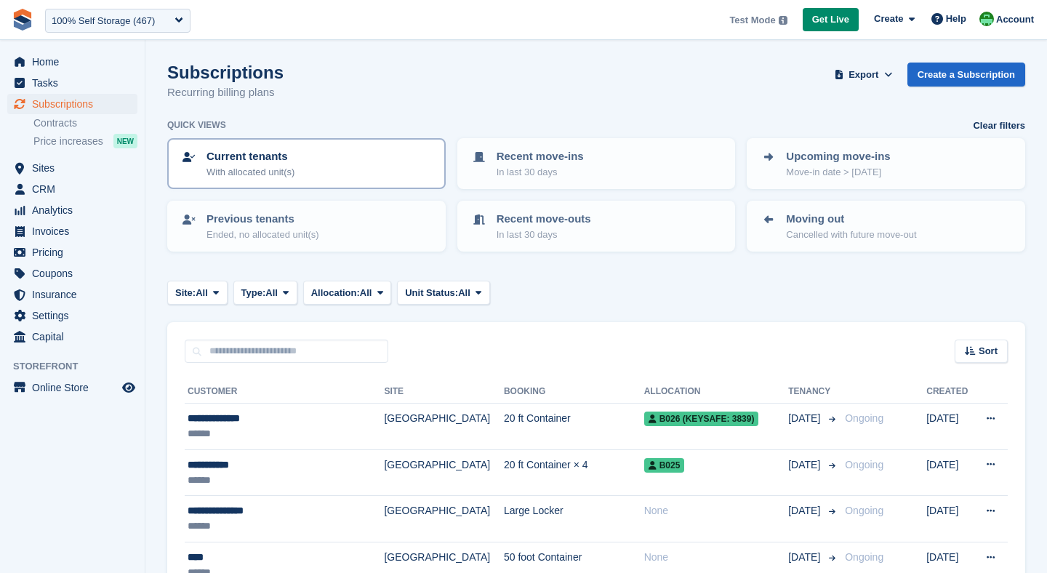
click at [308, 164] on div "Current tenants With allocated unit(s)" at bounding box center [306, 163] width 252 height 31
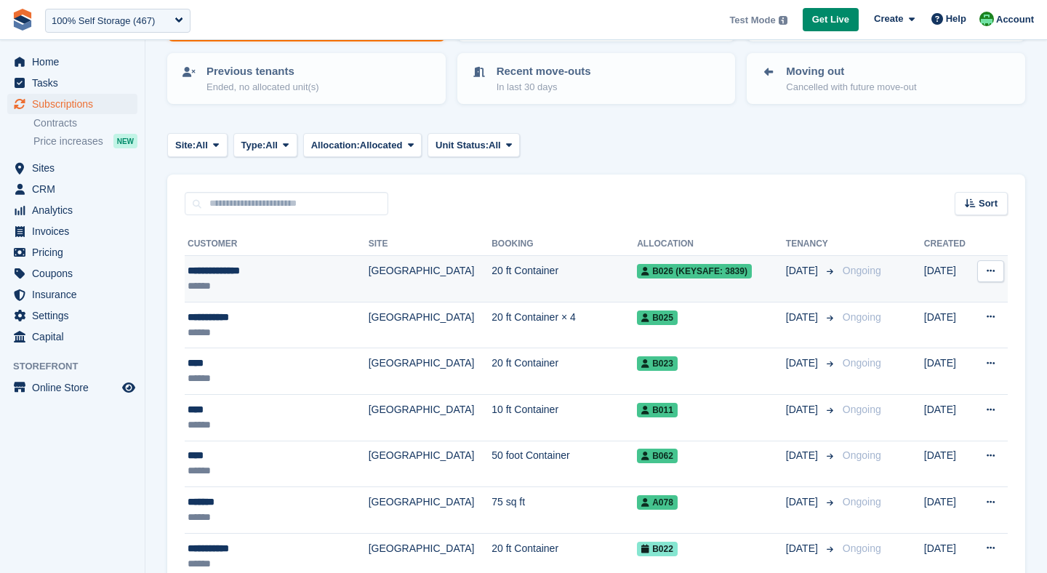
scroll to position [149, 0]
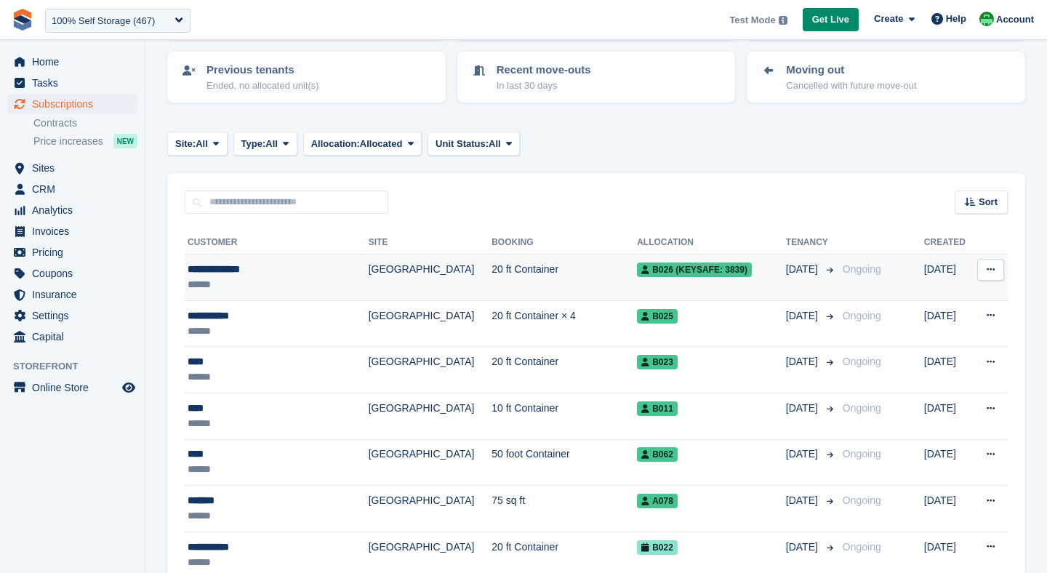
click at [400, 268] on td "[GEOGRAPHIC_DATA]" at bounding box center [430, 278] width 123 height 47
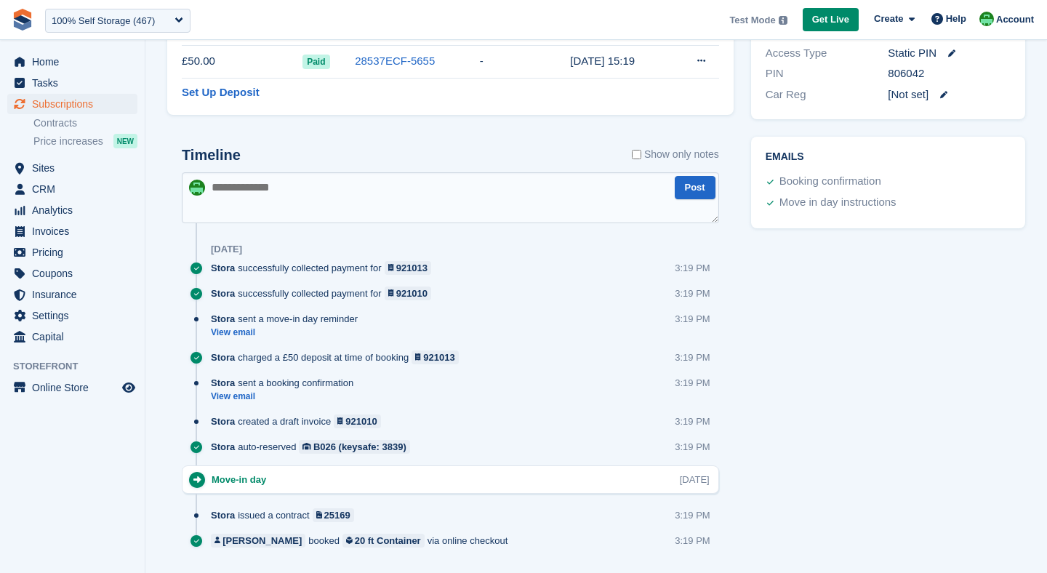
scroll to position [783, 0]
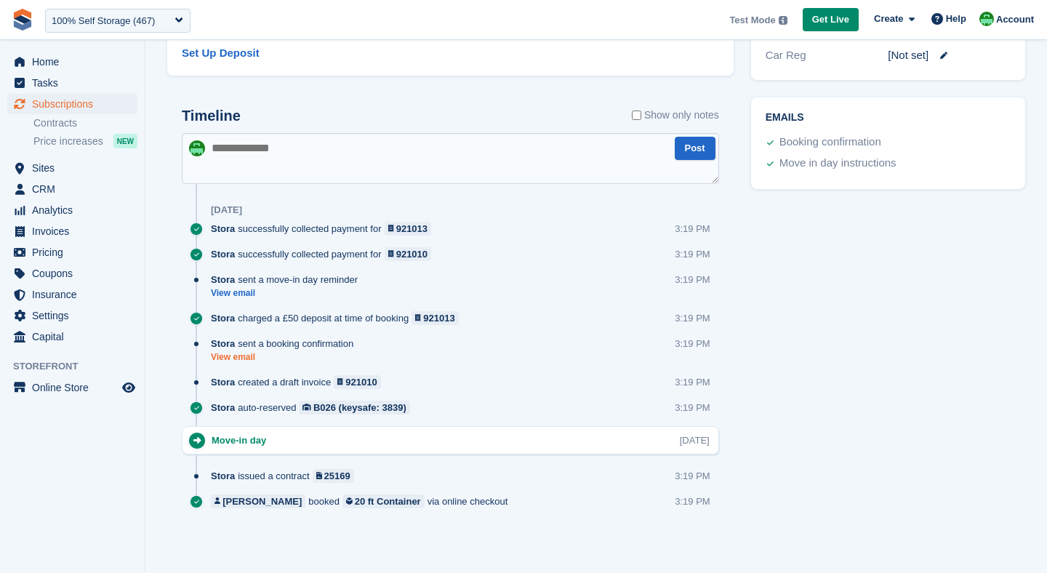
click at [242, 357] on link "View email" at bounding box center [286, 357] width 150 height 12
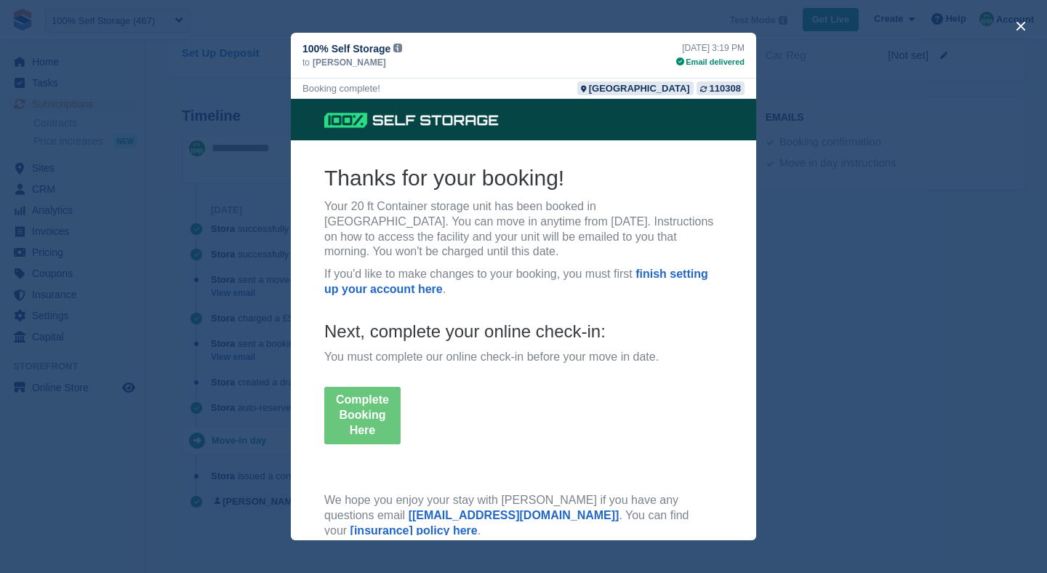
scroll to position [0, 0]
click at [1031, 30] on button "close" at bounding box center [1021, 26] width 23 height 23
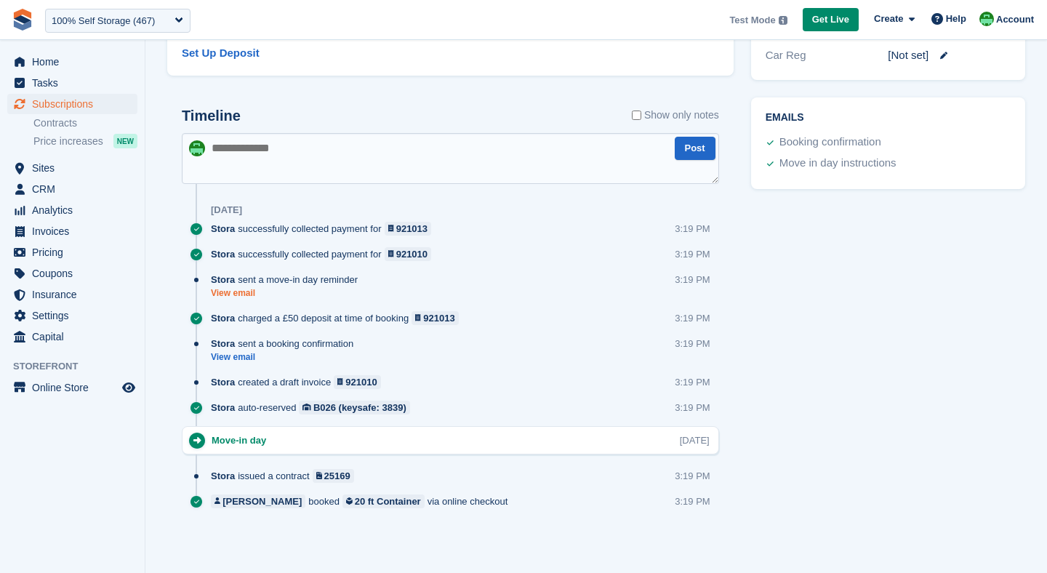
click at [251, 297] on link "View email" at bounding box center [288, 293] width 154 height 12
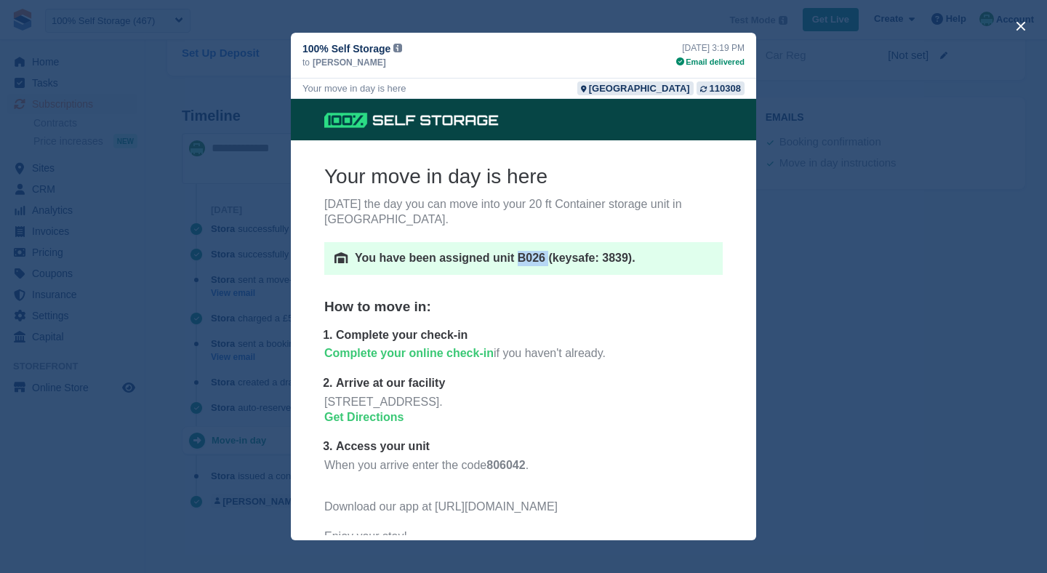
drag, startPoint x: 516, startPoint y: 260, endPoint x: 547, endPoint y: 260, distance: 30.6
click at [548, 260] on p "You have been assigned unit B026 (keysafe: 3839)." at bounding box center [534, 258] width 358 height 15
click at [1025, 28] on button "close" at bounding box center [1021, 26] width 23 height 23
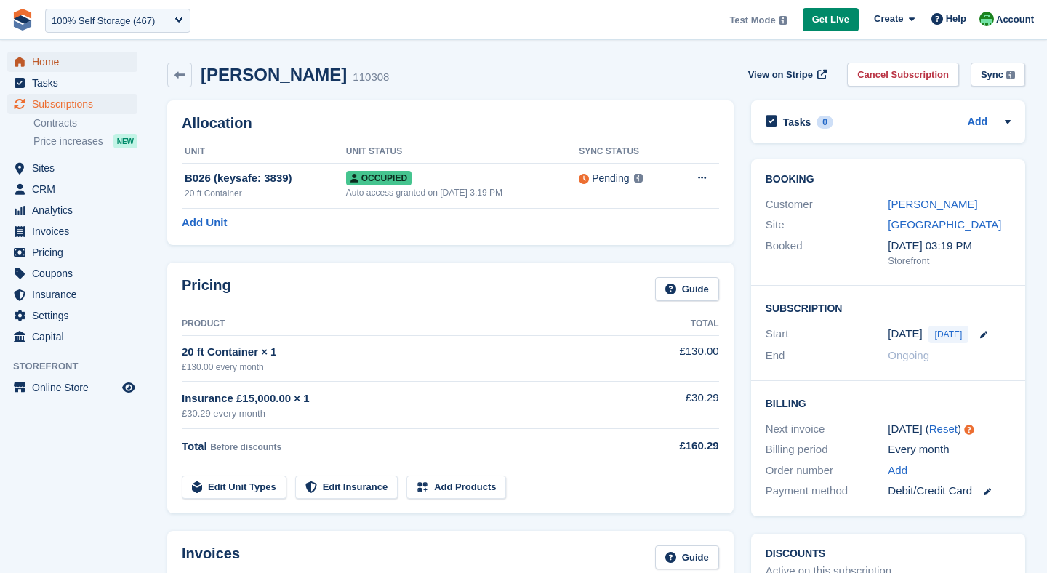
click at [77, 65] on span "Home" at bounding box center [75, 62] width 87 height 20
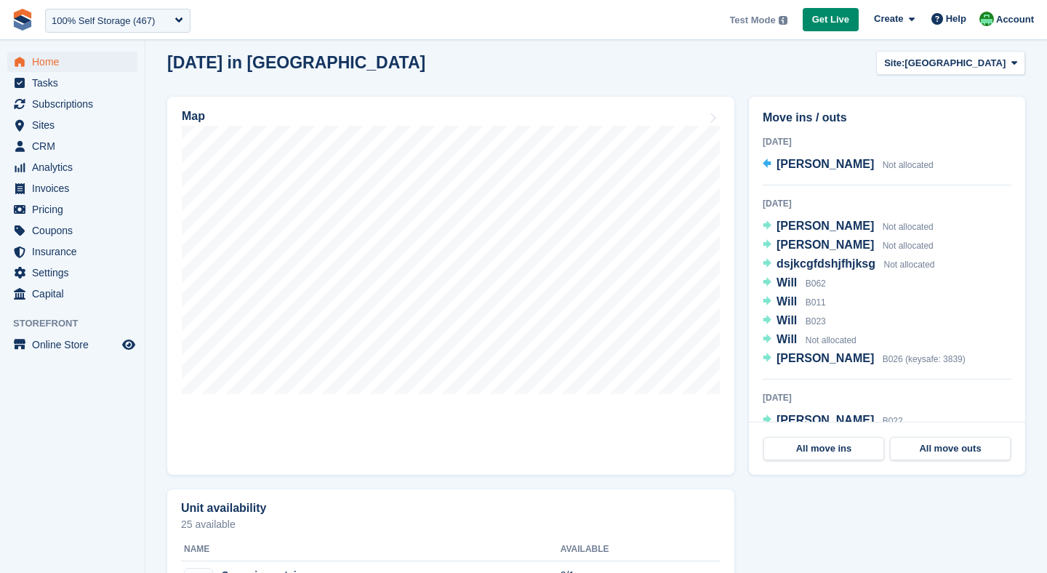
scroll to position [415, 0]
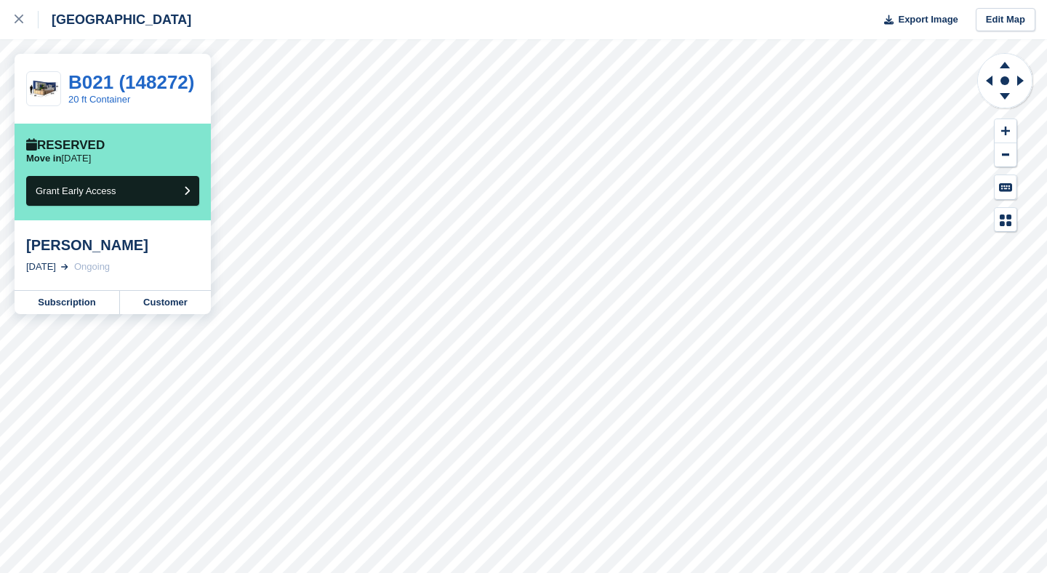
drag, startPoint x: 27, startPoint y: 271, endPoint x: 57, endPoint y: 270, distance: 30.6
click at [56, 270] on div "1 Oct, 2025" at bounding box center [41, 267] width 30 height 15
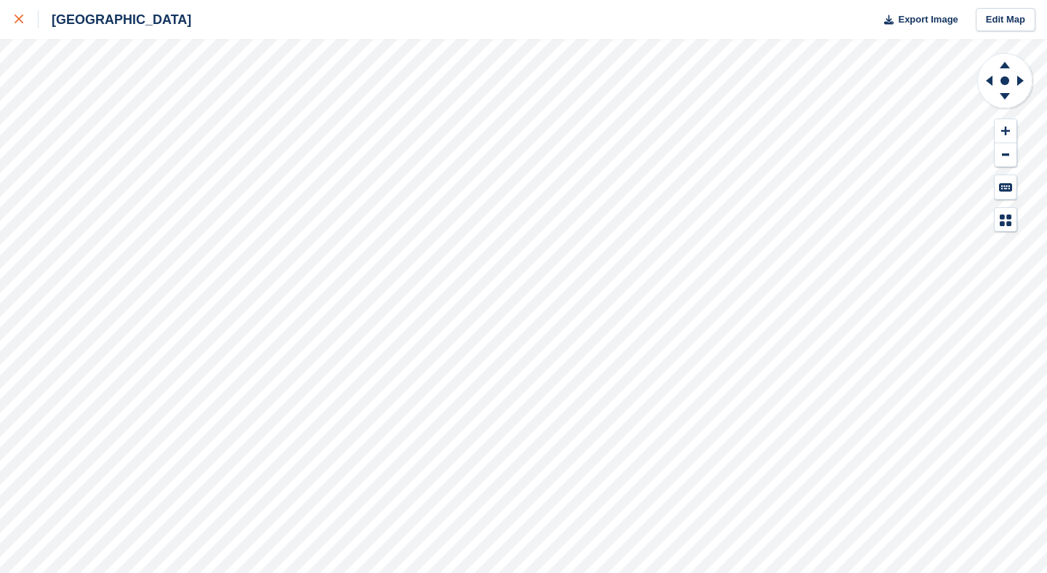
click at [20, 18] on icon at bounding box center [19, 19] width 9 height 9
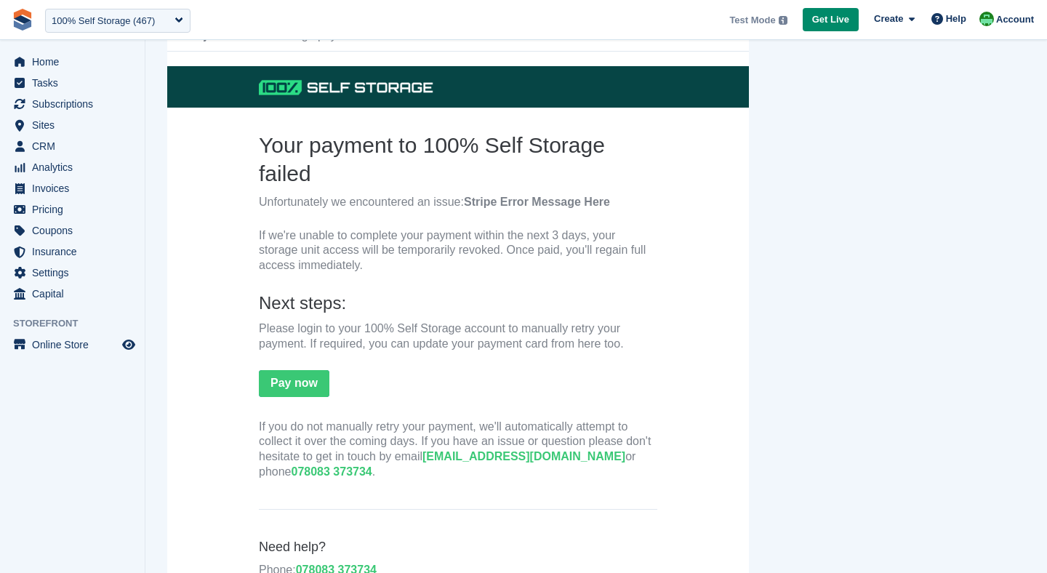
scroll to position [103, 0]
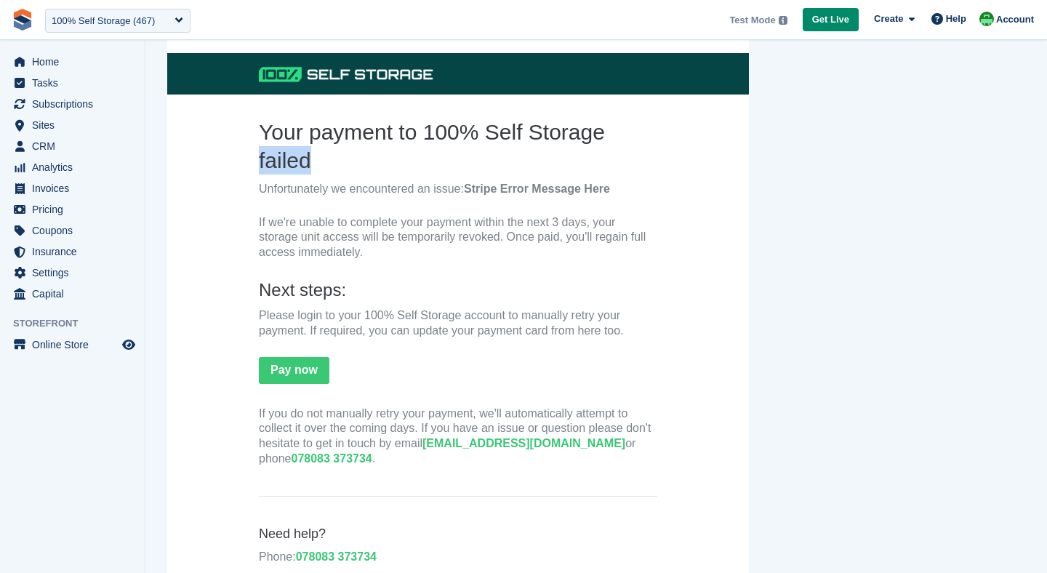
drag, startPoint x: 259, startPoint y: 162, endPoint x: 305, endPoint y: 160, distance: 46.6
click at [305, 160] on h2 "Your payment to 100% Self Storage failed" at bounding box center [458, 146] width 399 height 57
drag, startPoint x: 464, startPoint y: 189, endPoint x: 598, endPoint y: 194, distance: 133.9
click at [598, 194] on p "Unfortunately we encountered an issue: Stripe Error Message Here" at bounding box center [458, 189] width 399 height 15
click at [621, 185] on p "Unfortunately we encountered an issue: Stripe Error Message Here" at bounding box center [458, 189] width 399 height 15
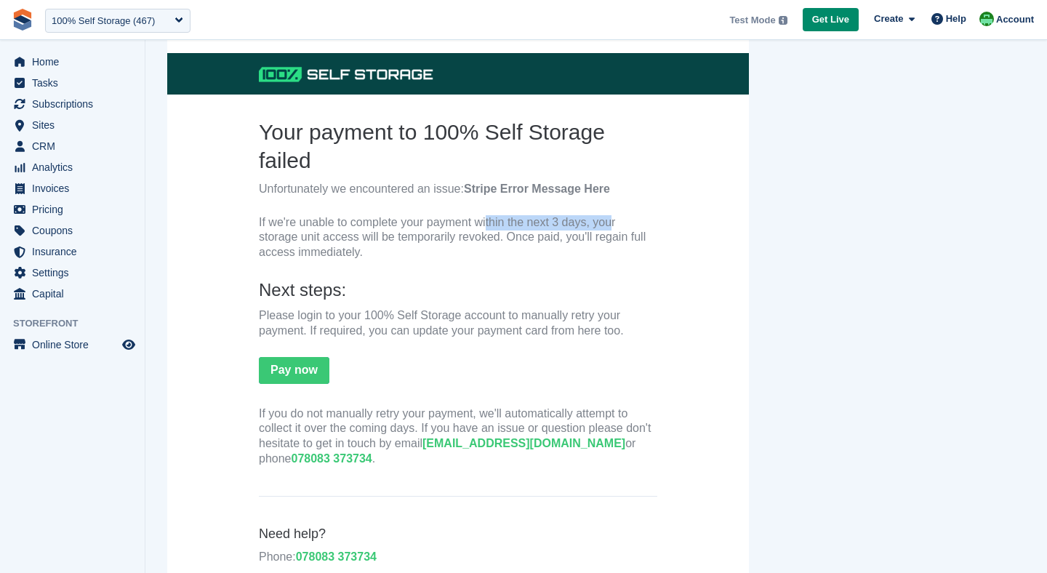
drag, startPoint x: 471, startPoint y: 224, endPoint x: 594, endPoint y: 229, distance: 123.8
click at [594, 229] on p "If we're unable to complete your payment within the next 3 days, your storage u…" at bounding box center [458, 237] width 399 height 45
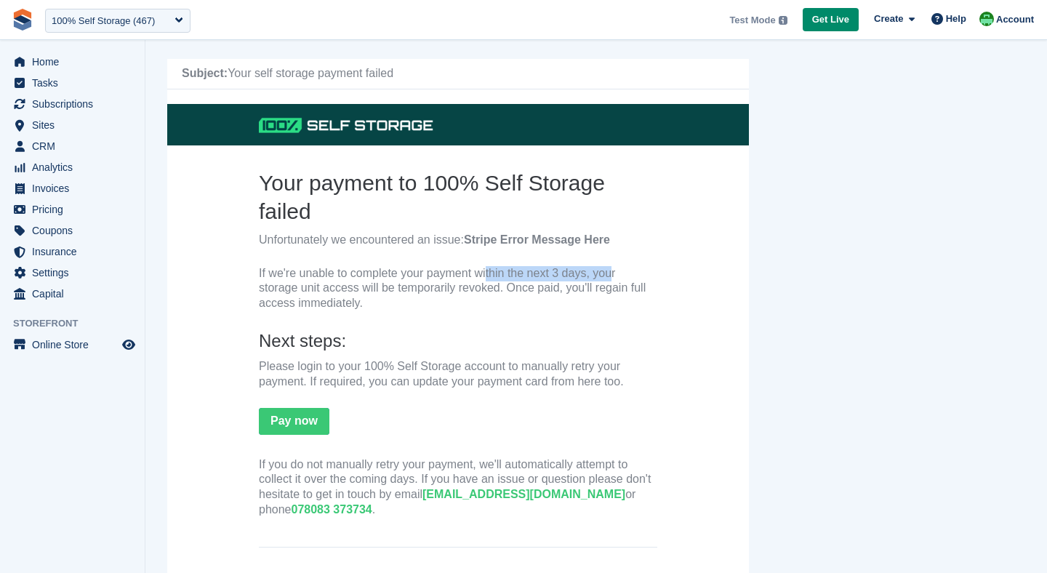
scroll to position [0, 0]
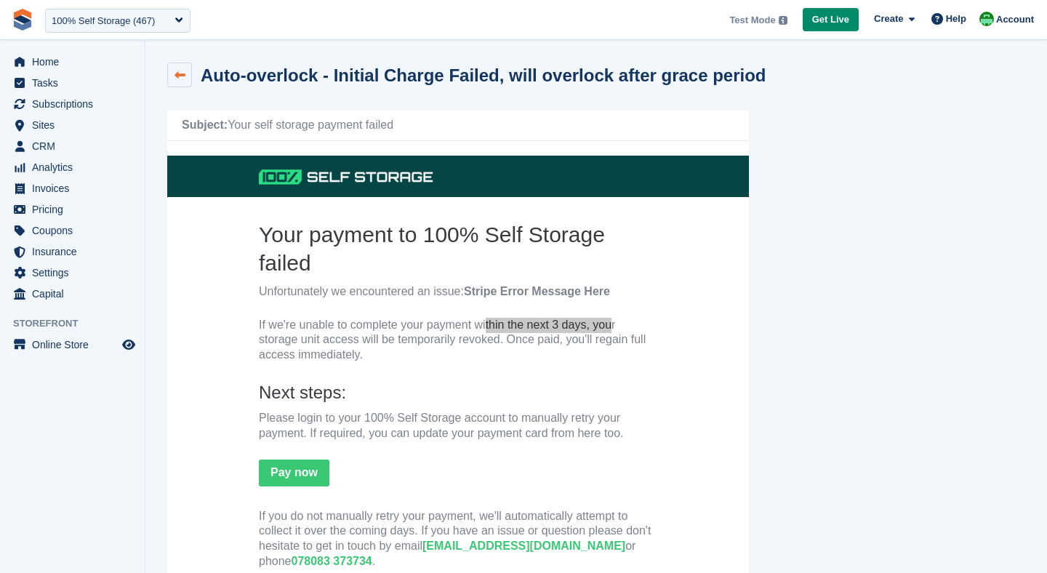
click at [178, 71] on icon at bounding box center [180, 75] width 11 height 11
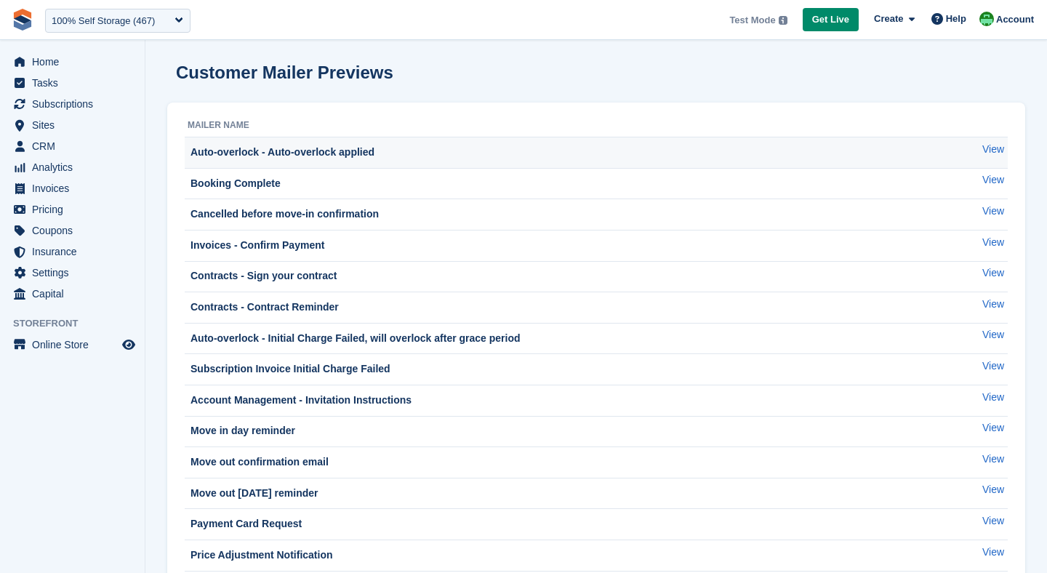
click at [308, 146] on div "Auto-overlock - Auto-overlock applied" at bounding box center [281, 152] width 187 height 15
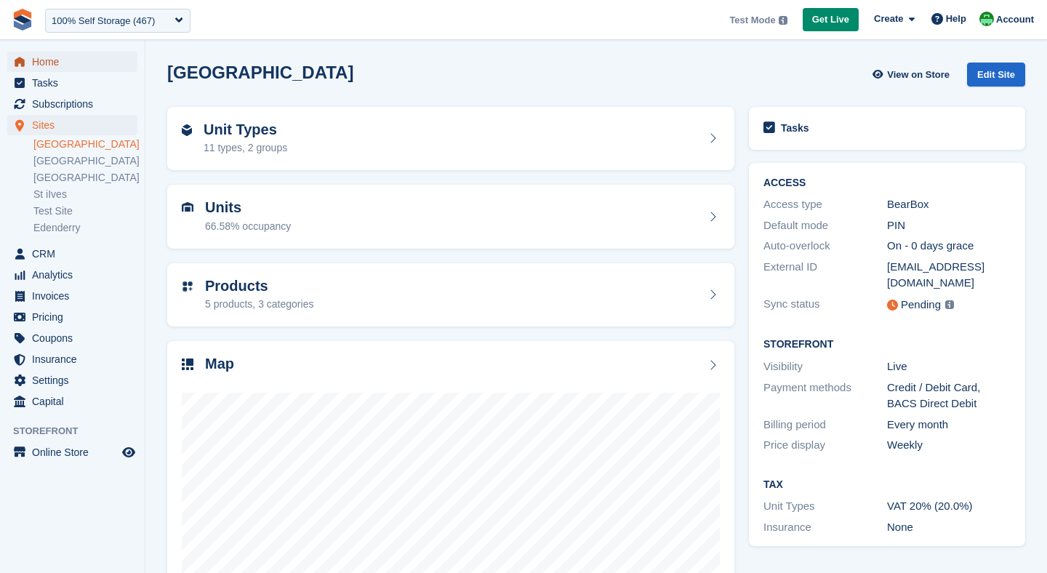
click at [32, 64] on span "Home" at bounding box center [75, 62] width 87 height 20
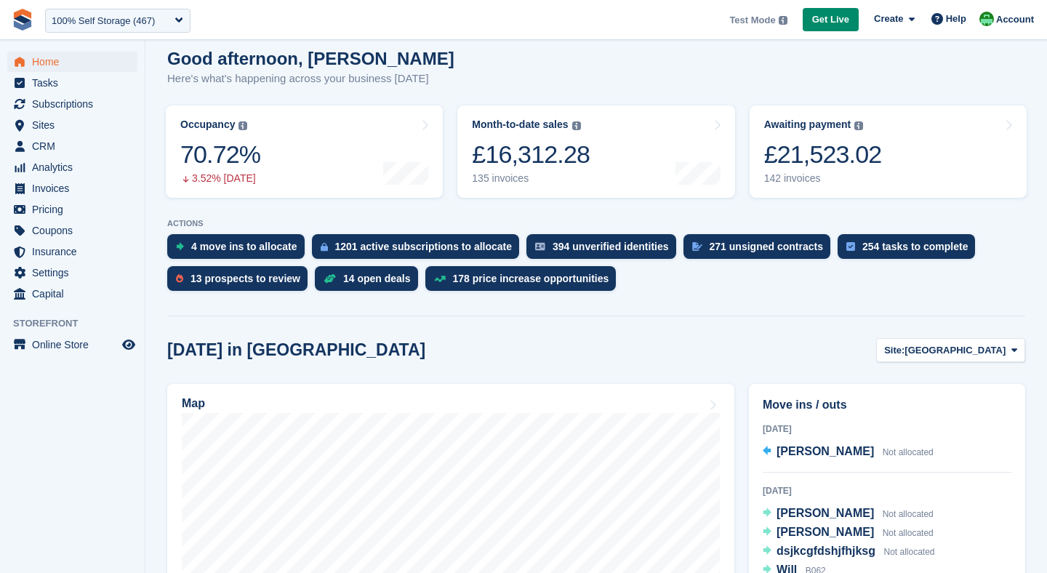
scroll to position [124, 0]
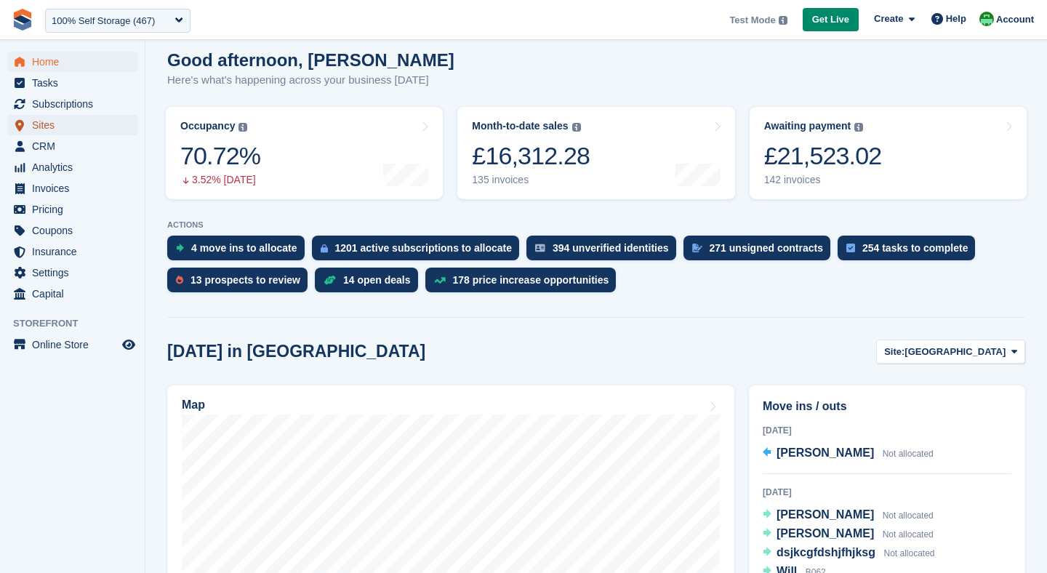
click at [41, 123] on span "Sites" at bounding box center [75, 125] width 87 height 20
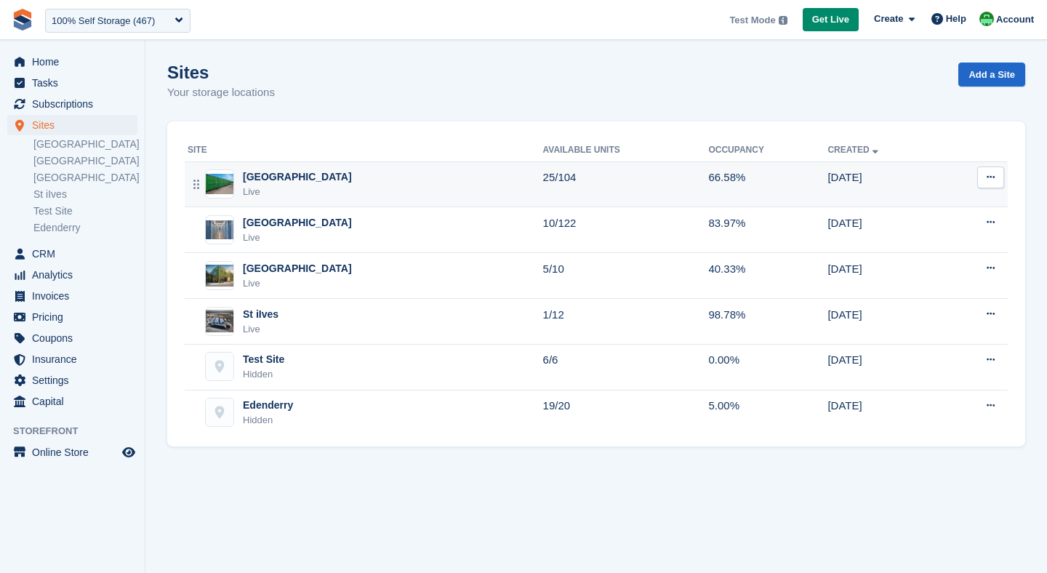
click at [297, 188] on div "Live" at bounding box center [297, 192] width 109 height 15
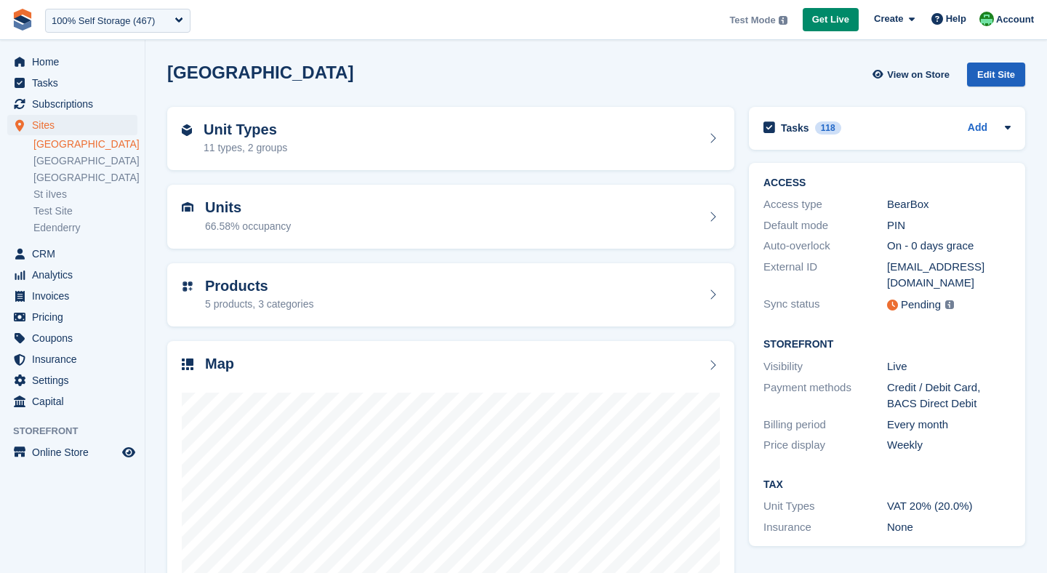
click at [1003, 71] on div "Edit Site" at bounding box center [996, 75] width 58 height 24
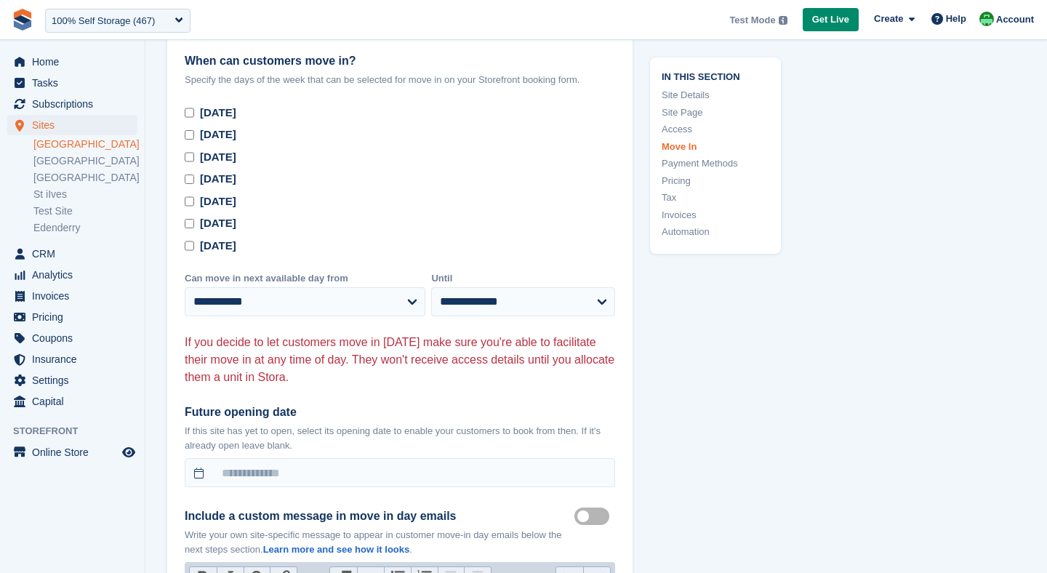
scroll to position [4184, 0]
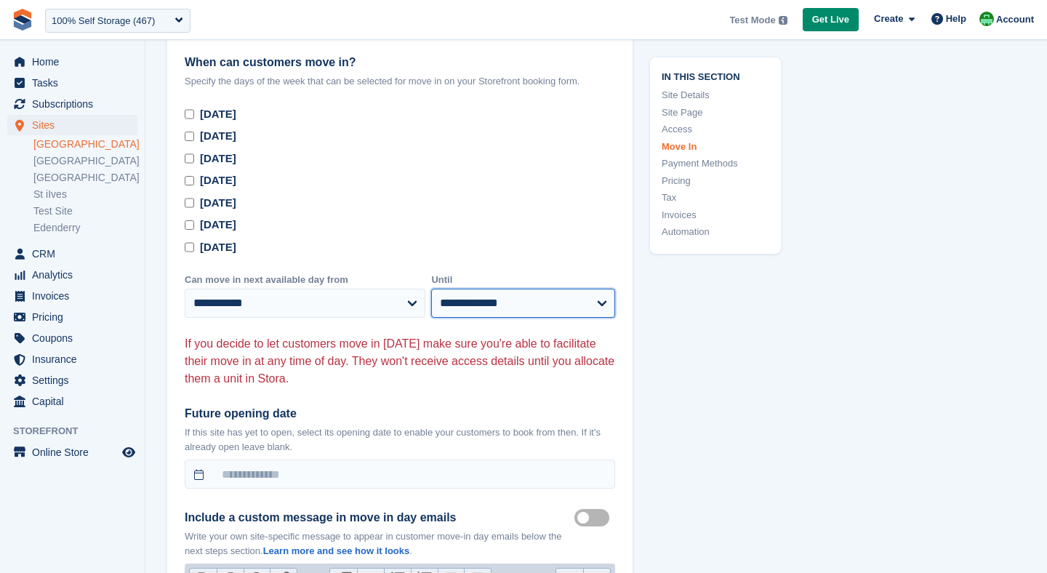
click at [461, 289] on select "**********" at bounding box center [523, 303] width 184 height 29
click at [49, 70] on span "Home" at bounding box center [75, 62] width 87 height 20
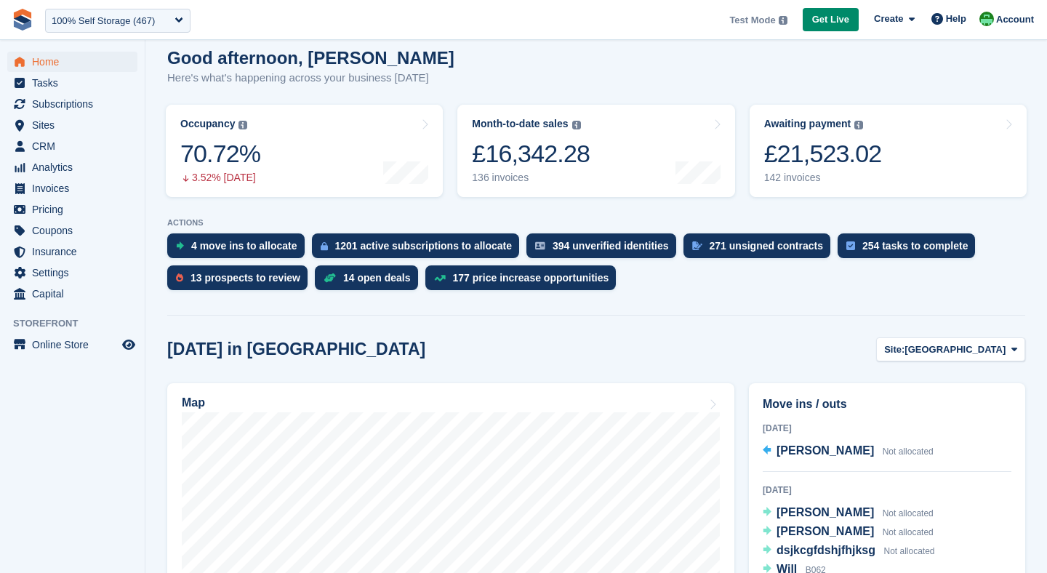
scroll to position [135, 0]
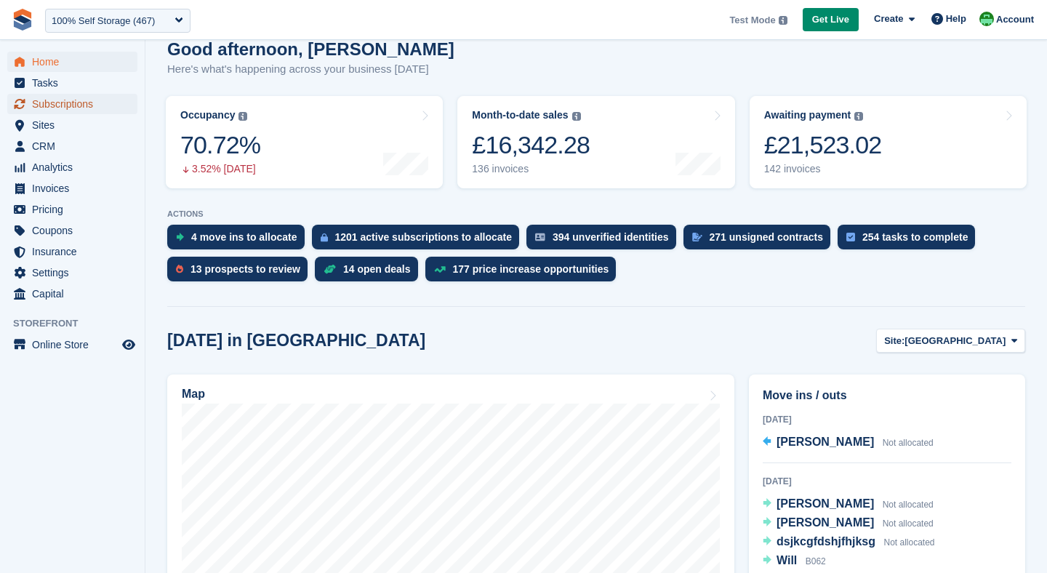
click at [52, 111] on span "Subscriptions" at bounding box center [75, 104] width 87 height 20
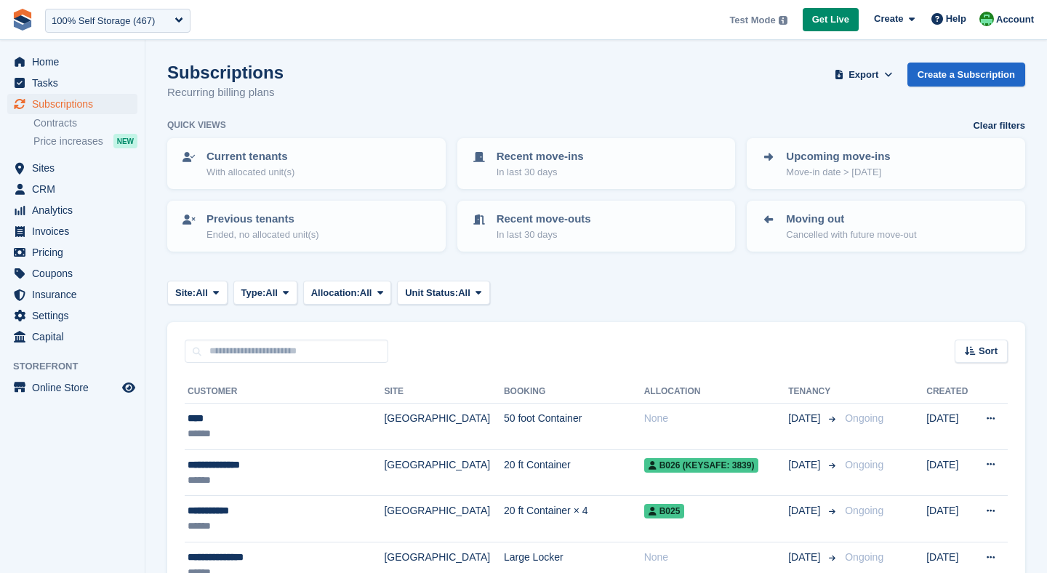
click at [164, 207] on div "Previous tenants Ended, no allocated unit(s)" at bounding box center [306, 226] width 290 height 63
click at [36, 165] on span "Sites" at bounding box center [75, 168] width 87 height 20
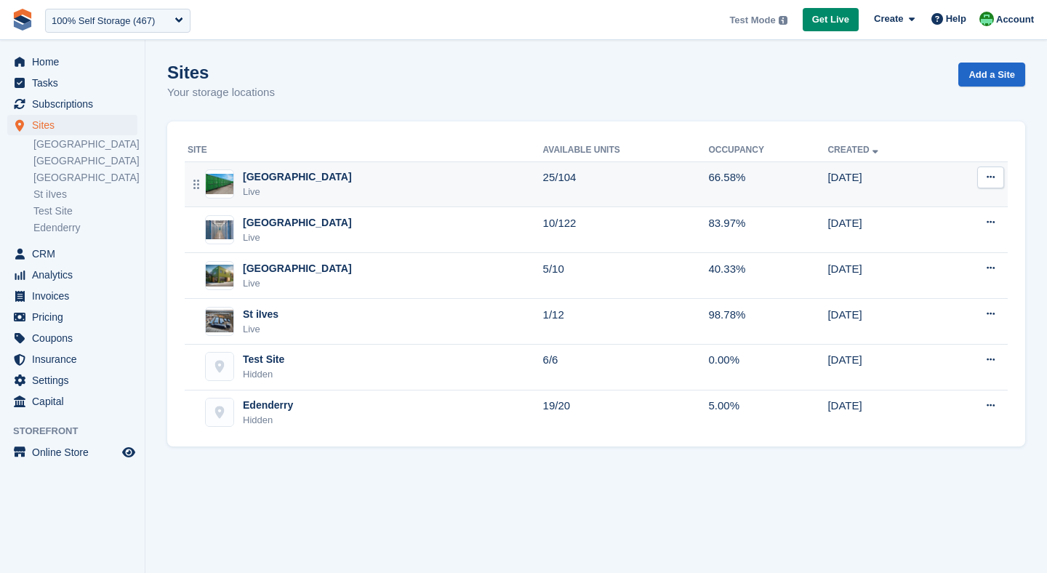
click at [318, 174] on div "Nottingham Live" at bounding box center [366, 184] width 356 height 30
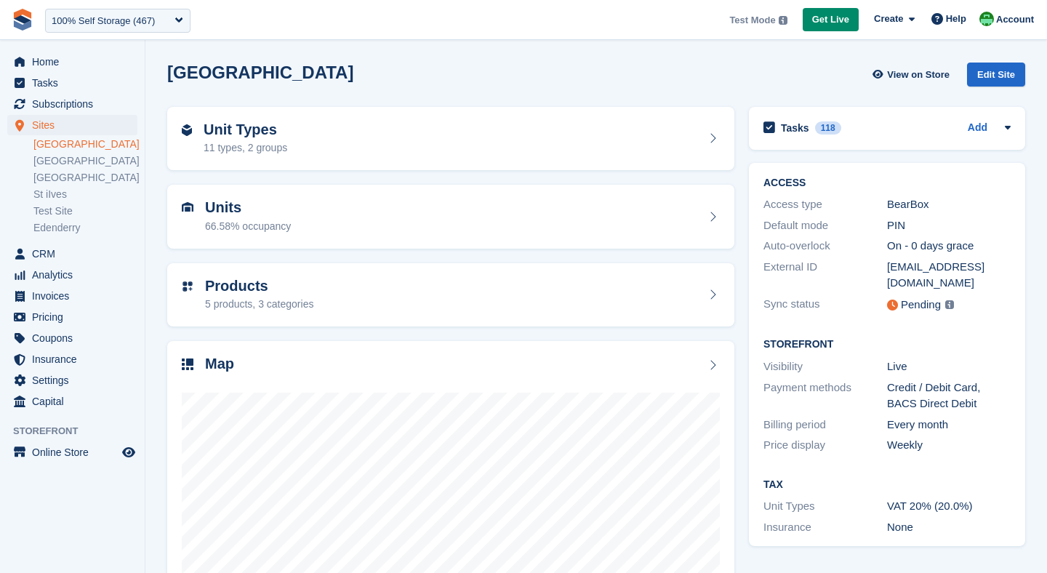
click at [986, 64] on div "Edit Site" at bounding box center [996, 75] width 58 height 24
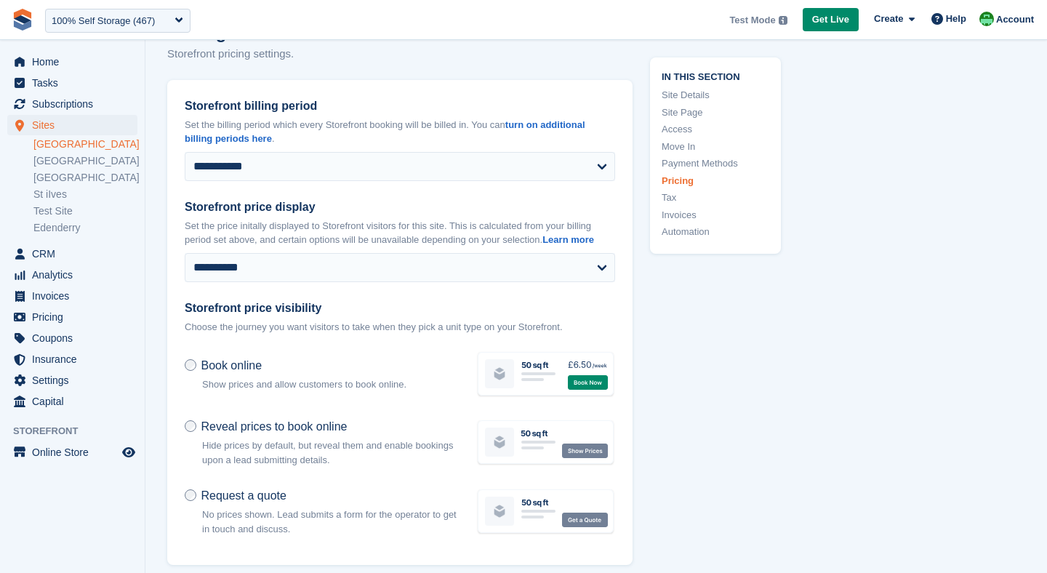
scroll to position [5468, 0]
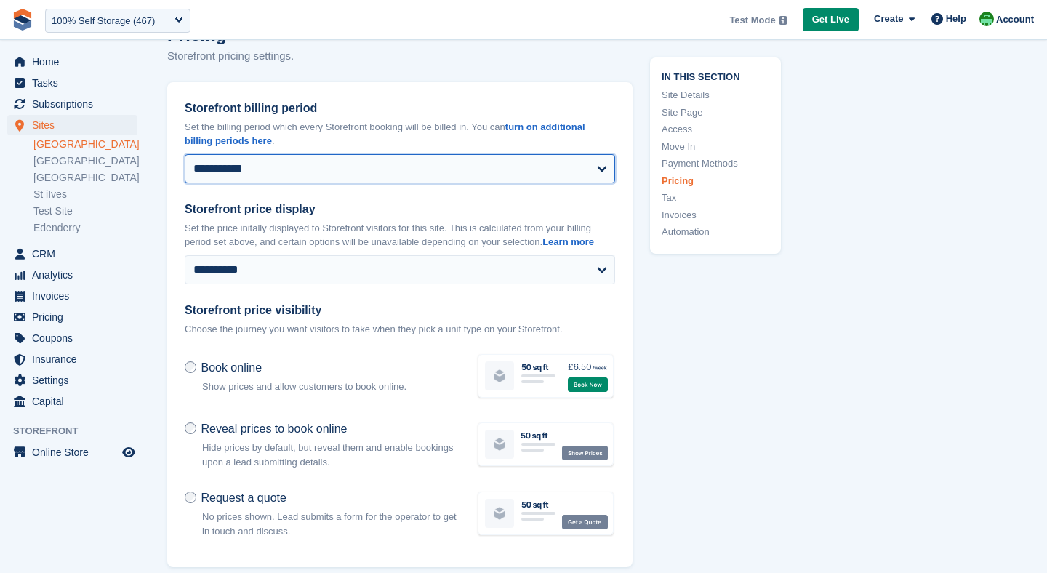
click at [252, 154] on select "**********" at bounding box center [400, 168] width 431 height 29
click at [260, 154] on select "**********" at bounding box center [400, 168] width 431 height 29
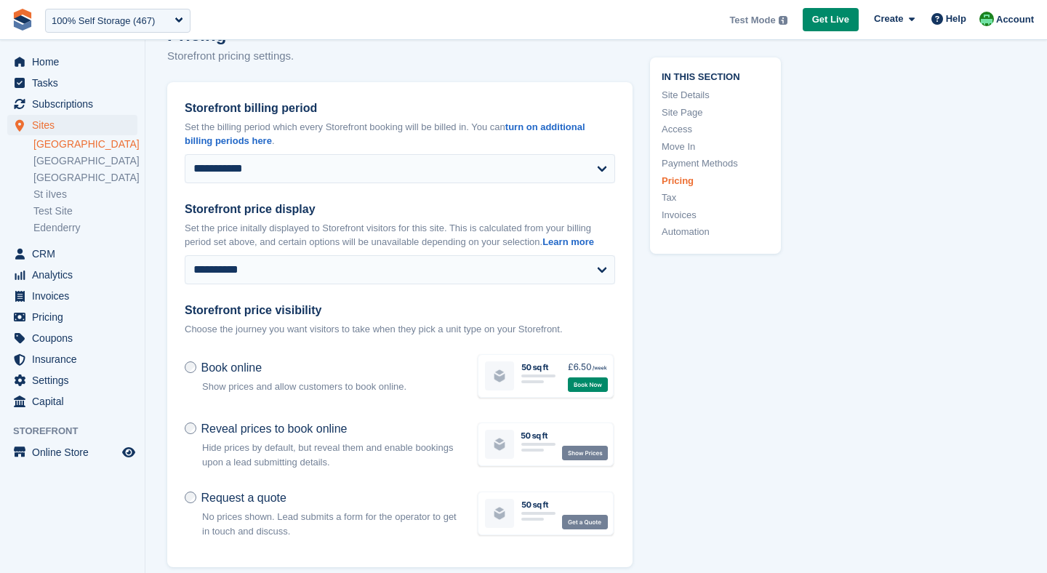
click at [49, 63] on span "Home" at bounding box center [75, 62] width 87 height 20
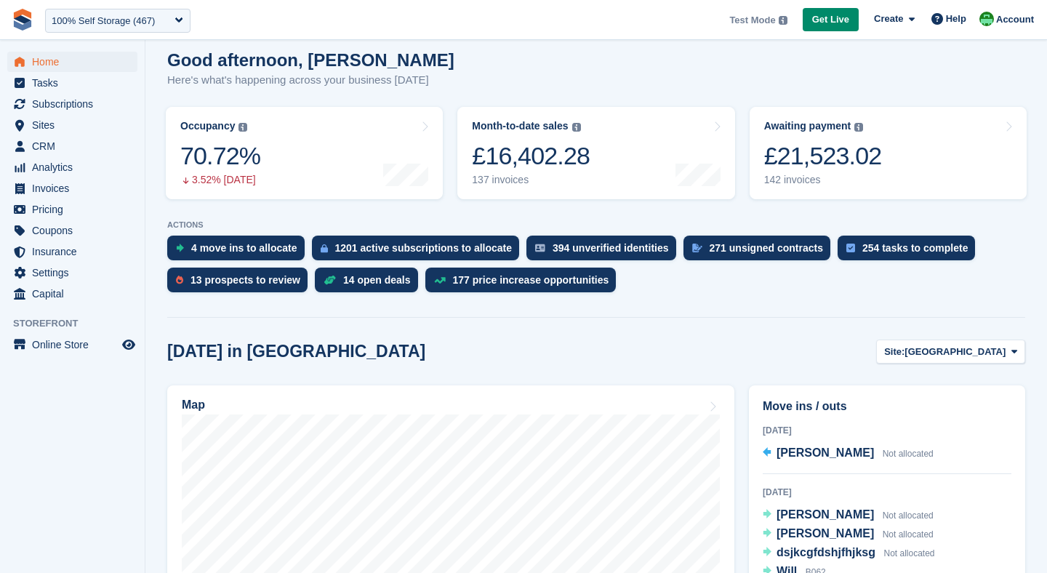
scroll to position [127, 0]
